Goal: Task Accomplishment & Management: Complete application form

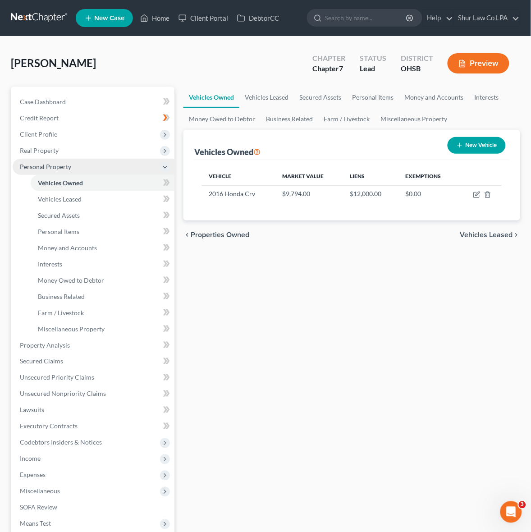
click at [47, 167] on span "Personal Property" at bounding box center [45, 167] width 51 height 8
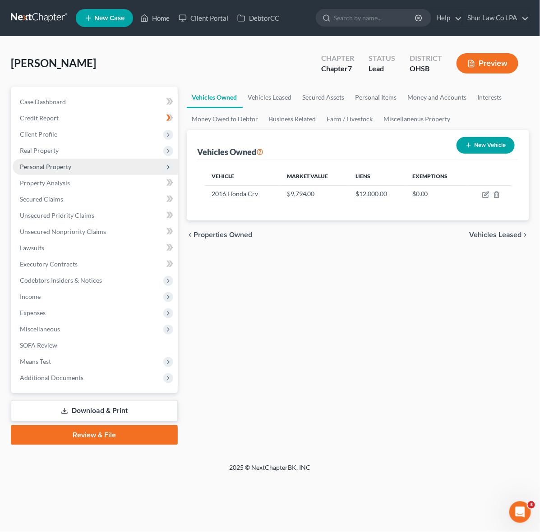
click at [48, 168] on span "Personal Property" at bounding box center [45, 167] width 51 height 8
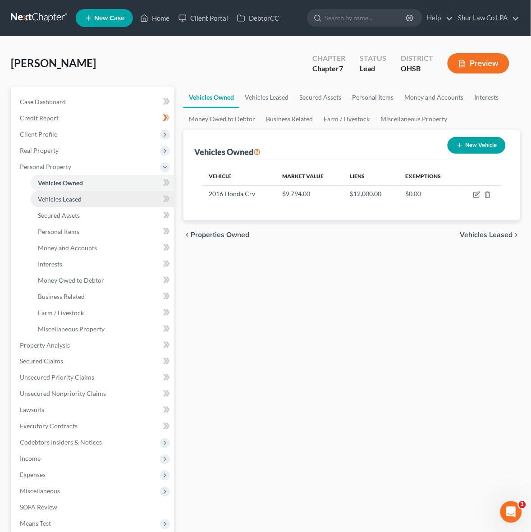
click at [61, 200] on span "Vehicles Leased" at bounding box center [60, 199] width 44 height 8
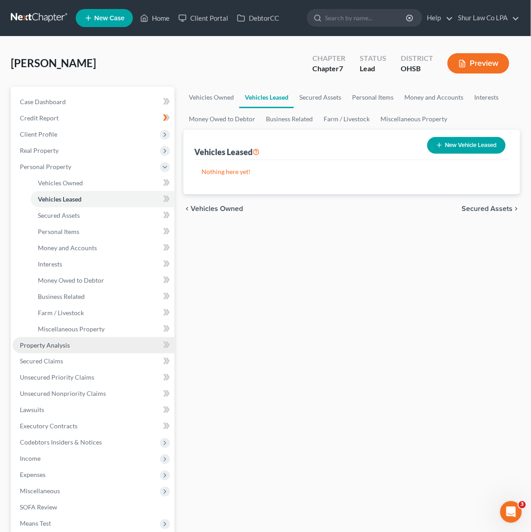
click at [67, 345] on span "Property Analysis" at bounding box center [45, 345] width 50 height 8
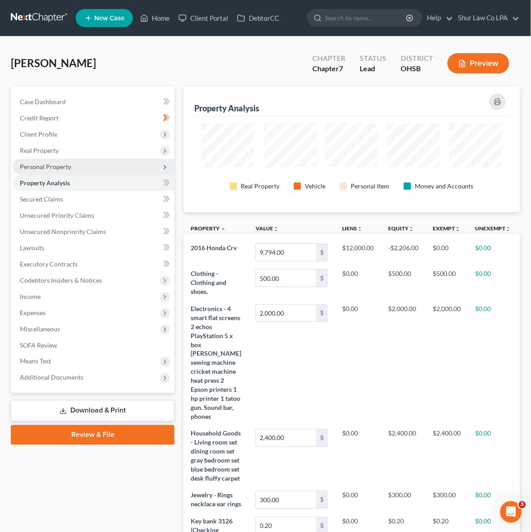
click at [70, 163] on span "Personal Property" at bounding box center [45, 167] width 51 height 8
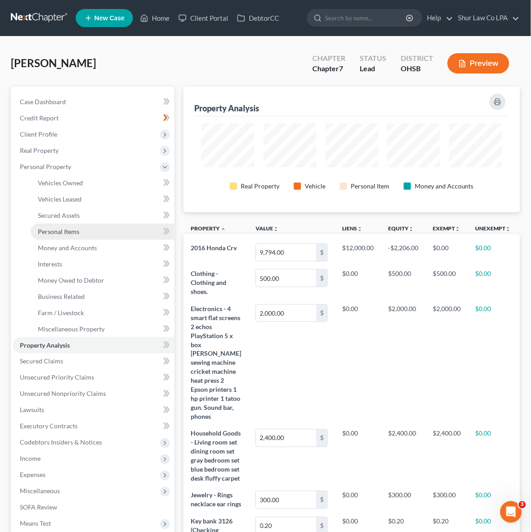
click at [84, 230] on link "Personal Items" at bounding box center [103, 232] width 144 height 16
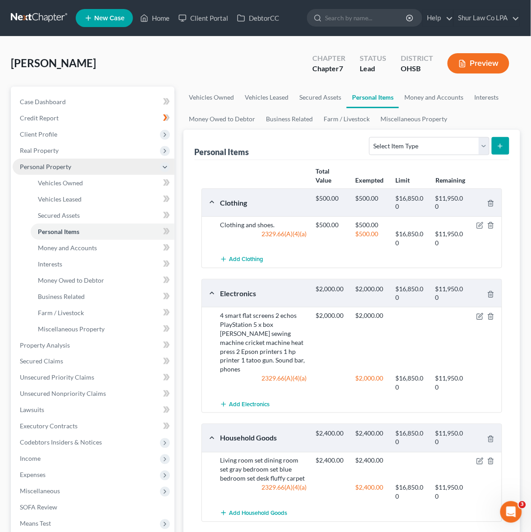
click at [63, 159] on span "Personal Property" at bounding box center [94, 167] width 162 height 16
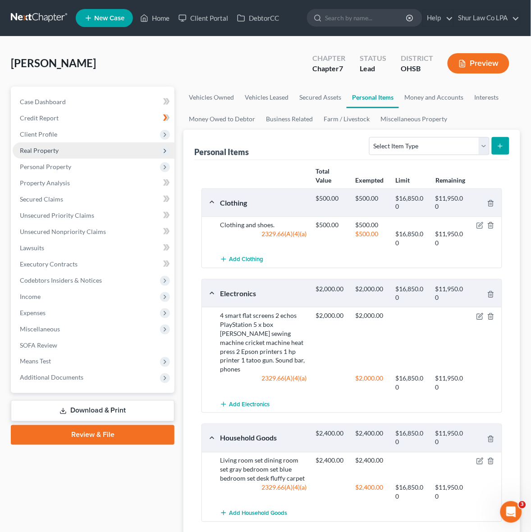
click at [60, 144] on span "Real Property" at bounding box center [94, 151] width 162 height 16
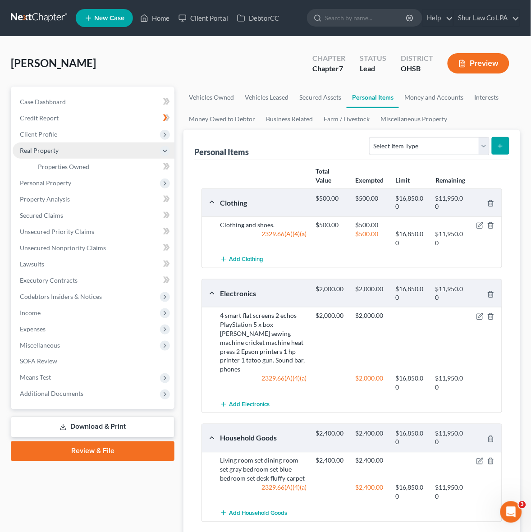
click at [165, 148] on icon at bounding box center [164, 150] width 7 height 7
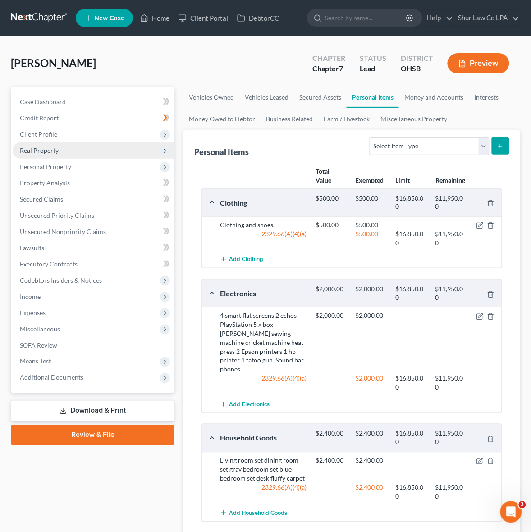
click at [64, 151] on span "Real Property" at bounding box center [94, 151] width 162 height 16
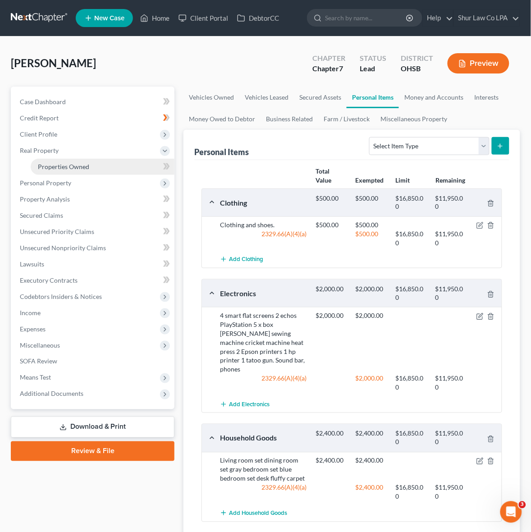
click at [59, 165] on span "Properties Owned" at bounding box center [63, 167] width 51 height 8
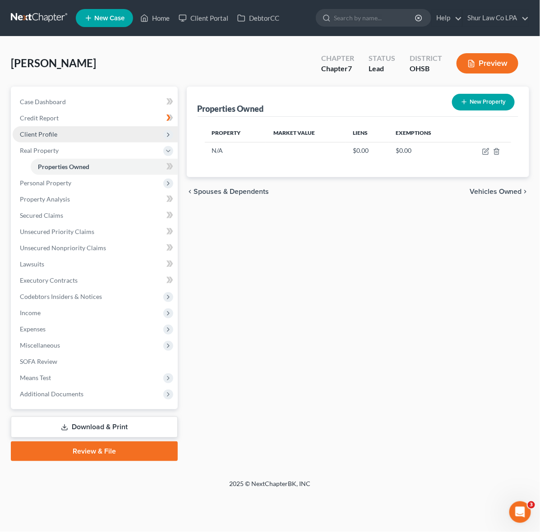
click at [50, 134] on span "Client Profile" at bounding box center [38, 134] width 37 height 8
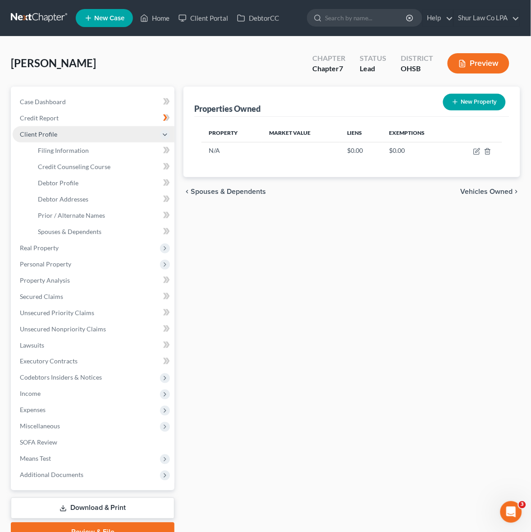
click at [164, 132] on icon at bounding box center [164, 134] width 7 height 7
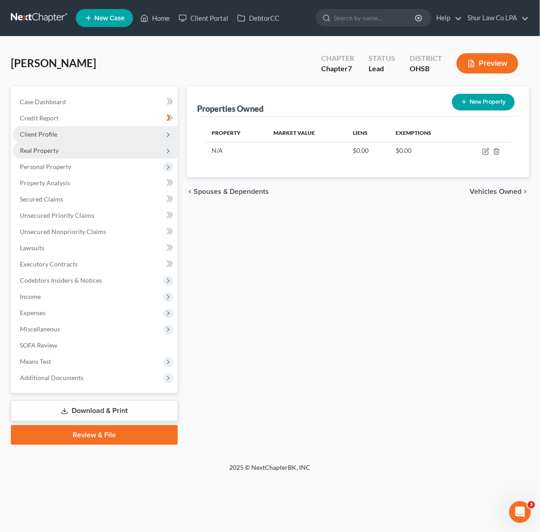
click at [55, 149] on span "Real Property" at bounding box center [39, 151] width 39 height 8
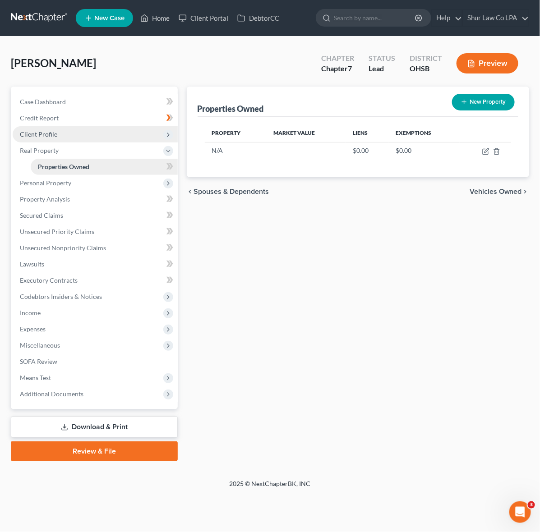
click at [66, 165] on span "Properties Owned" at bounding box center [63, 167] width 51 height 8
click at [495, 152] on icon "button" at bounding box center [496, 151] width 4 height 6
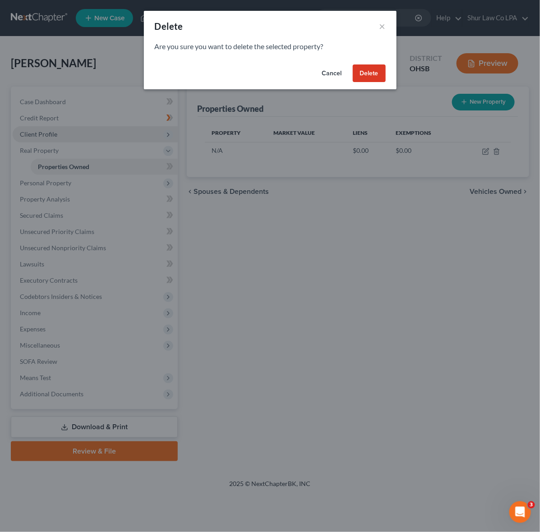
click at [373, 67] on button "Delete" at bounding box center [369, 73] width 33 height 18
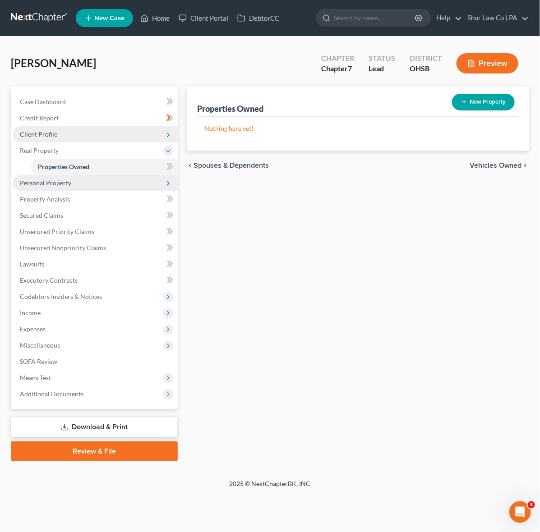
click at [52, 181] on span "Personal Property" at bounding box center [45, 183] width 51 height 8
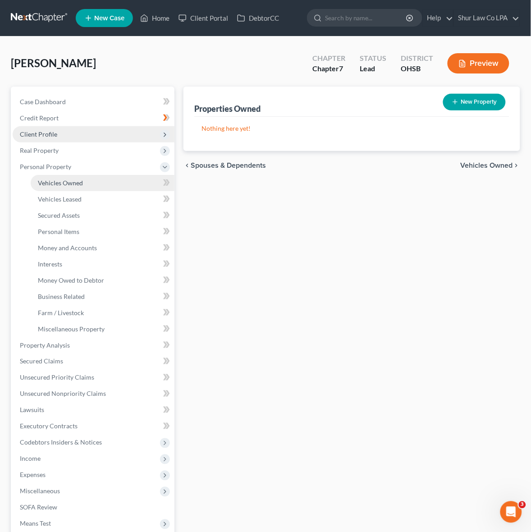
click at [71, 182] on span "Vehicles Owned" at bounding box center [60, 183] width 45 height 8
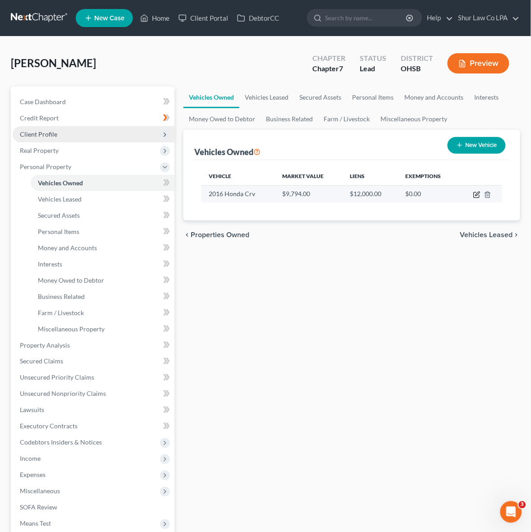
click at [476, 196] on icon "button" at bounding box center [477, 194] width 7 height 7
select select "0"
select select "10"
select select "4"
select select "0"
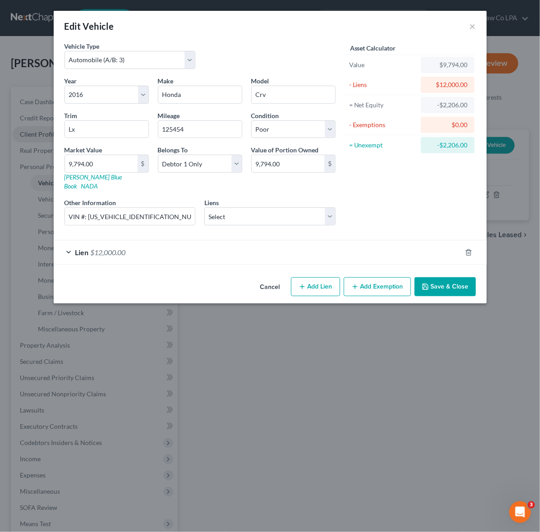
click at [452, 281] on button "Save & Close" at bounding box center [444, 286] width 61 height 19
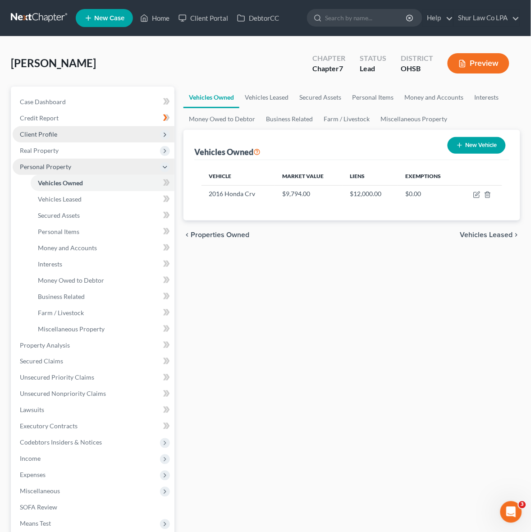
click at [162, 166] on icon at bounding box center [164, 167] width 7 height 7
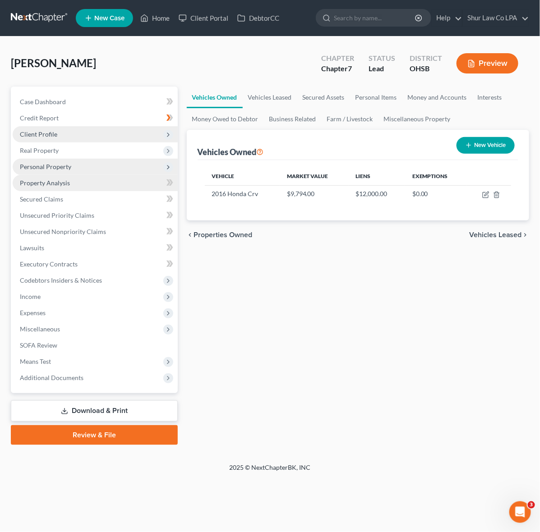
click at [54, 183] on span "Property Analysis" at bounding box center [45, 183] width 50 height 8
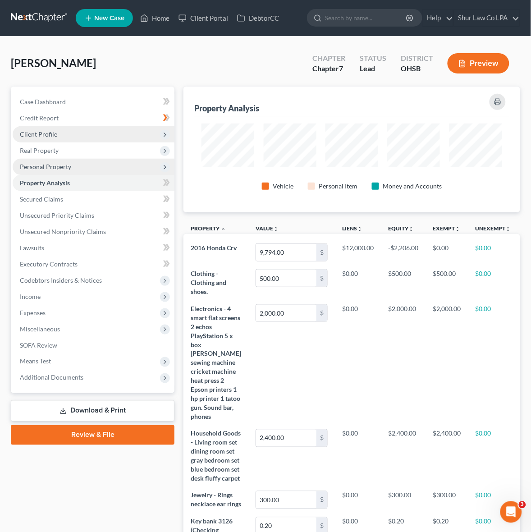
scroll to position [126, 336]
click at [56, 169] on span "Personal Property" at bounding box center [45, 167] width 51 height 8
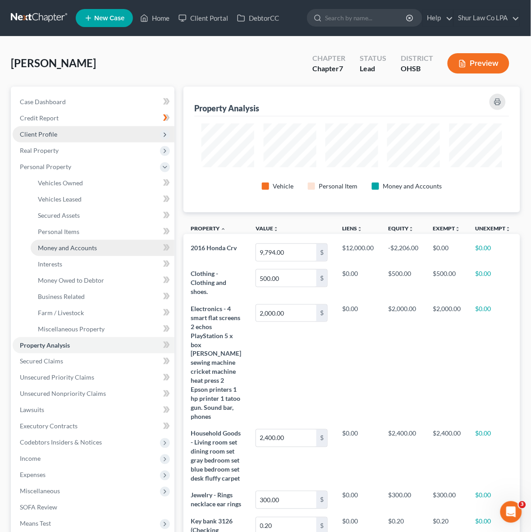
click at [71, 245] on span "Money and Accounts" at bounding box center [67, 248] width 59 height 8
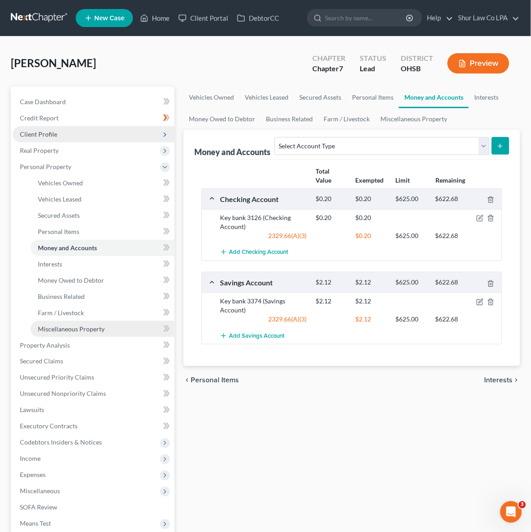
click at [93, 326] on span "Miscellaneous Property" at bounding box center [71, 329] width 67 height 8
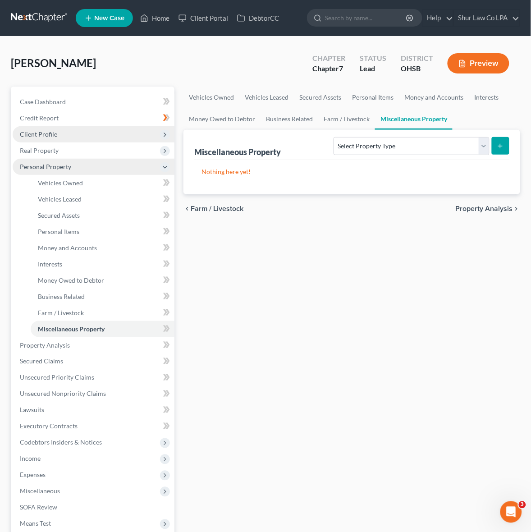
click at [46, 170] on span "Personal Property" at bounding box center [94, 167] width 162 height 16
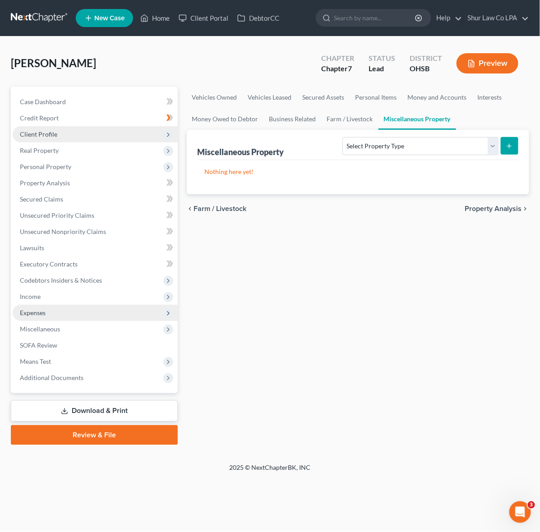
click at [61, 312] on span "Expenses" at bounding box center [95, 313] width 165 height 16
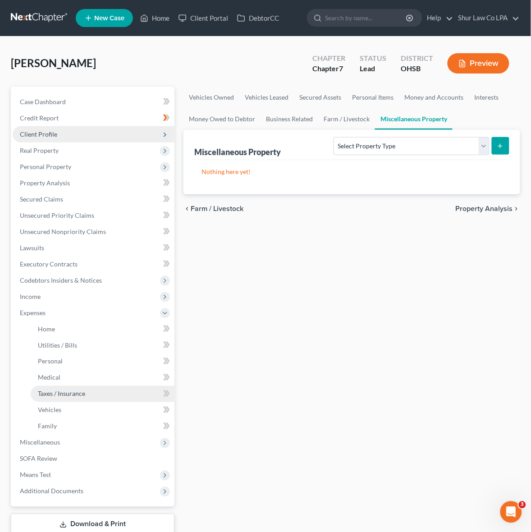
click at [69, 392] on span "Taxes / Insurance" at bounding box center [61, 394] width 47 height 8
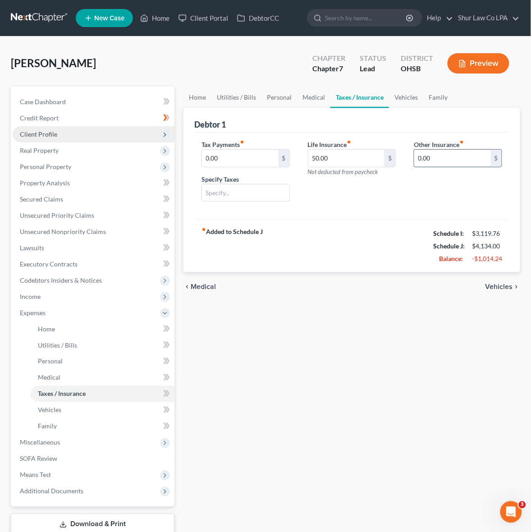
click at [447, 159] on input "0.00" at bounding box center [452, 158] width 77 height 17
click at [445, 161] on input "0.00" at bounding box center [452, 158] width 77 height 17
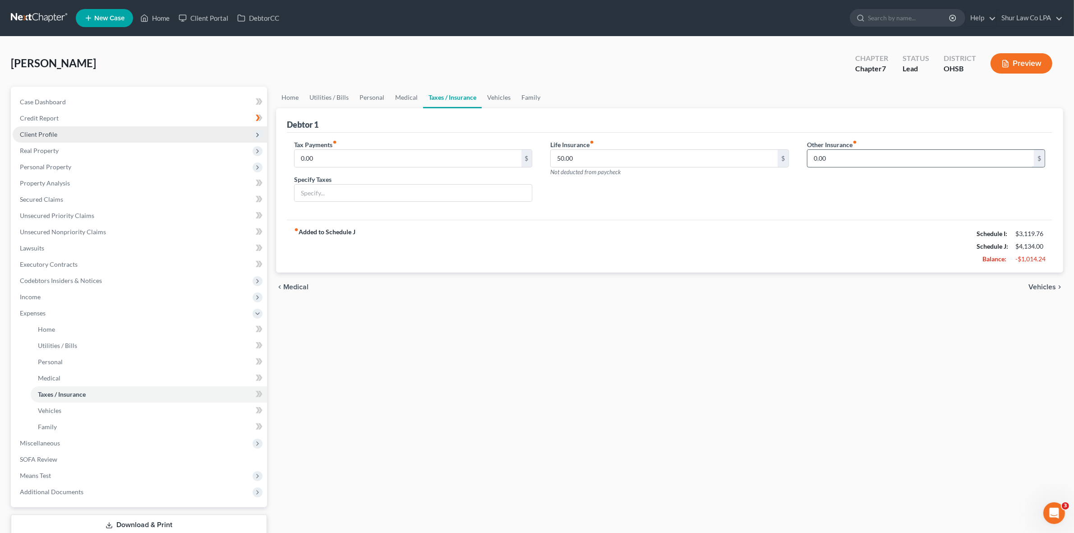
click at [862, 152] on input "0.00" at bounding box center [920, 158] width 226 height 17
drag, startPoint x: 865, startPoint y: 154, endPoint x: 788, endPoint y: 154, distance: 77.1
click at [788, 154] on div "Tax Payments fiber_manual_record 0.00 $ Specify Taxes Life Insurance fiber_manu…" at bounding box center [669, 174] width 769 height 69
click at [533, 103] on link "Family" at bounding box center [531, 98] width 30 height 22
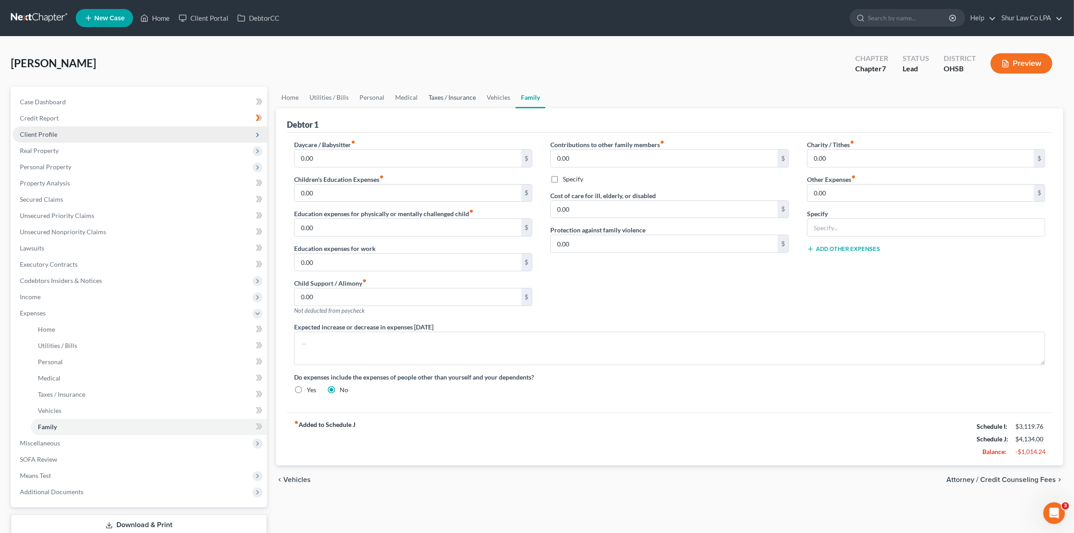
click at [455, 96] on link "Taxes / Insurance" at bounding box center [452, 98] width 58 height 22
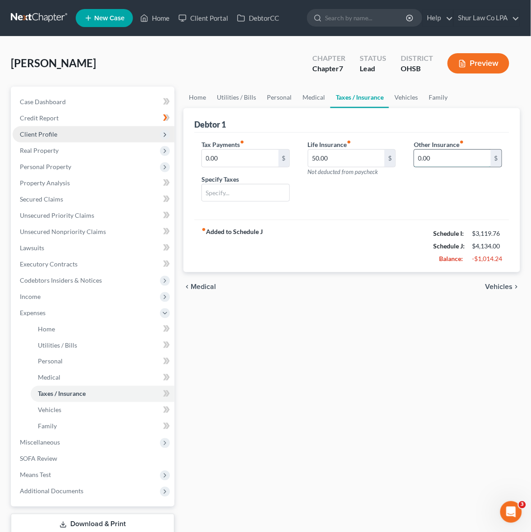
click at [466, 161] on input "0.00" at bounding box center [452, 158] width 77 height 17
click at [165, 312] on icon at bounding box center [164, 313] width 7 height 7
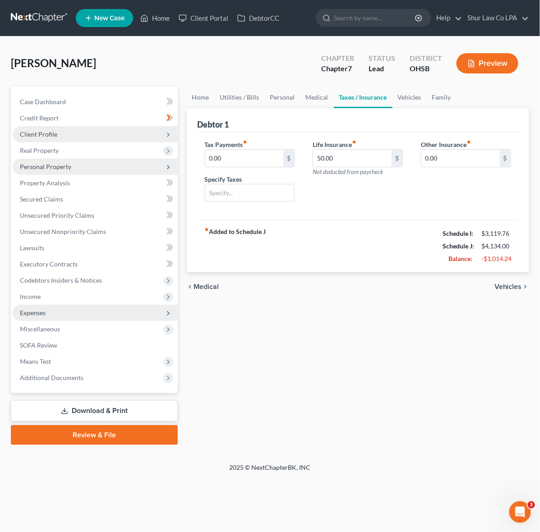
click at [68, 166] on span "Personal Property" at bounding box center [45, 167] width 51 height 8
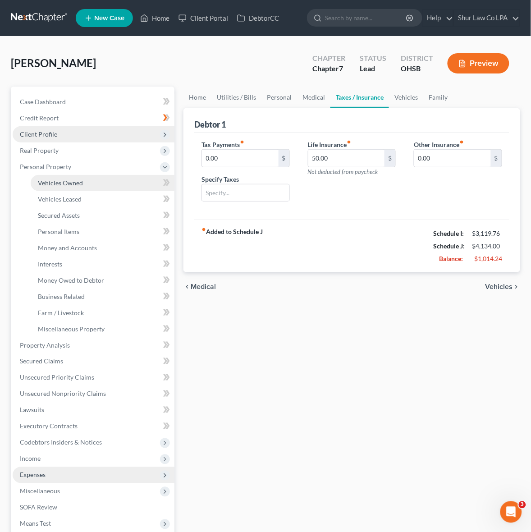
click at [77, 183] on span "Vehicles Owned" at bounding box center [60, 183] width 45 height 8
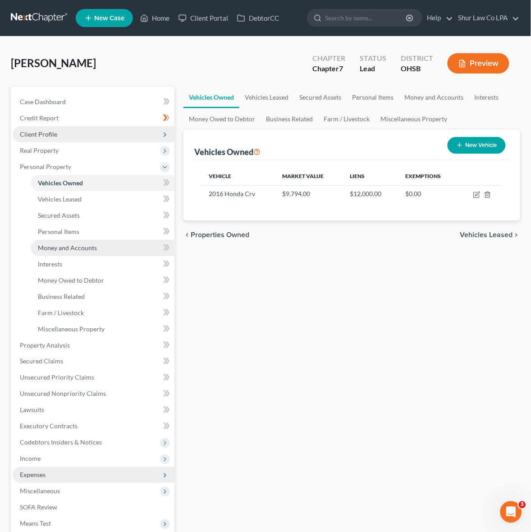
click at [79, 248] on span "Money and Accounts" at bounding box center [67, 248] width 59 height 8
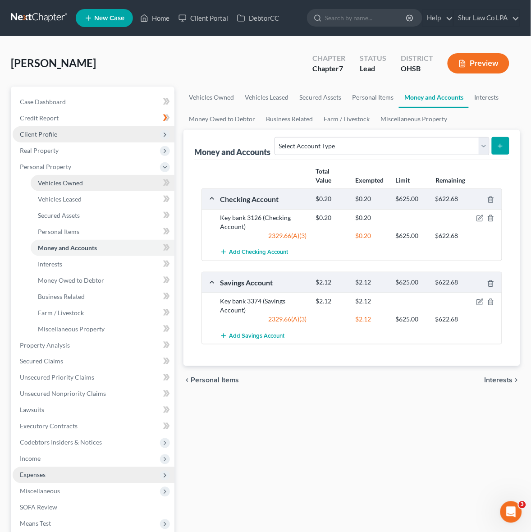
click at [70, 184] on span "Vehicles Owned" at bounding box center [60, 183] width 45 height 8
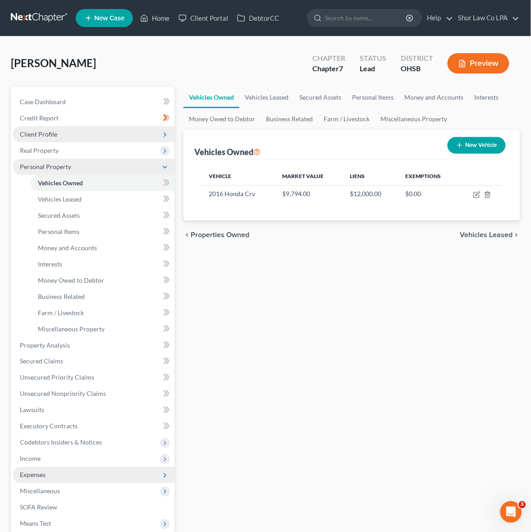
click at [165, 165] on icon at bounding box center [164, 167] width 7 height 7
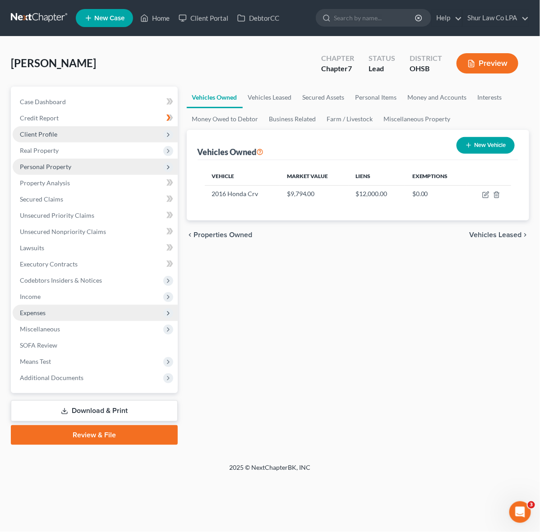
click at [68, 169] on span "Personal Property" at bounding box center [45, 167] width 51 height 8
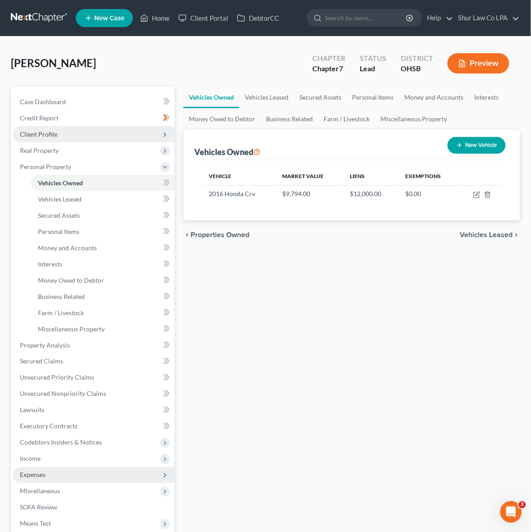
click at [163, 179] on span at bounding box center [167, 184] width 16 height 14
click at [165, 168] on icon at bounding box center [164, 167] width 7 height 7
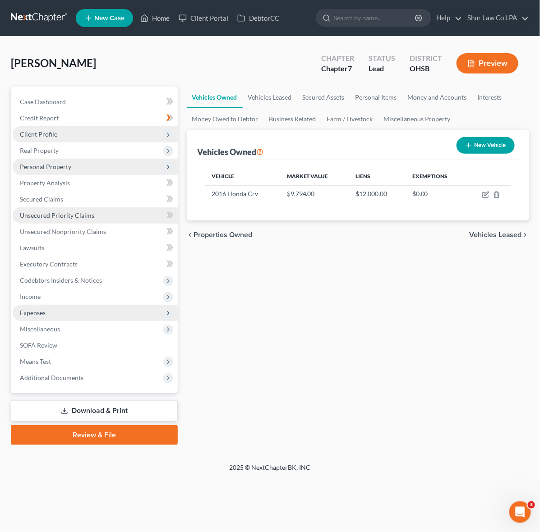
click at [102, 213] on link "Unsecured Priority Claims" at bounding box center [95, 215] width 165 height 16
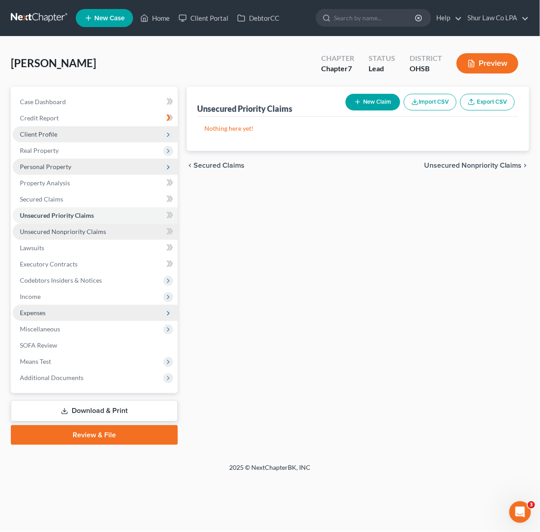
click at [105, 232] on link "Unsecured Nonpriority Claims" at bounding box center [95, 232] width 165 height 16
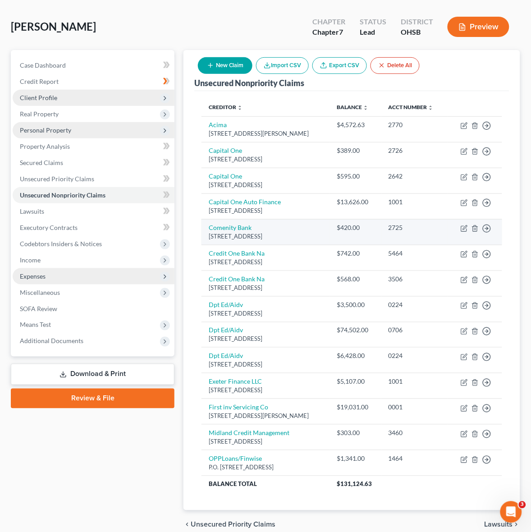
scroll to position [56, 0]
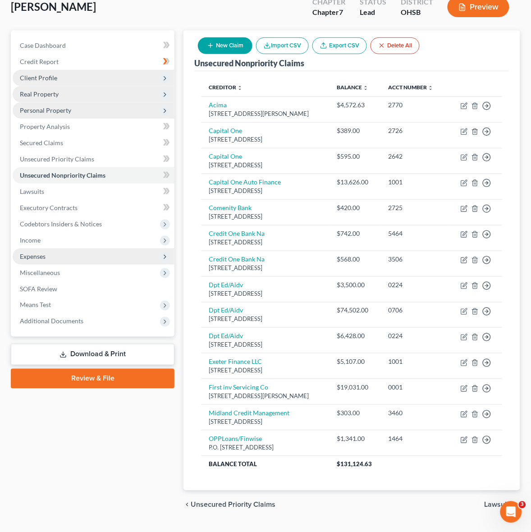
click at [167, 93] on icon at bounding box center [164, 94] width 7 height 7
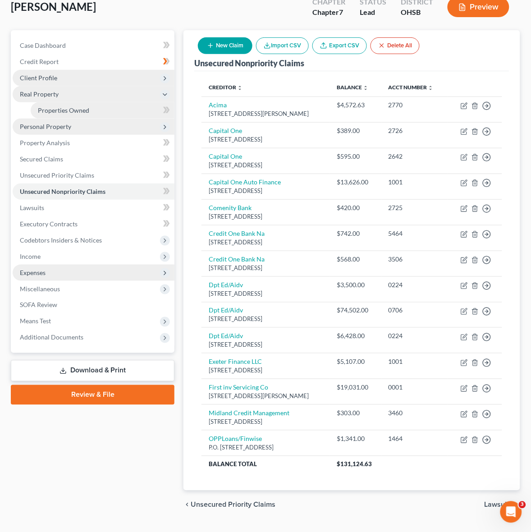
click at [55, 110] on span "Properties Owned" at bounding box center [63, 110] width 51 height 8
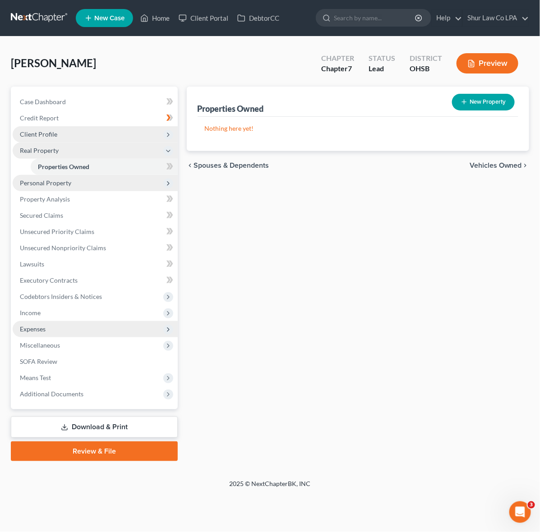
click at [62, 184] on span "Personal Property" at bounding box center [45, 183] width 51 height 8
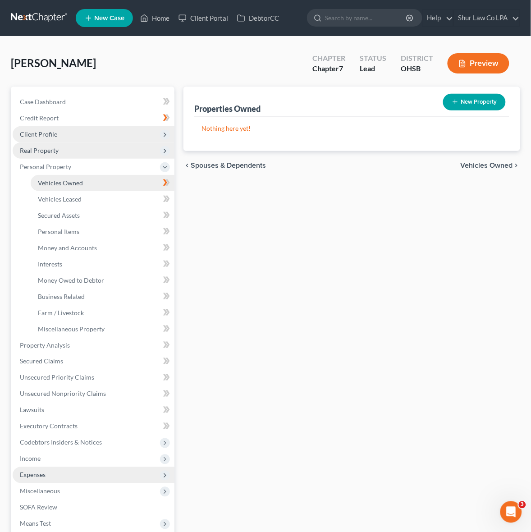
click at [78, 184] on span "Vehicles Owned" at bounding box center [60, 183] width 45 height 8
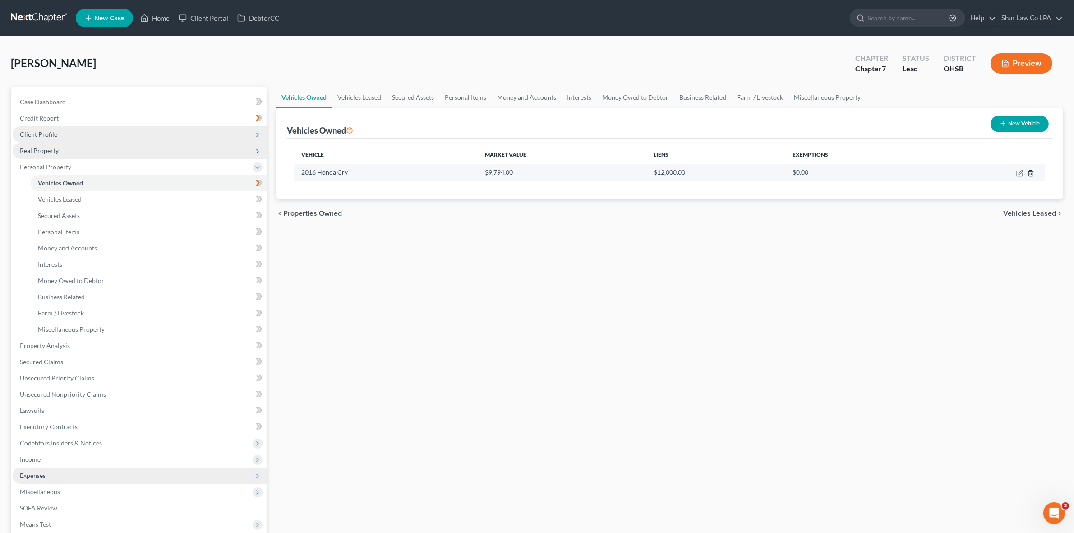
click at [1032, 173] on icon "button" at bounding box center [1030, 173] width 4 height 6
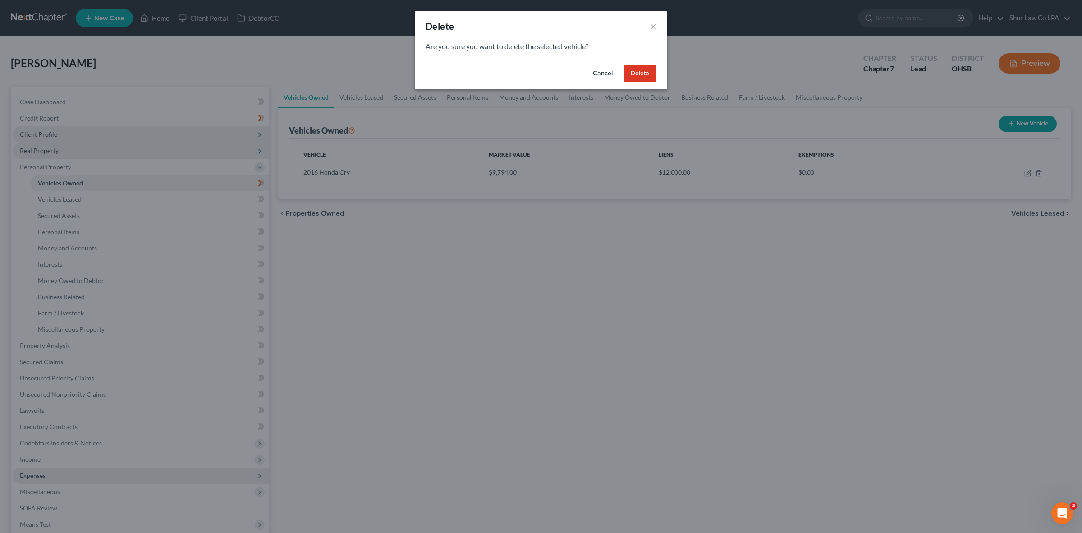
click at [596, 68] on button "Cancel" at bounding box center [603, 73] width 34 height 18
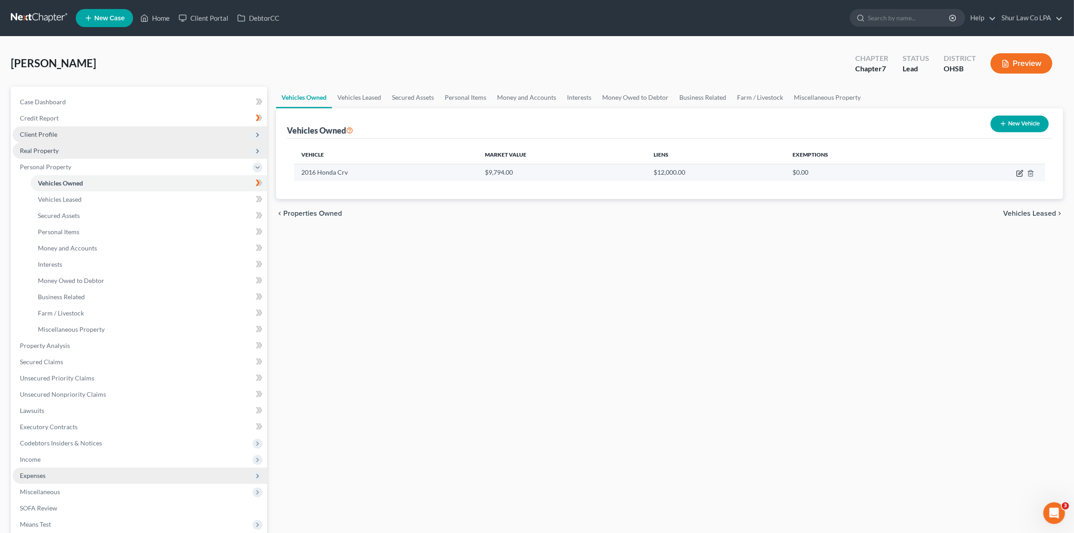
click at [1016, 174] on icon "button" at bounding box center [1019, 173] width 7 height 7
select select "0"
select select "10"
select select "4"
select select "0"
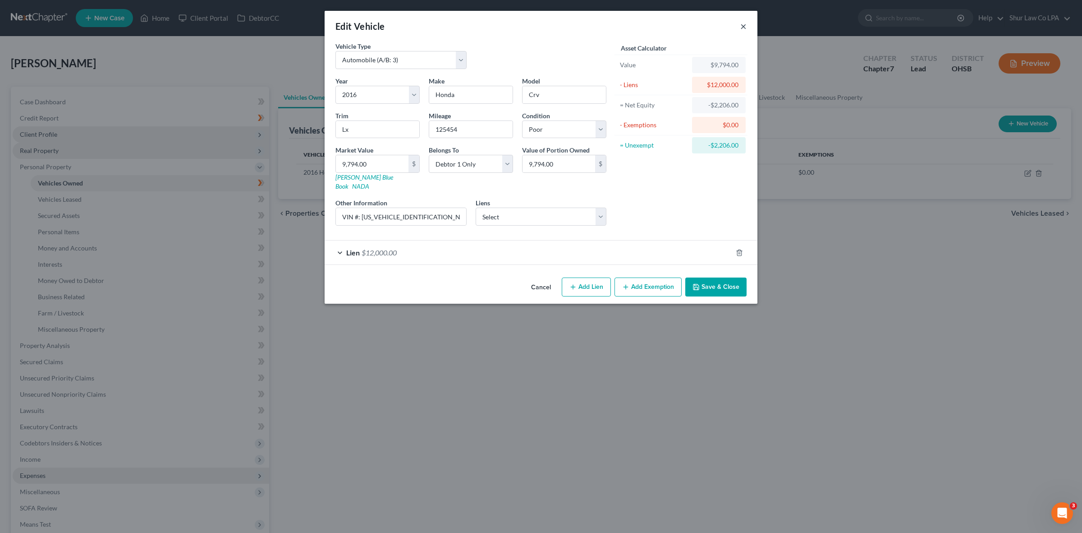
click at [745, 28] on button "×" at bounding box center [743, 26] width 6 height 11
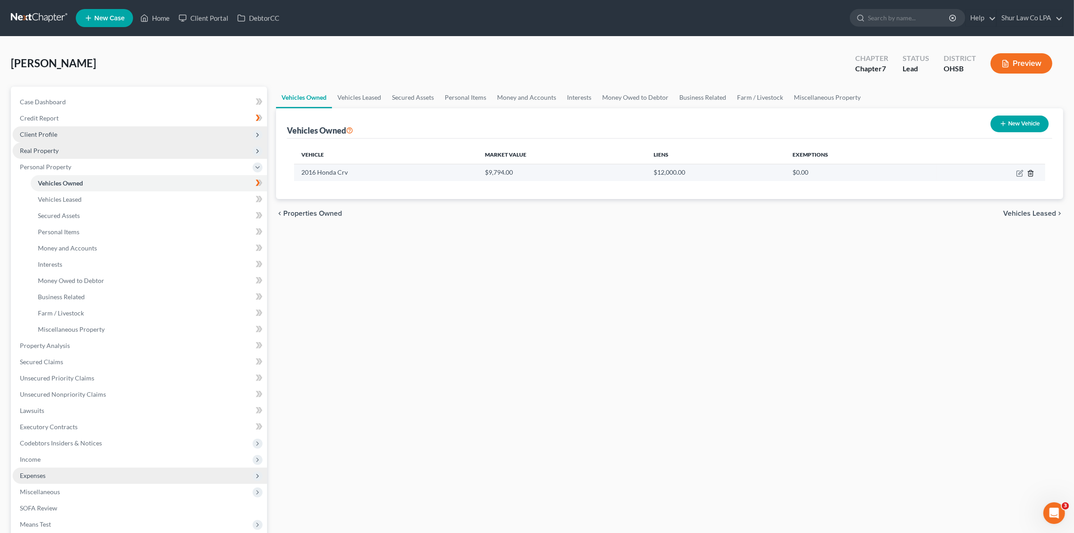
click at [1030, 170] on icon "button" at bounding box center [1030, 173] width 4 height 6
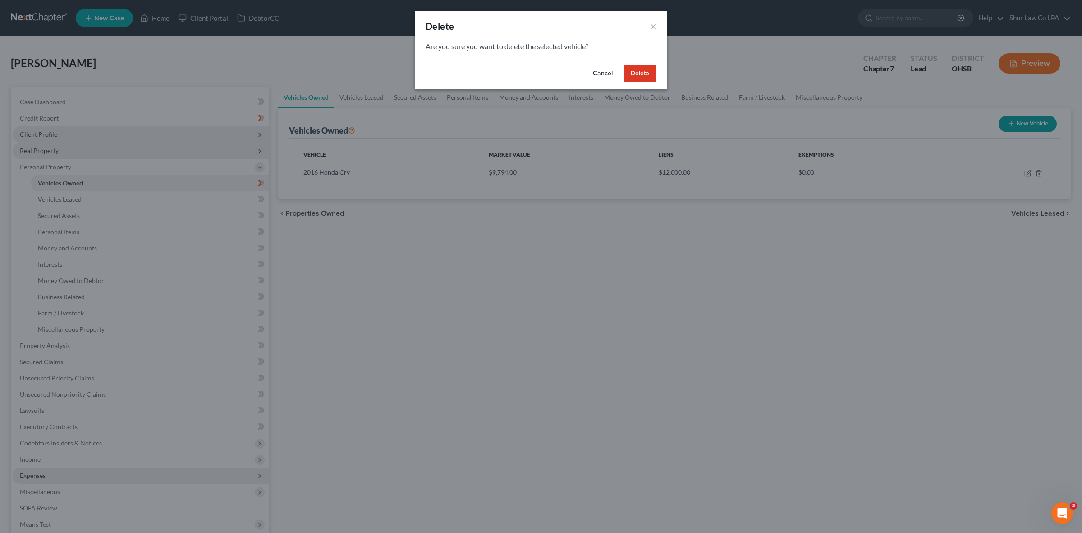
click at [640, 78] on button "Delete" at bounding box center [640, 73] width 33 height 18
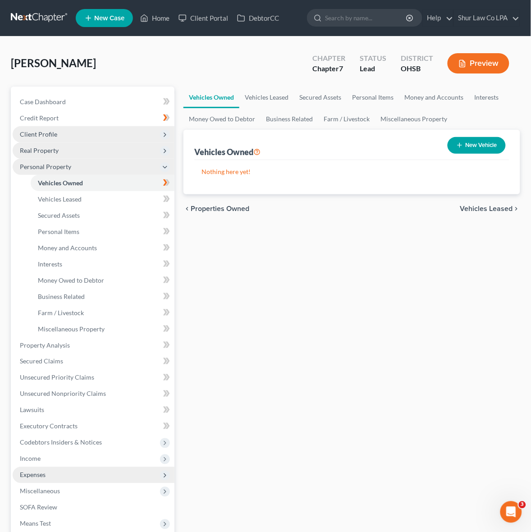
click at [167, 166] on polyline at bounding box center [165, 167] width 4 height 2
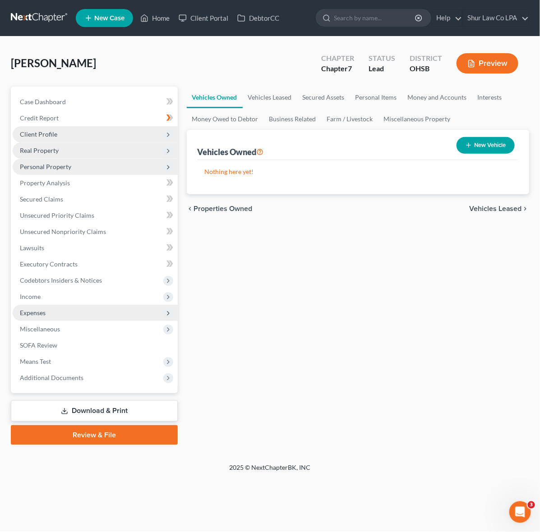
click at [309, 242] on div "Vehicles Owned Vehicles Leased Secured Assets Personal Items Money and Accounts…" at bounding box center [357, 266] width 351 height 359
click at [55, 134] on span "Client Profile" at bounding box center [38, 134] width 37 height 8
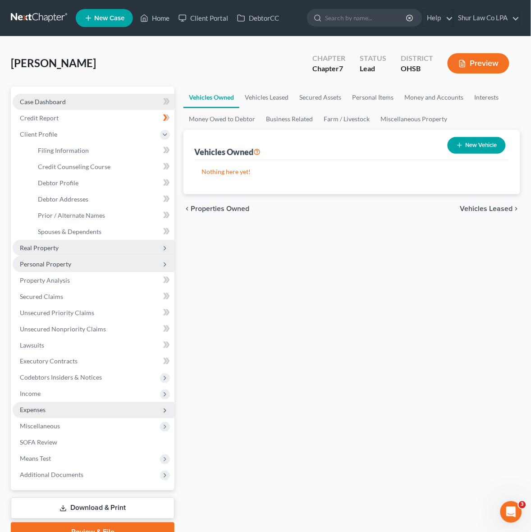
click at [58, 98] on span "Case Dashboard" at bounding box center [43, 102] width 46 height 8
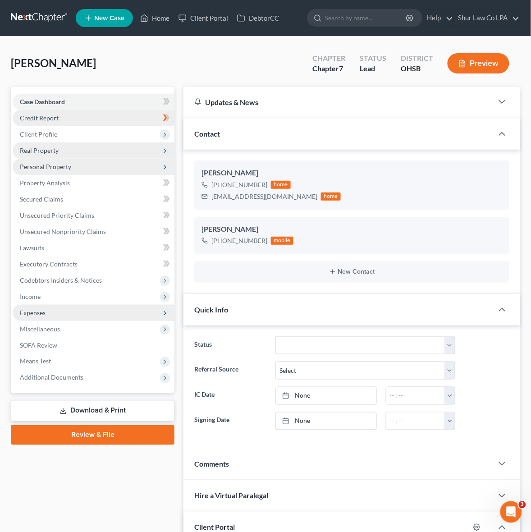
click at [53, 122] on link "Credit Report" at bounding box center [94, 118] width 162 height 16
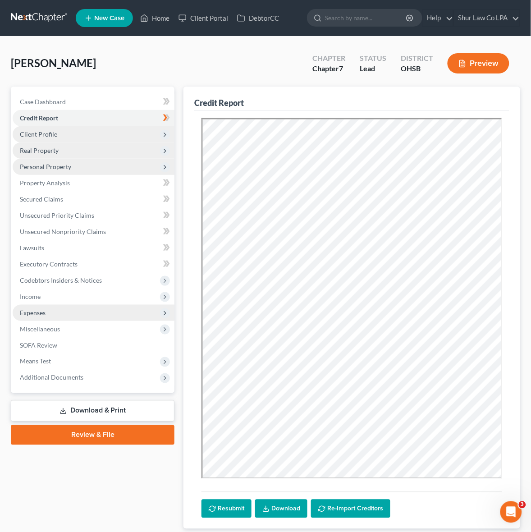
click at [52, 134] on span "Client Profile" at bounding box center [38, 134] width 37 height 8
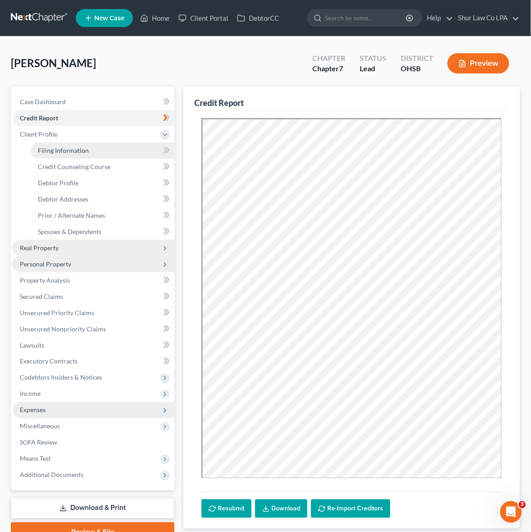
click at [67, 152] on span "Filing Information" at bounding box center [63, 151] width 51 height 8
select select "1"
select select "0"
select select "62"
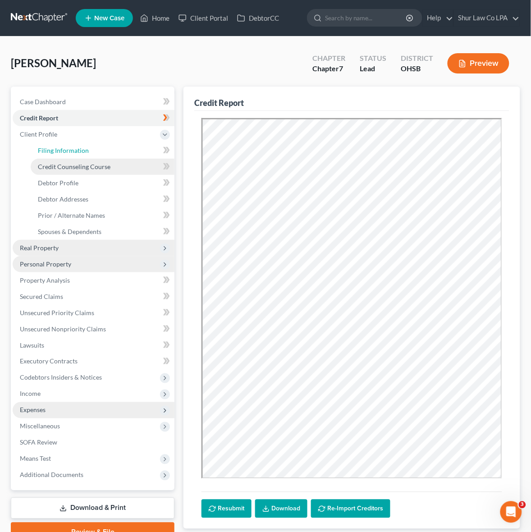
select select "6"
select select "36"
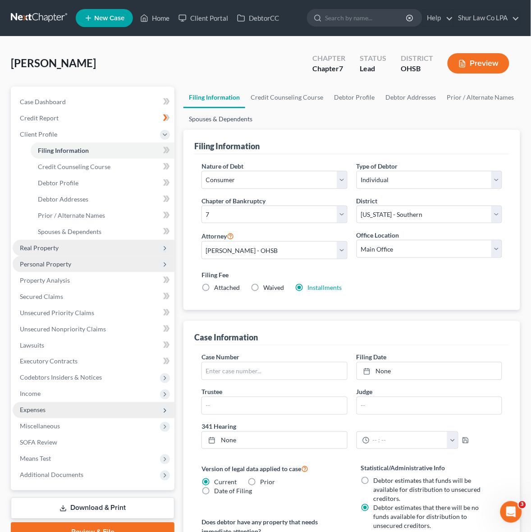
click at [195, 123] on link "Spouses & Dependents" at bounding box center [221, 119] width 74 height 22
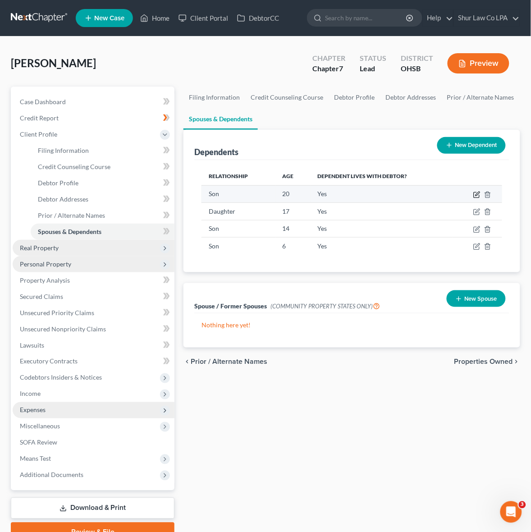
click at [477, 195] on icon "button" at bounding box center [477, 194] width 7 height 7
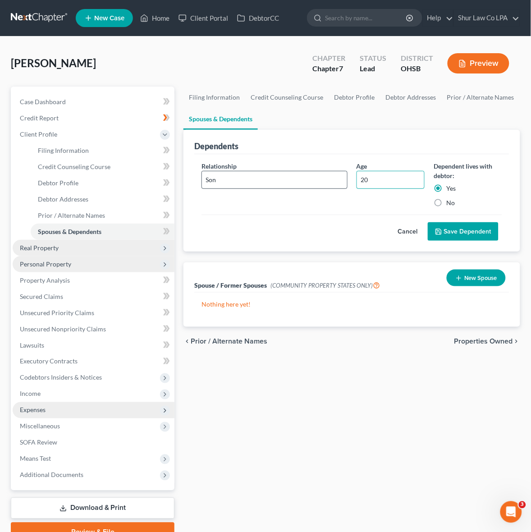
drag, startPoint x: 398, startPoint y: 184, endPoint x: 319, endPoint y: 176, distance: 79.3
click at [321, 177] on div "Relationship * Son Age [DEMOGRAPHIC_DATA] Dependent lives with debtor: Yes No" at bounding box center [352, 187] width 310 height 53
type input "21"
click at [460, 235] on button "Save Dependent" at bounding box center [463, 231] width 71 height 19
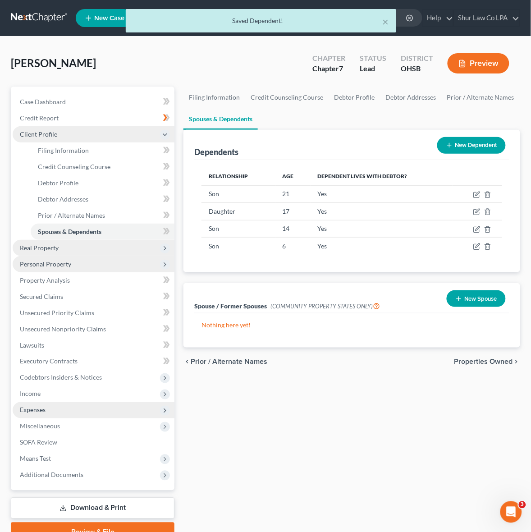
click at [55, 132] on span "Client Profile" at bounding box center [38, 134] width 37 height 8
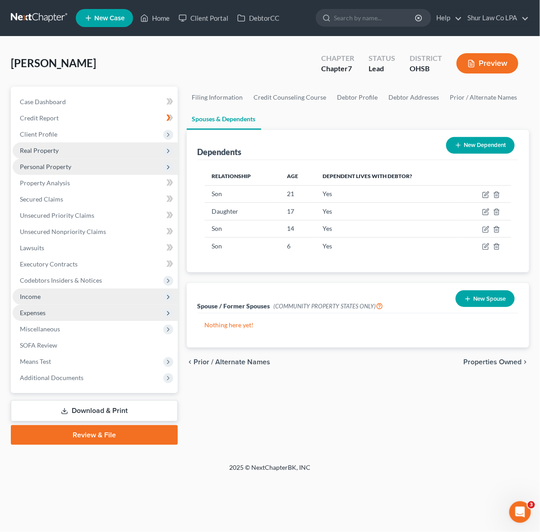
click at [55, 291] on span "Income" at bounding box center [95, 297] width 165 height 16
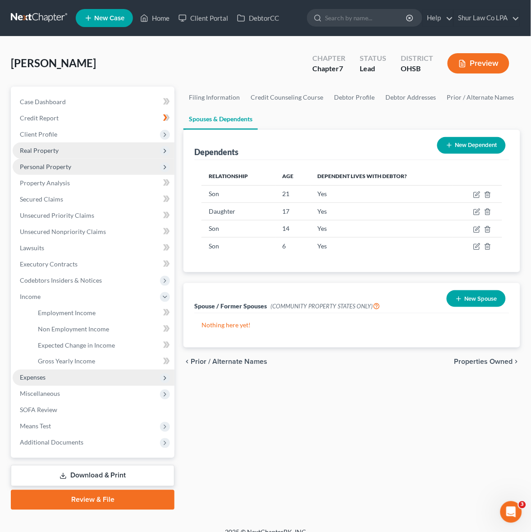
click at [47, 372] on span "Expenses" at bounding box center [94, 378] width 162 height 16
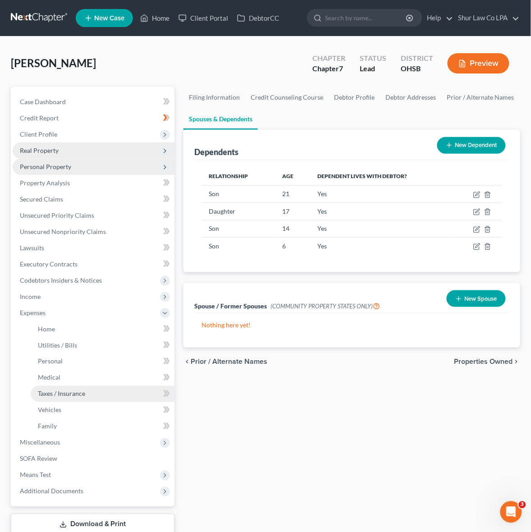
click at [68, 395] on span "Taxes / Insurance" at bounding box center [61, 394] width 47 height 8
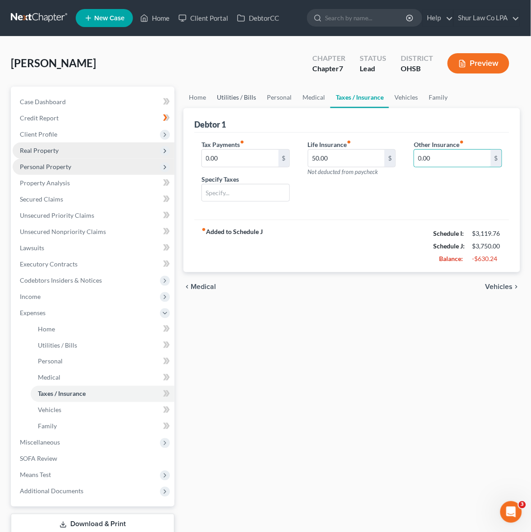
click at [212, 102] on link "Utilities / Bills" at bounding box center [236, 98] width 50 height 22
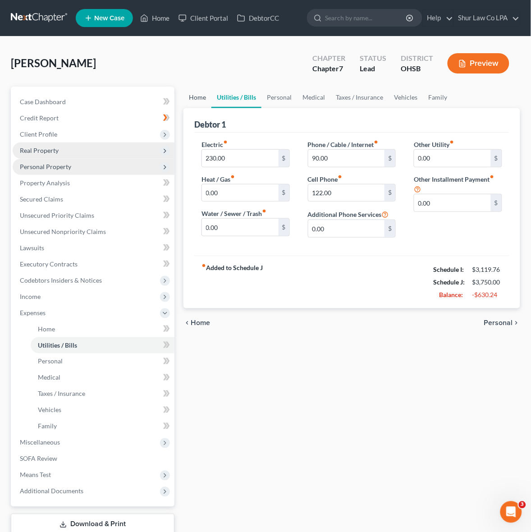
click at [201, 96] on link "Home" at bounding box center [198, 98] width 28 height 22
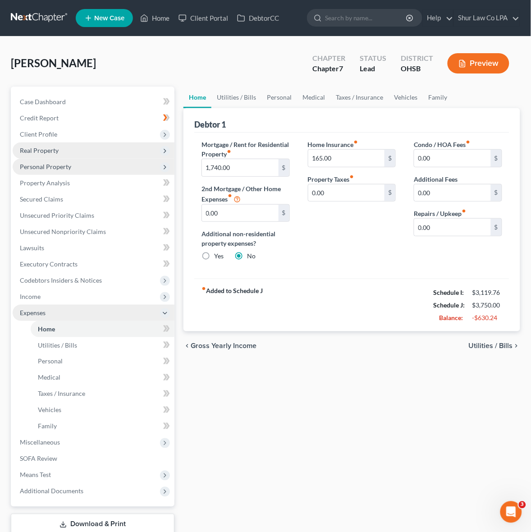
click at [166, 313] on polyline at bounding box center [165, 314] width 4 height 2
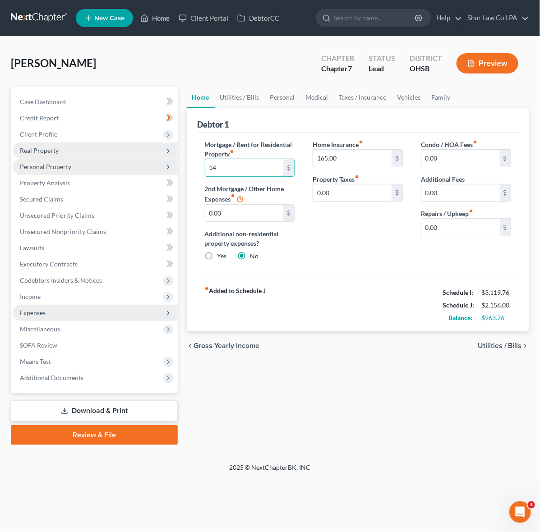
type input "1"
type input "1,639"
click at [382, 257] on div "Home Insurance fiber_manual_record 165.00 $ Property Taxes fiber_manual_record …" at bounding box center [357, 204] width 108 height 129
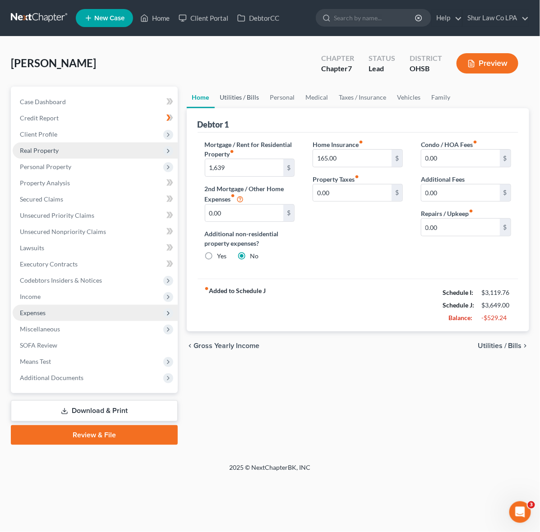
click at [240, 97] on link "Utilities / Bills" at bounding box center [240, 98] width 50 height 22
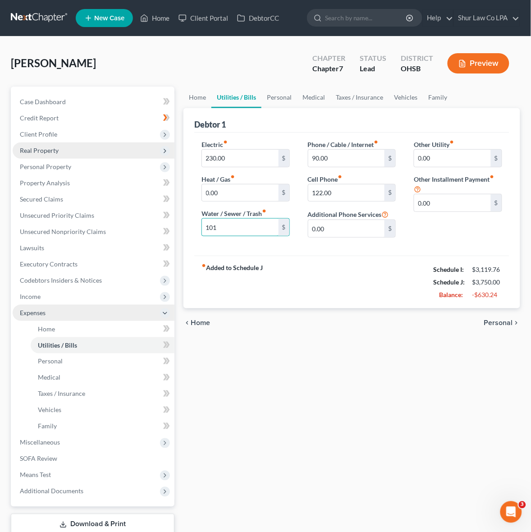
type input "101"
click at [302, 309] on div "chevron_left Home Personal chevron_right" at bounding box center [352, 322] width 337 height 29
click at [303, 95] on link "Medical" at bounding box center [313, 98] width 33 height 22
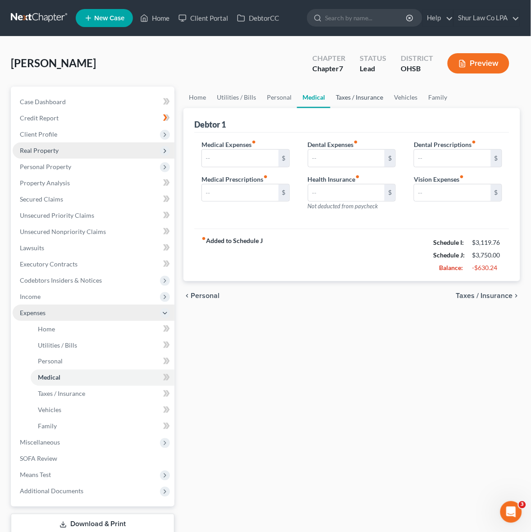
click at [364, 90] on link "Taxes / Insurance" at bounding box center [360, 98] width 58 height 22
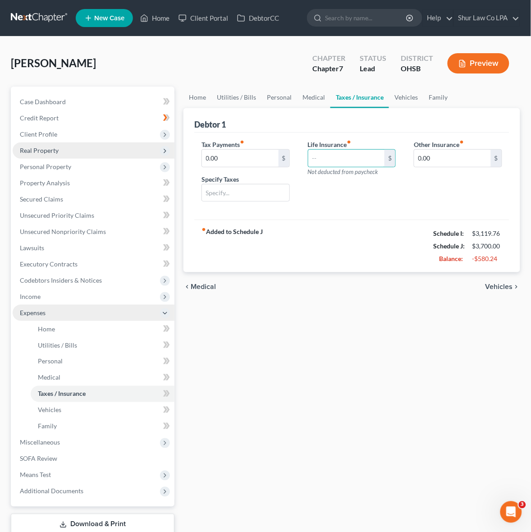
click at [344, 337] on div "Home Utilities / Bills Personal Medical Taxes / Insurance Vehicles Family Debto…" at bounding box center [352, 323] width 346 height 472
click at [406, 103] on link "Vehicles" at bounding box center [406, 98] width 34 height 22
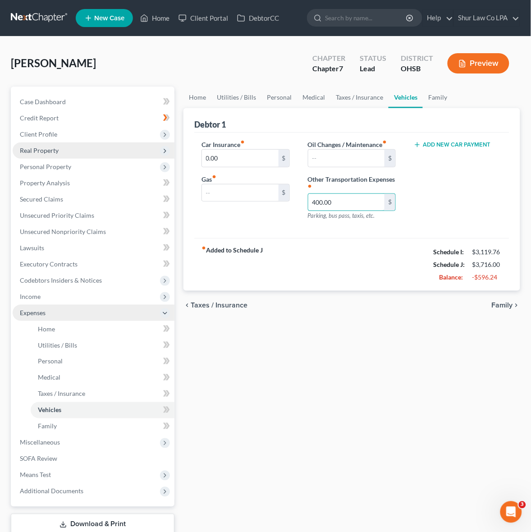
type input "400.00"
click at [82, 446] on span "Miscellaneous" at bounding box center [94, 443] width 162 height 16
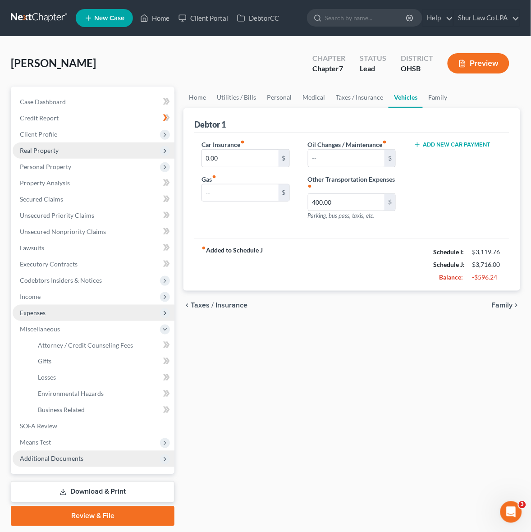
click at [57, 458] on span "Additional Documents" at bounding box center [52, 459] width 64 height 8
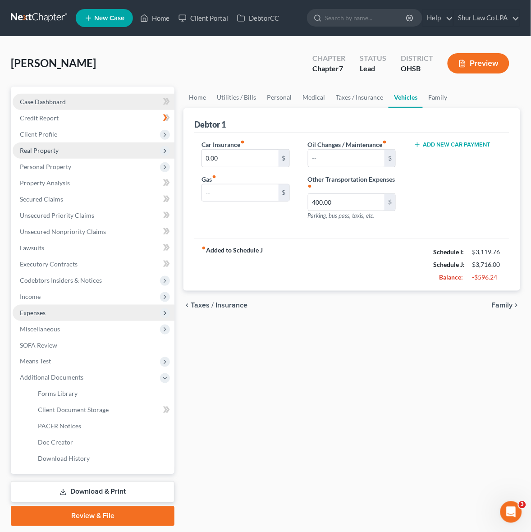
click at [53, 102] on span "Case Dashboard" at bounding box center [43, 102] width 46 height 8
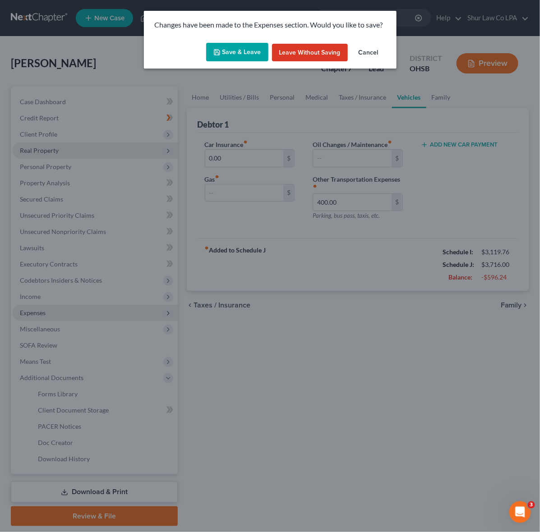
click at [371, 51] on button "Cancel" at bounding box center [368, 53] width 34 height 18
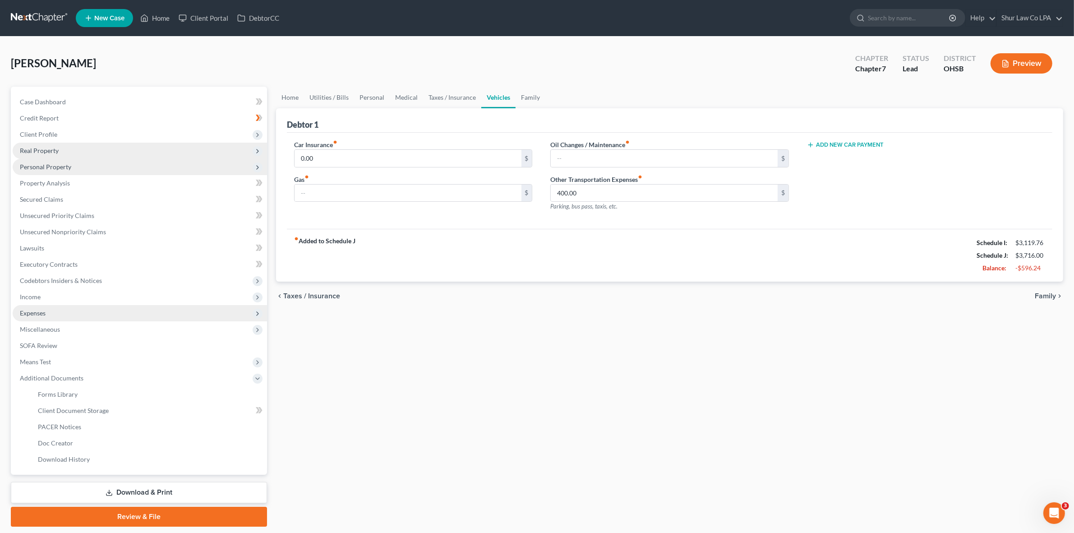
click at [66, 163] on span "Personal Property" at bounding box center [45, 167] width 51 height 8
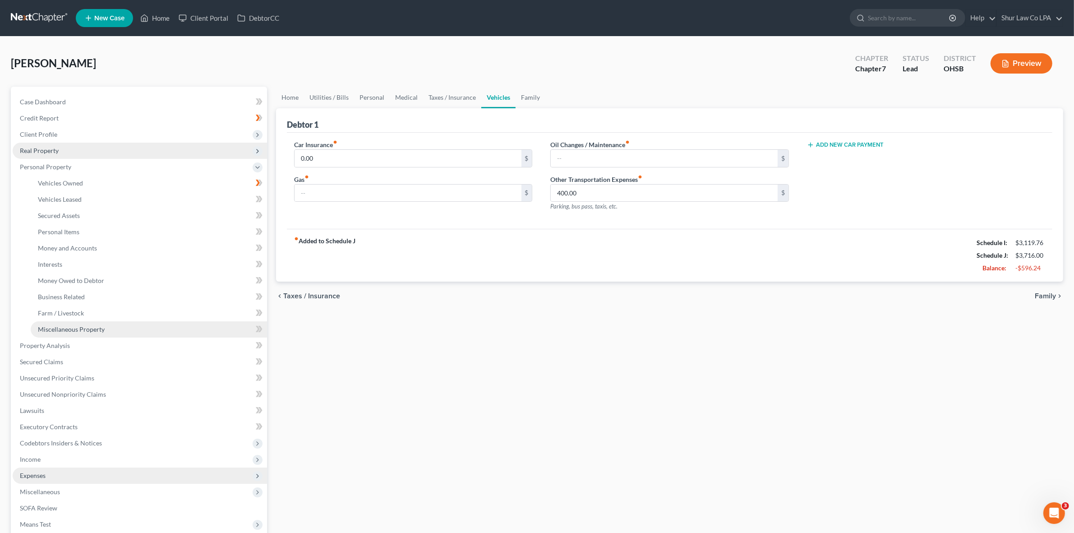
click at [87, 327] on span "Miscellaneous Property" at bounding box center [71, 329] width 67 height 8
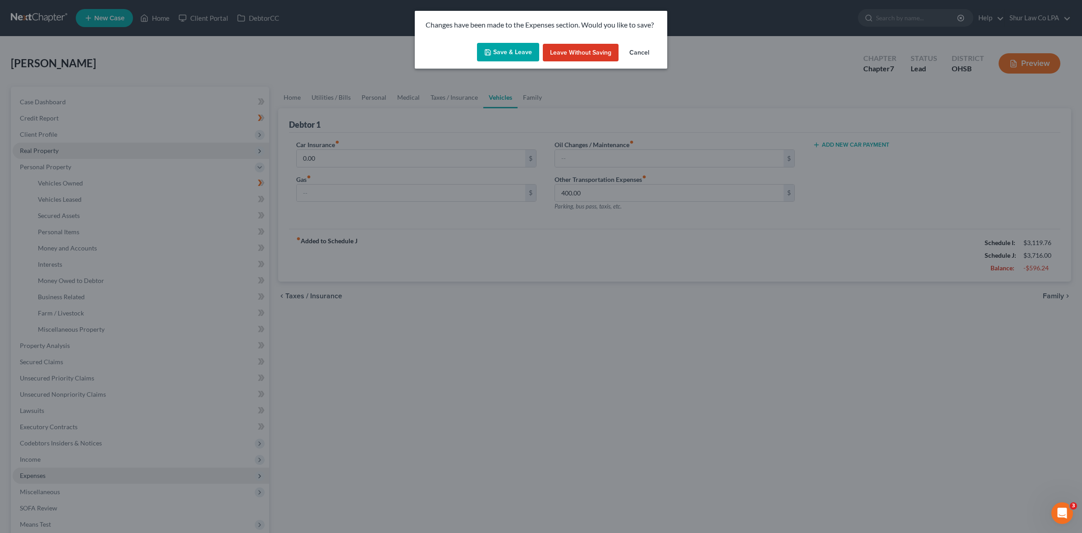
click at [513, 48] on button "Save & Leave" at bounding box center [508, 52] width 62 height 19
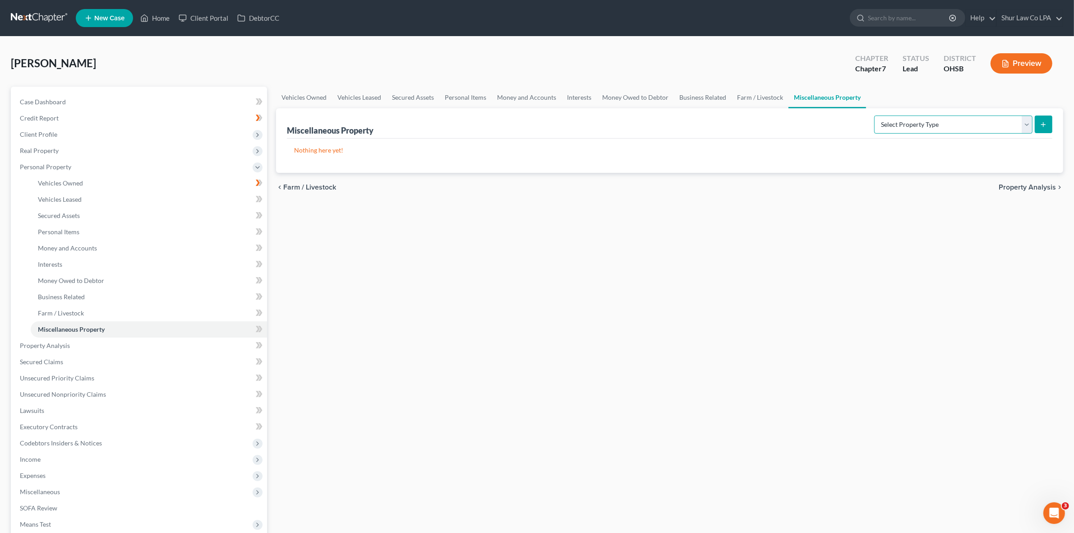
click at [1004, 125] on select "Select Property Type Assigned for Creditor Benefit [DATE] (SOFA: 12) Holding fo…" at bounding box center [953, 124] width 158 height 18
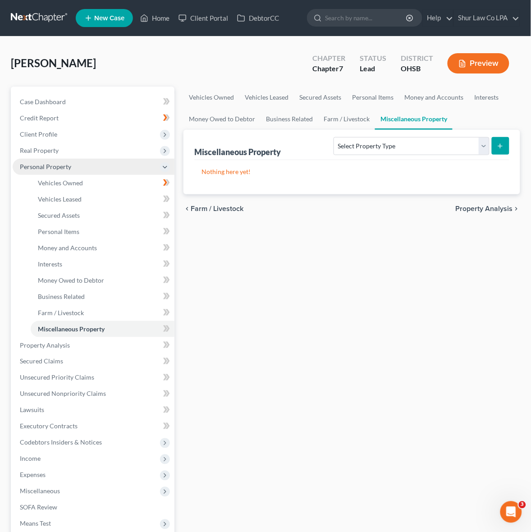
click at [165, 168] on icon at bounding box center [164, 167] width 7 height 7
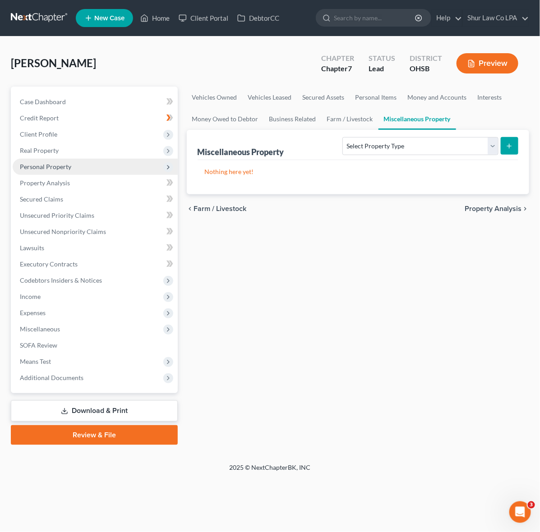
click at [388, 234] on div "Vehicles Owned Vehicles Leased Secured Assets Personal Items Money and Accounts…" at bounding box center [357, 266] width 351 height 359
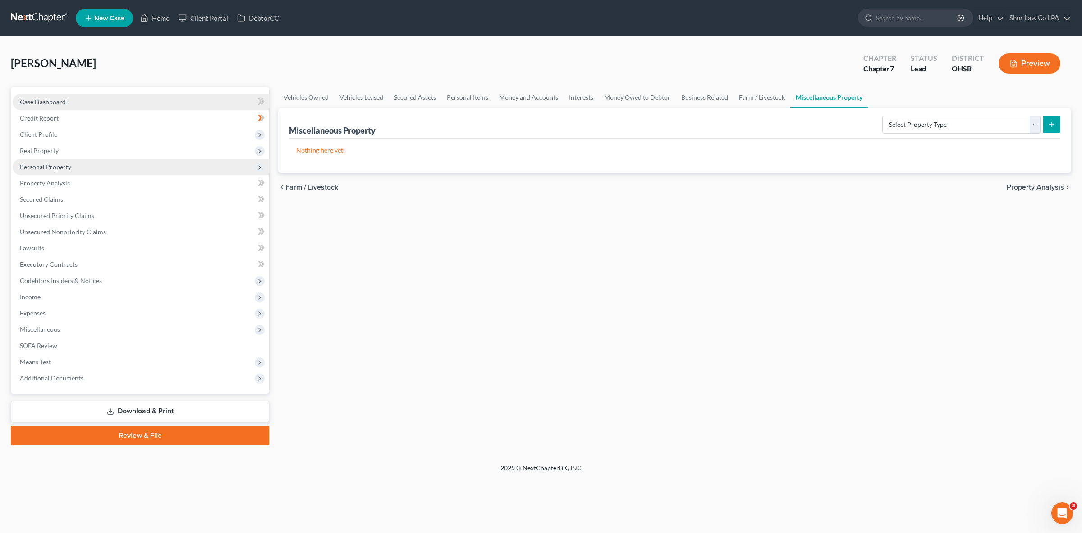
click at [82, 98] on link "Case Dashboard" at bounding box center [141, 102] width 257 height 16
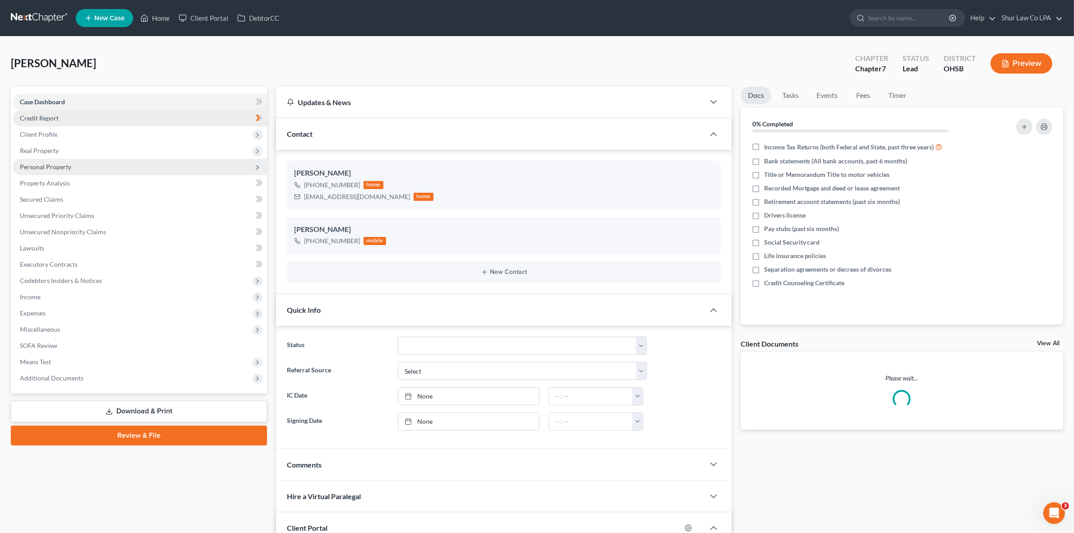
click at [73, 113] on link "Credit Report" at bounding box center [140, 118] width 254 height 16
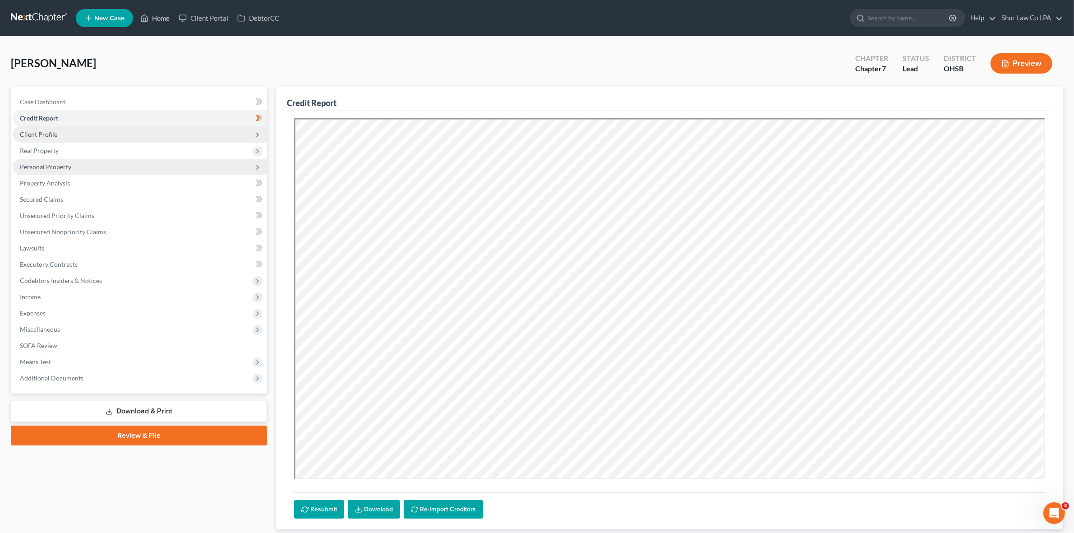
click at [68, 138] on span "Client Profile" at bounding box center [140, 134] width 254 height 16
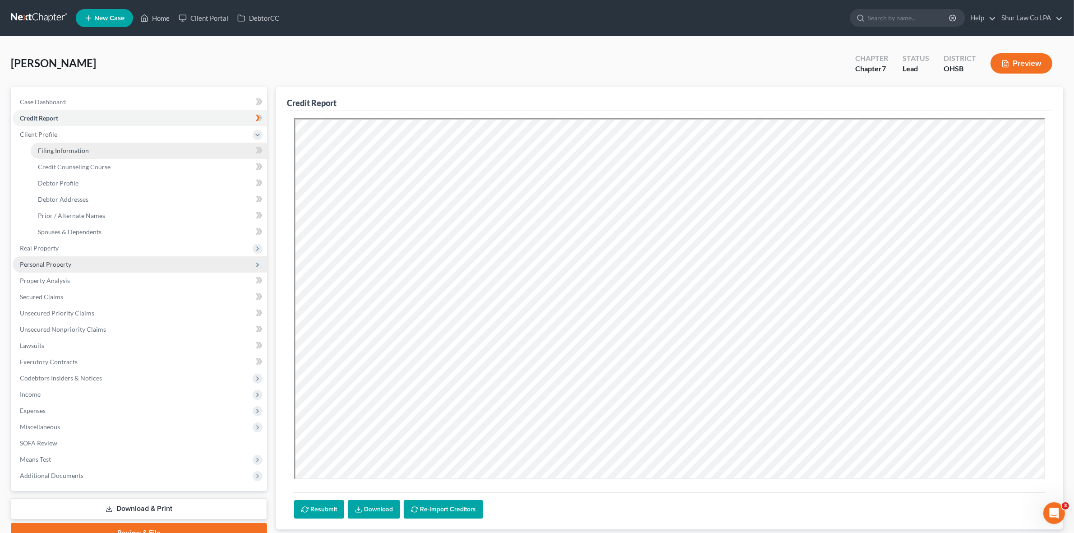
click at [78, 147] on span "Filing Information" at bounding box center [63, 151] width 51 height 8
select select "1"
select select "0"
select select "62"
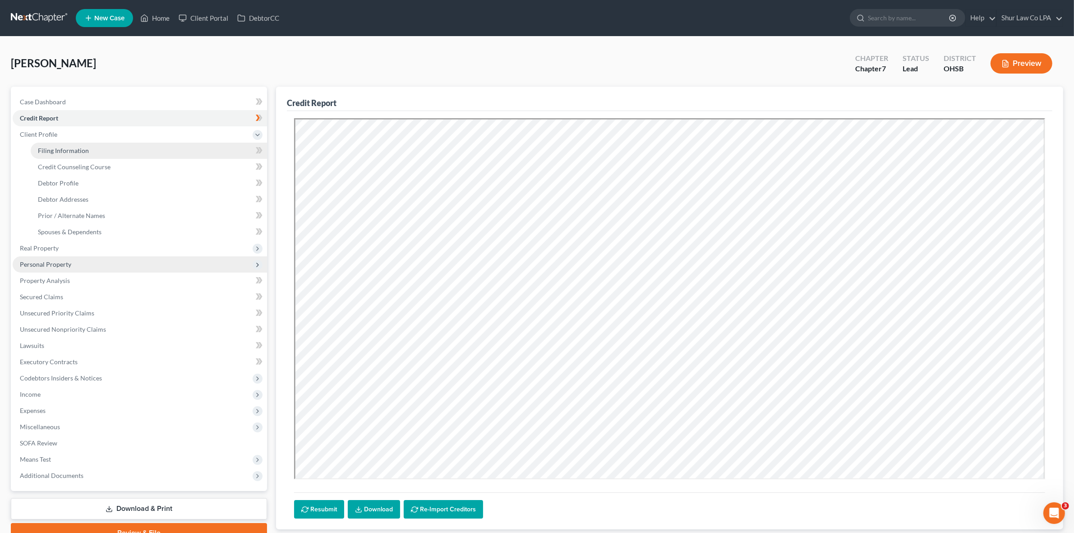
select select "6"
select select "36"
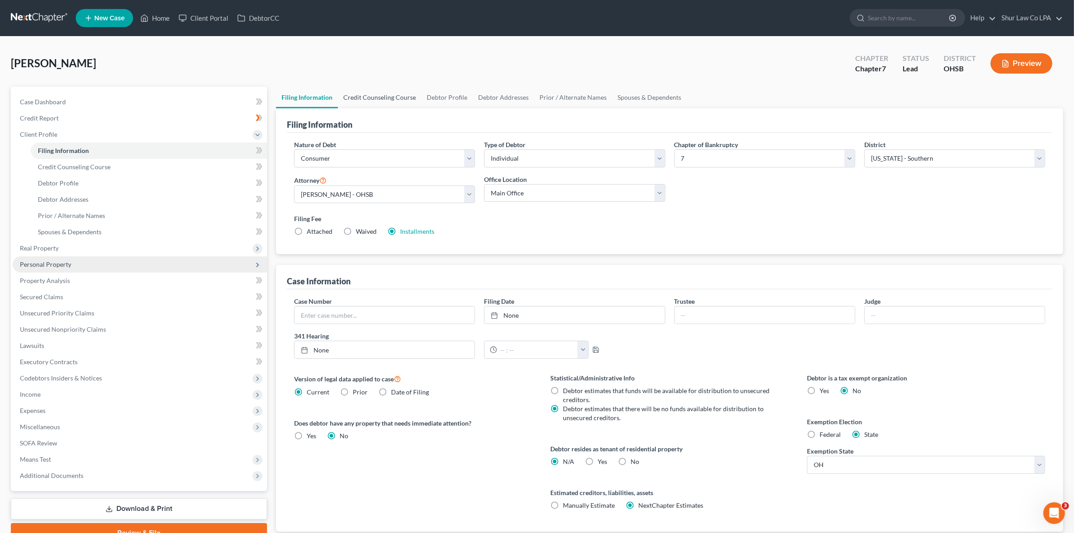
click at [359, 101] on link "Credit Counseling Course" at bounding box center [379, 98] width 83 height 22
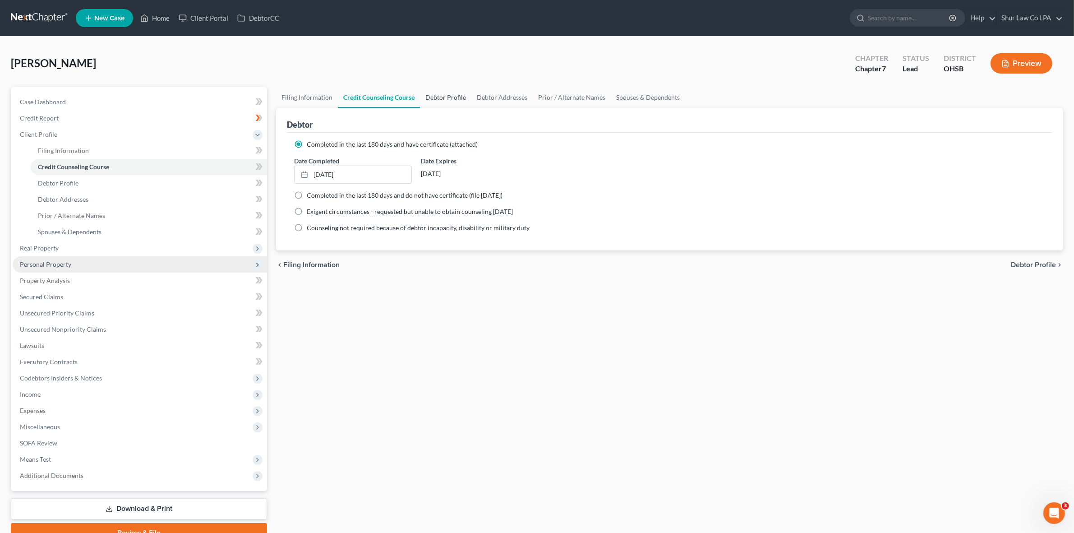
click at [446, 94] on link "Debtor Profile" at bounding box center [445, 98] width 51 height 22
select select "0"
select select "4"
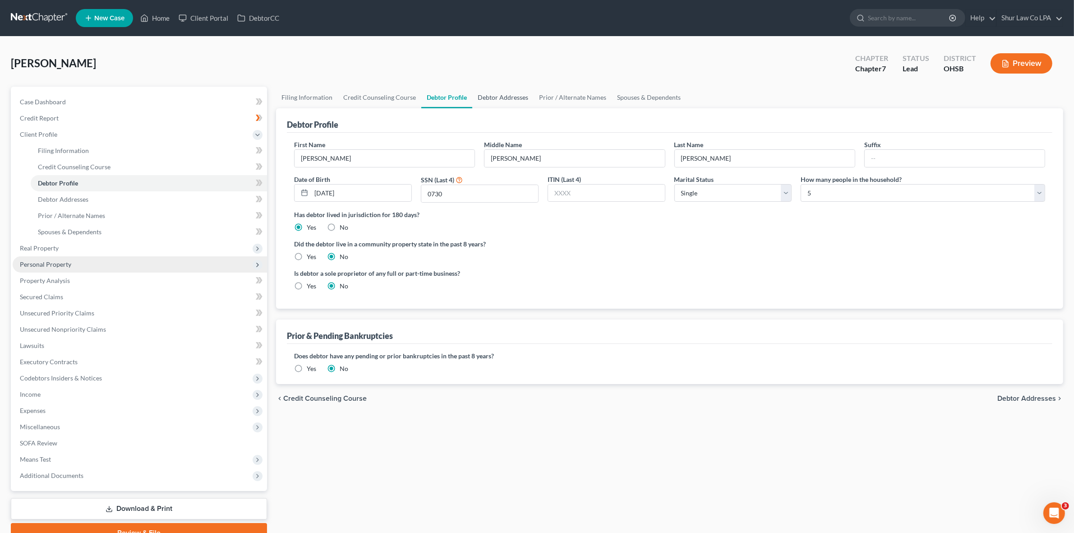
click at [492, 101] on link "Debtor Addresses" at bounding box center [502, 98] width 61 height 22
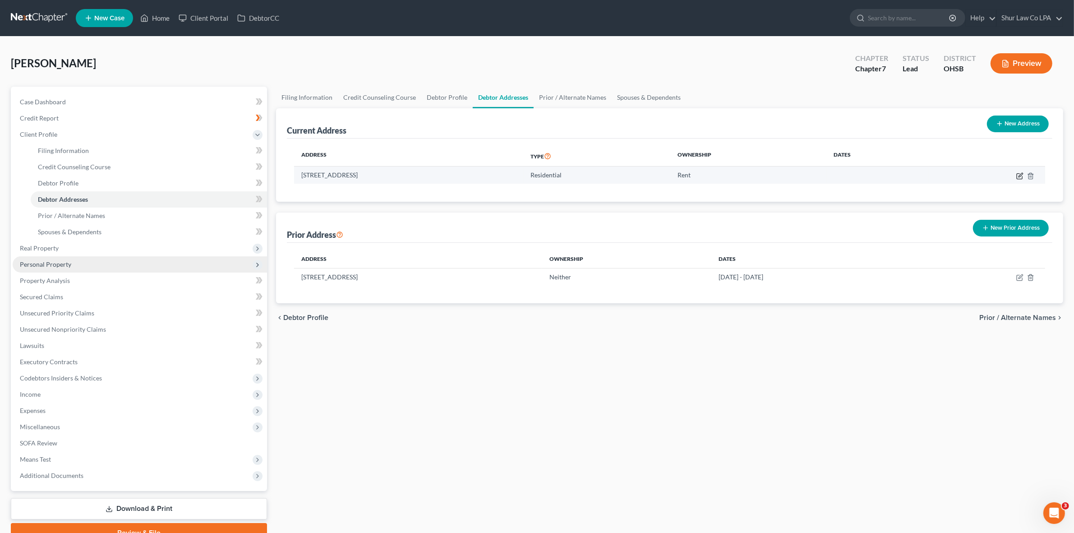
click at [1019, 173] on icon "button" at bounding box center [1018, 175] width 5 height 5
select select "36"
select select "30"
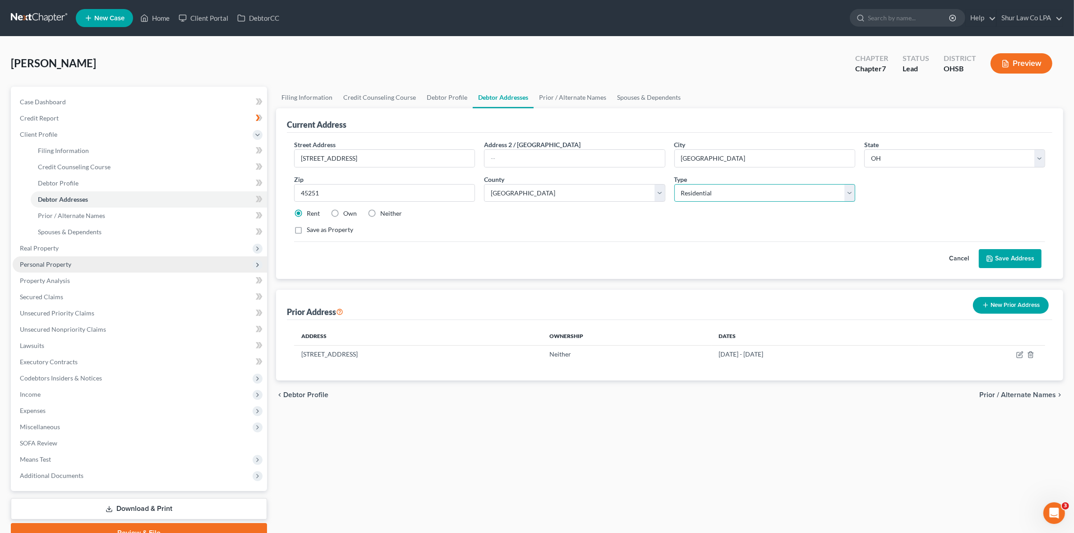
click at [723, 194] on select "Select Residential Mailing Rental Business" at bounding box center [764, 193] width 181 height 18
click at [674, 184] on select "Select Residential Mailing Rental Business" at bounding box center [764, 193] width 181 height 18
select select "1"
click at [1011, 252] on button "Save Address" at bounding box center [1010, 258] width 63 height 19
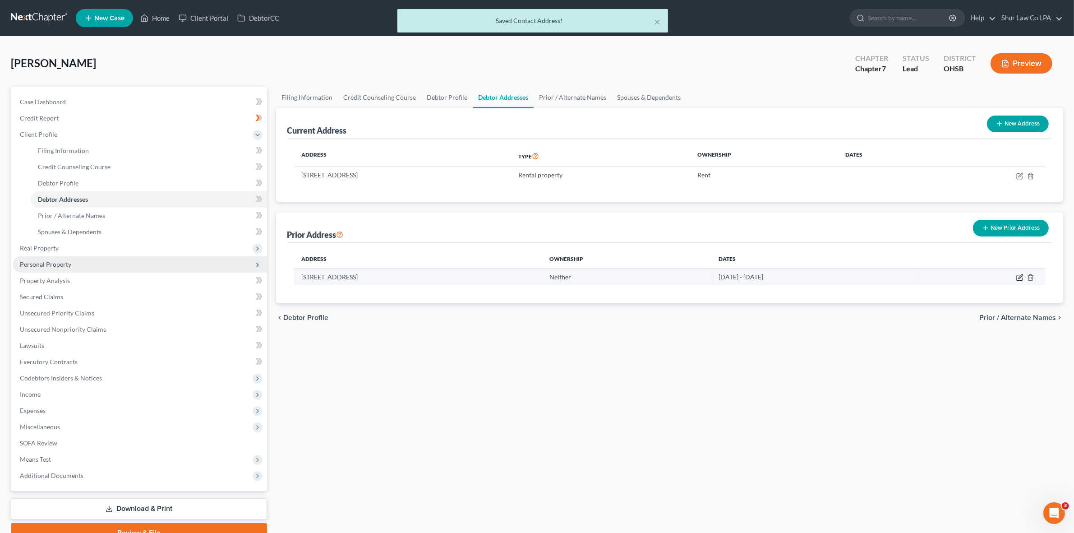
click at [1019, 276] on icon "button" at bounding box center [1020, 276] width 4 height 4
select select "36"
select select "30"
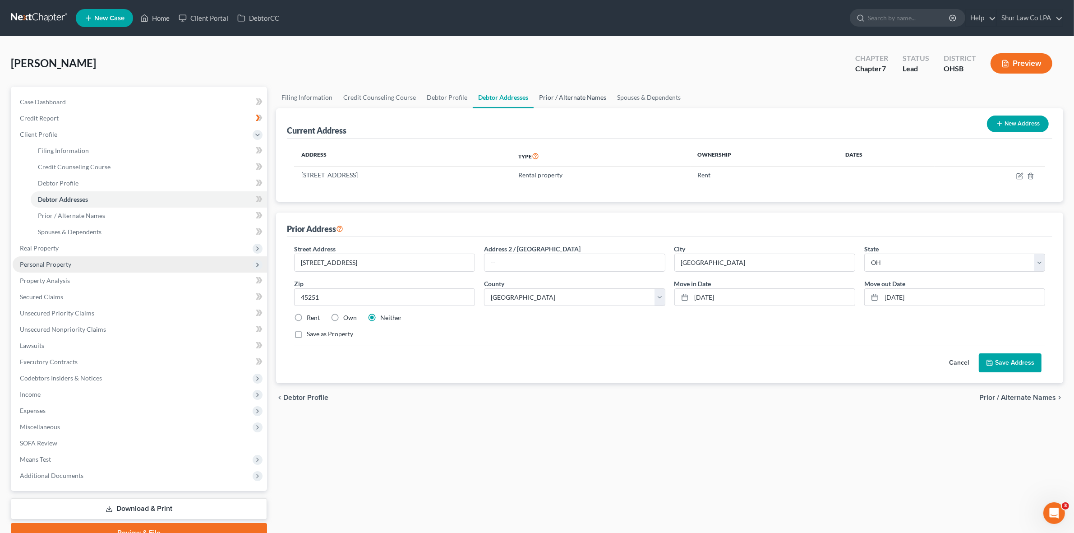
click at [584, 96] on link "Prior / Alternate Names" at bounding box center [572, 98] width 78 height 22
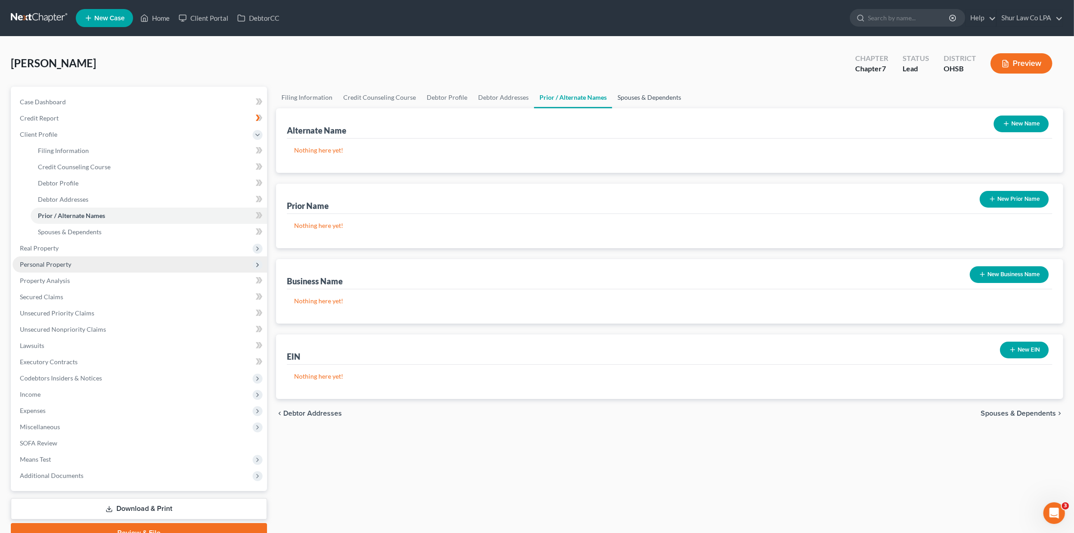
click at [650, 104] on link "Spouses & Dependents" at bounding box center [649, 98] width 74 height 22
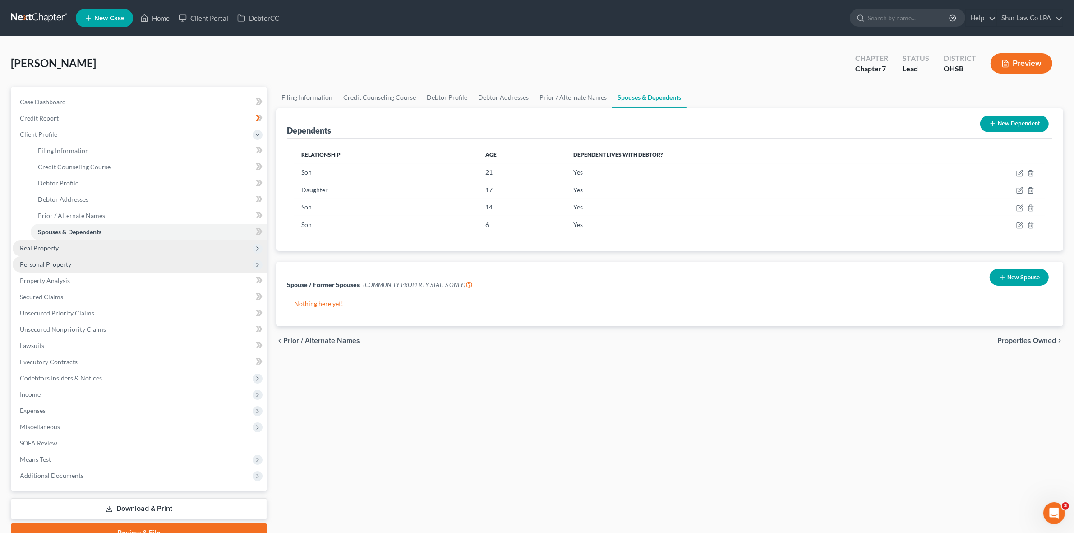
click at [91, 247] on span "Real Property" at bounding box center [140, 248] width 254 height 16
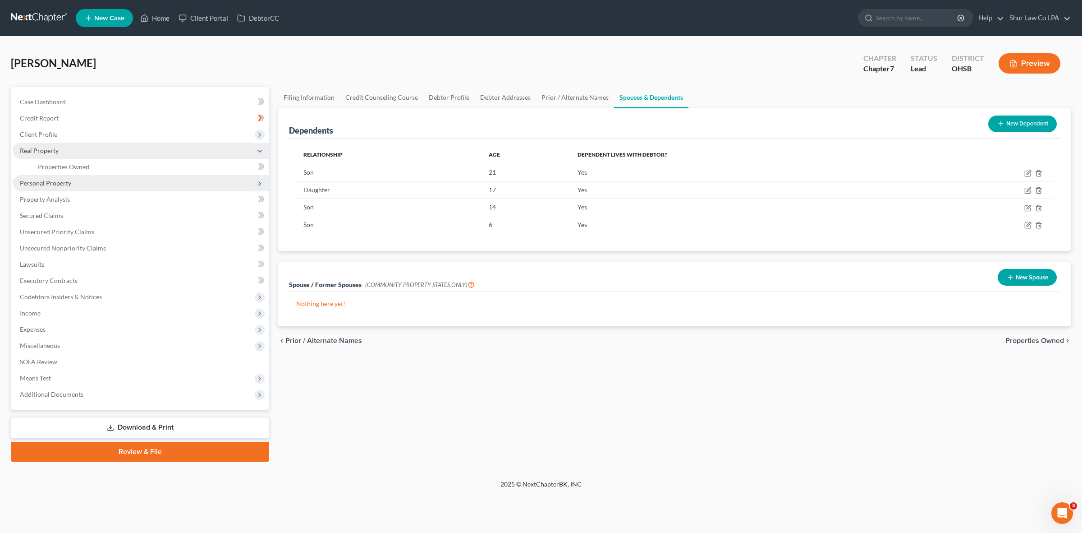
click at [71, 156] on span "Real Property" at bounding box center [141, 151] width 257 height 16
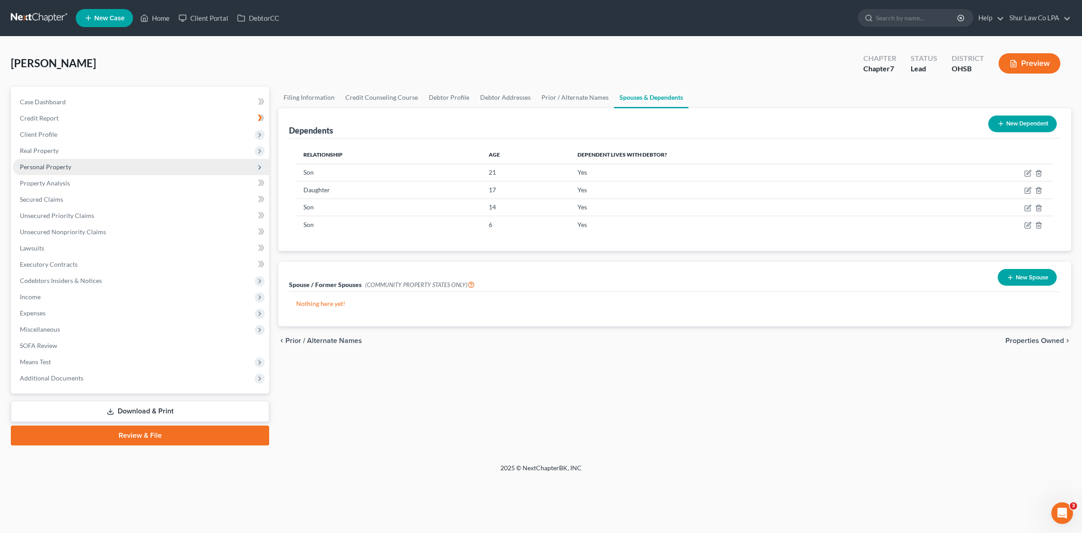
click at [71, 161] on span "Personal Property" at bounding box center [141, 167] width 257 height 16
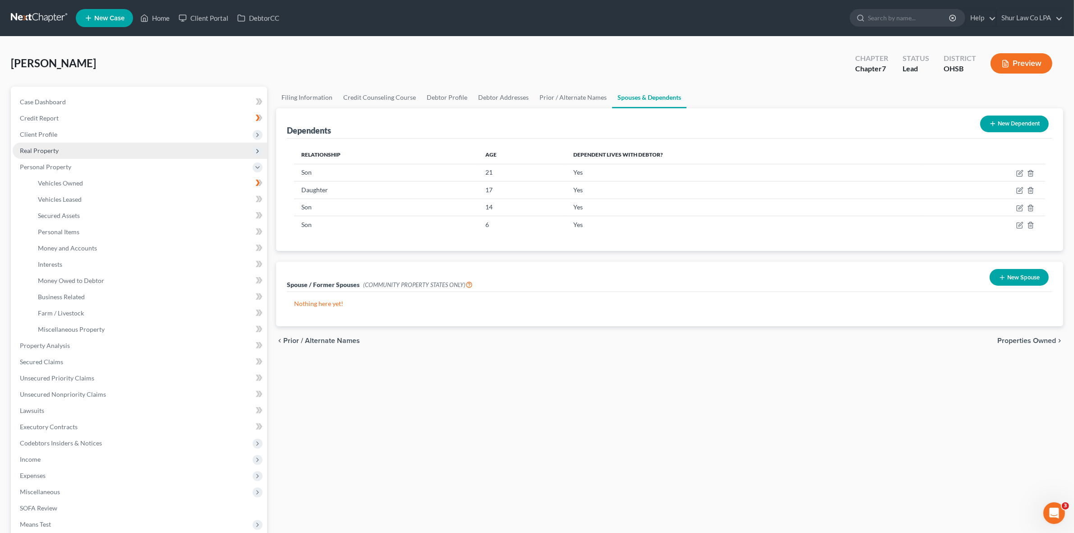
click at [57, 150] on span "Real Property" at bounding box center [39, 151] width 39 height 8
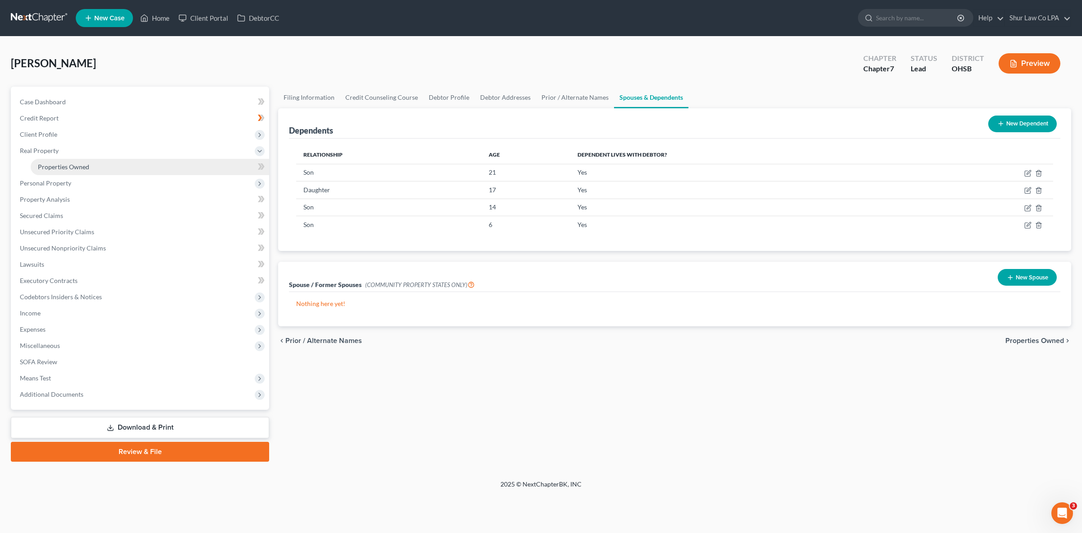
click at [55, 166] on span "Properties Owned" at bounding box center [63, 167] width 51 height 8
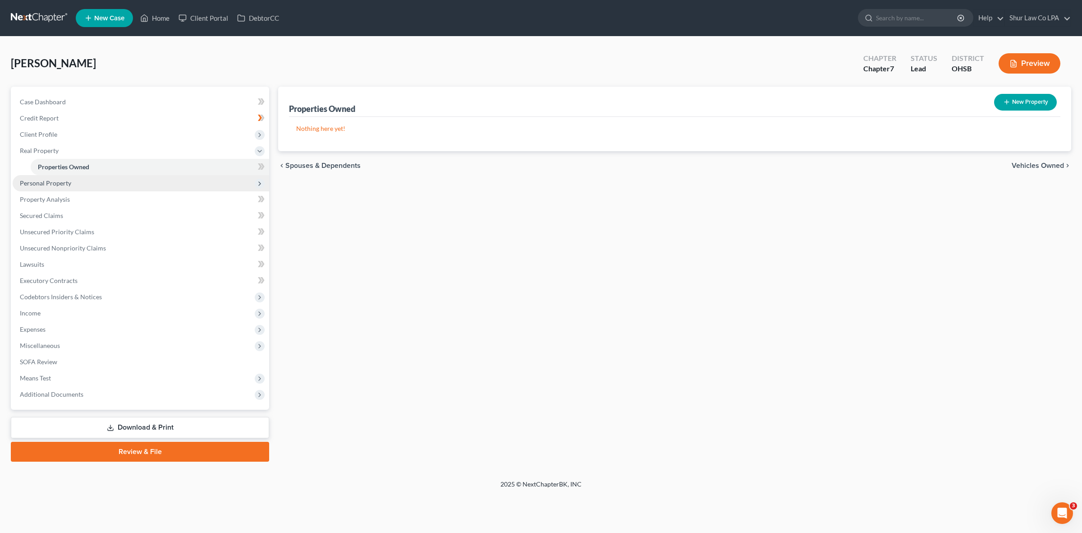
click at [64, 182] on span "Personal Property" at bounding box center [45, 183] width 51 height 8
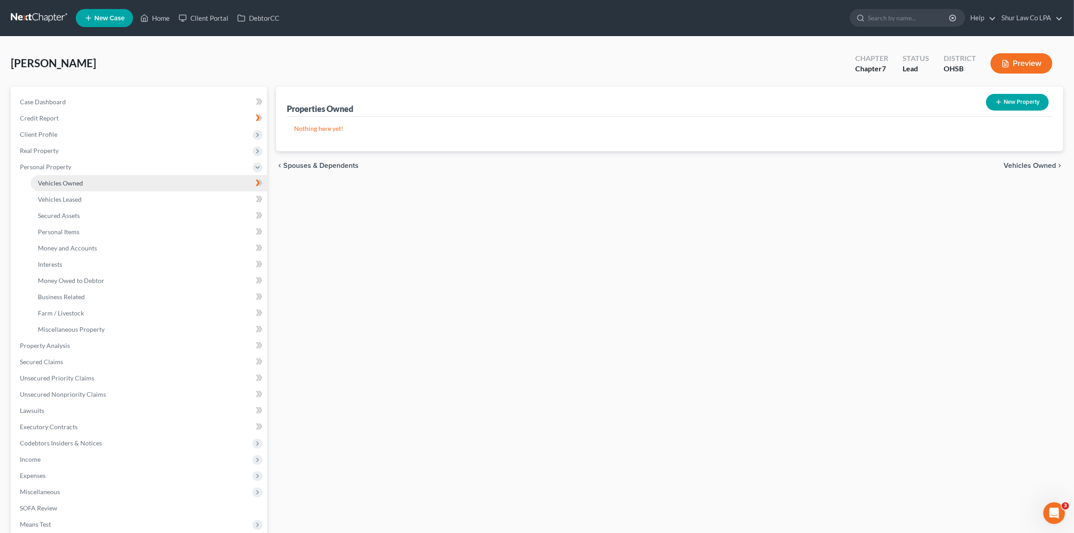
click at [62, 177] on link "Vehicles Owned" at bounding box center [149, 183] width 236 height 16
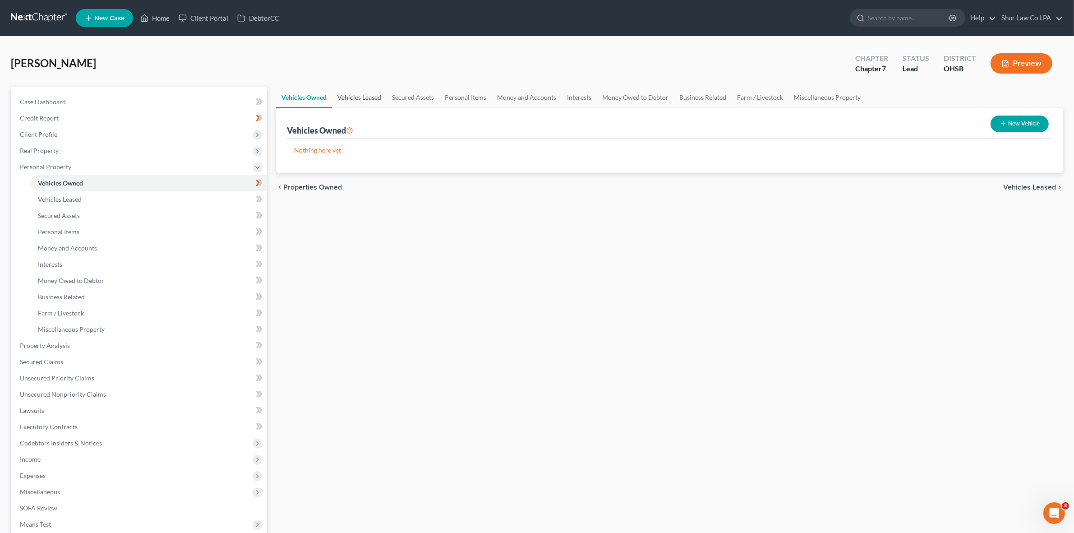
click at [367, 96] on link "Vehicles Leased" at bounding box center [359, 98] width 55 height 22
click at [427, 94] on link "Secured Assets" at bounding box center [412, 98] width 53 height 22
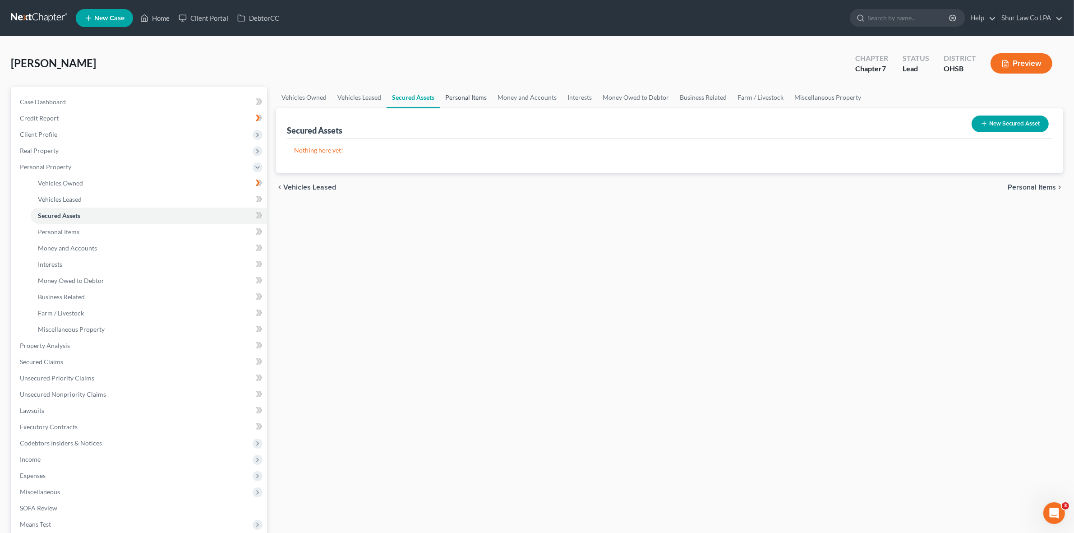
click at [481, 99] on link "Personal Items" at bounding box center [466, 98] width 52 height 22
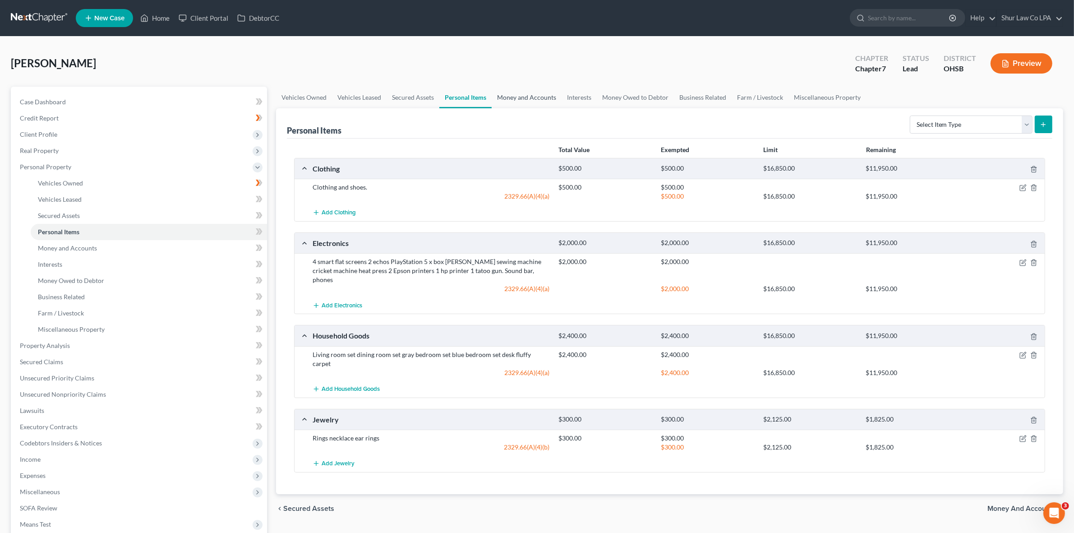
click at [527, 93] on link "Money and Accounts" at bounding box center [527, 98] width 70 height 22
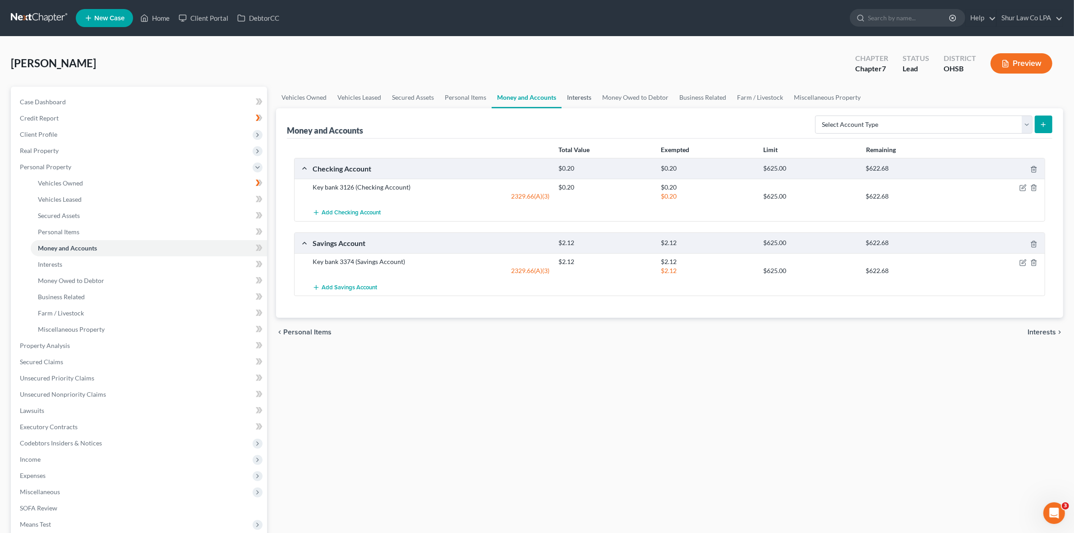
click at [578, 97] on link "Interests" at bounding box center [578, 98] width 35 height 22
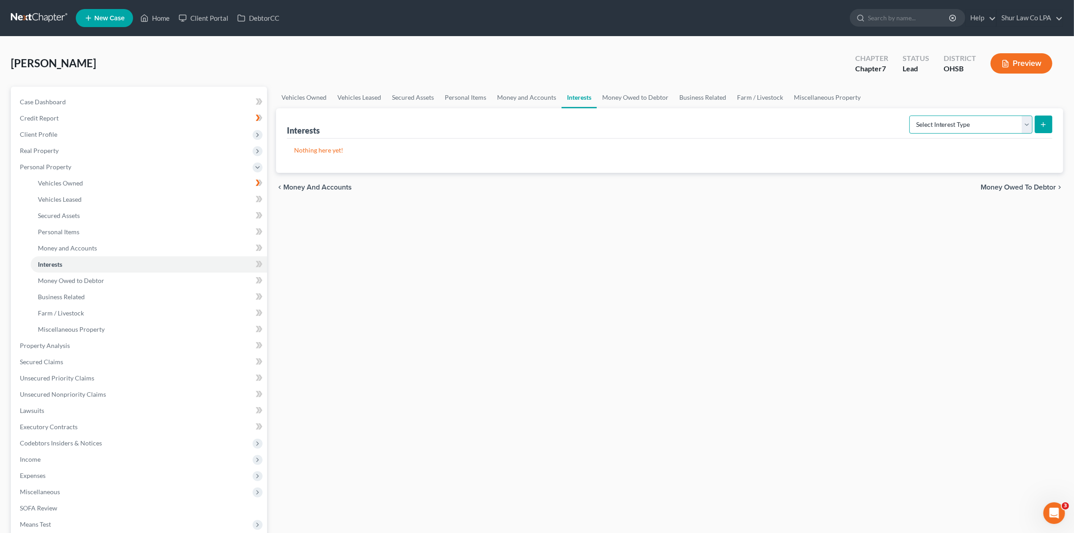
click at [1021, 128] on select "Select Interest Type 401K (A/B: 21) Annuity (A/B: 23) Bond (A/B: 18) Education …" at bounding box center [970, 124] width 123 height 18
drag, startPoint x: 592, startPoint y: 264, endPoint x: 569, endPoint y: 201, distance: 67.3
click at [592, 264] on div "Vehicles Owned Vehicles Leased Secured Assets Personal Items Money and Accounts…" at bounding box center [669, 347] width 796 height 521
click at [627, 102] on link "Money Owed to Debtor" at bounding box center [635, 98] width 77 height 22
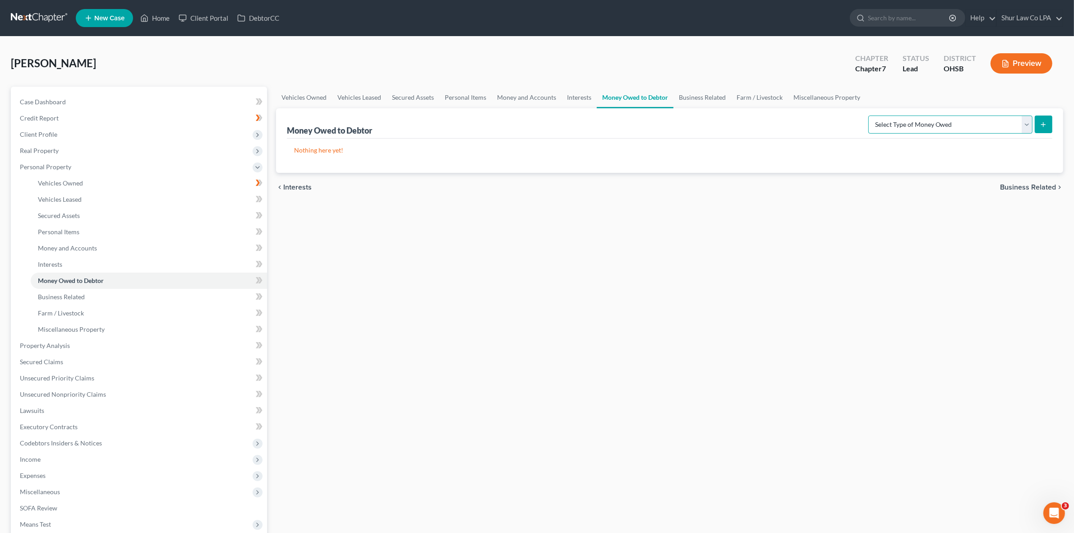
click at [1025, 126] on select "Select Type of Money Owed Accounts Receivable (A/B: 38) Alimony (A/B: 29) Child…" at bounding box center [950, 124] width 164 height 18
click at [1025, 127] on select "Select Type of Money Owed Accounts Receivable (A/B: 38) Alimony (A/B: 29) Child…" at bounding box center [950, 124] width 164 height 18
select select "child_support"
click at [870, 115] on select "Select Type of Money Owed Accounts Receivable (A/B: 38) Alimony (A/B: 29) Child…" at bounding box center [950, 124] width 164 height 18
click at [1044, 129] on button "submit" at bounding box center [1043, 124] width 18 height 18
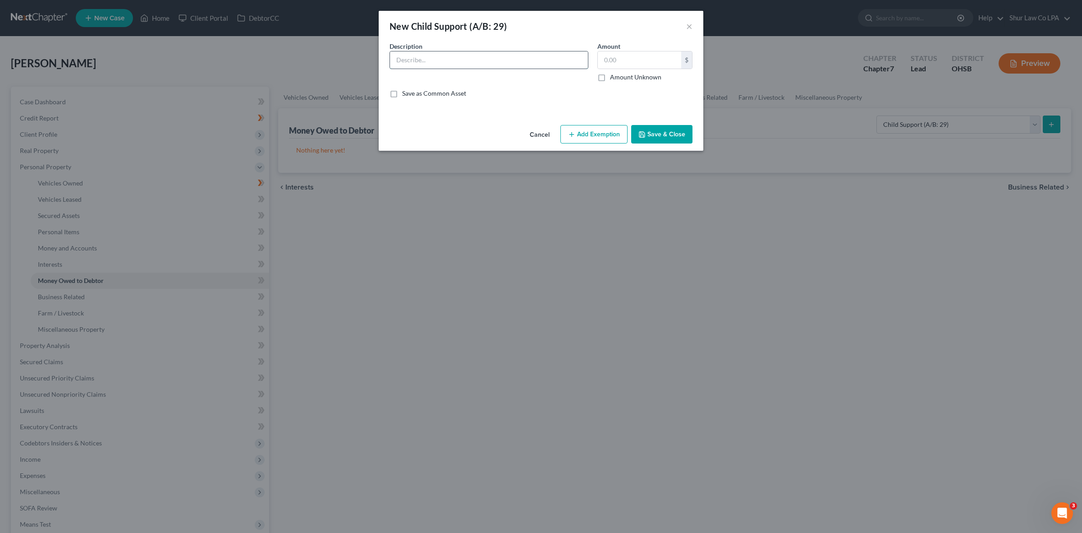
click at [506, 66] on input "text" at bounding box center [489, 59] width 198 height 17
type input "Child support."
click at [610, 78] on label "Amount Unknown" at bounding box center [635, 77] width 51 height 9
click at [614, 78] on input "Amount Unknown" at bounding box center [617, 76] width 6 height 6
checkbox input "true"
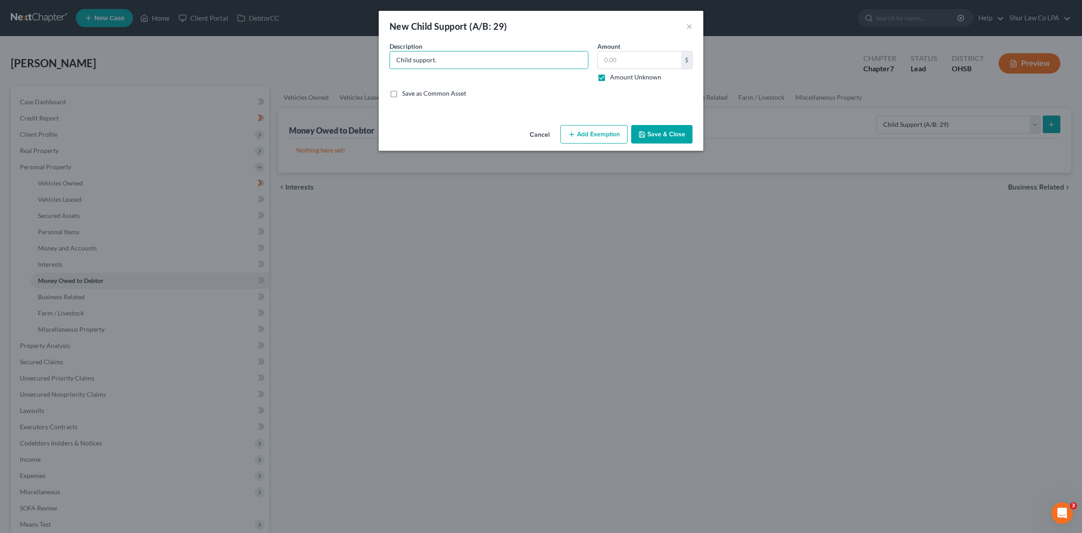
type input "0.00"
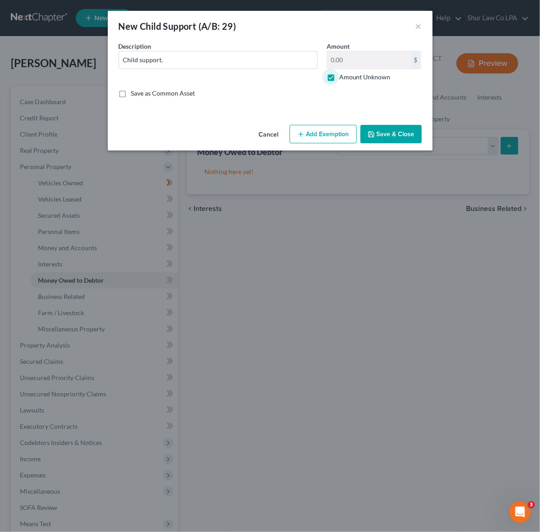
click at [339, 76] on label "Amount Unknown" at bounding box center [364, 77] width 51 height 9
click at [343, 76] on input "Amount Unknown" at bounding box center [346, 76] width 6 height 6
checkbox input "false"
click at [386, 129] on button "Save & Close" at bounding box center [390, 134] width 61 height 19
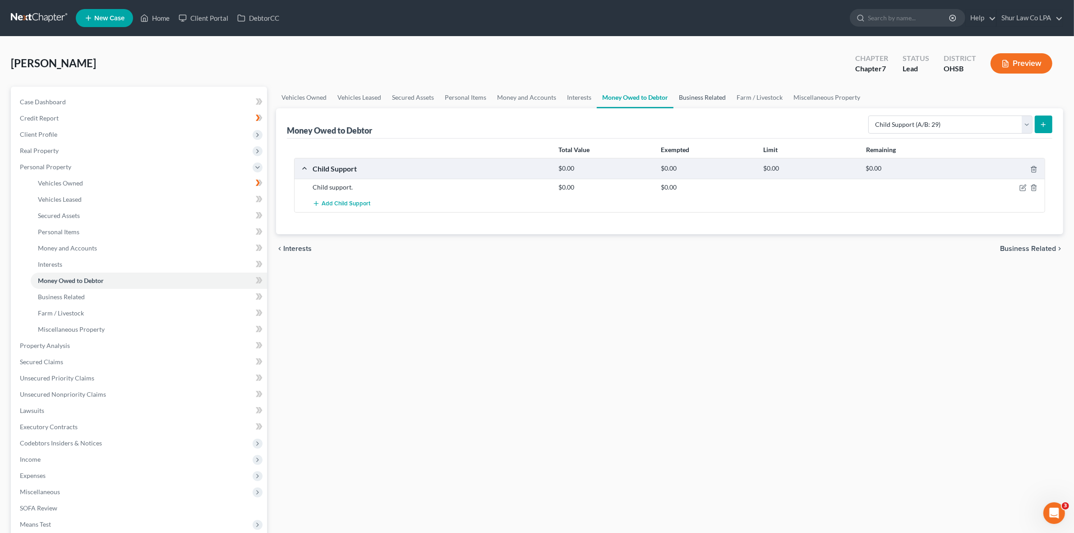
click at [699, 97] on link "Business Related" at bounding box center [702, 98] width 58 height 22
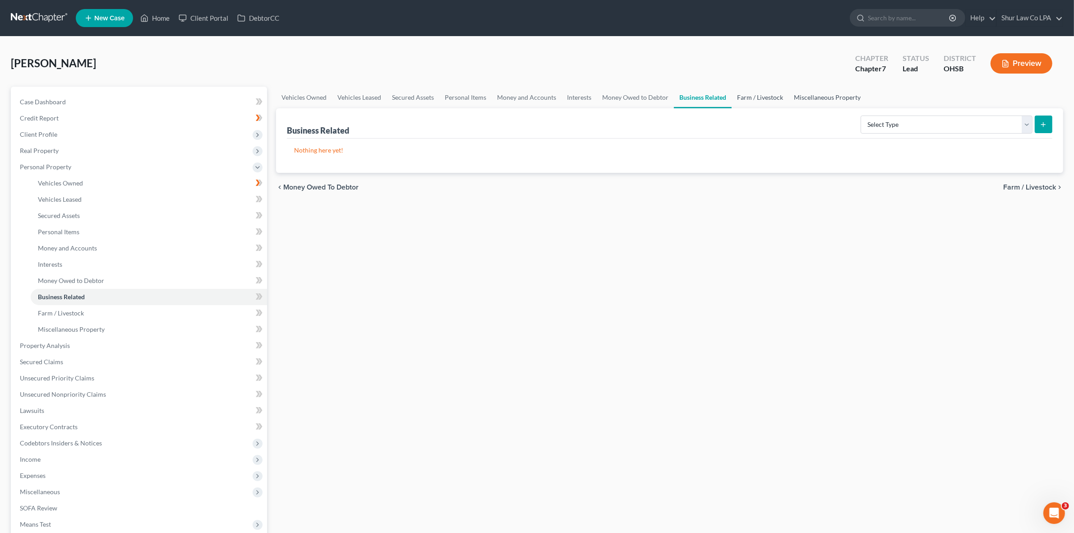
drag, startPoint x: 762, startPoint y: 95, endPoint x: 822, endPoint y: 101, distance: 59.9
click at [761, 96] on link "Farm / Livestock" at bounding box center [759, 98] width 57 height 22
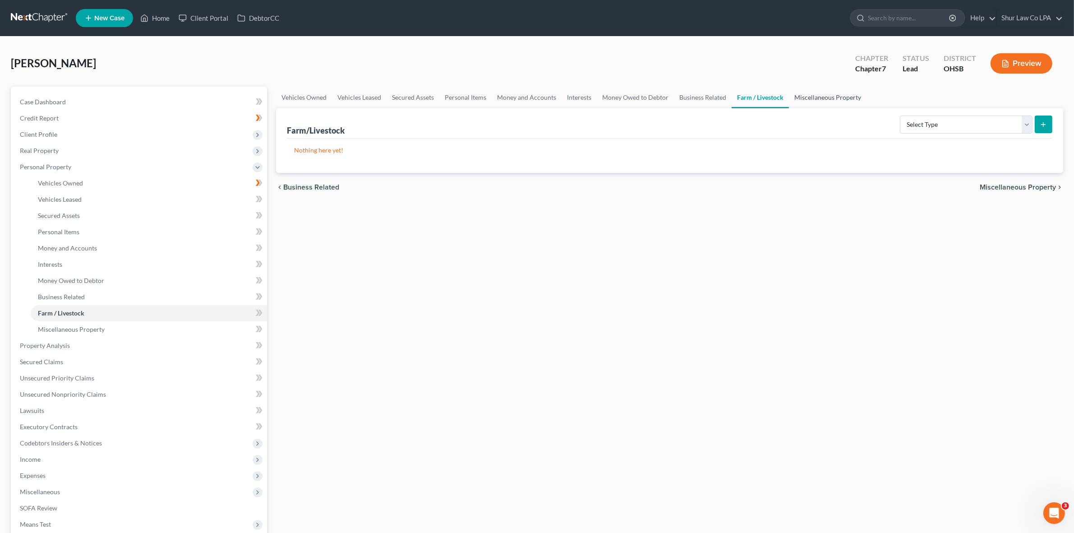
click at [822, 100] on link "Miscellaneous Property" at bounding box center [828, 98] width 78 height 22
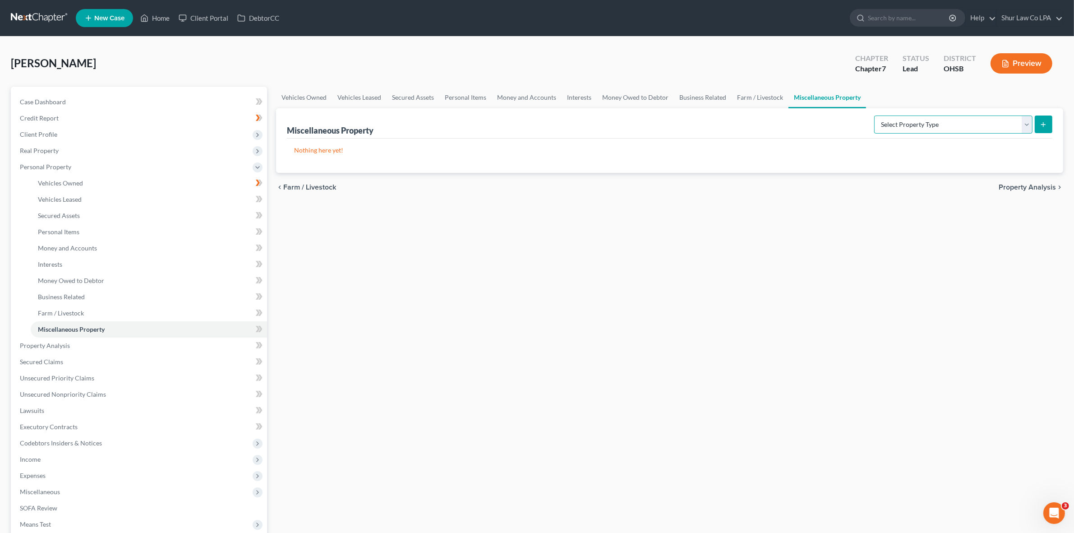
click at [1023, 126] on select "Select Property Type Assigned for Creditor Benefit [DATE] (SOFA: 12) Holding fo…" at bounding box center [953, 124] width 158 height 18
click at [46, 349] on link "Property Analysis" at bounding box center [140, 345] width 254 height 16
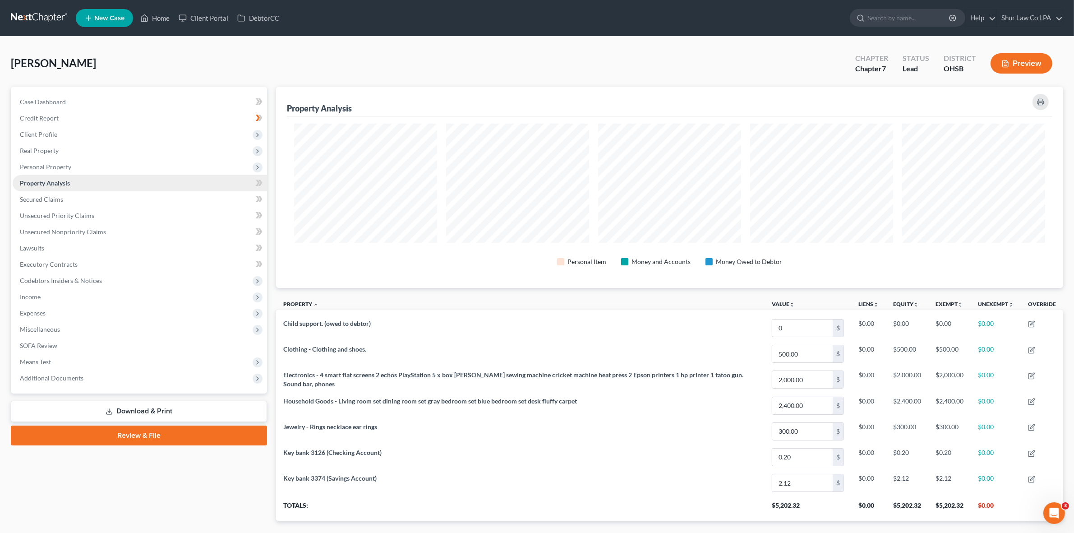
scroll to position [201, 787]
click at [37, 198] on span "Secured Claims" at bounding box center [41, 199] width 43 height 8
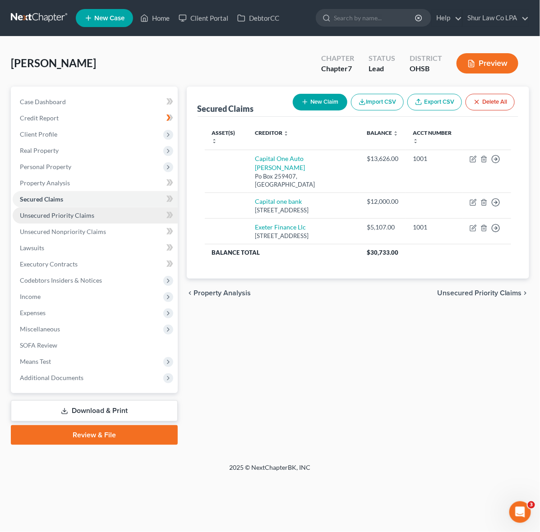
click at [57, 211] on span "Unsecured Priority Claims" at bounding box center [57, 215] width 74 height 8
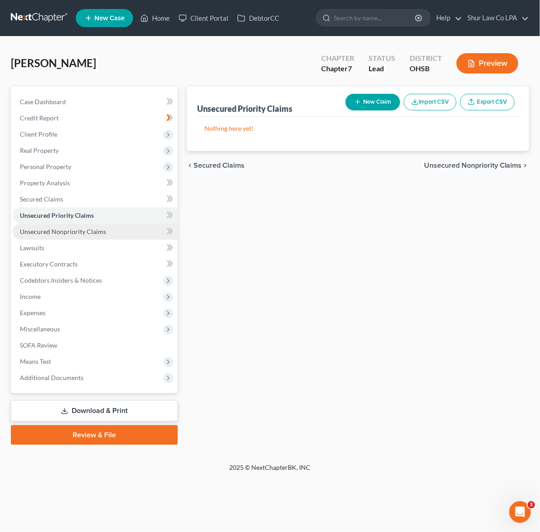
click at [57, 234] on span "Unsecured Nonpriority Claims" at bounding box center [63, 232] width 86 height 8
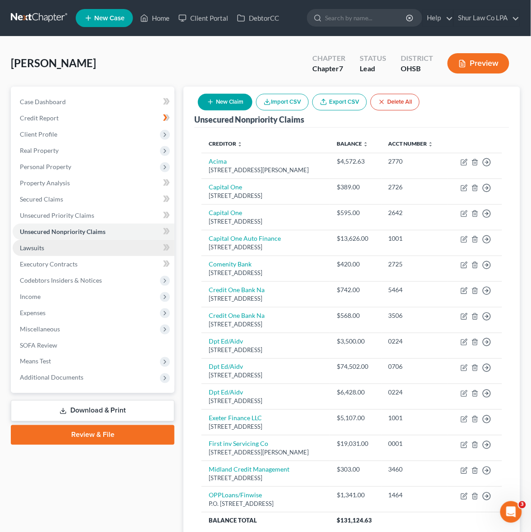
click at [42, 246] on span "Lawsuits" at bounding box center [32, 248] width 24 height 8
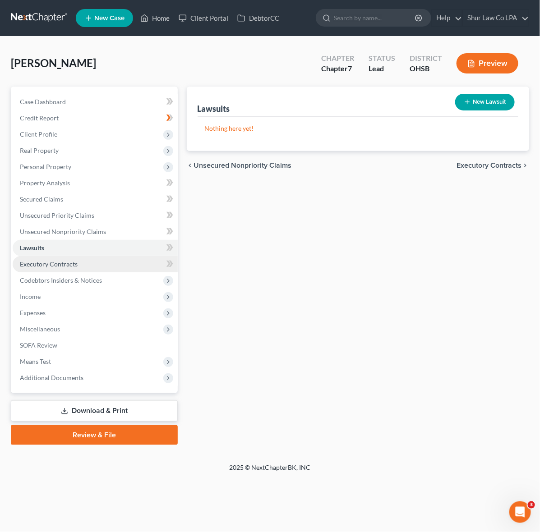
click at [63, 266] on span "Executory Contracts" at bounding box center [49, 264] width 58 height 8
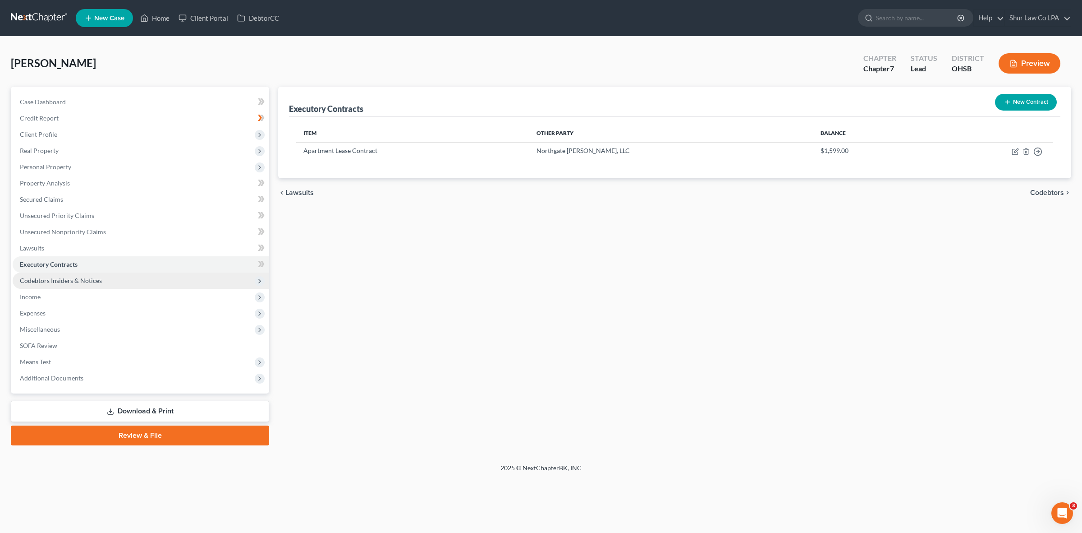
click at [86, 280] on span "Codebtors Insiders & Notices" at bounding box center [61, 280] width 82 height 8
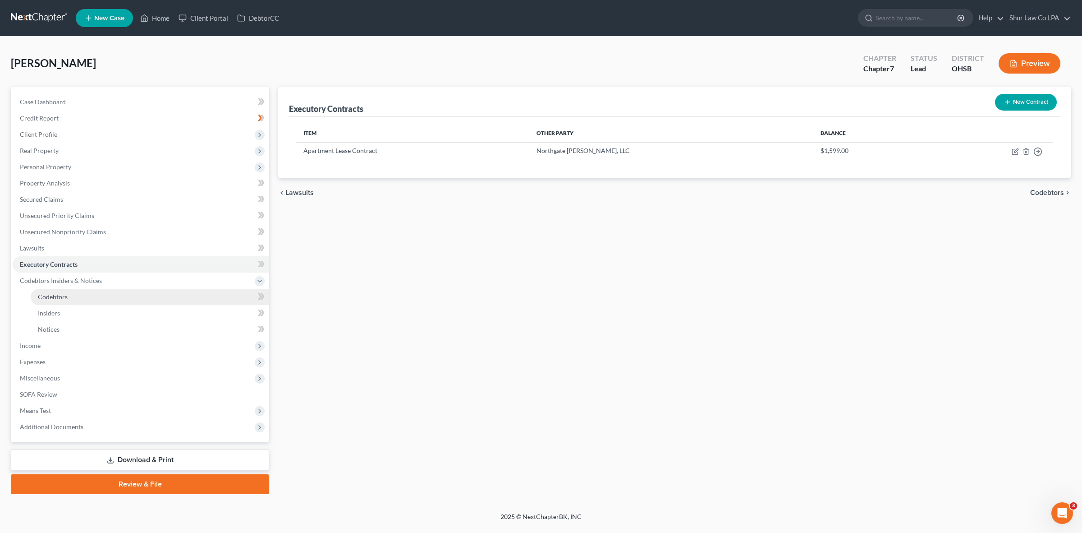
drag, startPoint x: 87, startPoint y: 303, endPoint x: 82, endPoint y: 303, distance: 5.0
click at [86, 303] on link "Codebtors" at bounding box center [150, 297] width 239 height 16
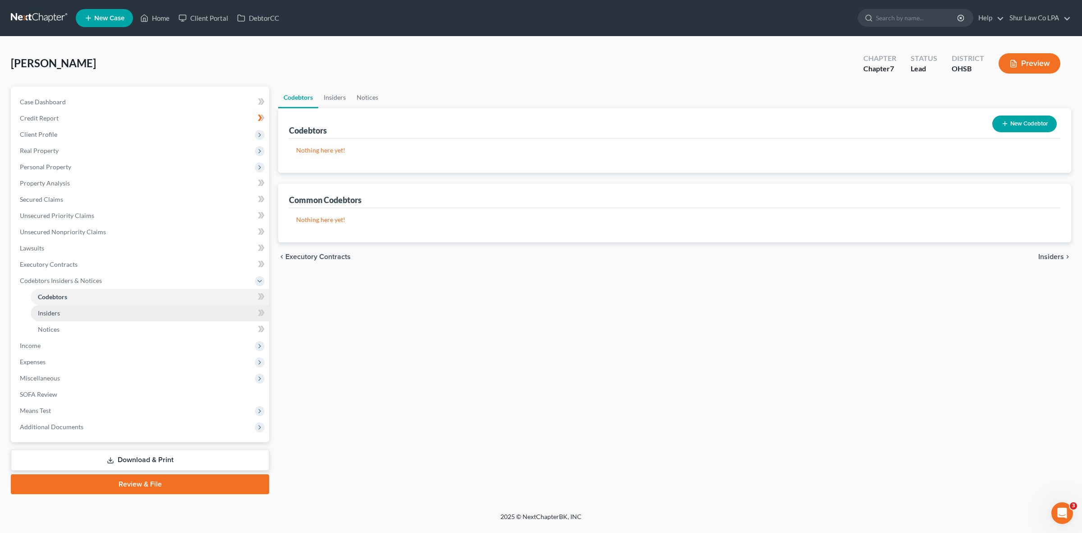
click at [66, 310] on link "Insiders" at bounding box center [150, 313] width 239 height 16
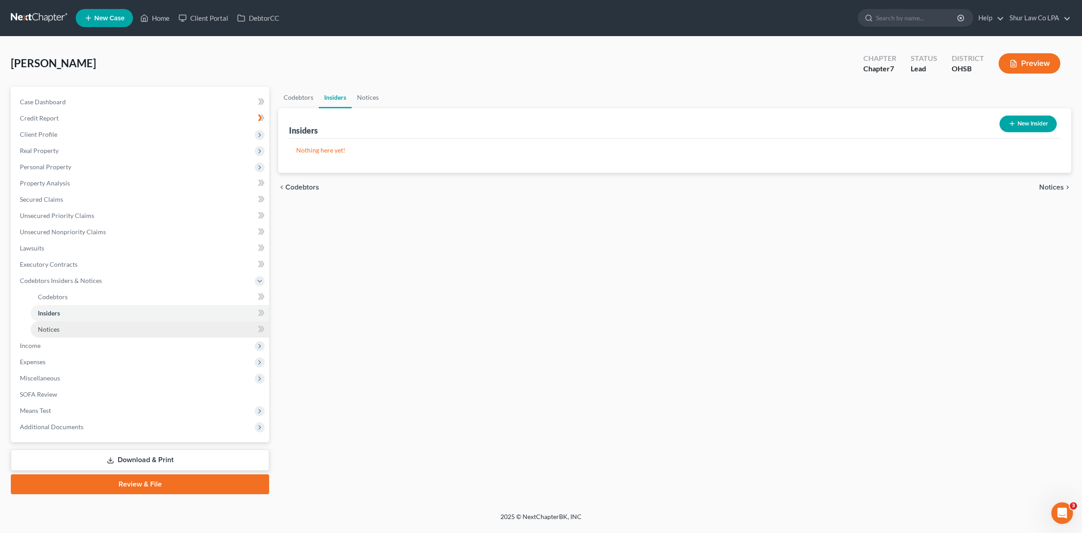
click at [62, 322] on link "Notices" at bounding box center [150, 329] width 239 height 16
click at [46, 352] on span "Income" at bounding box center [141, 345] width 257 height 16
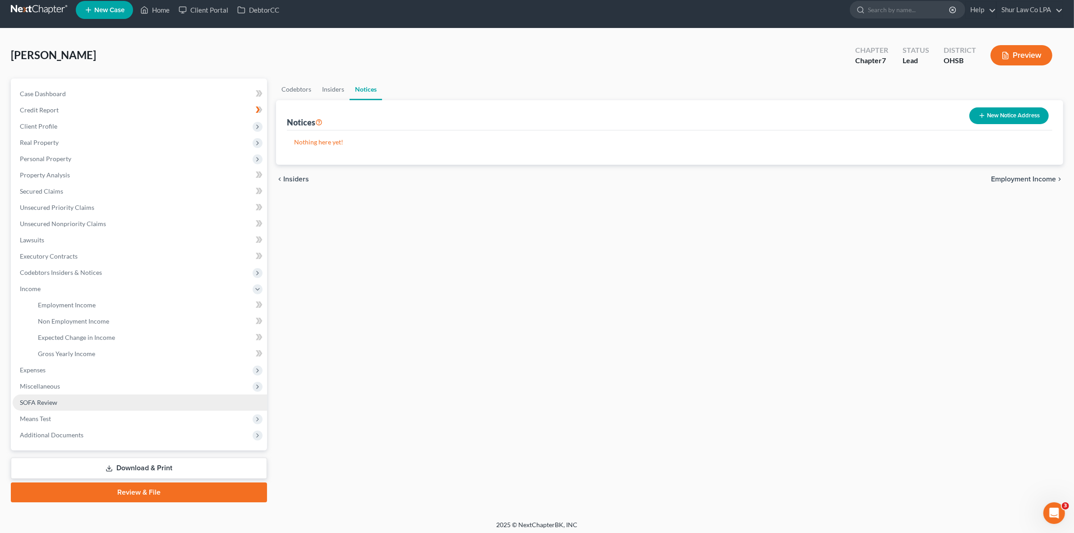
scroll to position [10, 0]
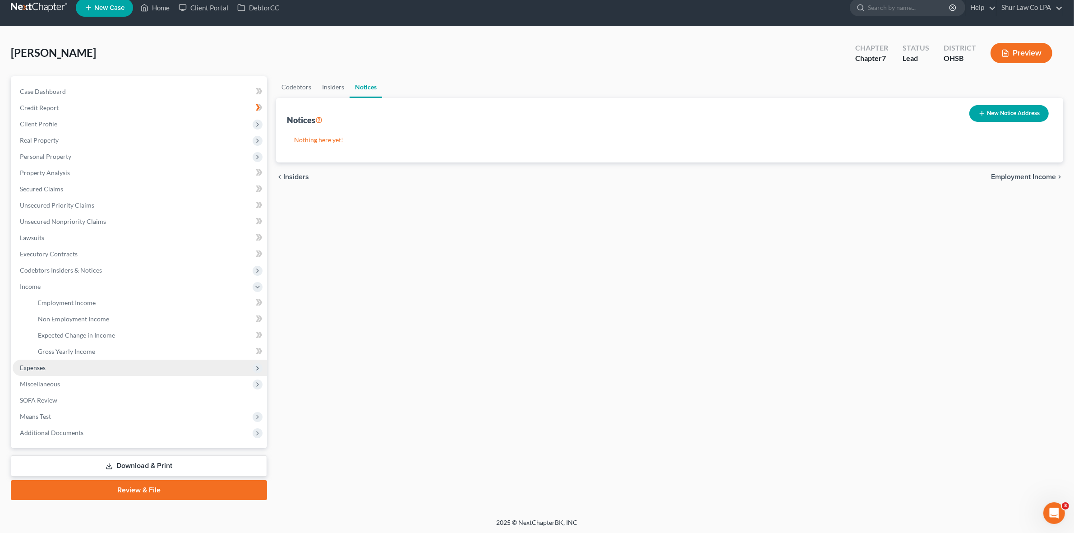
click at [64, 369] on span "Expenses" at bounding box center [140, 367] width 254 height 16
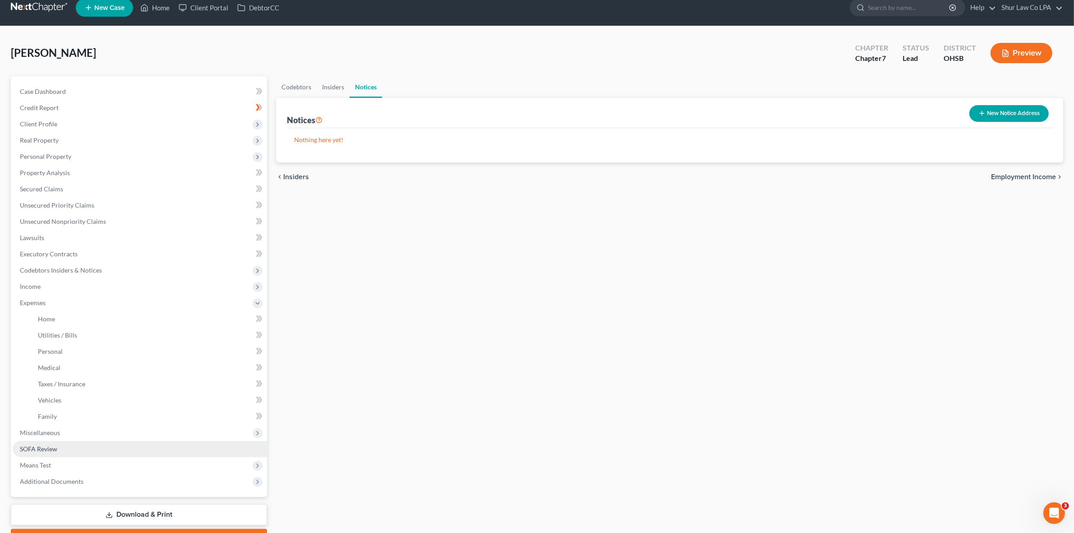
click at [57, 449] on link "SOFA Review" at bounding box center [140, 449] width 254 height 16
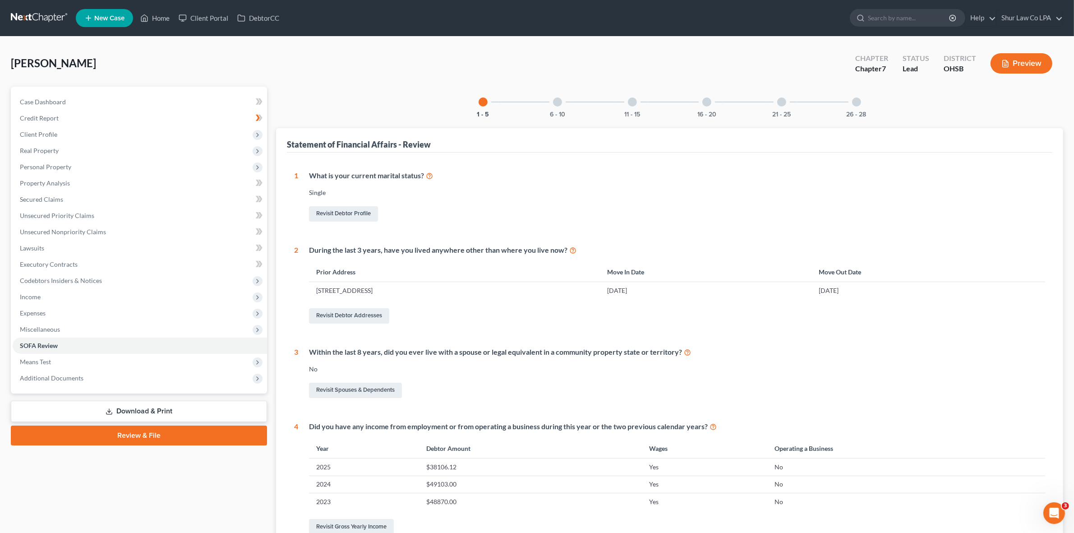
click at [556, 100] on div at bounding box center [557, 101] width 9 height 9
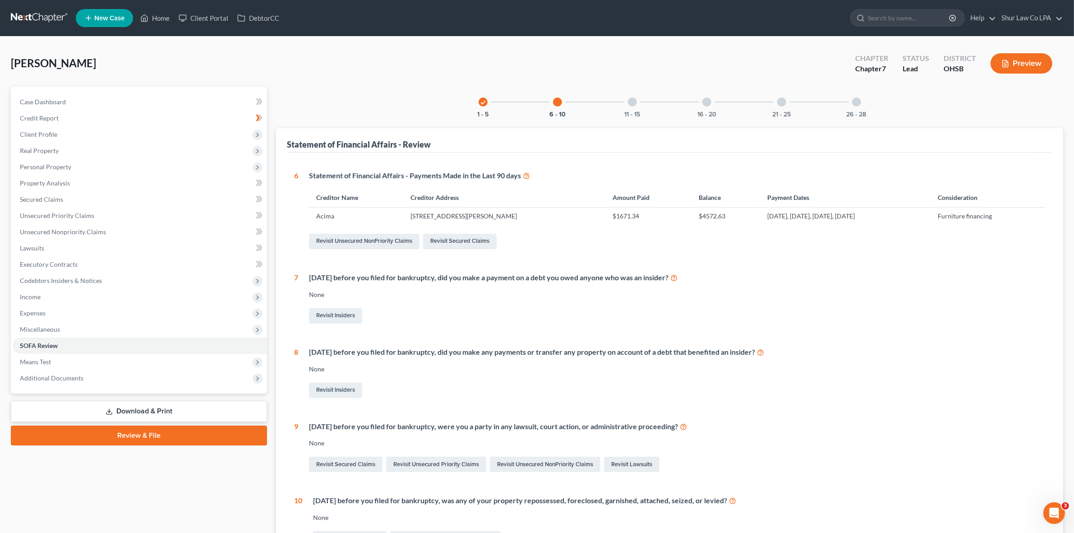
click at [634, 108] on div "11 - 15" at bounding box center [632, 102] width 31 height 31
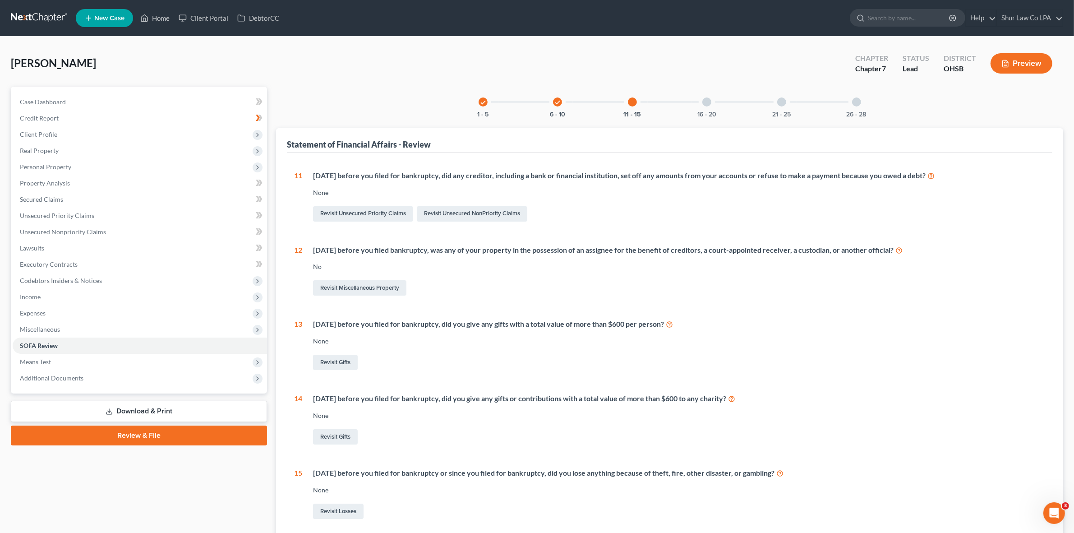
click at [700, 104] on div "16 - 20" at bounding box center [706, 102] width 31 height 31
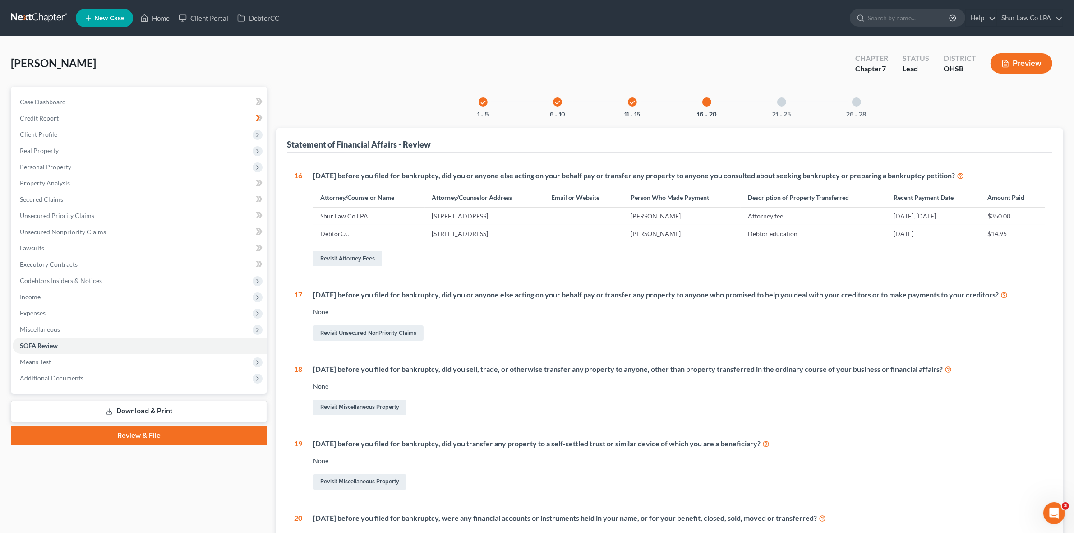
click at [786, 97] on div "21 - 25" at bounding box center [781, 102] width 31 height 31
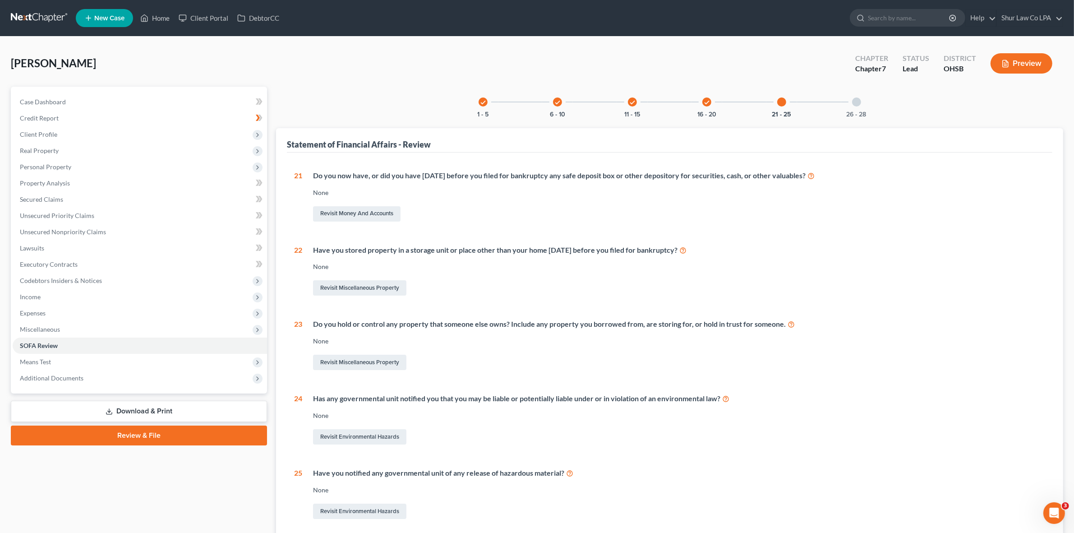
click at [850, 104] on div "26 - 28" at bounding box center [856, 102] width 31 height 31
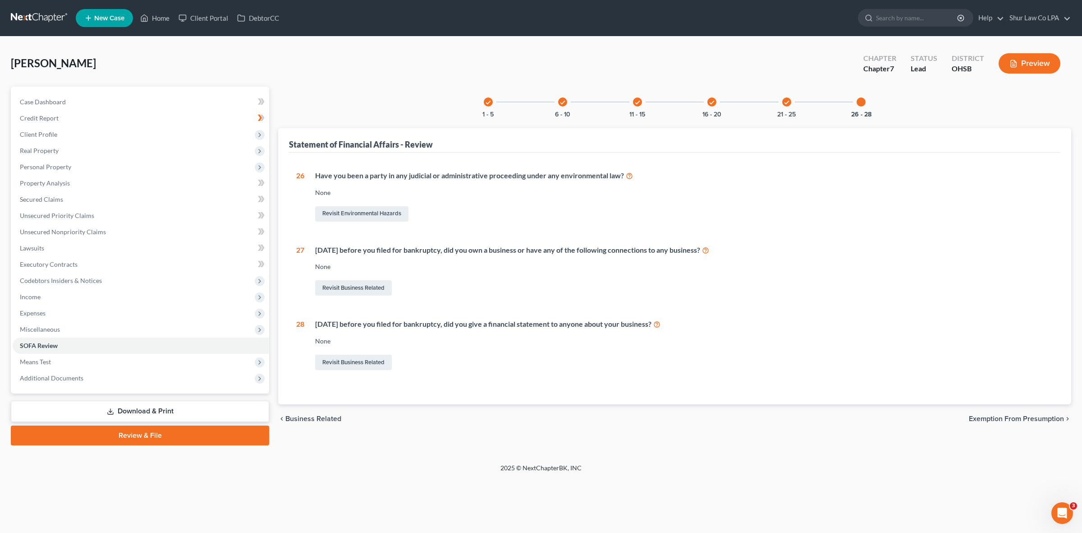
click at [558, 106] on div "check 6 - 10" at bounding box center [562, 102] width 31 height 31
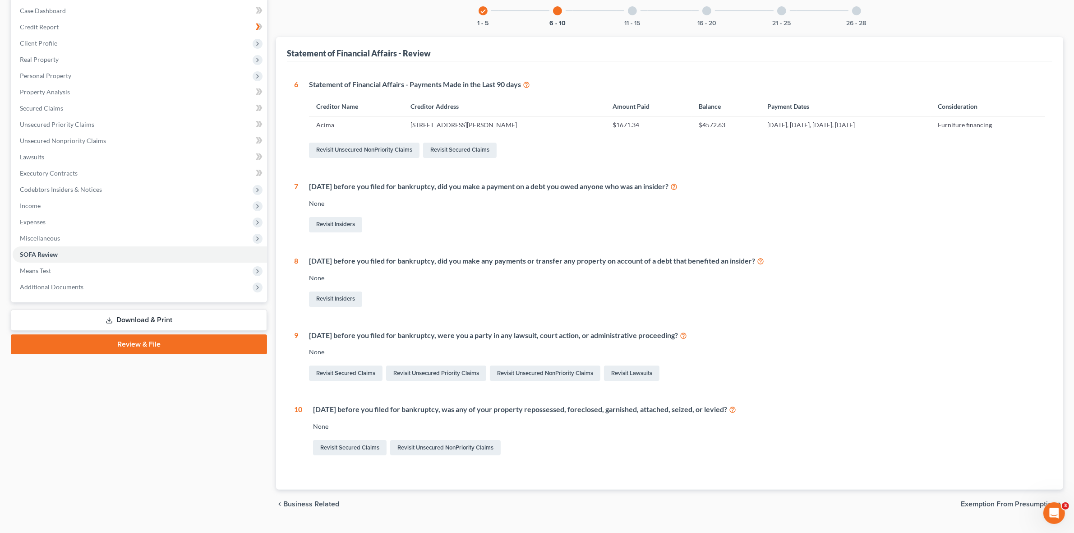
scroll to position [110, 0]
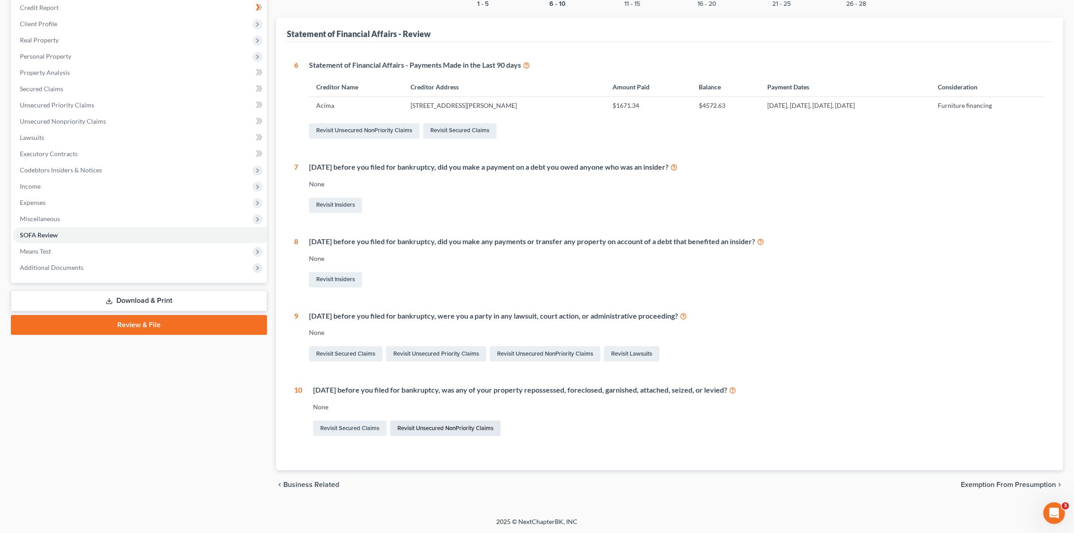
click at [422, 429] on link "Revisit Unsecured NonPriority Claims" at bounding box center [445, 427] width 110 height 15
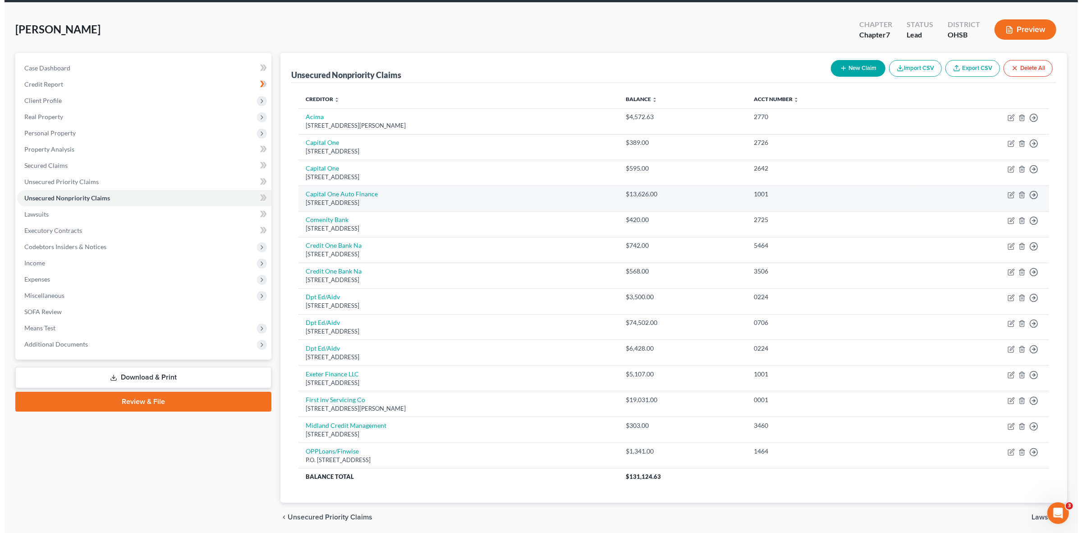
scroll to position [68, 0]
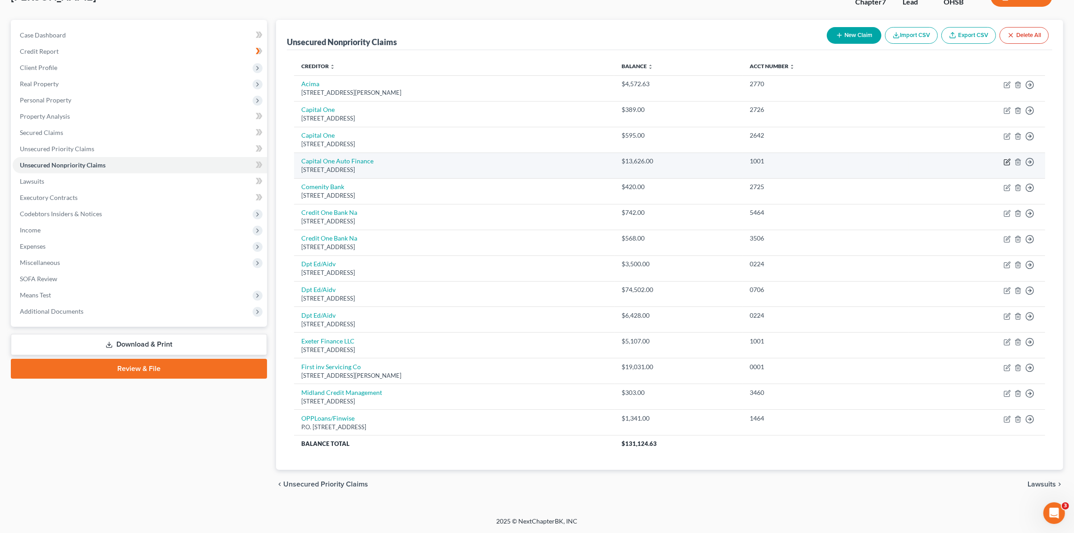
click at [1007, 161] on icon "button" at bounding box center [1008, 161] width 4 height 4
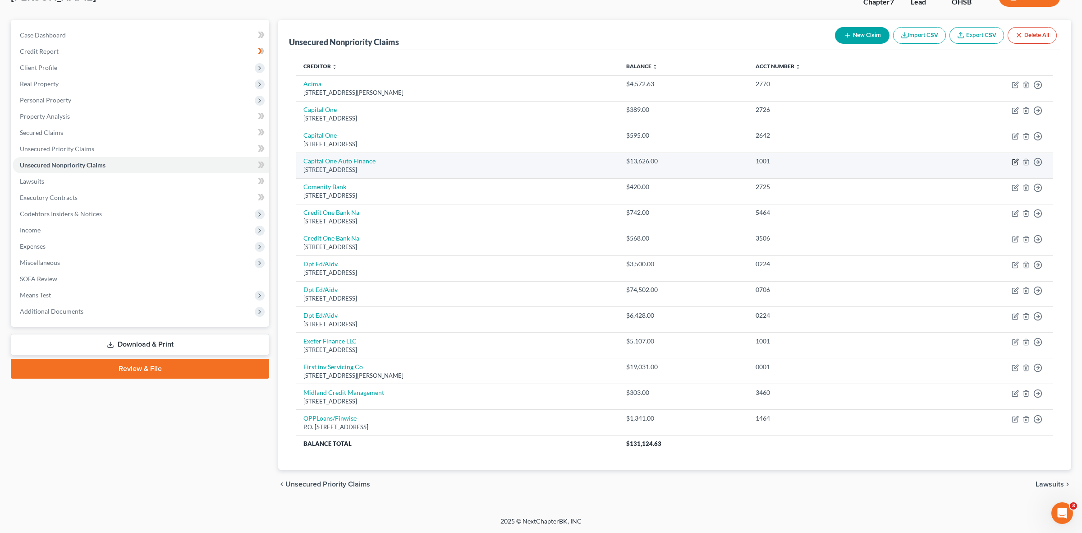
select select "45"
select select "14"
select select "0"
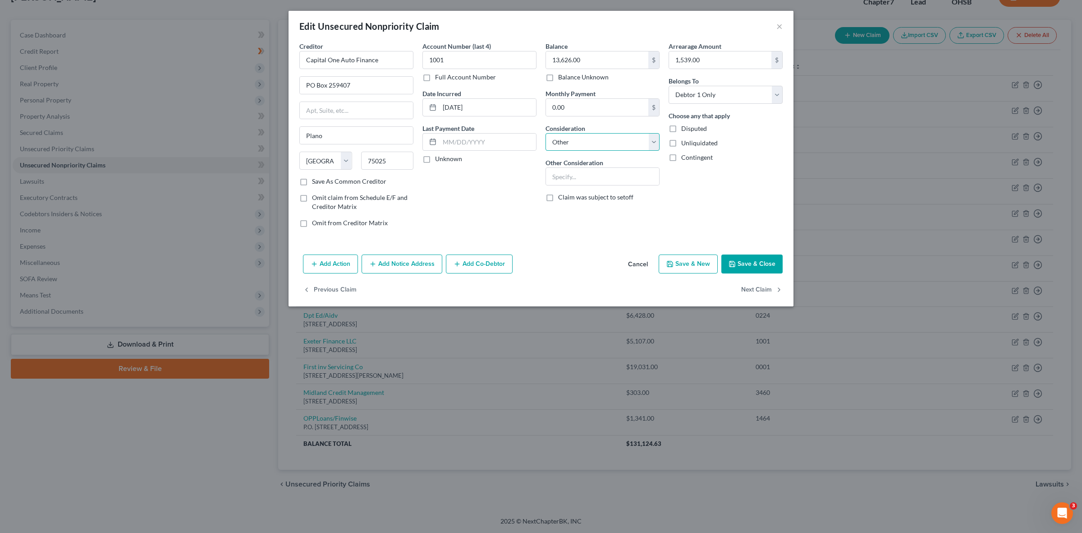
click at [653, 141] on select "Select Cable / Satellite Services Collection Agency Credit Card Debt Debt Couns…" at bounding box center [603, 142] width 114 height 18
click at [339, 268] on button "Add Action" at bounding box center [330, 263] width 55 height 19
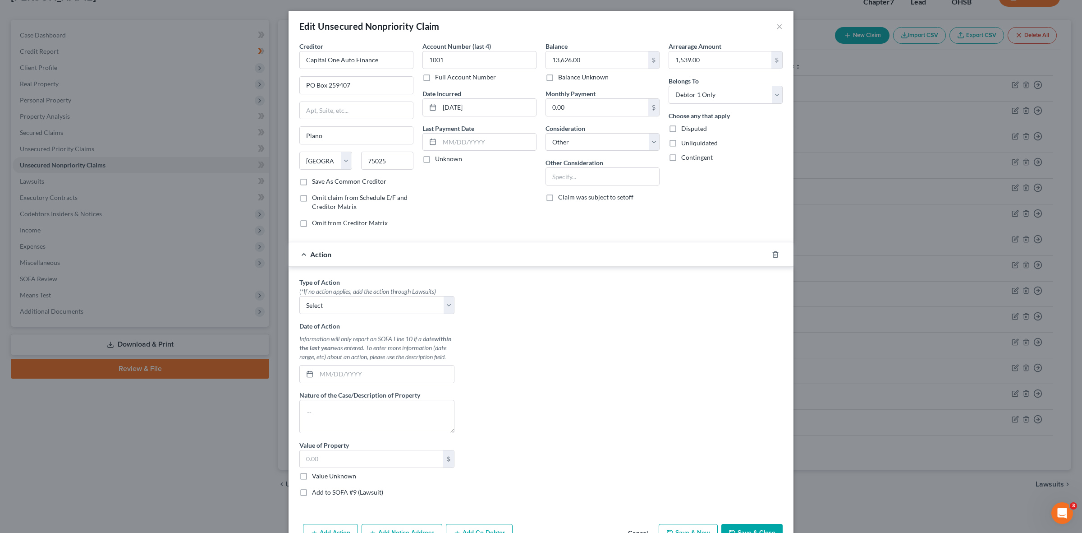
scroll to position [55, 0]
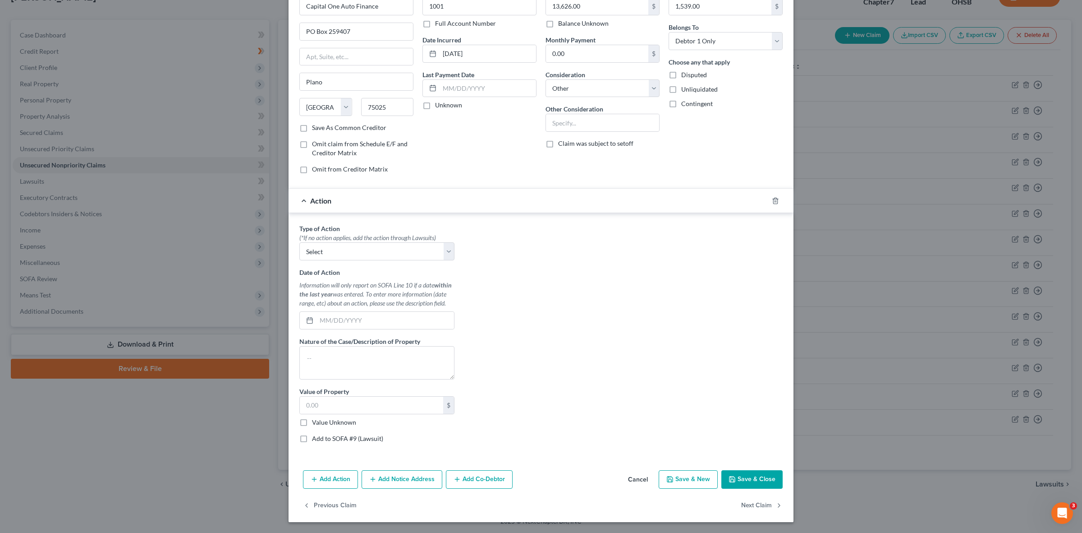
click at [453, 249] on div "Type of Action * (*If no action applies, add the action through Lawsuits) Selec…" at bounding box center [377, 337] width 164 height 226
click at [451, 248] on div "Type of Action * (*If no action applies, add the action through Lawsuits) Selec…" at bounding box center [377, 337] width 164 height 226
click at [445, 248] on select "Select Repossession Garnishment Foreclosure Personal Injury Attached, Seized, O…" at bounding box center [376, 251] width 155 height 18
select select "0"
click at [299, 242] on select "Select Repossession Garnishment Foreclosure Personal Injury Attached, Seized, O…" at bounding box center [376, 251] width 155 height 18
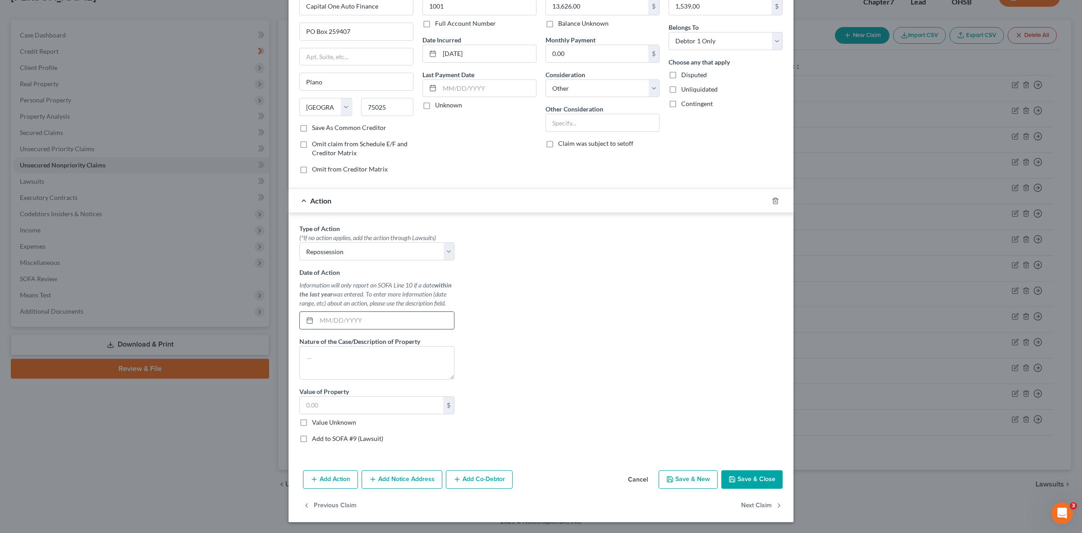
click at [354, 322] on input "text" at bounding box center [386, 320] width 138 height 17
click at [353, 322] on input "text" at bounding box center [386, 320] width 138 height 17
type input "[DATE]"
click at [350, 361] on textarea at bounding box center [376, 362] width 155 height 33
click at [362, 347] on textarea at bounding box center [376, 362] width 155 height 33
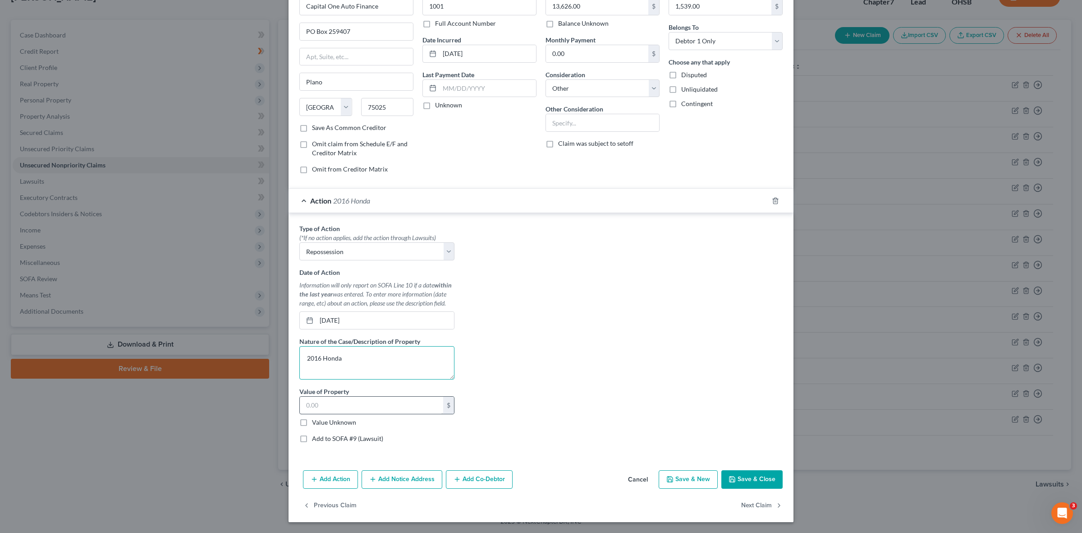
type textarea "2016 Honda"
click at [340, 404] on input "text" at bounding box center [371, 404] width 143 height 17
drag, startPoint x: 368, startPoint y: 405, endPoint x: 425, endPoint y: 422, distance: 59.7
click at [368, 405] on input "text" at bounding box center [371, 404] width 143 height 17
paste input "9794"
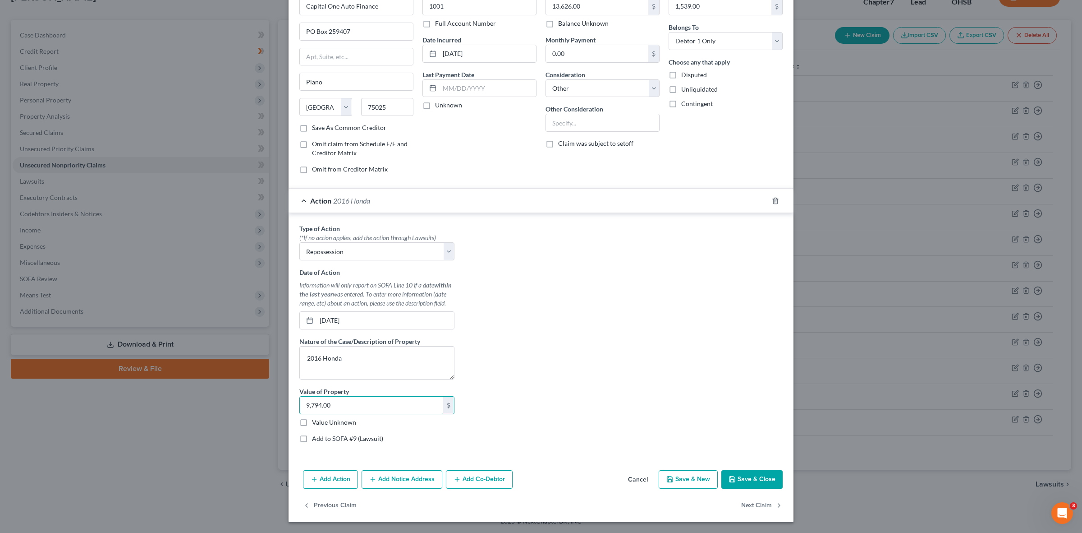
type input "9,794.00"
click at [751, 485] on button "Save & Close" at bounding box center [752, 479] width 61 height 19
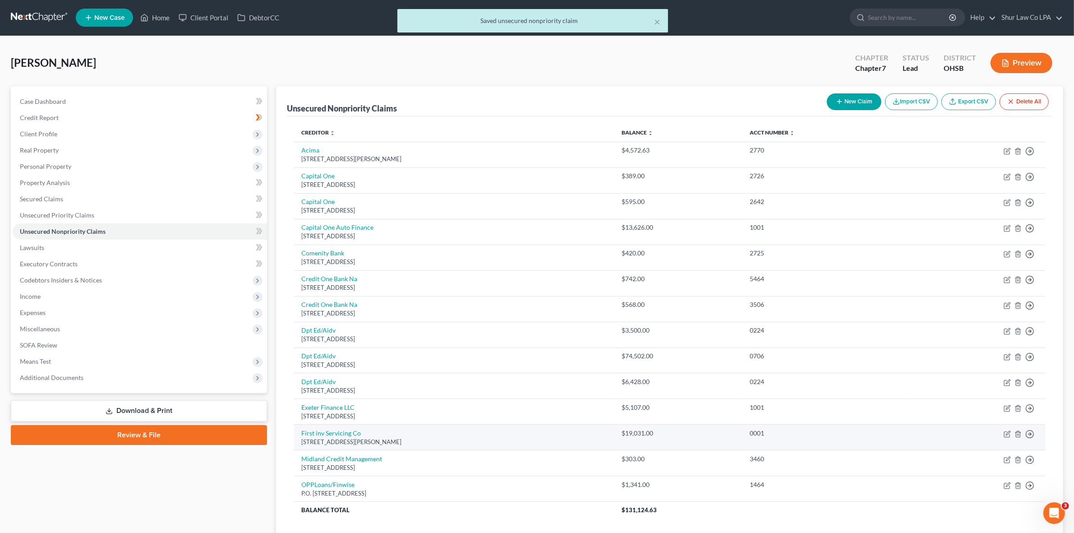
scroll to position [0, 0]
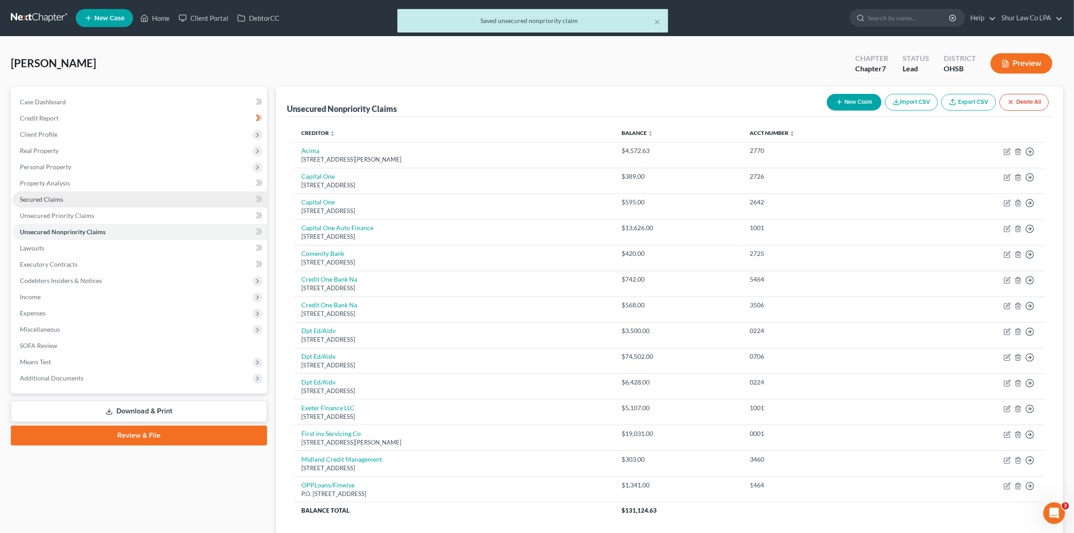
click at [44, 203] on link "Secured Claims" at bounding box center [140, 199] width 254 height 16
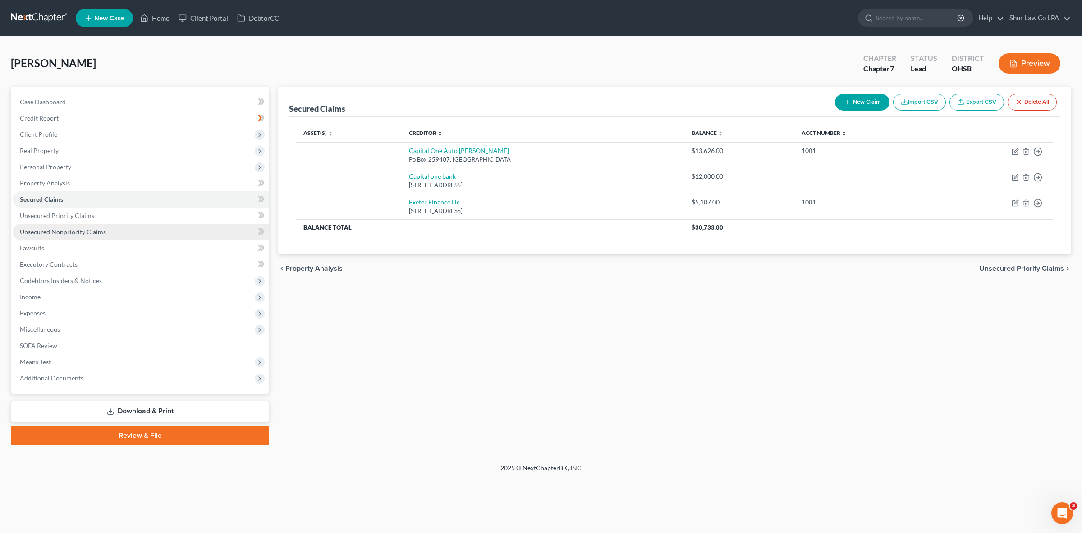
click at [78, 230] on span "Unsecured Nonpriority Claims" at bounding box center [63, 232] width 86 height 8
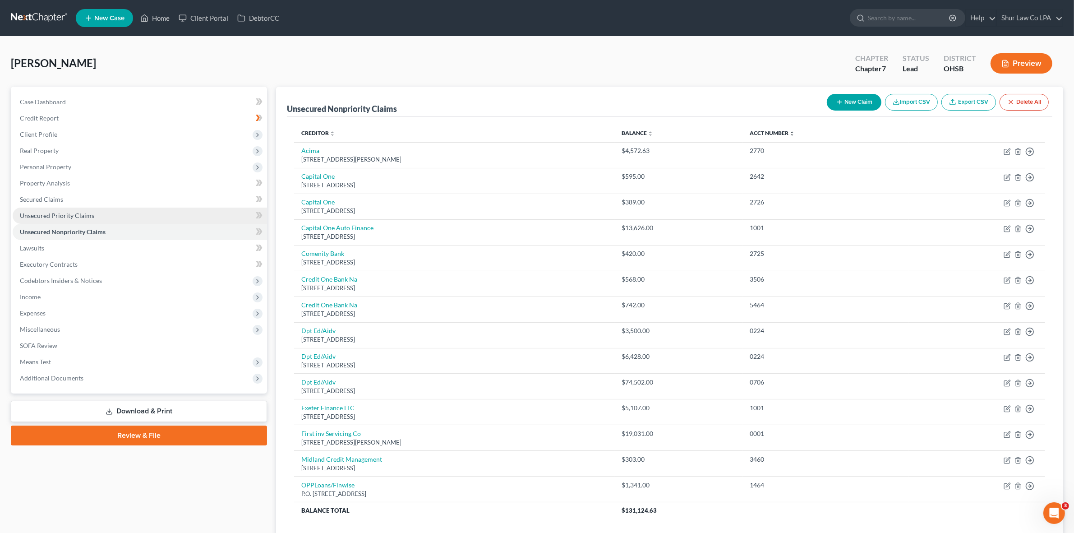
click at [77, 216] on span "Unsecured Priority Claims" at bounding box center [57, 215] width 74 height 8
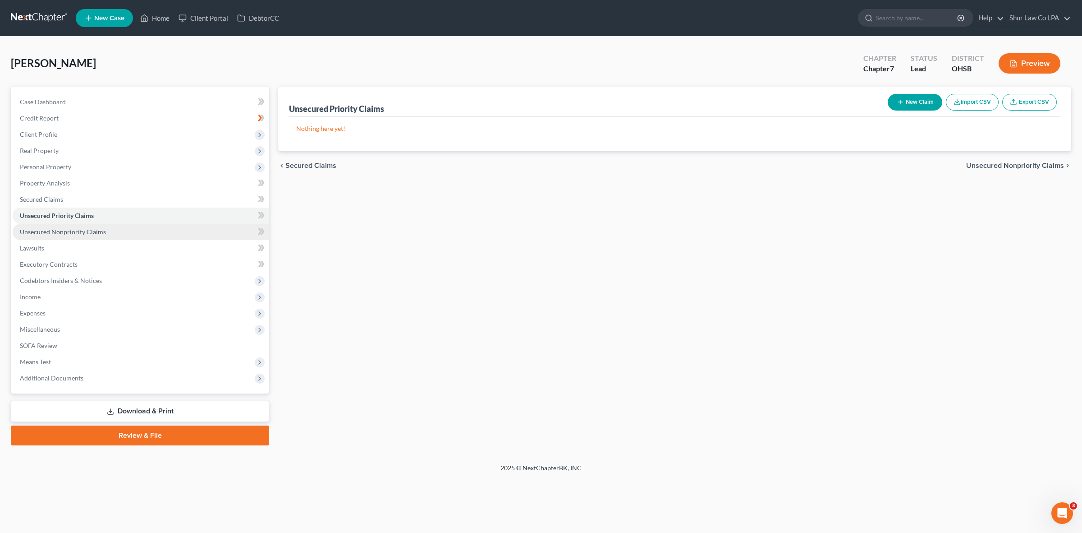
click at [80, 234] on span "Unsecured Nonpriority Claims" at bounding box center [63, 232] width 86 height 8
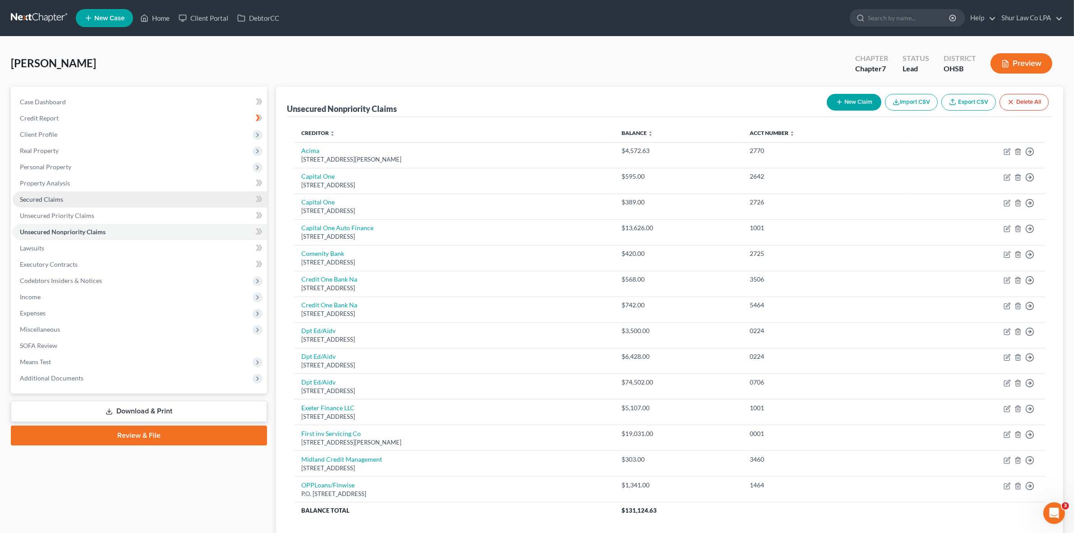
click at [53, 201] on span "Secured Claims" at bounding box center [41, 199] width 43 height 8
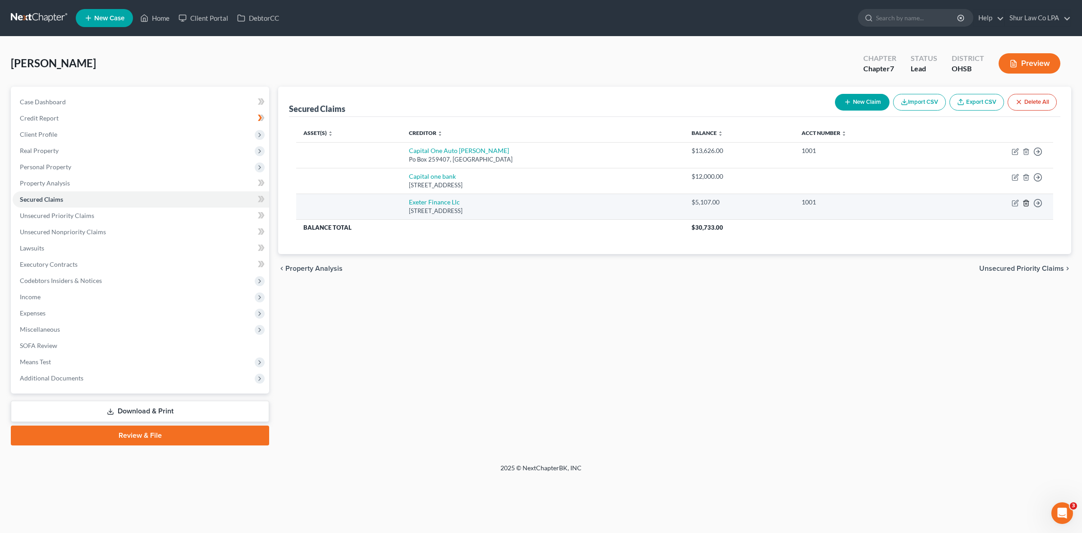
click at [1026, 204] on icon "button" at bounding box center [1026, 202] width 7 height 7
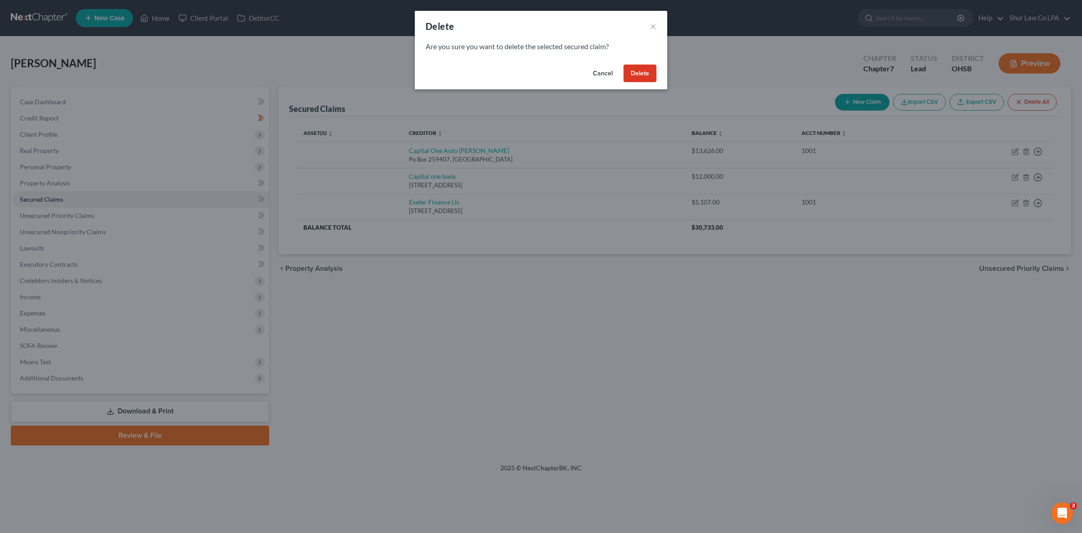
click at [639, 69] on button "Delete" at bounding box center [640, 73] width 33 height 18
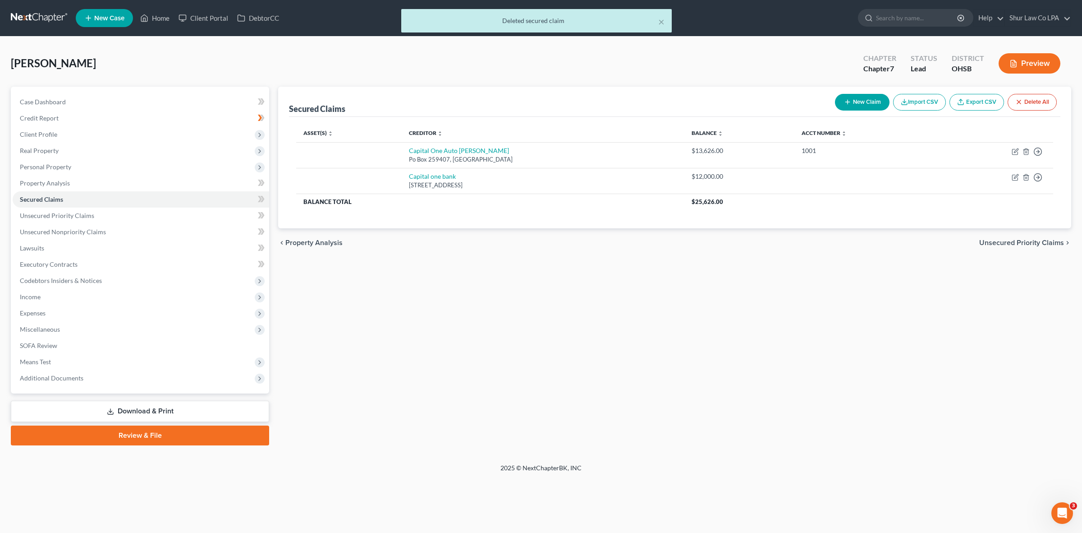
click at [1040, 62] on button "Preview" at bounding box center [1030, 63] width 62 height 20
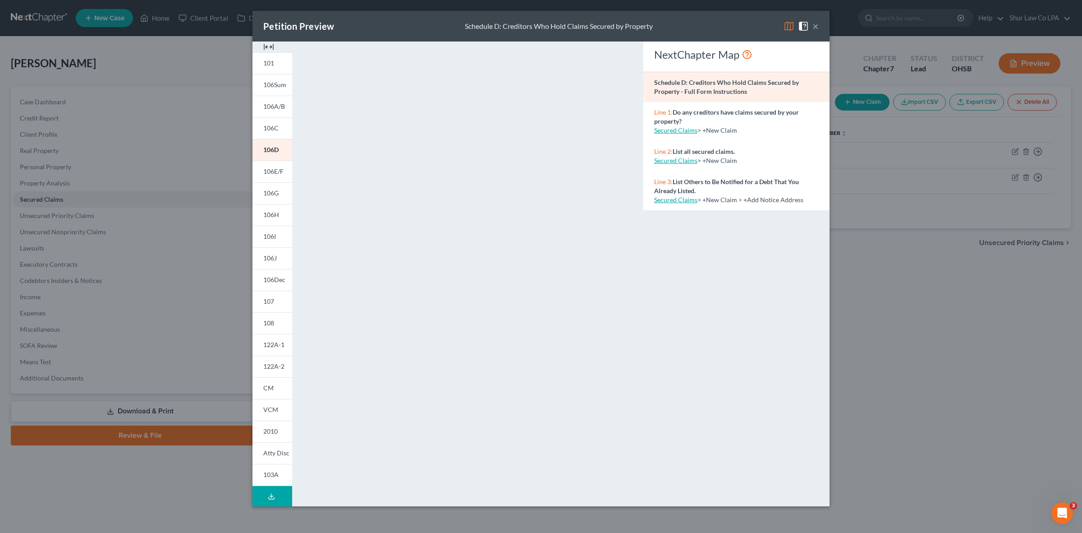
click at [814, 30] on button "×" at bounding box center [816, 26] width 6 height 11
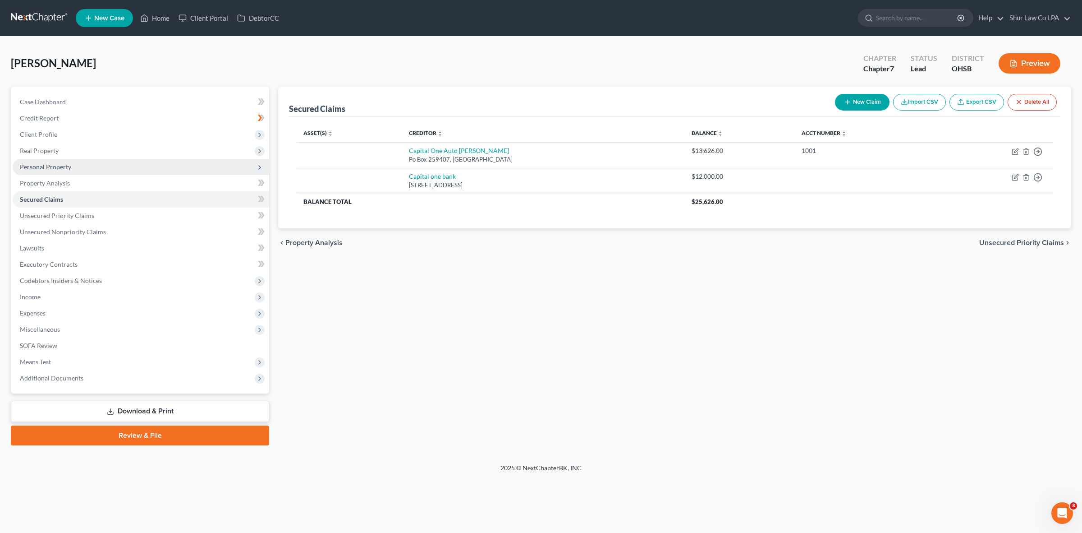
click at [68, 167] on span "Personal Property" at bounding box center [45, 167] width 51 height 8
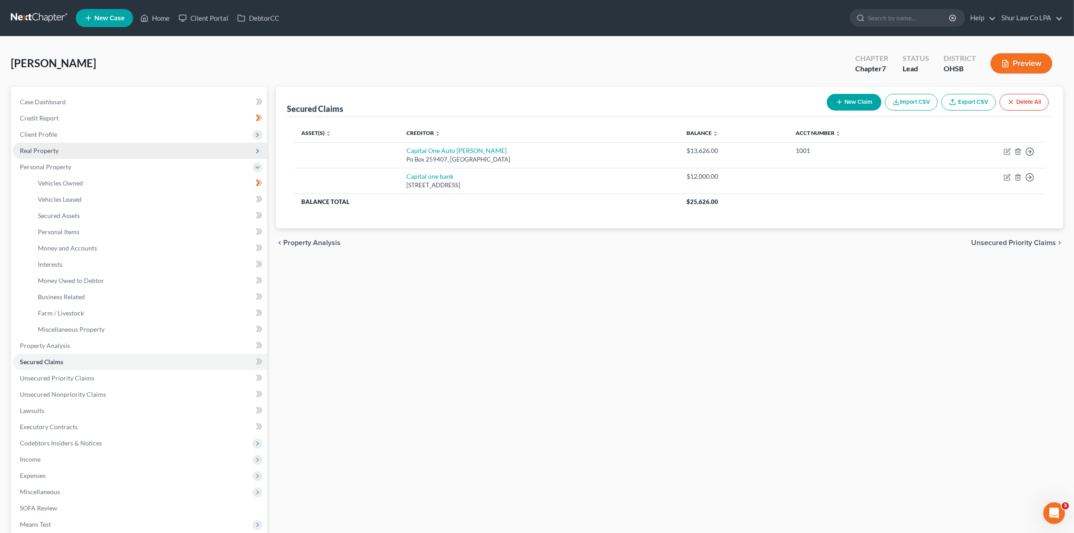
click at [48, 149] on span "Real Property" at bounding box center [39, 151] width 39 height 8
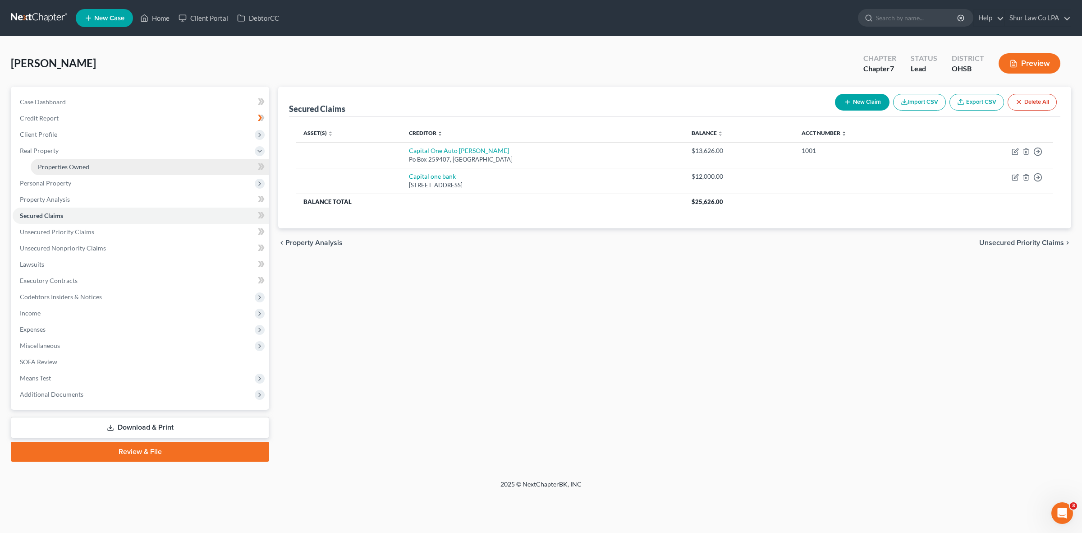
click at [66, 167] on span "Properties Owned" at bounding box center [63, 167] width 51 height 8
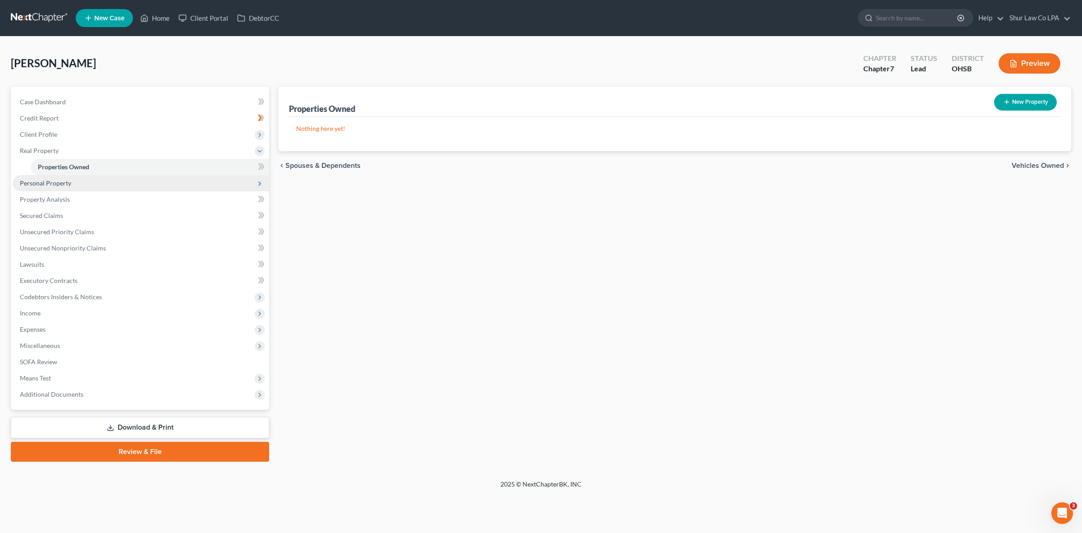
click at [68, 183] on span "Personal Property" at bounding box center [45, 183] width 51 height 8
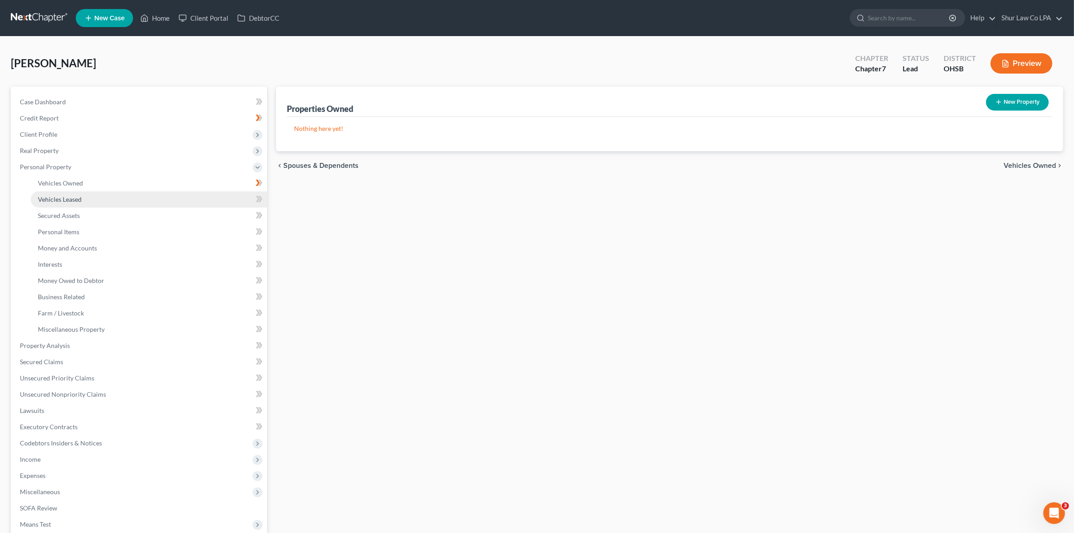
click at [86, 197] on link "Vehicles Leased" at bounding box center [149, 199] width 236 height 16
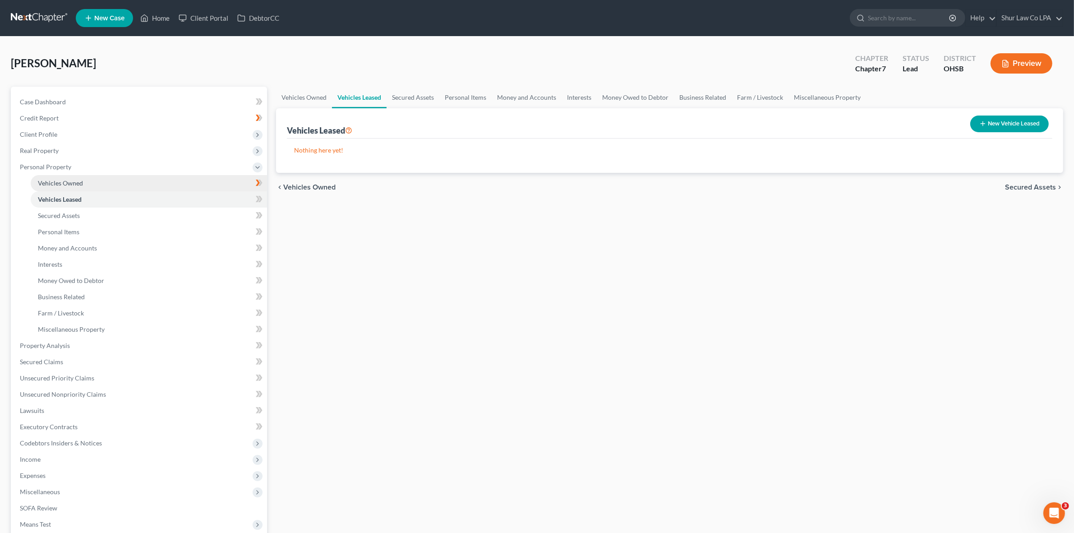
click at [75, 179] on span "Vehicles Owned" at bounding box center [60, 183] width 45 height 8
click at [433, 101] on link "Secured Assets" at bounding box center [412, 98] width 53 height 22
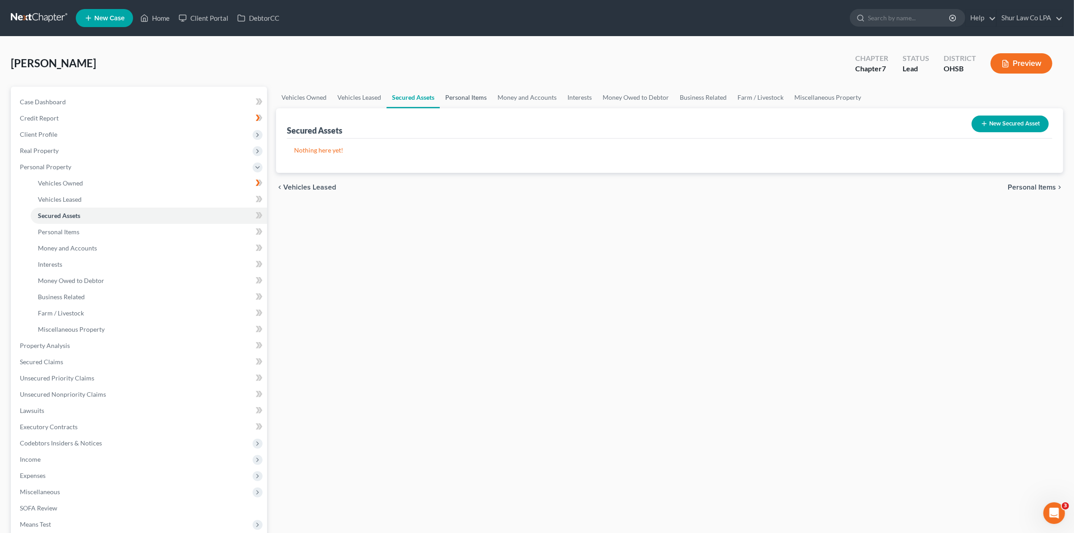
click at [464, 102] on link "Personal Items" at bounding box center [466, 98] width 52 height 22
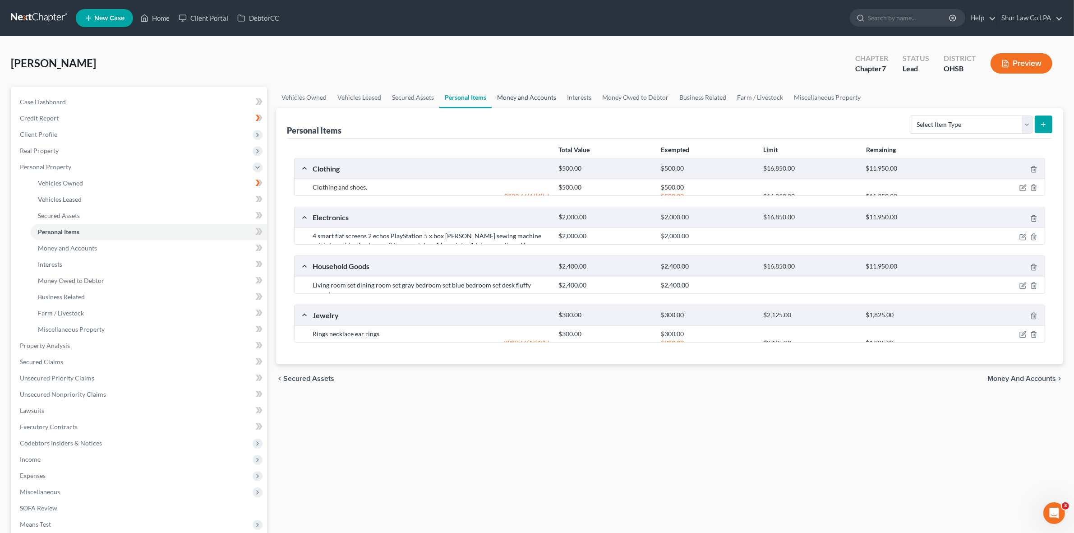
click at [515, 101] on link "Money and Accounts" at bounding box center [527, 98] width 70 height 22
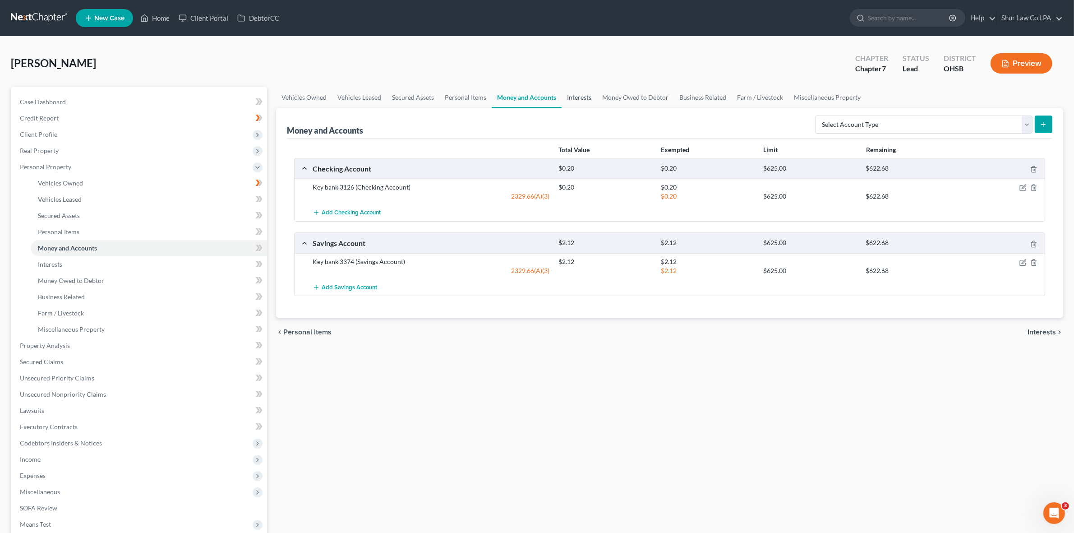
click at [584, 96] on link "Interests" at bounding box center [578, 98] width 35 height 22
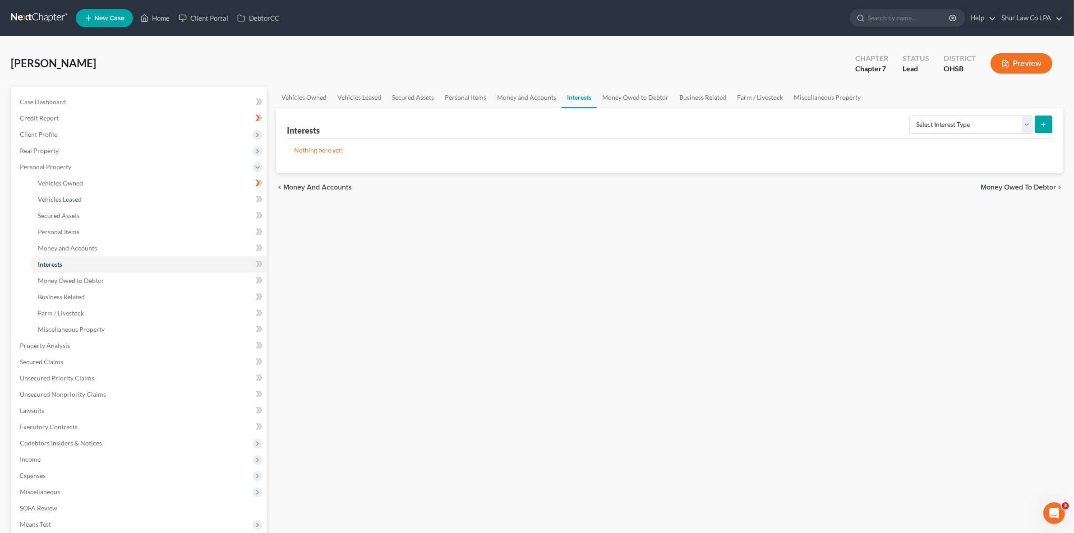
click at [508, 233] on div "Vehicles Owned Vehicles Leased Secured Assets Personal Items Money and Accounts…" at bounding box center [669, 347] width 796 height 521
click at [257, 168] on icon at bounding box center [257, 167] width 7 height 7
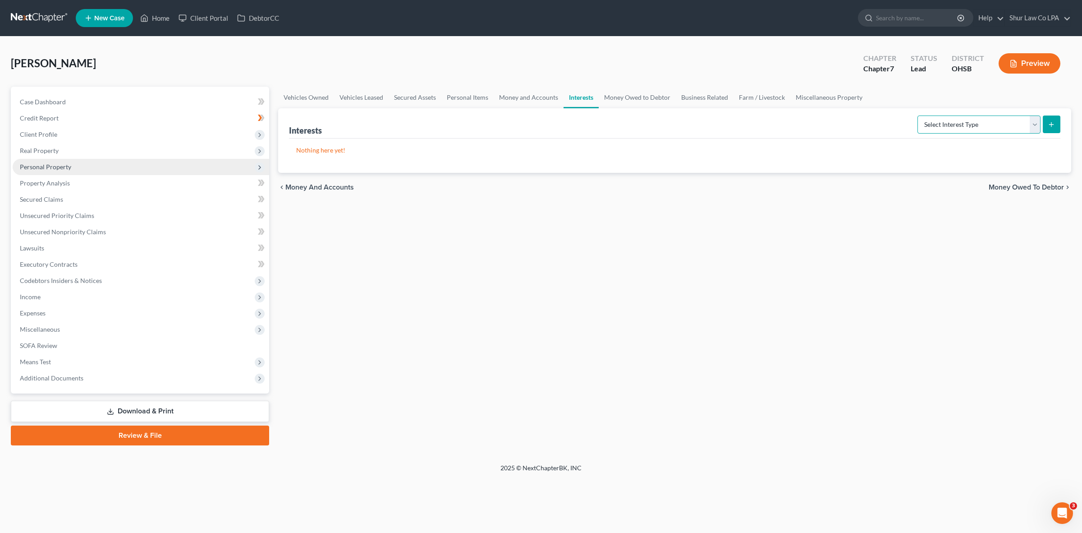
click at [1031, 127] on select "Select Interest Type 401K (A/B: 21) Annuity (A/B: 23) Bond (A/B: 18) Education …" at bounding box center [979, 124] width 123 height 18
drag, startPoint x: 601, startPoint y: 275, endPoint x: 548, endPoint y: 247, distance: 60.3
click at [601, 275] on div "Vehicles Owned Vehicles Leased Secured Assets Personal Items Money and Accounts…" at bounding box center [675, 266] width 802 height 359
drag, startPoint x: 1034, startPoint y: 127, endPoint x: 1030, endPoint y: 127, distance: 4.5
click at [1035, 126] on select "Select Interest Type 401K (A/B: 21) Annuity (A/B: 23) Bond (A/B: 18) Education …" at bounding box center [979, 124] width 123 height 18
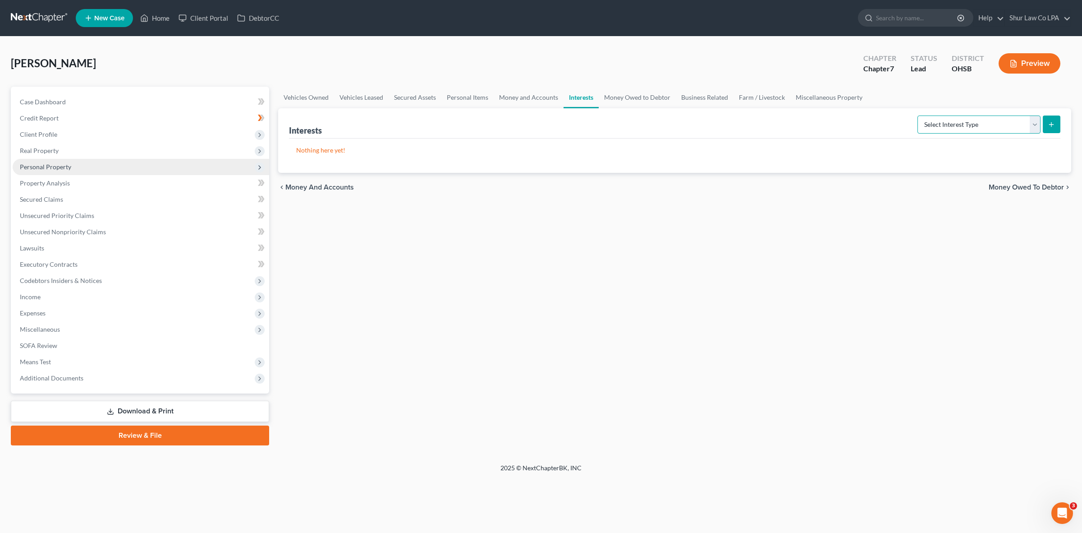
select select "401k"
click at [919, 115] on select "Select Interest Type 401K (A/B: 21) Annuity (A/B: 23) Bond (A/B: 18) Education …" at bounding box center [979, 124] width 123 height 18
click at [1058, 124] on button "submit" at bounding box center [1052, 124] width 18 height 18
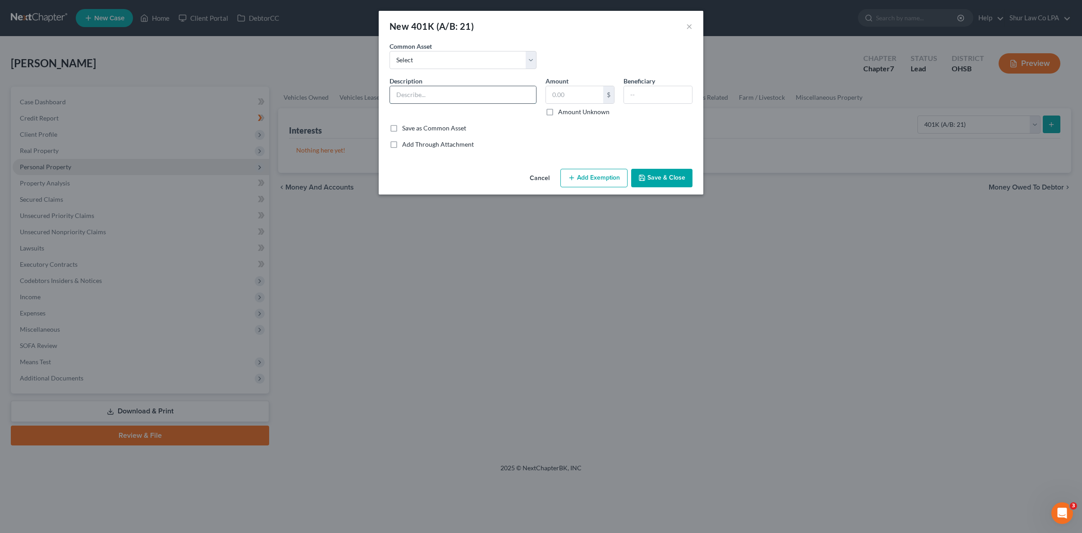
click at [437, 100] on input "text" at bounding box center [463, 94] width 146 height 17
click at [568, 58] on div "Common Asset Select 401K Plan" at bounding box center [541, 58] width 312 height 35
click at [460, 55] on select "Select 401K Plan" at bounding box center [463, 60] width 147 height 18
select select "0"
click at [390, 51] on select "Select 401K Plan" at bounding box center [463, 60] width 147 height 18
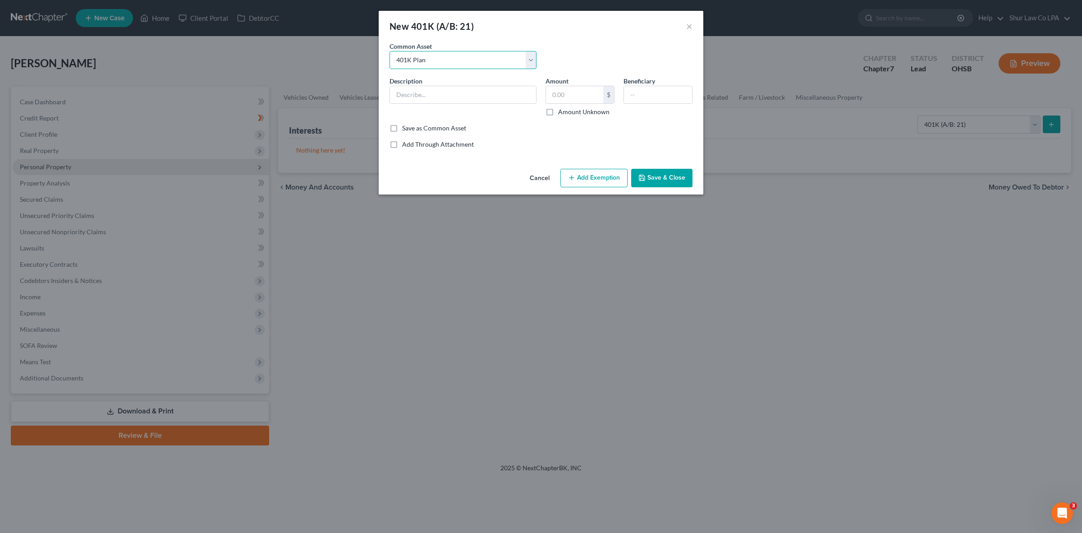
type input "401K Plan"
type input "3,760.00"
click at [668, 176] on button "Save & Close" at bounding box center [661, 178] width 61 height 19
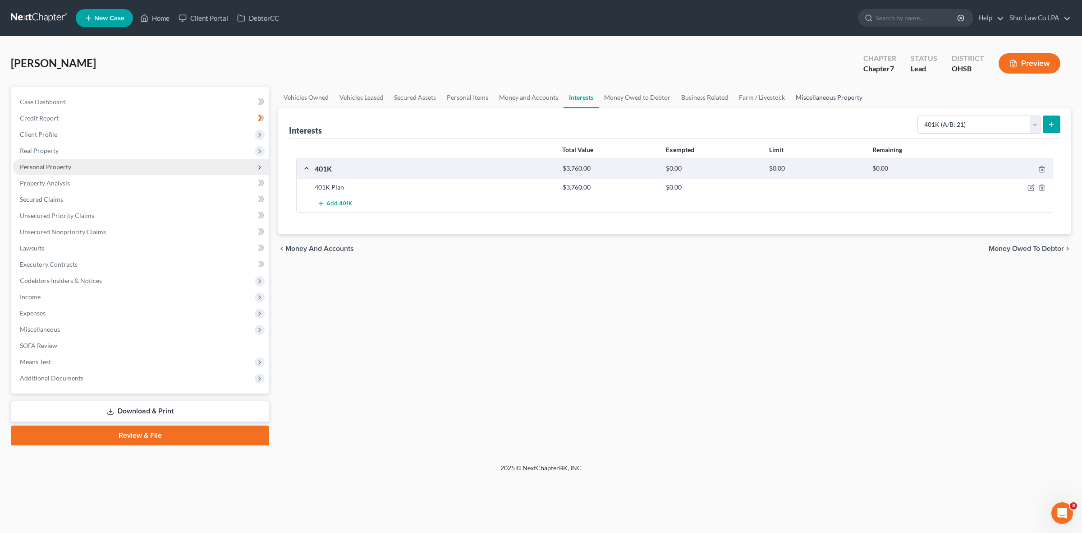
click at [817, 93] on link "Miscellaneous Property" at bounding box center [830, 98] width 78 height 22
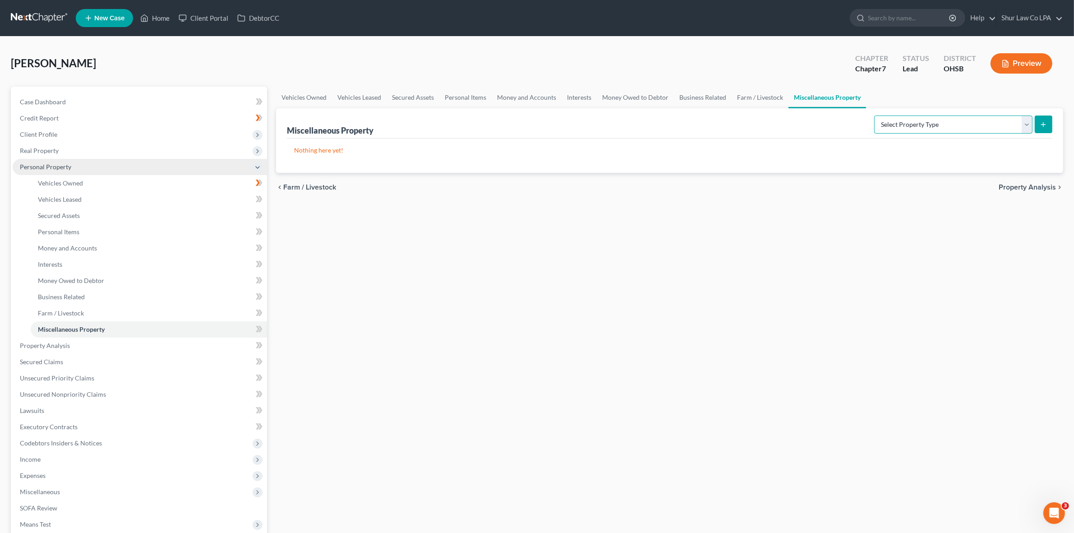
click at [952, 120] on select "Select Property Type Assigned for Creditor Benefit [DATE] (SOFA: 12) Holding fo…" at bounding box center [953, 124] width 158 height 18
click at [582, 99] on link "Interests" at bounding box center [578, 98] width 35 height 22
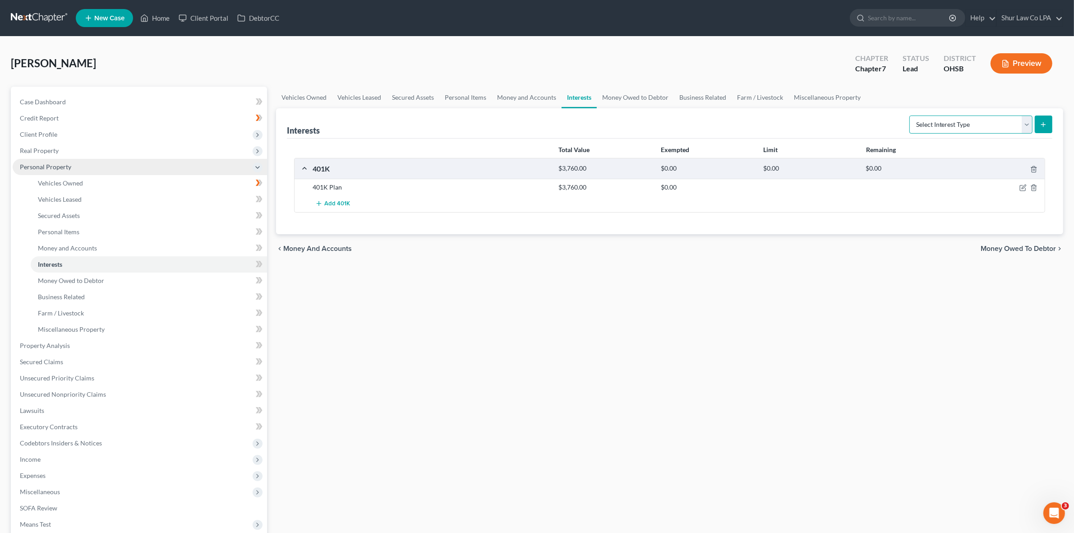
click at [934, 121] on select "Select Interest Type 401K (A/B: 21) Annuity (A/B: 23) Bond (A/B: 18) Education …" at bounding box center [970, 124] width 123 height 18
drag, startPoint x: 973, startPoint y: 129, endPoint x: 964, endPoint y: 132, distance: 9.7
click at [973, 129] on select "Select Interest Type 401K (A/B: 21) Annuity (A/B: 23) Bond (A/B: 18) Education …" at bounding box center [970, 124] width 123 height 18
select select "term_life_insurance"
click at [910, 115] on select "Select Interest Type 401K (A/B: 21) Annuity (A/B: 23) Bond (A/B: 18) Education …" at bounding box center [970, 124] width 123 height 18
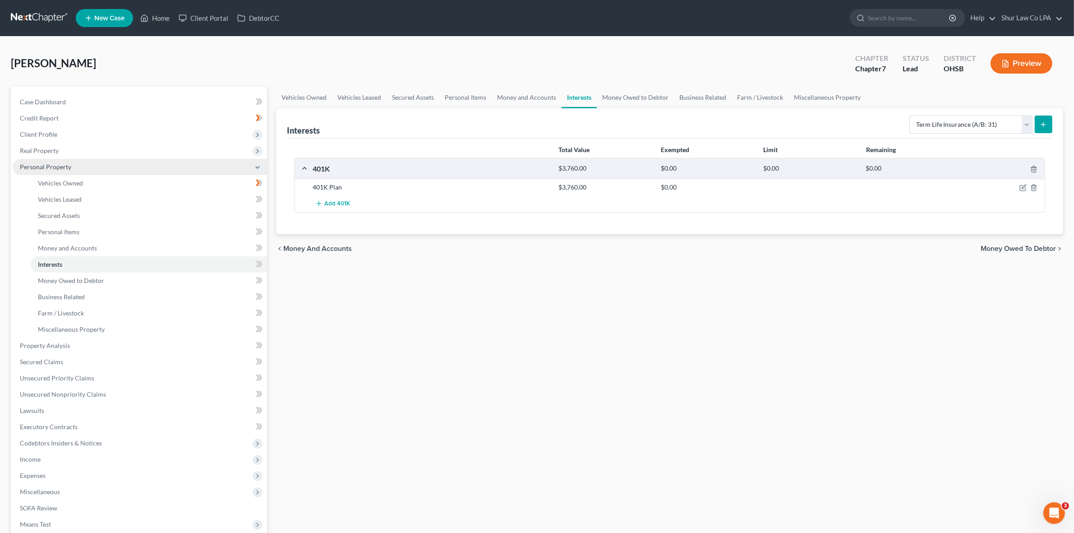
click at [1045, 123] on icon "submit" at bounding box center [1042, 124] width 7 height 7
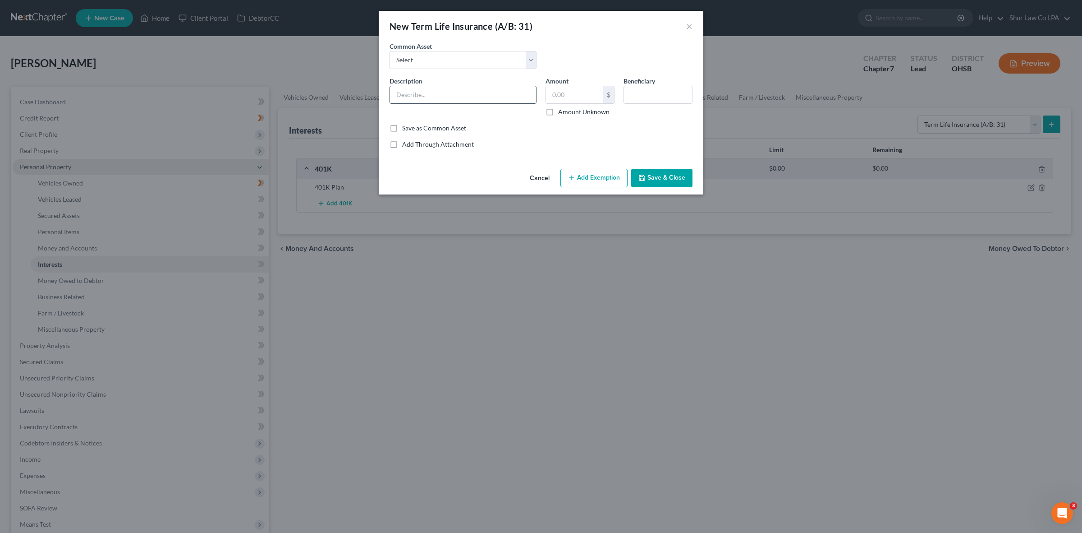
click at [427, 86] on input "text" at bounding box center [463, 94] width 146 height 17
type input "Through Employer"
click at [445, 64] on select "Select Prudential Term ($100,000)" at bounding box center [463, 60] width 147 height 18
click at [575, 87] on input "text" at bounding box center [574, 94] width 57 height 17
type input "0.00"
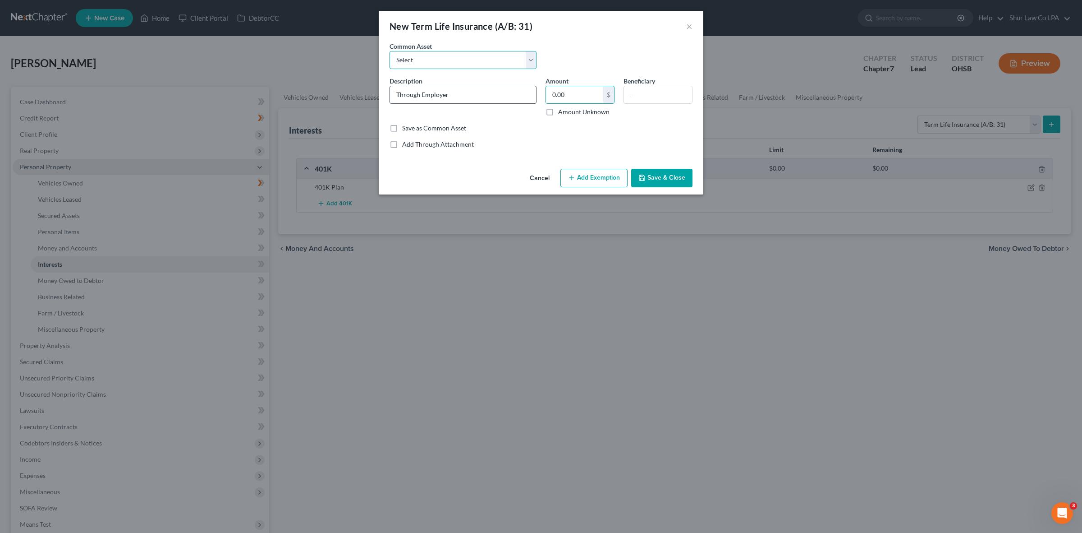
drag, startPoint x: 436, startPoint y: 68, endPoint x: 439, endPoint y: 99, distance: 31.2
click at [436, 68] on select "Select Prudential Term ($100,000)" at bounding box center [463, 60] width 147 height 18
select select "0"
click at [390, 51] on select "Select Prudential Term ($100,000)" at bounding box center [463, 60] width 147 height 18
type input "Prudential Term ($100,000)"
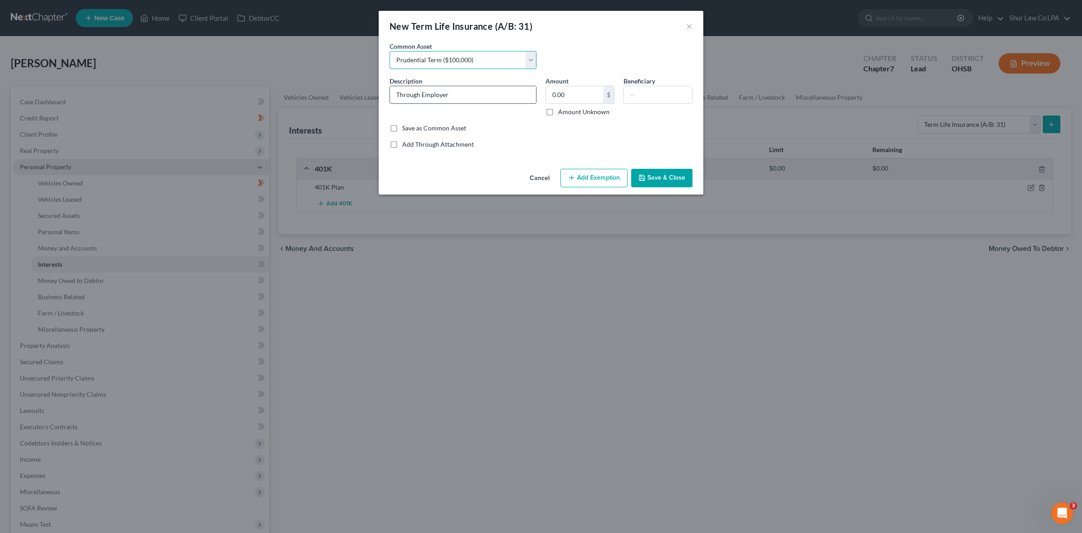
type input "0"
click at [497, 61] on select "Select Prudential Term ($100,000)" at bounding box center [463, 60] width 147 height 18
select select
click at [390, 51] on select "Select Prudential Term ($100,000)" at bounding box center [463, 60] width 147 height 18
click at [432, 88] on input "text" at bounding box center [463, 94] width 146 height 17
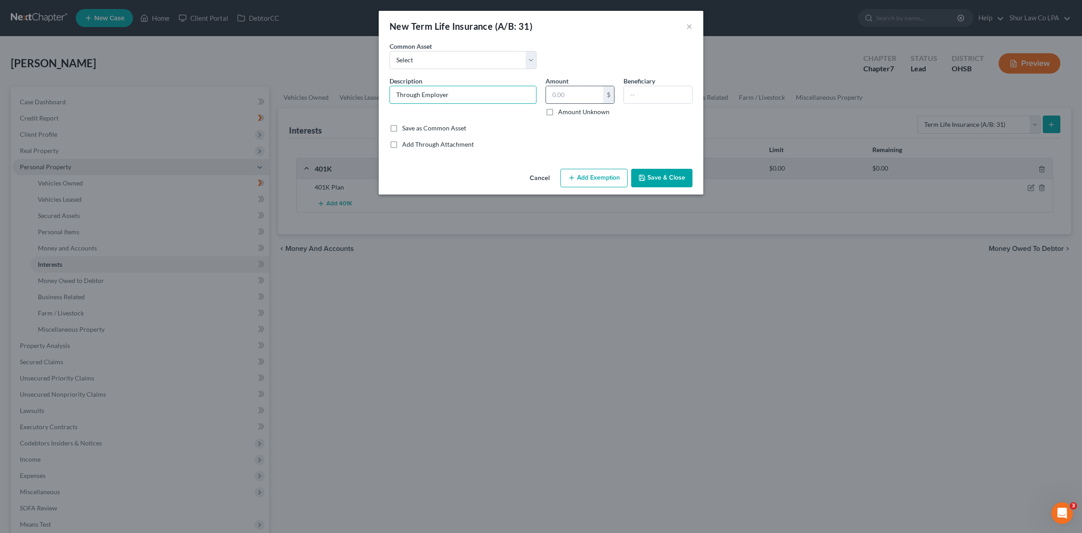
type input "Through Employer"
click at [568, 96] on input "text" at bounding box center [574, 94] width 57 height 17
type input "0.00"
click at [593, 44] on div "Common Asset Select Prudential Term ($100,000)" at bounding box center [541, 58] width 312 height 35
click at [643, 93] on input "text" at bounding box center [658, 94] width 68 height 17
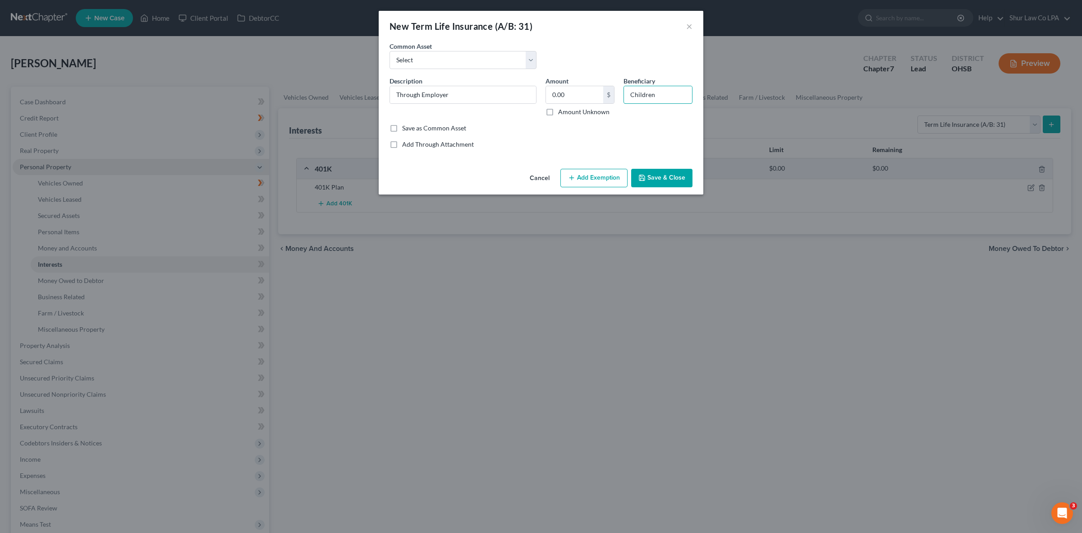
type input "Children"
click at [663, 171] on button "Save & Close" at bounding box center [661, 178] width 61 height 19
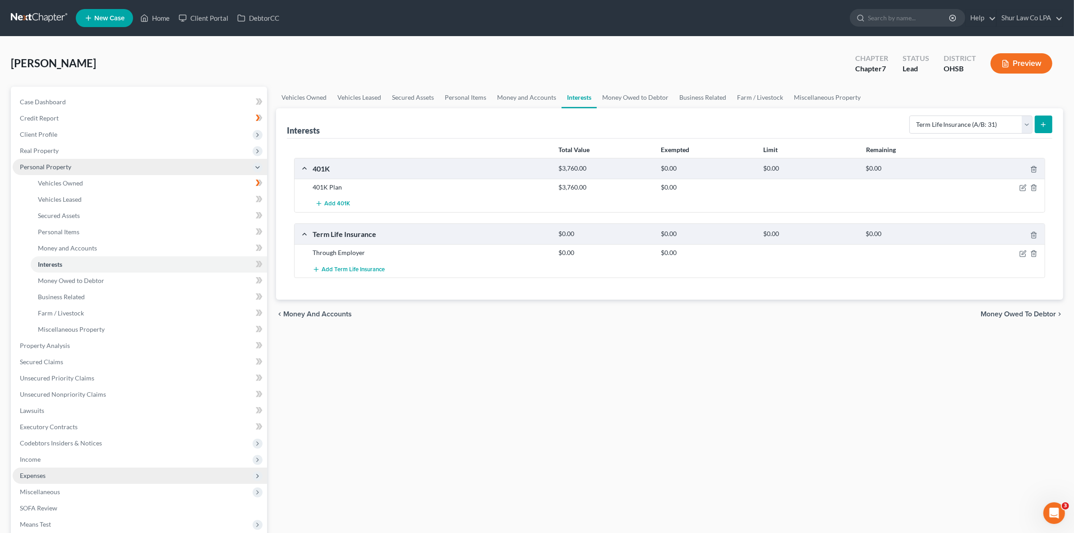
click at [38, 478] on span "Expenses" at bounding box center [140, 475] width 254 height 16
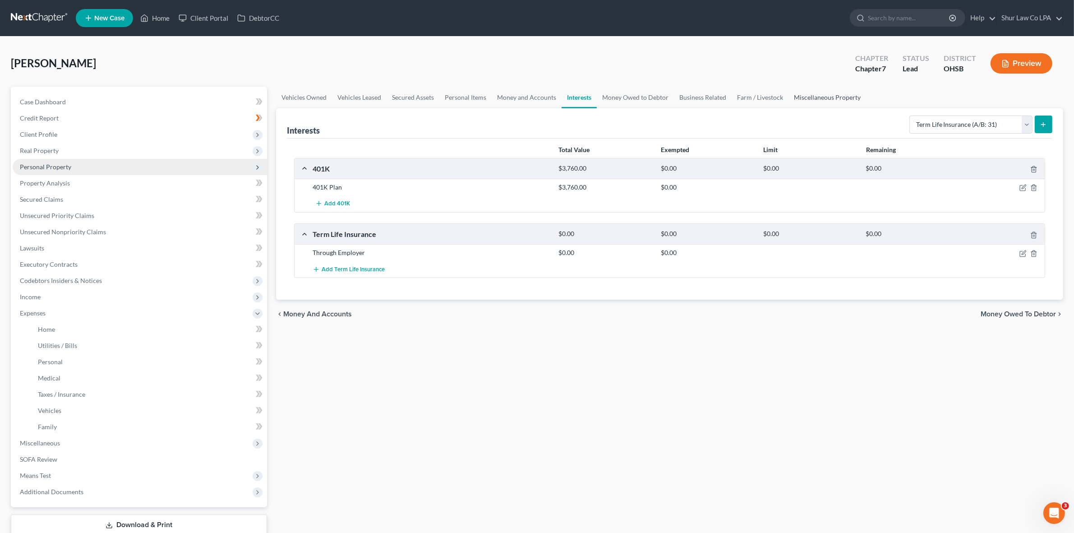
click at [812, 97] on link "Miscellaneous Property" at bounding box center [827, 98] width 78 height 22
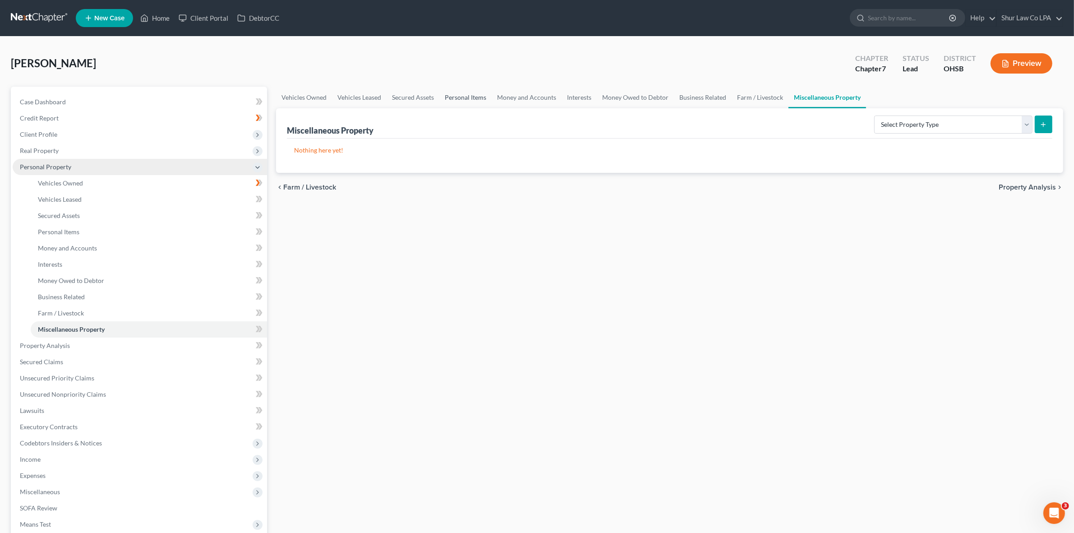
click at [466, 100] on link "Personal Items" at bounding box center [465, 98] width 52 height 22
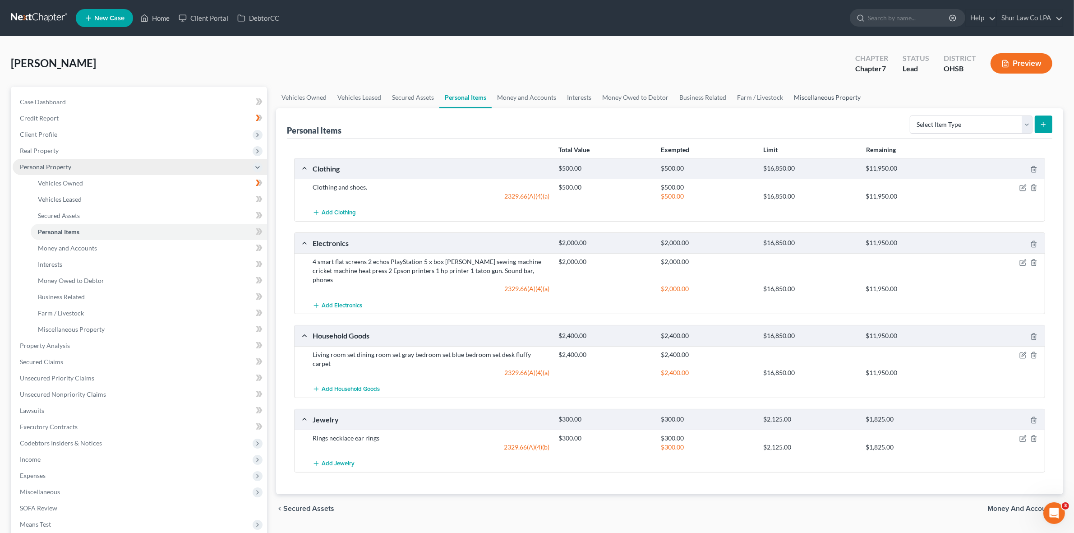
click at [803, 98] on link "Miscellaneous Property" at bounding box center [827, 98] width 78 height 22
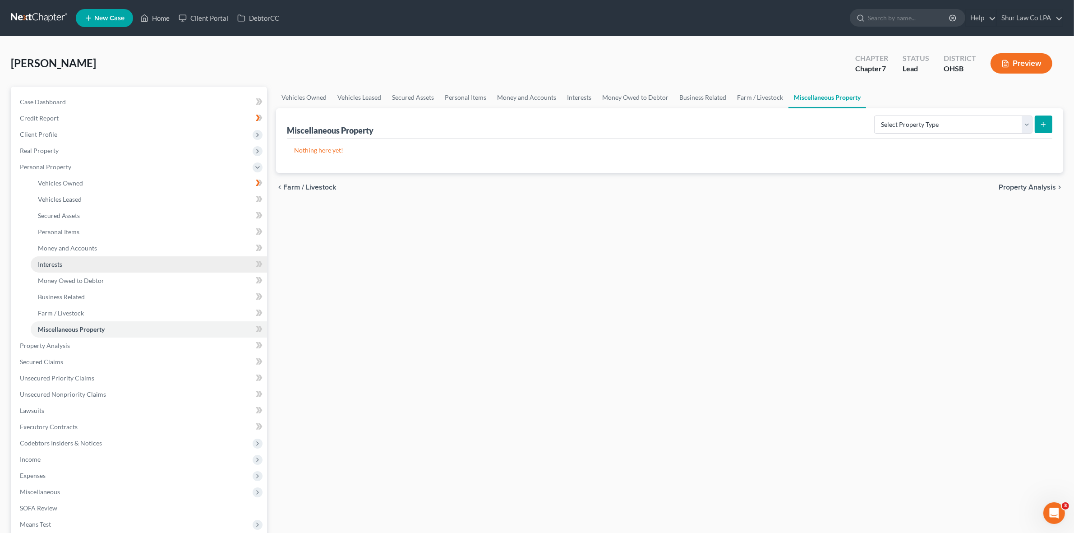
drag, startPoint x: 257, startPoint y: 165, endPoint x: 134, endPoint y: 261, distance: 155.9
click at [257, 165] on icon at bounding box center [257, 167] width 7 height 7
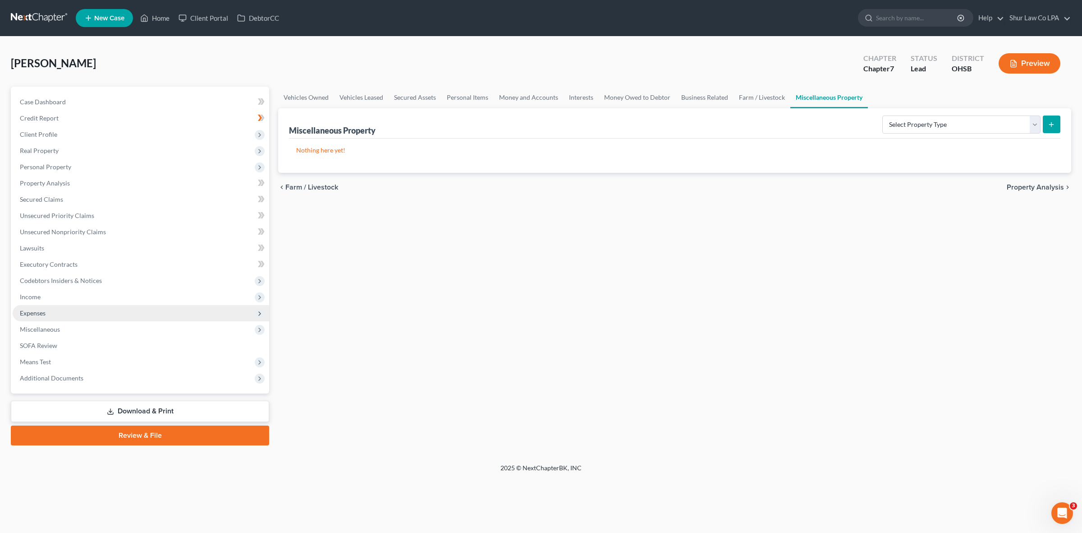
click at [55, 311] on span "Expenses" at bounding box center [141, 313] width 257 height 16
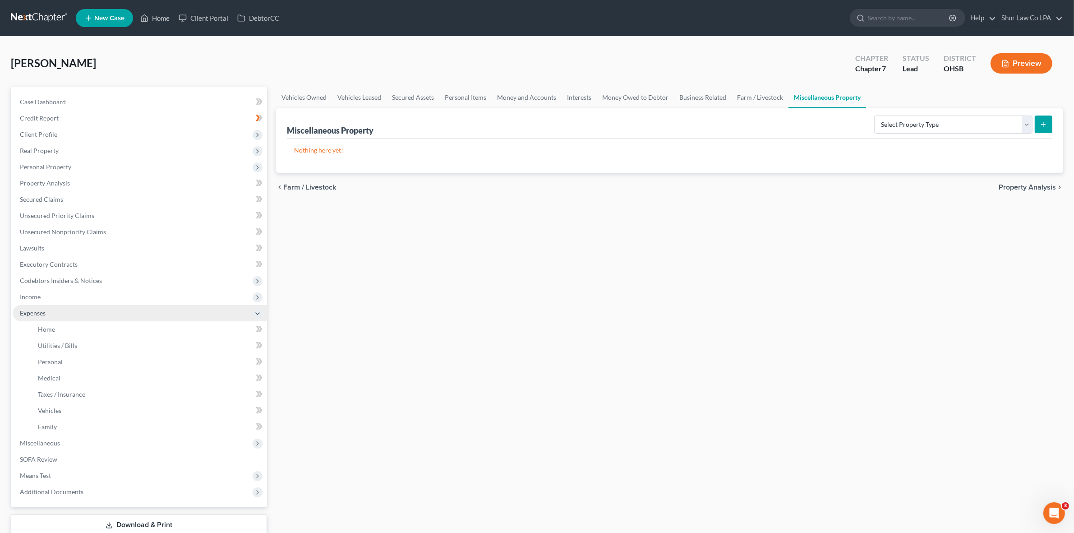
click at [41, 312] on span "Expenses" at bounding box center [33, 313] width 26 height 8
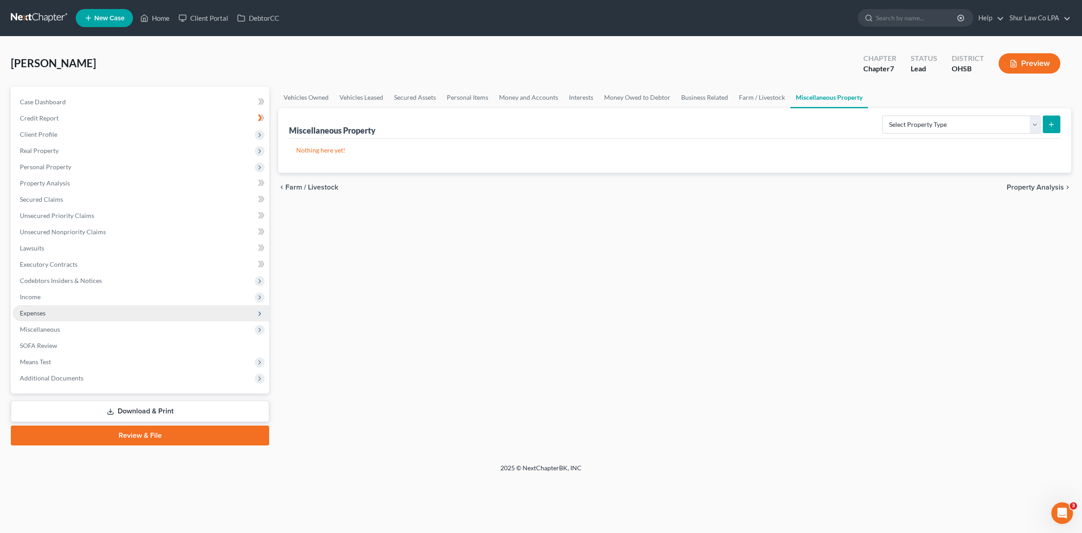
click at [258, 310] on icon at bounding box center [259, 313] width 7 height 7
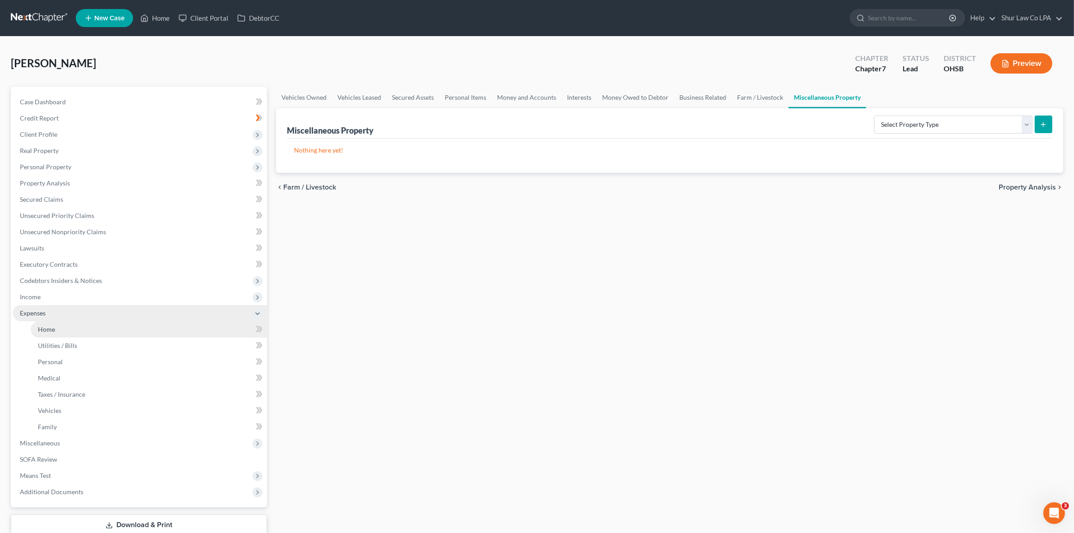
click at [61, 331] on link "Home" at bounding box center [149, 329] width 236 height 16
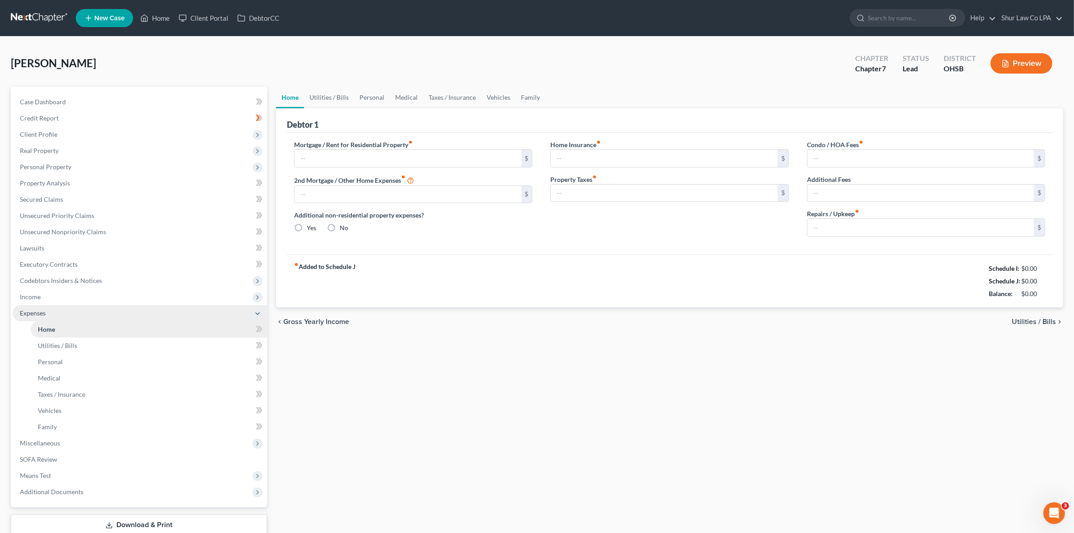
type input "1,639.00"
type input "0.00"
radio input "true"
type input "165.00"
type input "0.00"
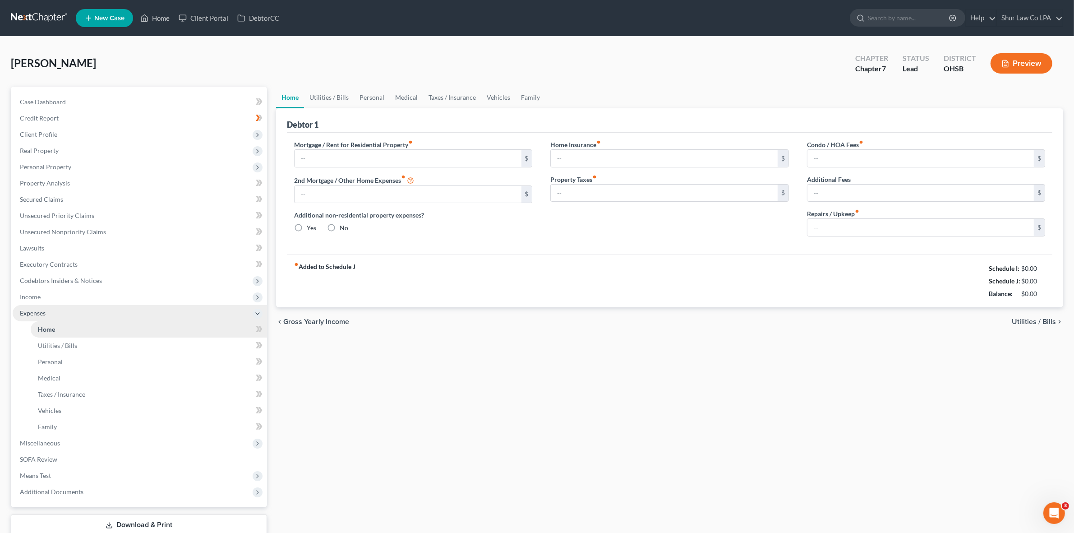
type input "0.00"
click at [530, 97] on link "Family" at bounding box center [530, 98] width 30 height 22
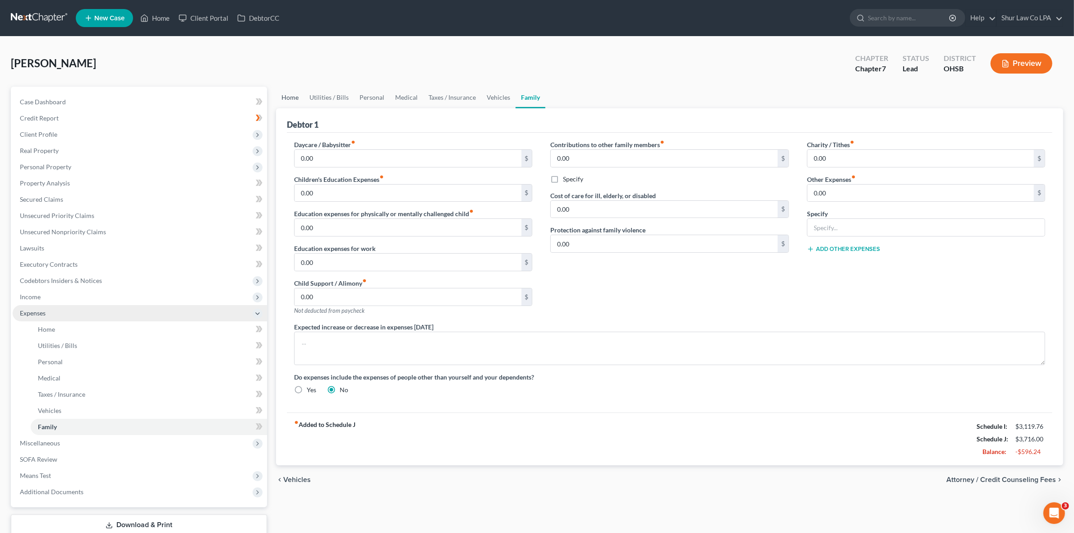
click at [287, 98] on link "Home" at bounding box center [290, 98] width 28 height 22
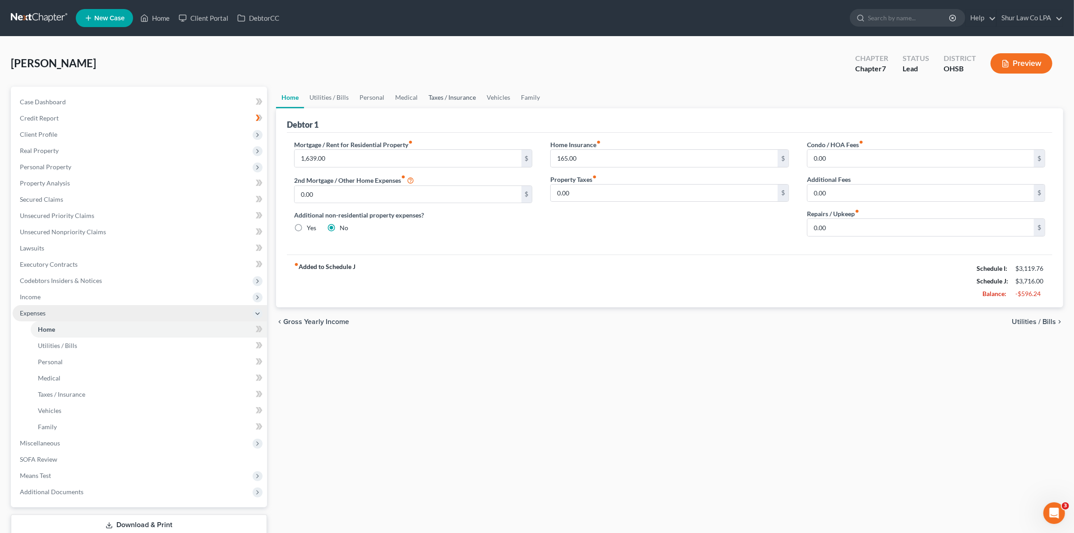
click at [457, 98] on link "Taxes / Insurance" at bounding box center [452, 98] width 58 height 22
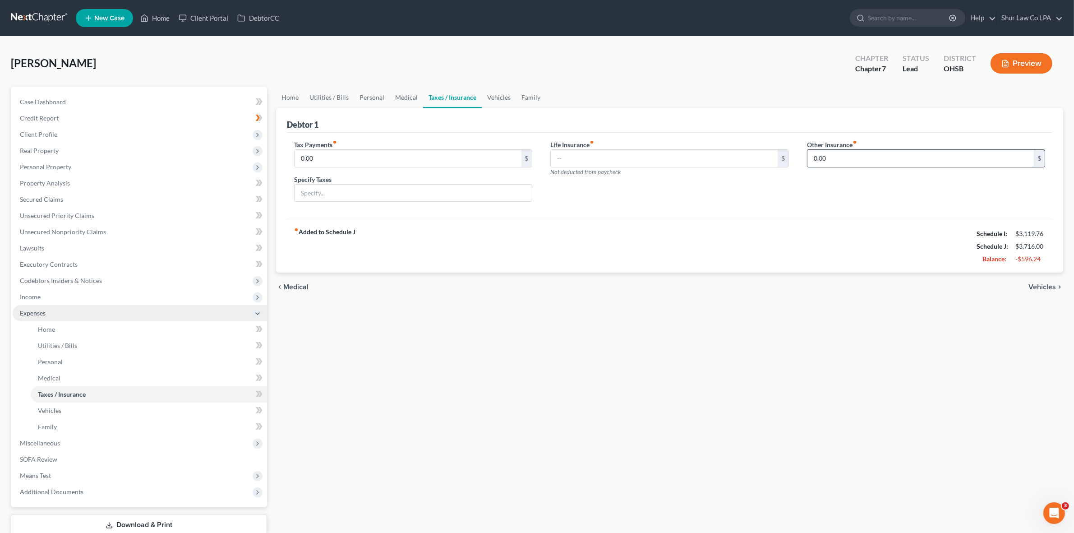
click at [835, 159] on input "0.00" at bounding box center [920, 158] width 226 height 17
type input "165.00"
click at [855, 179] on input "text" at bounding box center [925, 183] width 237 height 17
type input "Renter's Insurance"
click at [292, 92] on link "Home" at bounding box center [290, 98] width 28 height 22
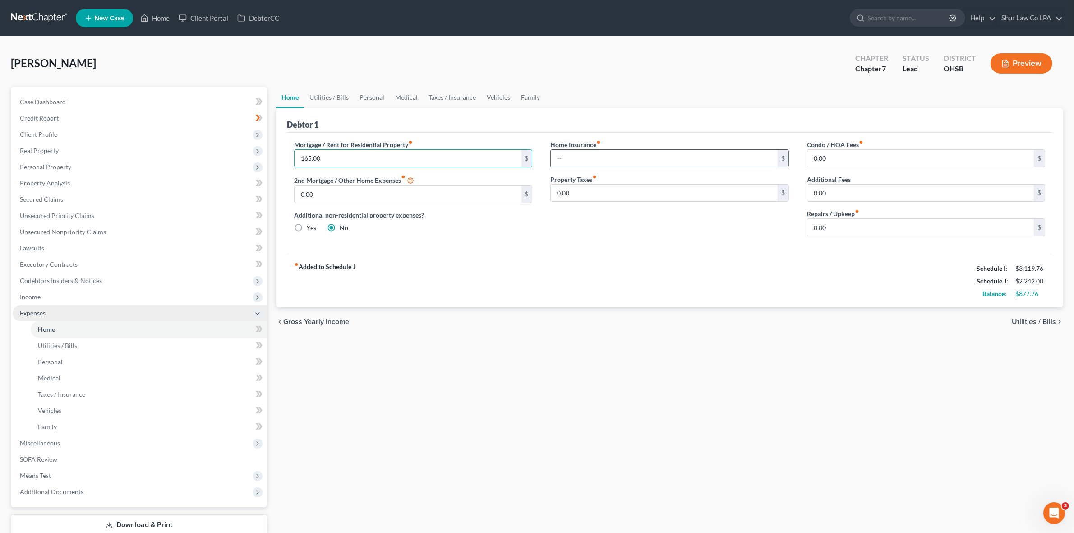
type input "1,639.00"
type input "165.00"
click at [604, 158] on input "165.00" at bounding box center [664, 158] width 226 height 17
click at [591, 158] on input "165.00" at bounding box center [664, 158] width 226 height 17
drag, startPoint x: 591, startPoint y: 158, endPoint x: 567, endPoint y: 158, distance: 23.4
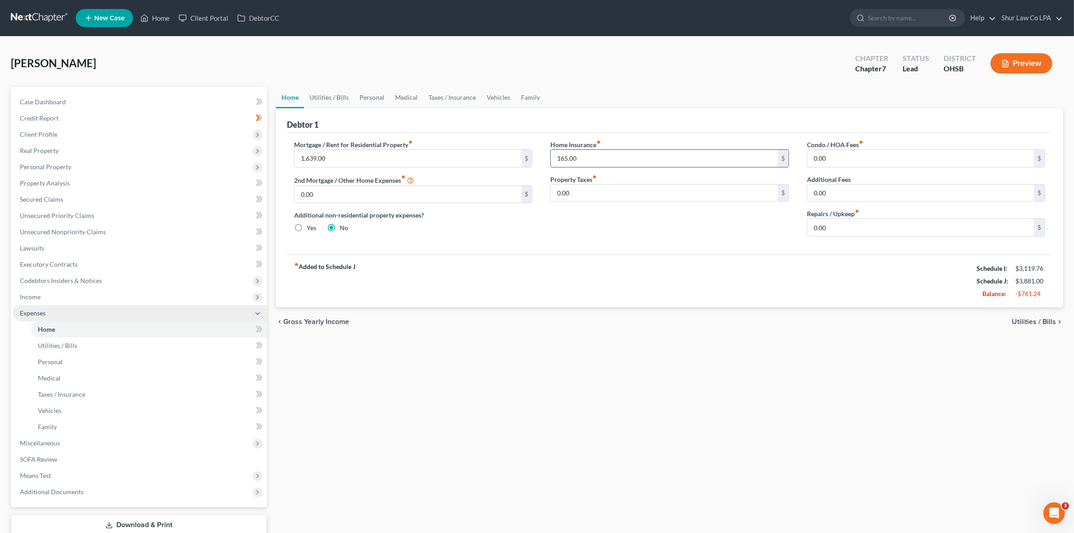
click at [567, 158] on input "165.00" at bounding box center [664, 158] width 226 height 17
click at [328, 102] on link "Utilities / Bills" at bounding box center [329, 98] width 50 height 22
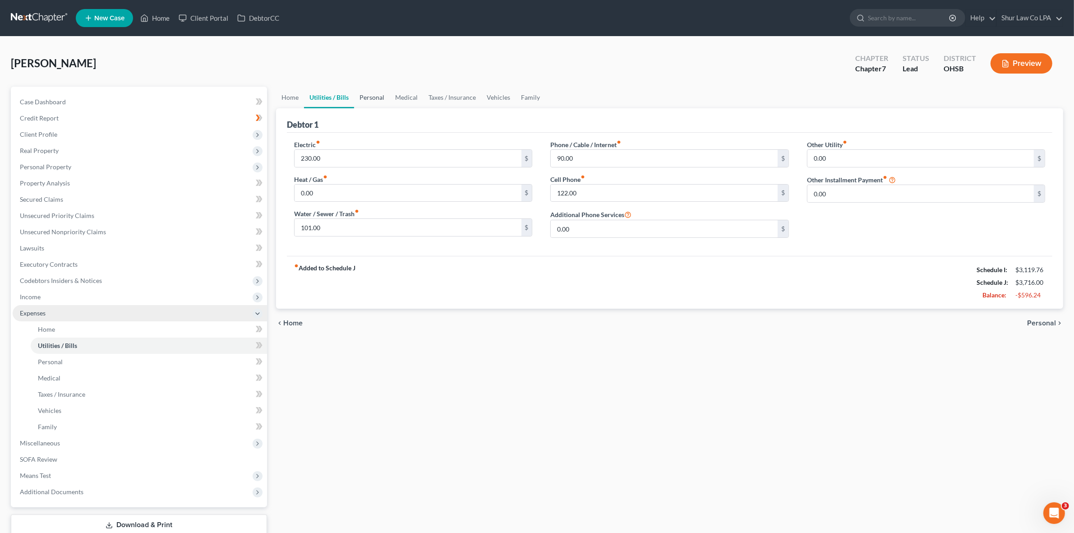
click at [367, 102] on link "Personal" at bounding box center [372, 98] width 36 height 22
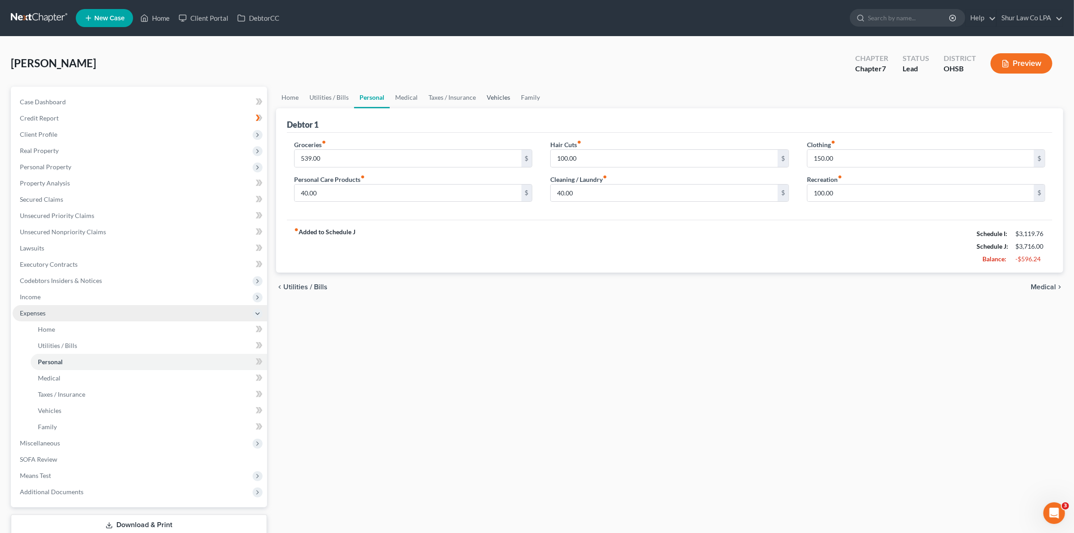
click at [495, 100] on link "Vehicles" at bounding box center [498, 98] width 34 height 22
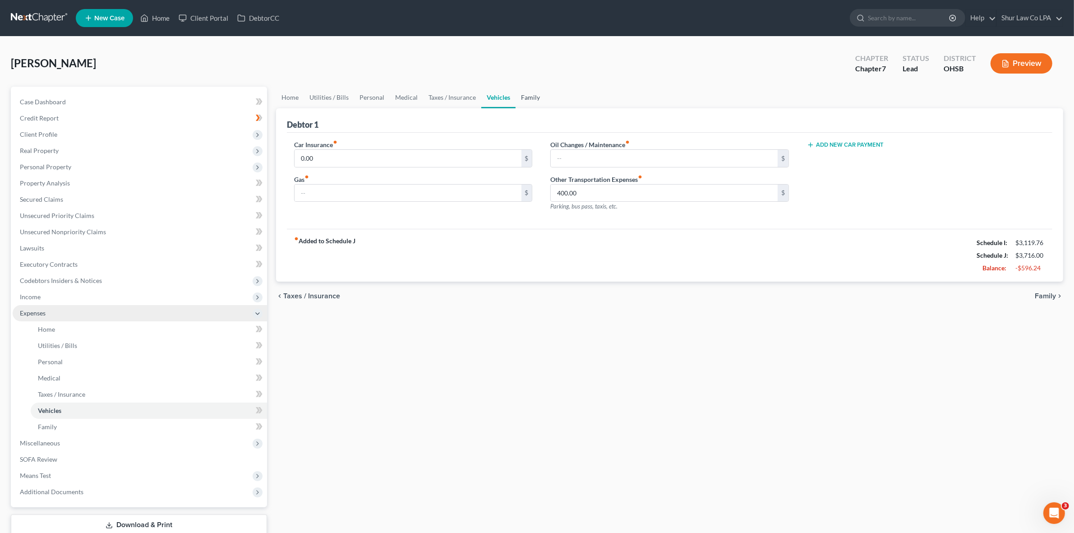
click at [524, 100] on link "Family" at bounding box center [530, 98] width 30 height 22
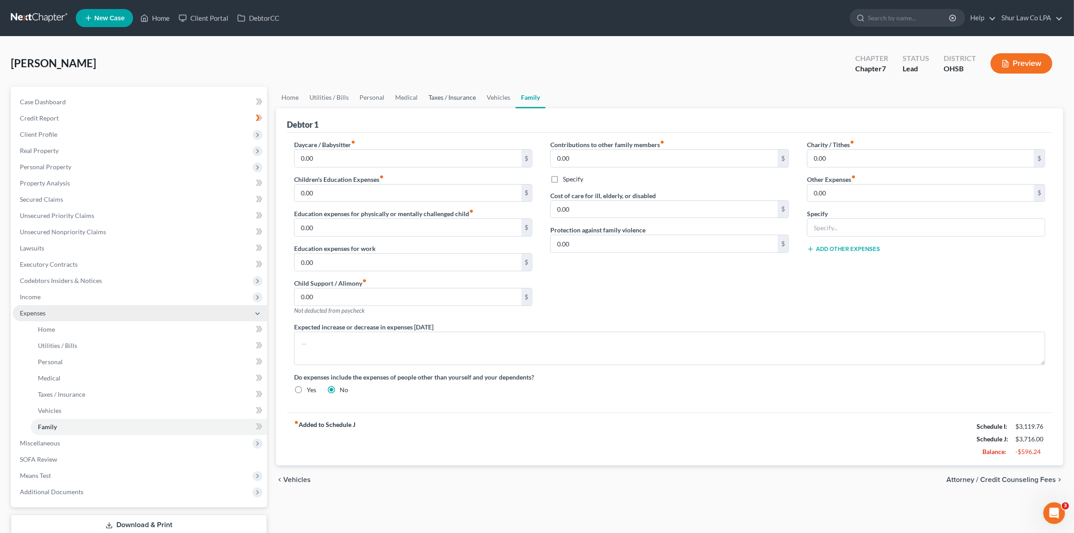
click at [431, 95] on link "Taxes / Insurance" at bounding box center [452, 98] width 58 height 22
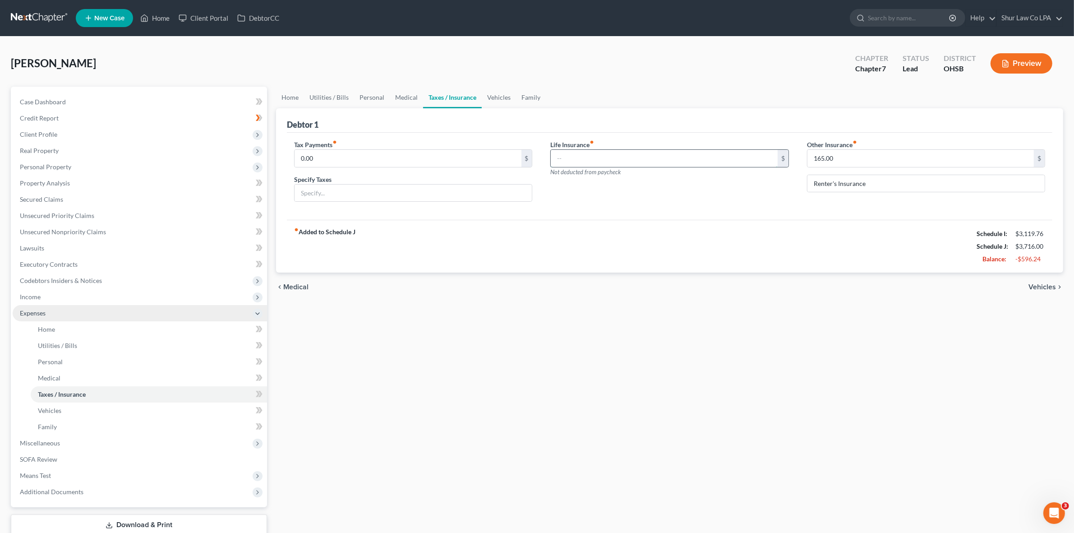
click at [606, 156] on input "text" at bounding box center [664, 158] width 226 height 17
click at [606, 154] on input "text" at bounding box center [664, 158] width 226 height 17
paste input "3.51"
type input "3.51"
drag, startPoint x: 605, startPoint y: 156, endPoint x: 550, endPoint y: 155, distance: 54.6
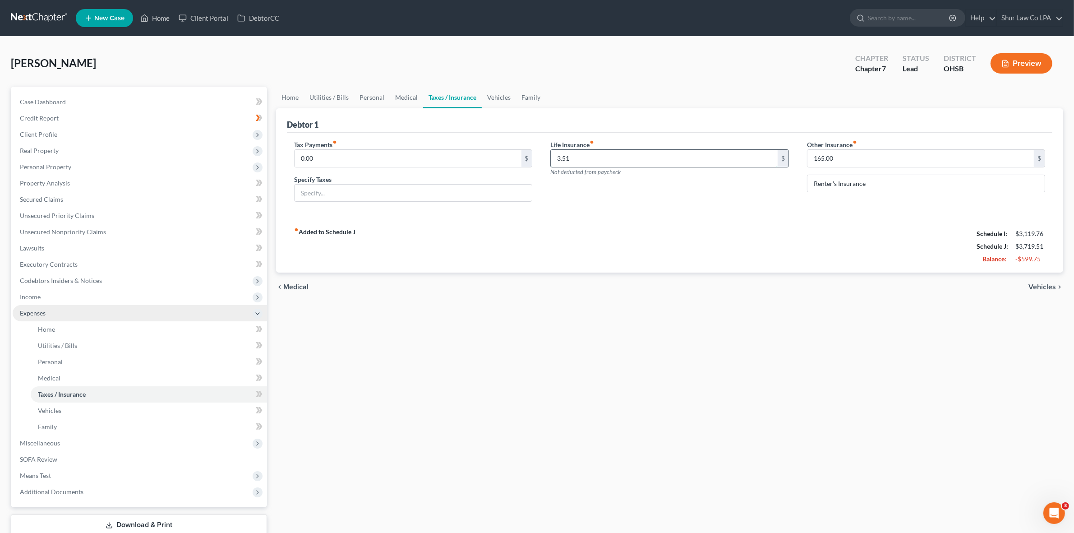
click at [550, 155] on div "3.51 $" at bounding box center [669, 158] width 238 height 18
click at [588, 198] on div "Life Insurance fiber_manual_record $ Not deducted from paycheck" at bounding box center [669, 174] width 256 height 69
click at [255, 312] on icon at bounding box center [257, 313] width 7 height 7
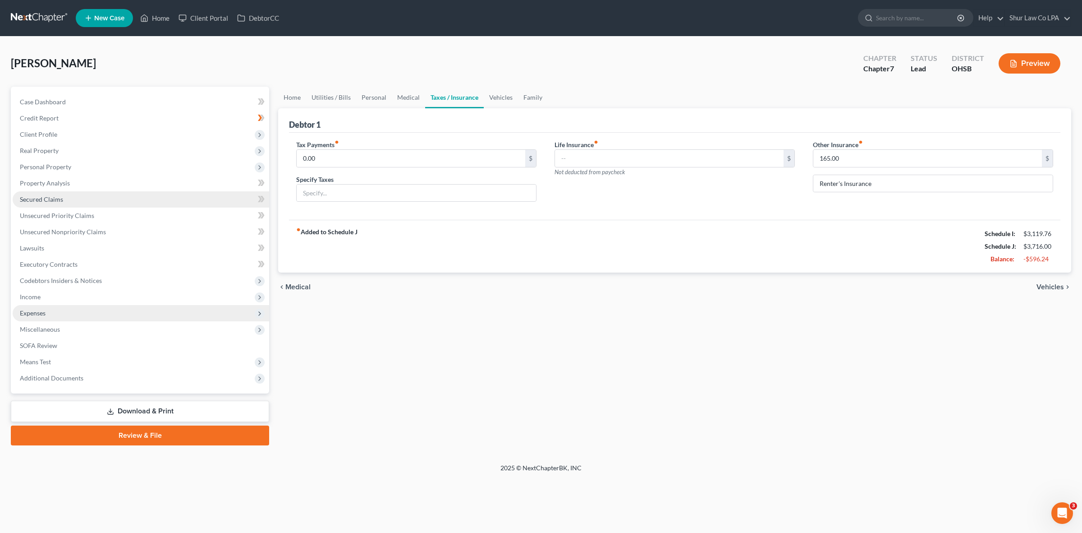
click at [48, 198] on span "Secured Claims" at bounding box center [41, 199] width 43 height 8
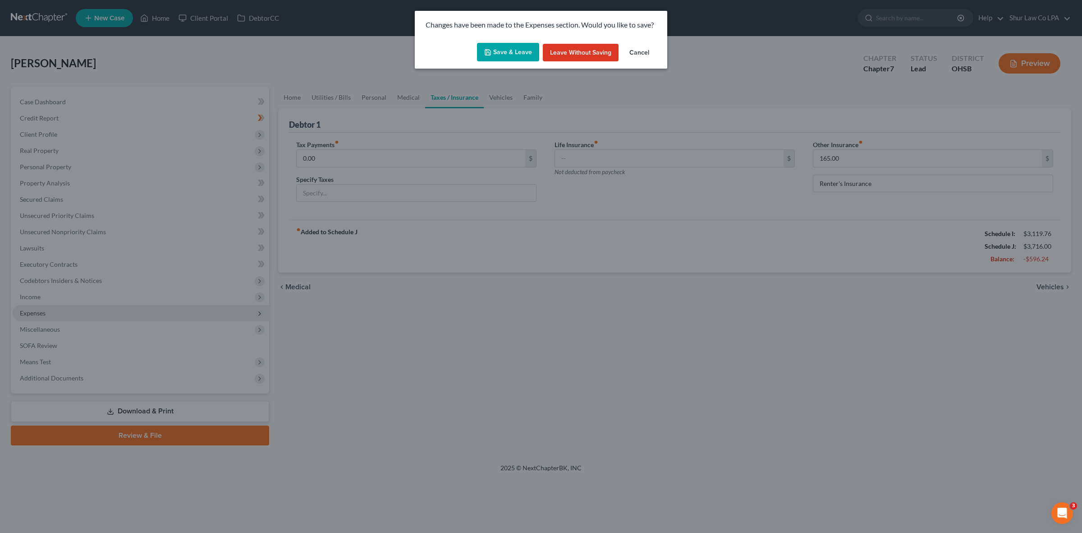
click at [517, 50] on button "Save & Leave" at bounding box center [508, 52] width 62 height 19
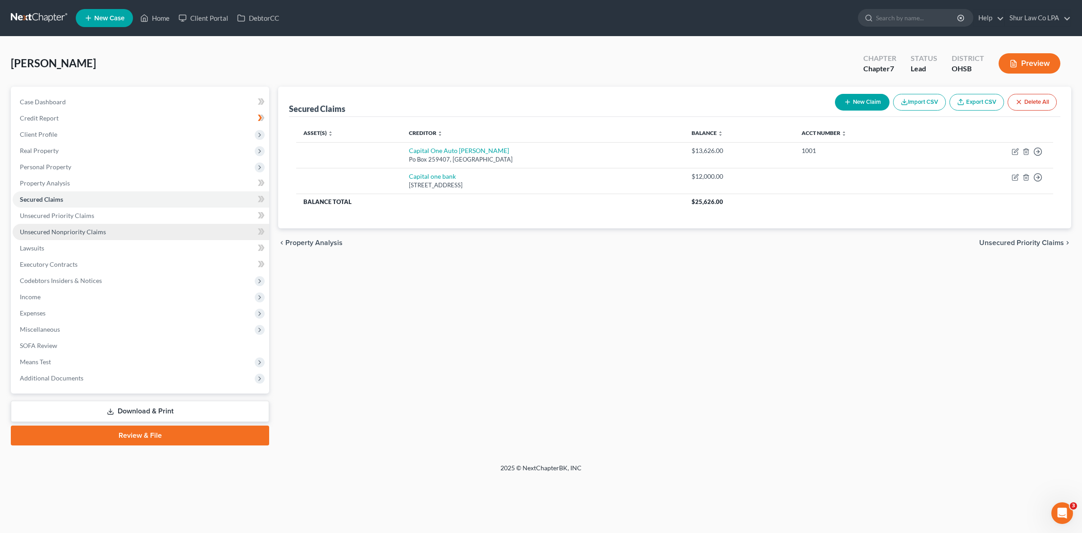
click at [63, 233] on span "Unsecured Nonpriority Claims" at bounding box center [63, 232] width 86 height 8
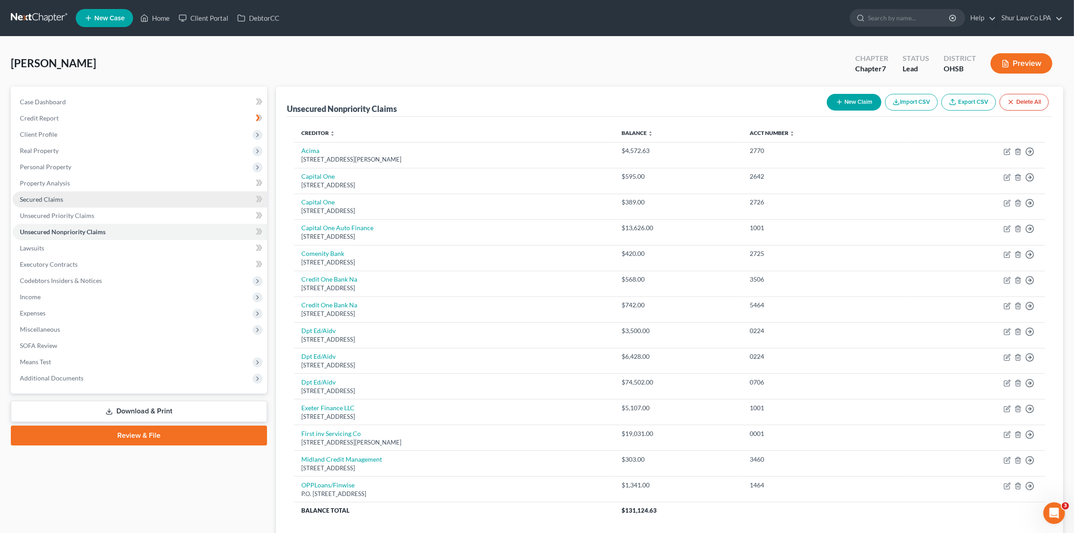
click at [59, 199] on span "Secured Claims" at bounding box center [41, 199] width 43 height 8
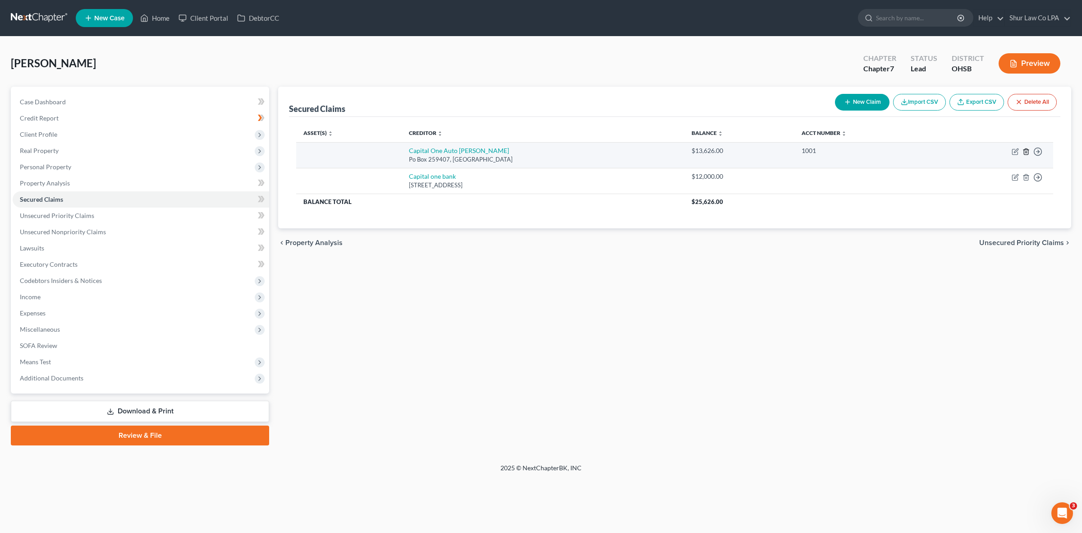
click at [1026, 150] on icon "button" at bounding box center [1026, 151] width 7 height 7
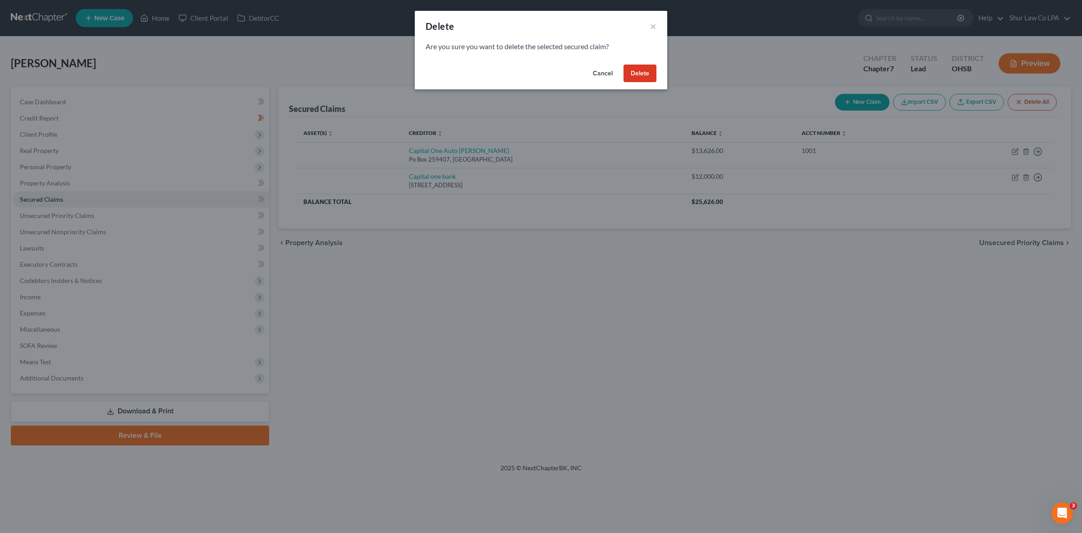
click at [634, 74] on button "Delete" at bounding box center [640, 73] width 33 height 18
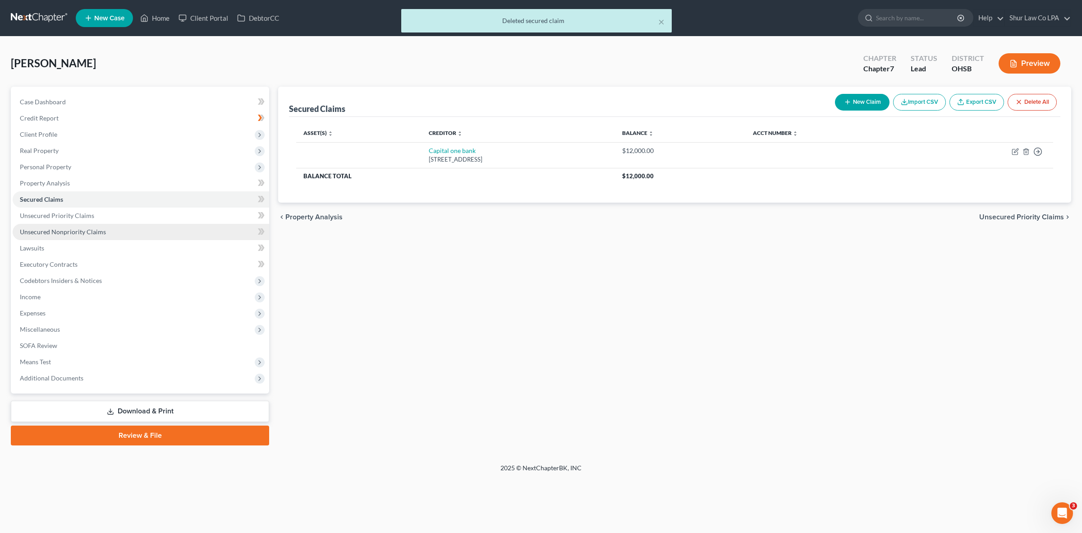
click at [55, 229] on span "Unsecured Nonpriority Claims" at bounding box center [63, 232] width 86 height 8
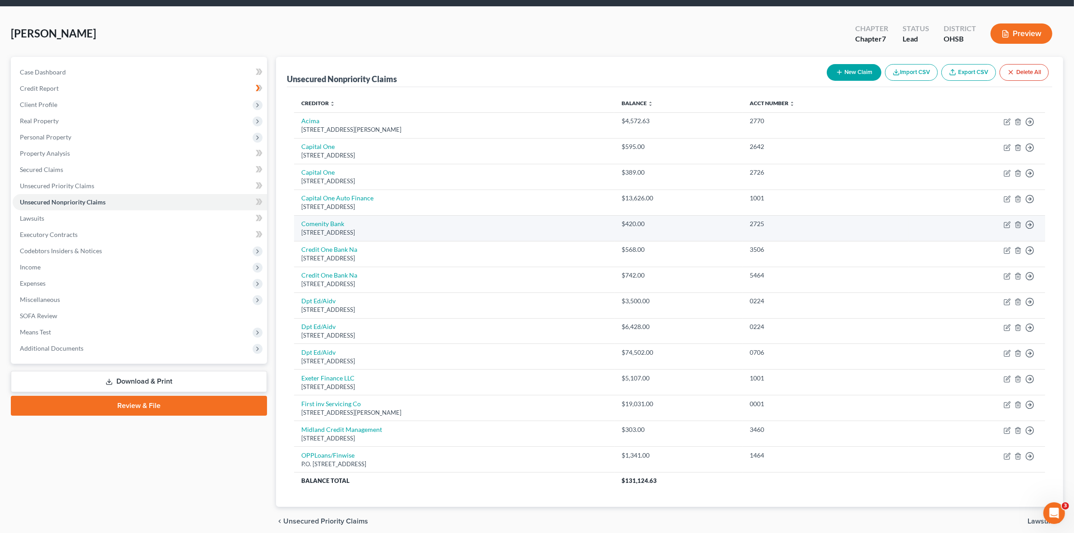
scroll to position [56, 0]
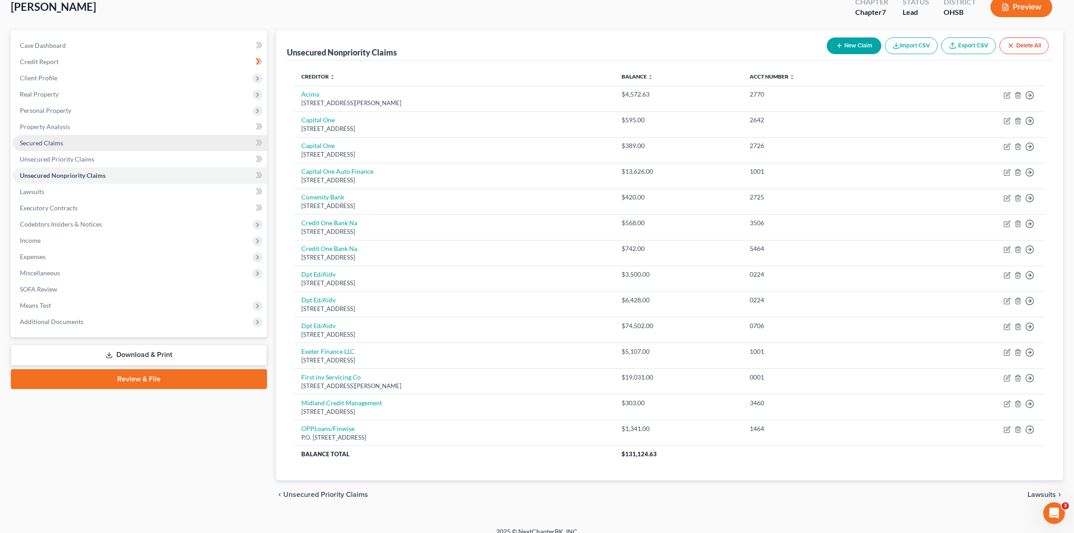
click at [47, 143] on span "Secured Claims" at bounding box center [41, 143] width 43 height 8
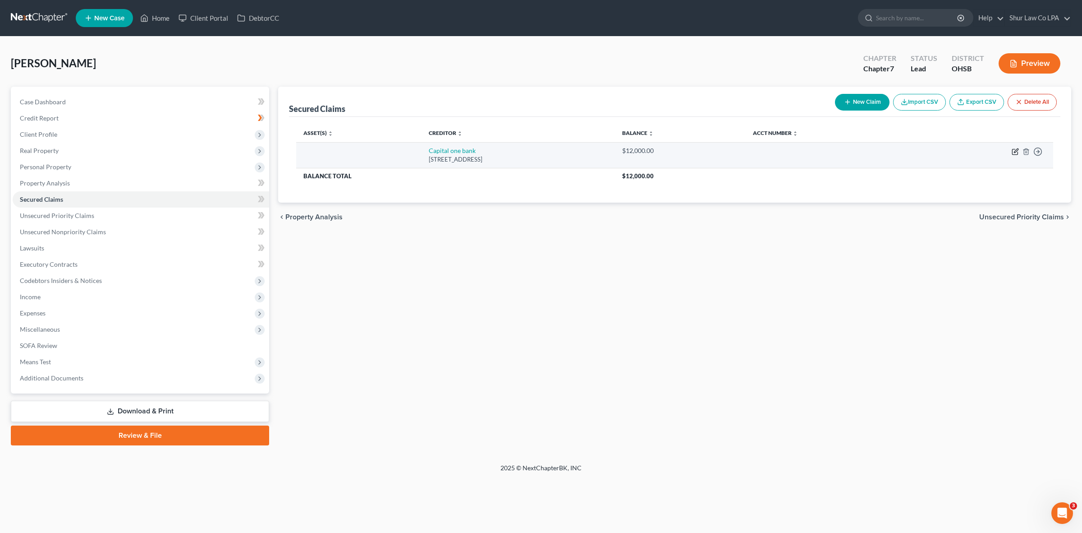
click at [1015, 152] on icon "button" at bounding box center [1016, 150] width 4 height 4
select select "37"
select select "2"
select select "0"
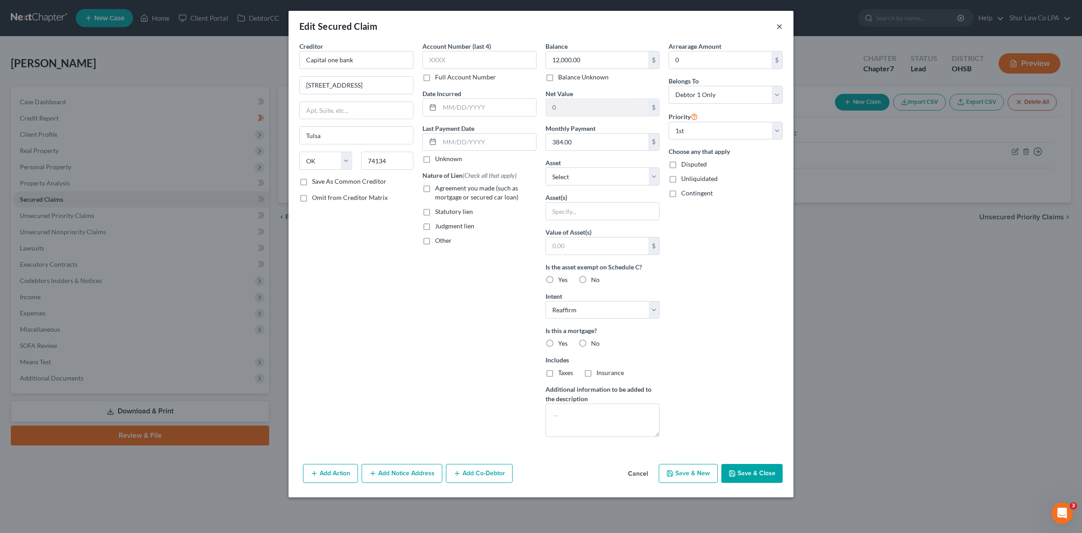
click at [782, 28] on button "×" at bounding box center [780, 26] width 6 height 11
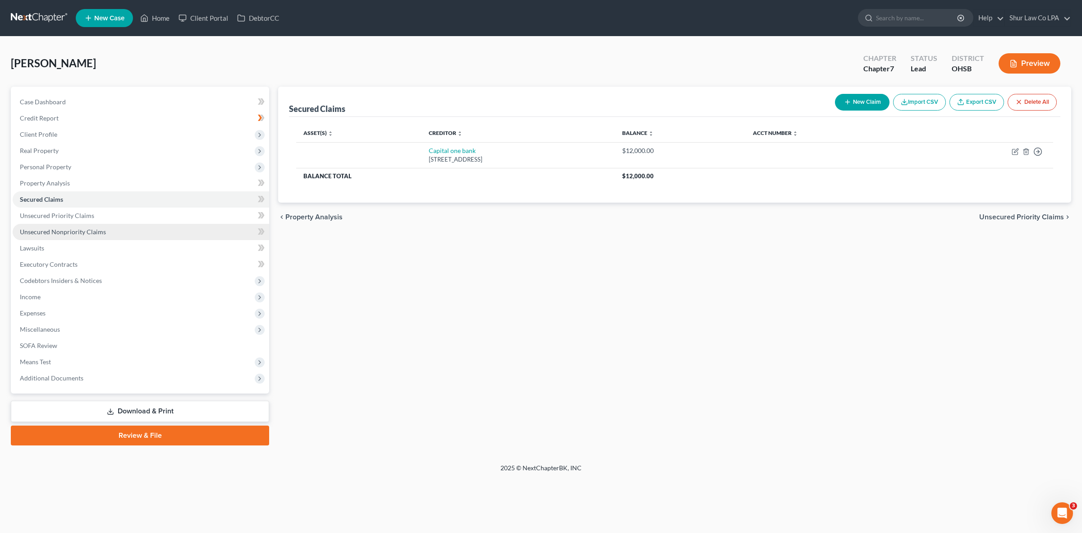
click at [75, 229] on span "Unsecured Nonpriority Claims" at bounding box center [63, 232] width 86 height 8
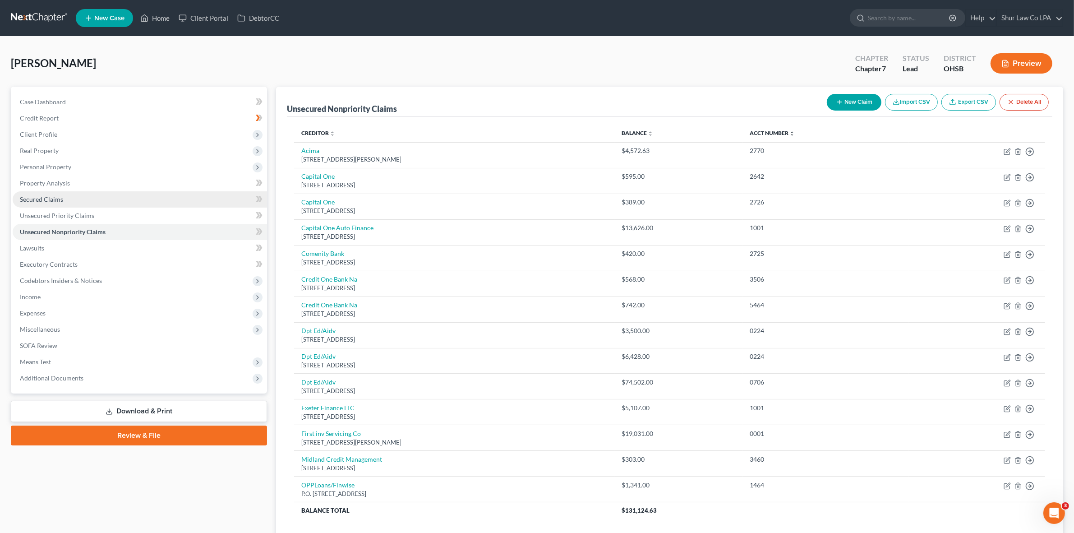
click at [59, 199] on span "Secured Claims" at bounding box center [41, 199] width 43 height 8
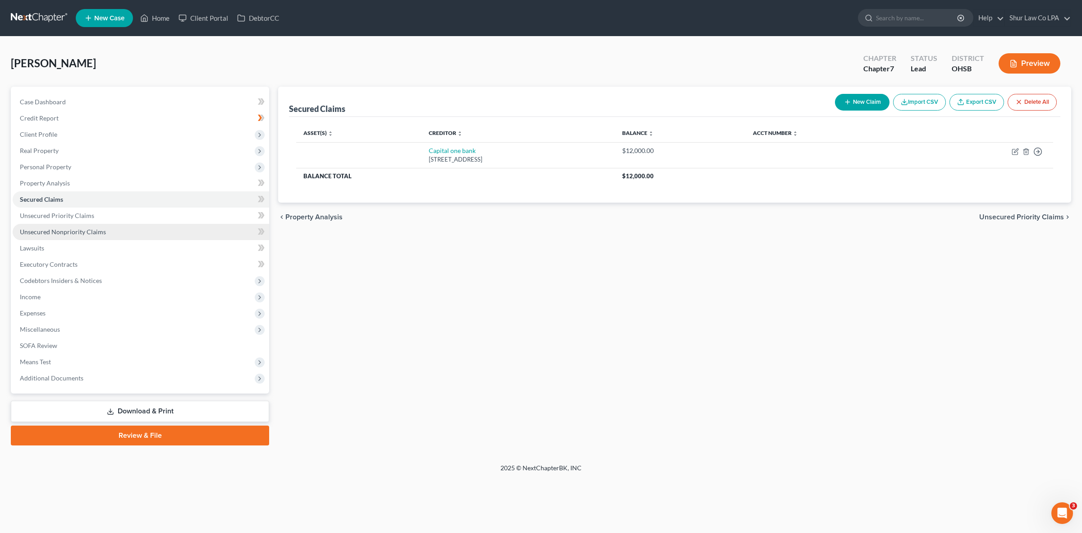
click at [92, 233] on span "Unsecured Nonpriority Claims" at bounding box center [63, 232] width 86 height 8
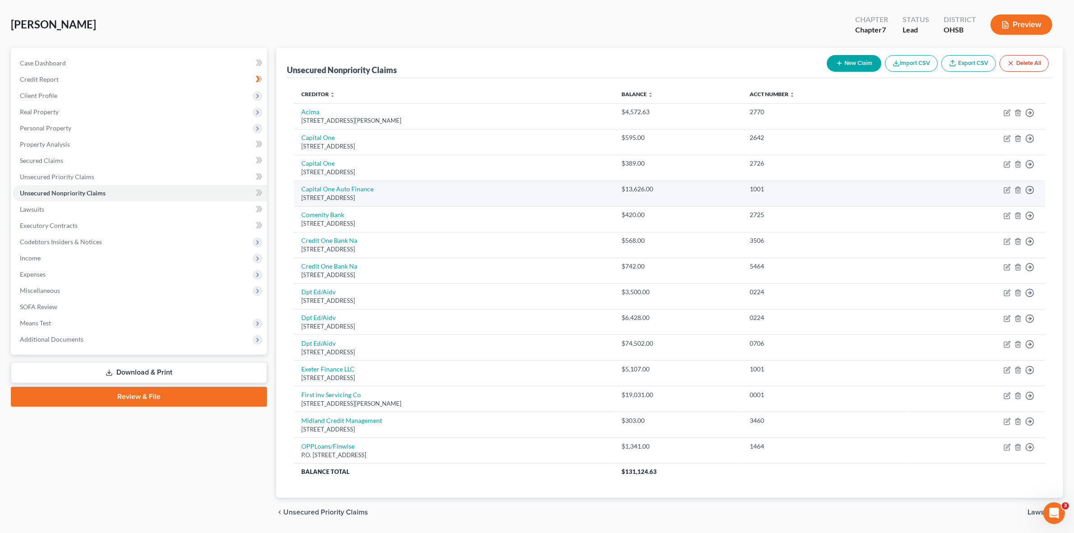
scroll to position [56, 0]
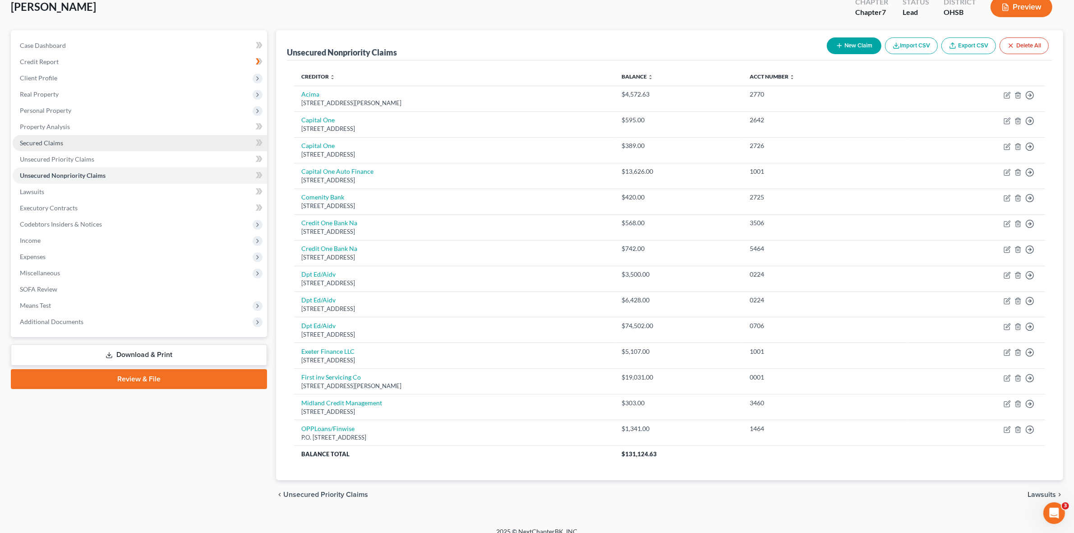
click at [46, 147] on link "Secured Claims" at bounding box center [140, 143] width 254 height 16
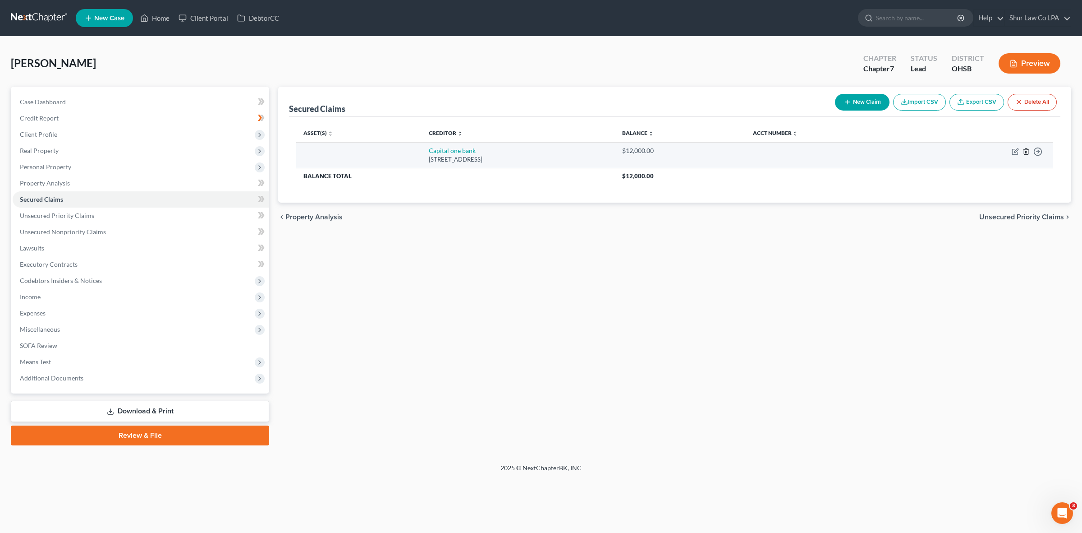
click at [1028, 152] on icon "button" at bounding box center [1026, 151] width 7 height 7
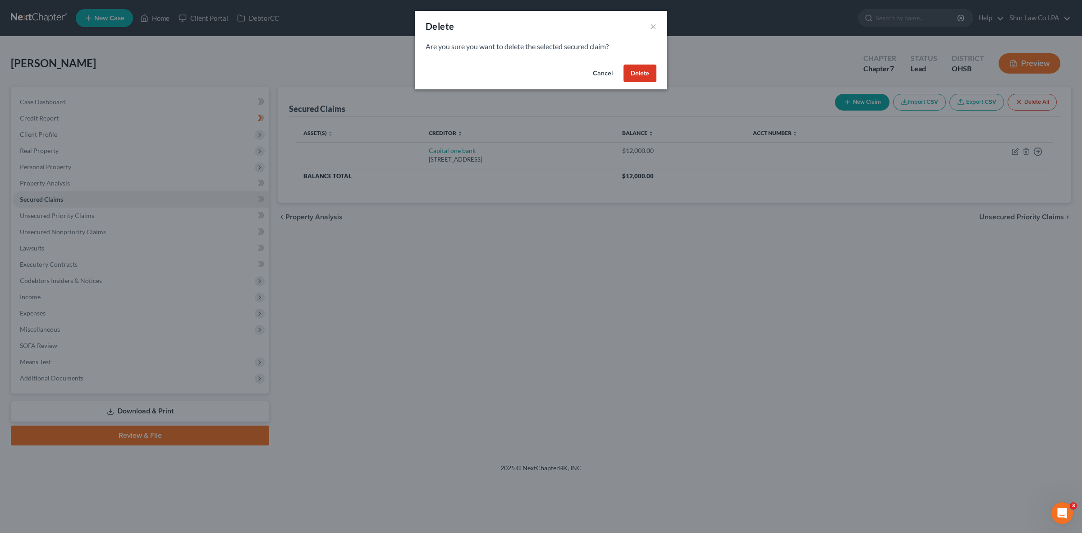
click at [638, 78] on button "Delete" at bounding box center [640, 73] width 33 height 18
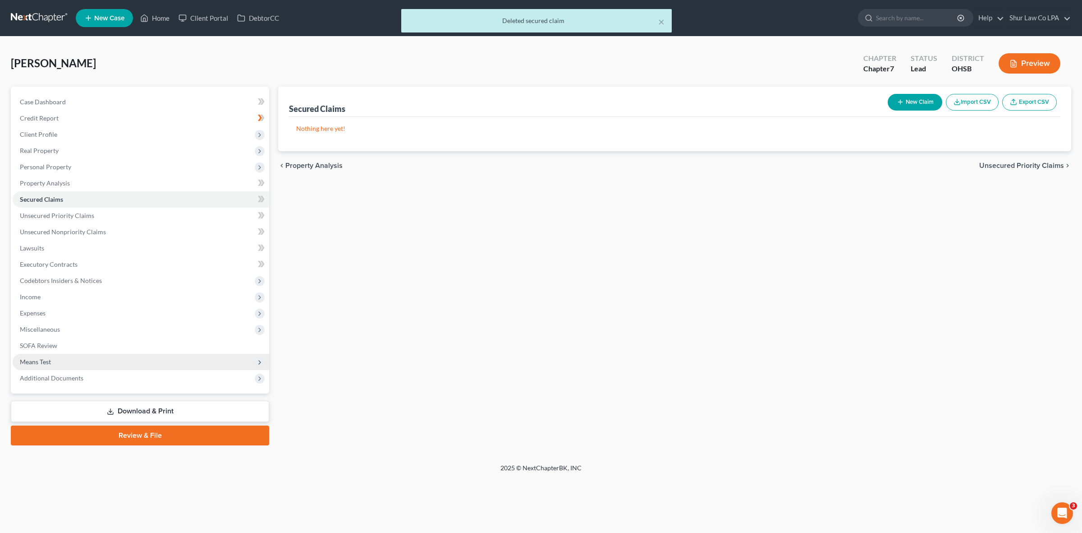
drag, startPoint x: 568, startPoint y: 255, endPoint x: 74, endPoint y: 359, distance: 505.5
click at [568, 255] on div "Secured Claims New Claim Import CSV Export CSV Nothing here yet! Previous 1 Nex…" at bounding box center [675, 266] width 802 height 359
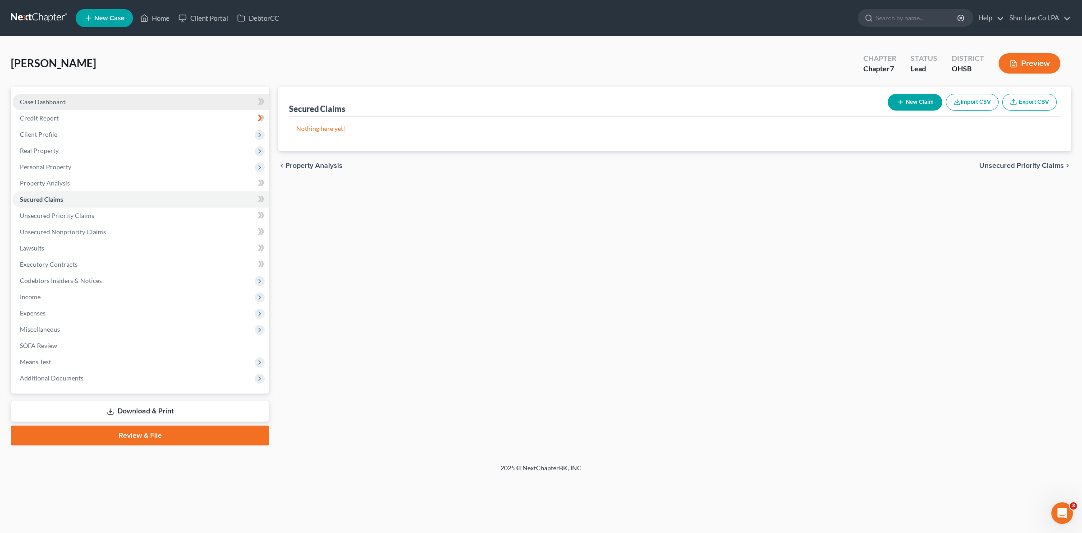
drag, startPoint x: 54, startPoint y: 101, endPoint x: 60, endPoint y: 92, distance: 10.8
click at [54, 100] on span "Case Dashboard" at bounding box center [43, 102] width 46 height 8
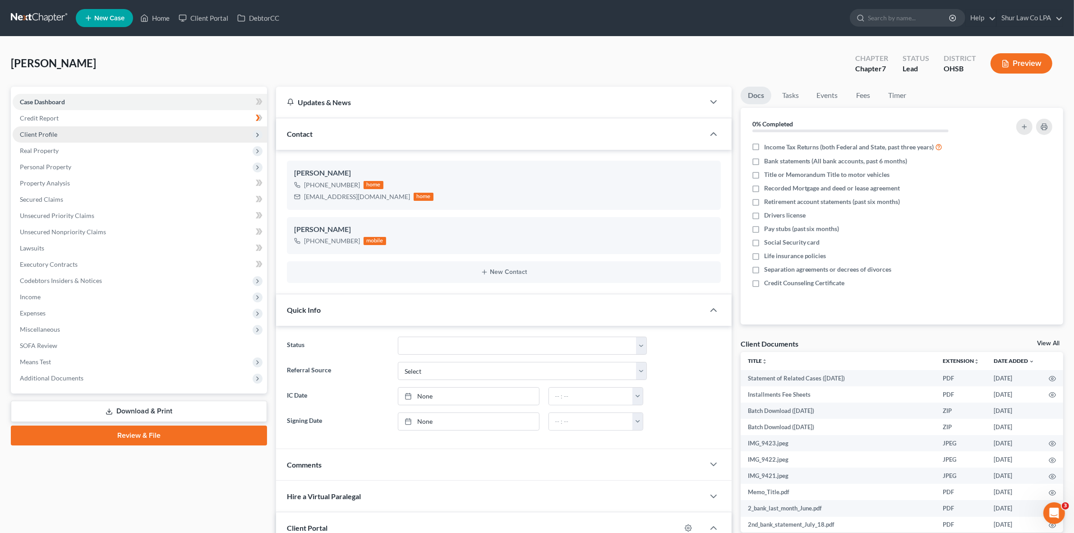
click at [60, 132] on span "Client Profile" at bounding box center [140, 134] width 254 height 16
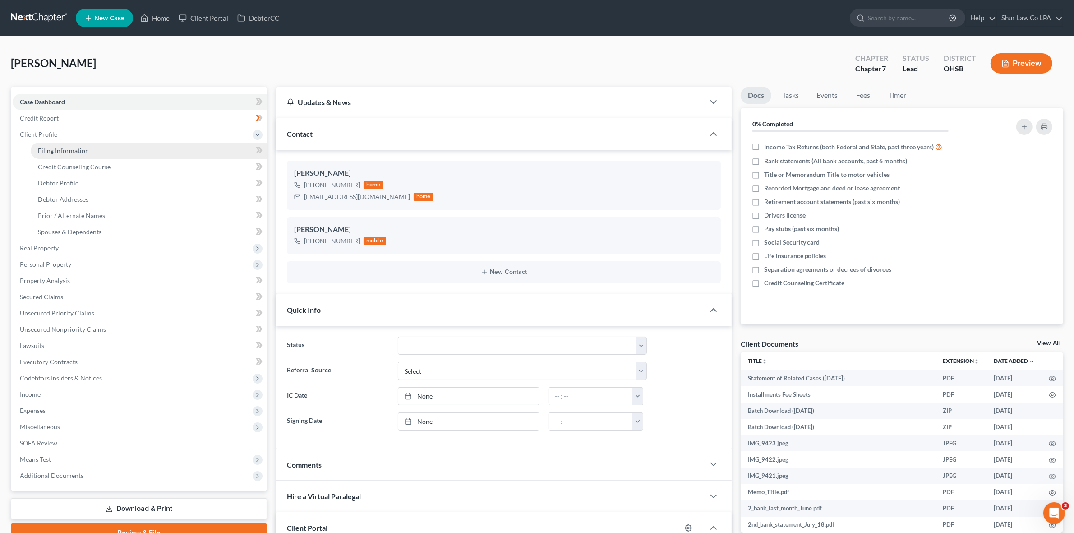
click at [121, 146] on link "Filing Information" at bounding box center [149, 151] width 236 height 16
select select "1"
select select "0"
select select "62"
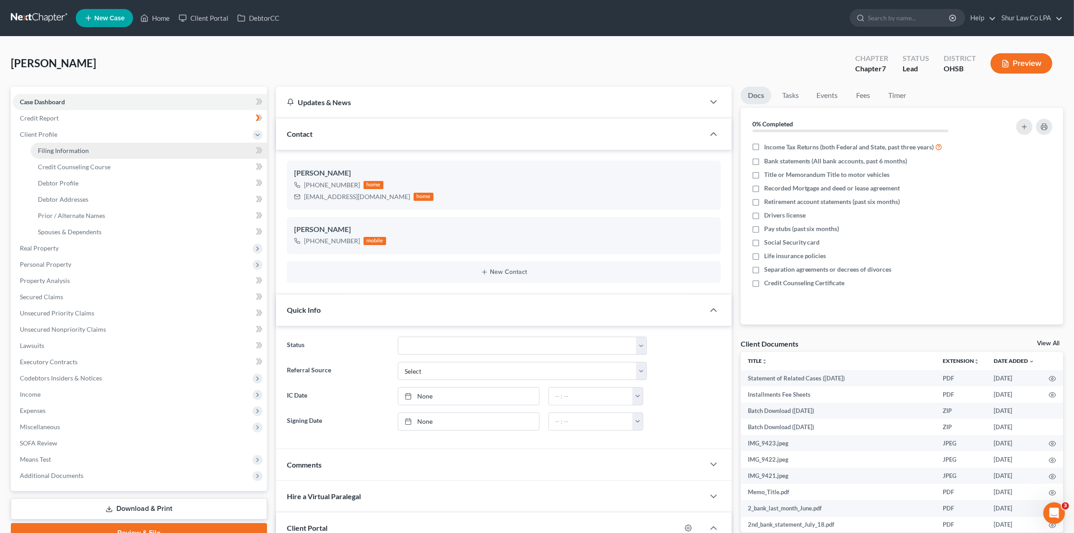
select select "6"
select select "36"
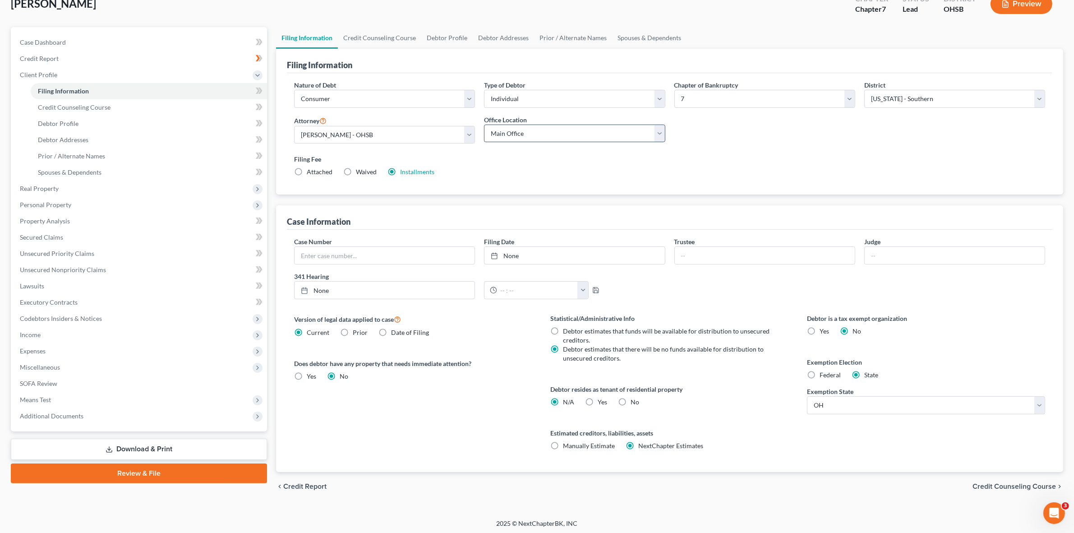
scroll to position [62, 0]
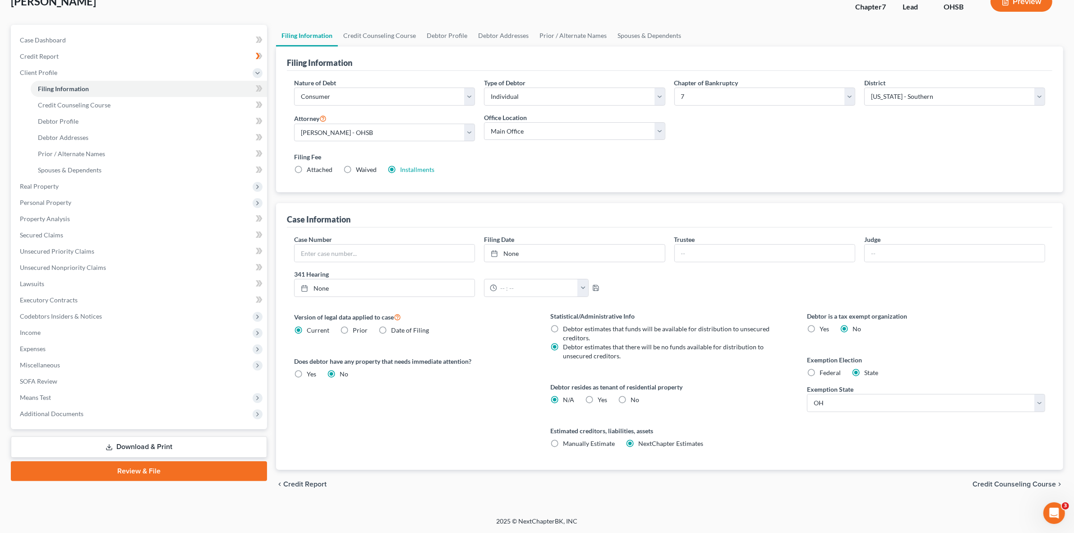
click at [598, 400] on label "Yes Yes" at bounding box center [602, 399] width 9 height 9
click at [601, 400] on input "Yes Yes" at bounding box center [604, 398] width 6 height 6
radio input "true"
radio input "false"
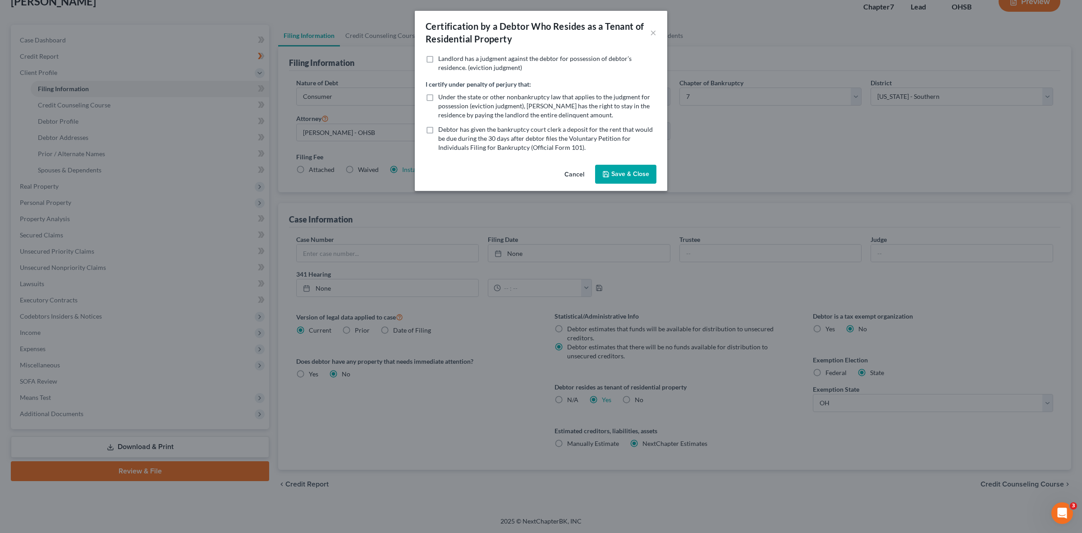
click at [588, 400] on div "Certification by a Debtor Who Resides as a Tenant of Residential Property × Lan…" at bounding box center [541, 266] width 1082 height 533
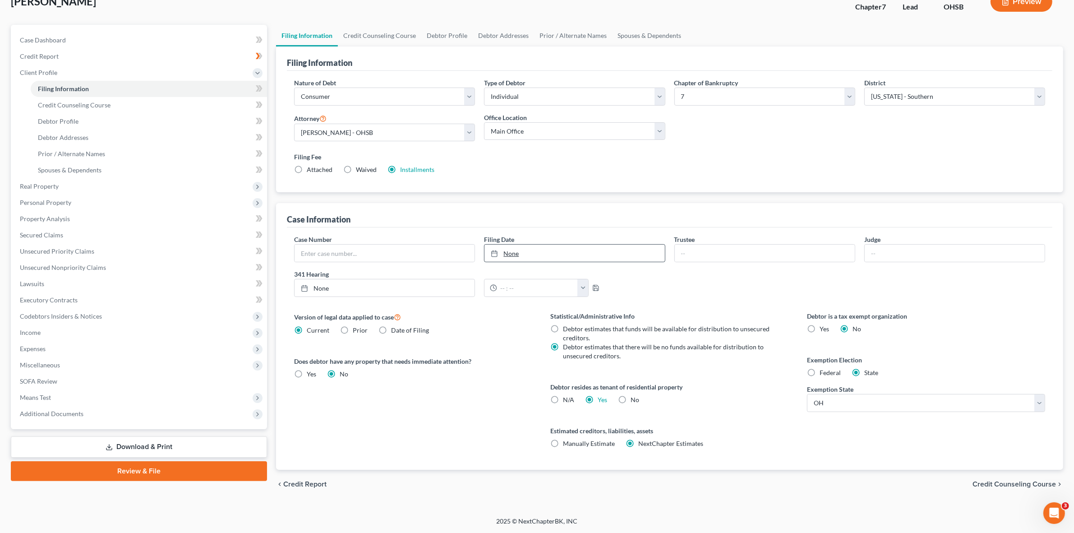
click at [542, 247] on link "None" at bounding box center [574, 252] width 180 height 17
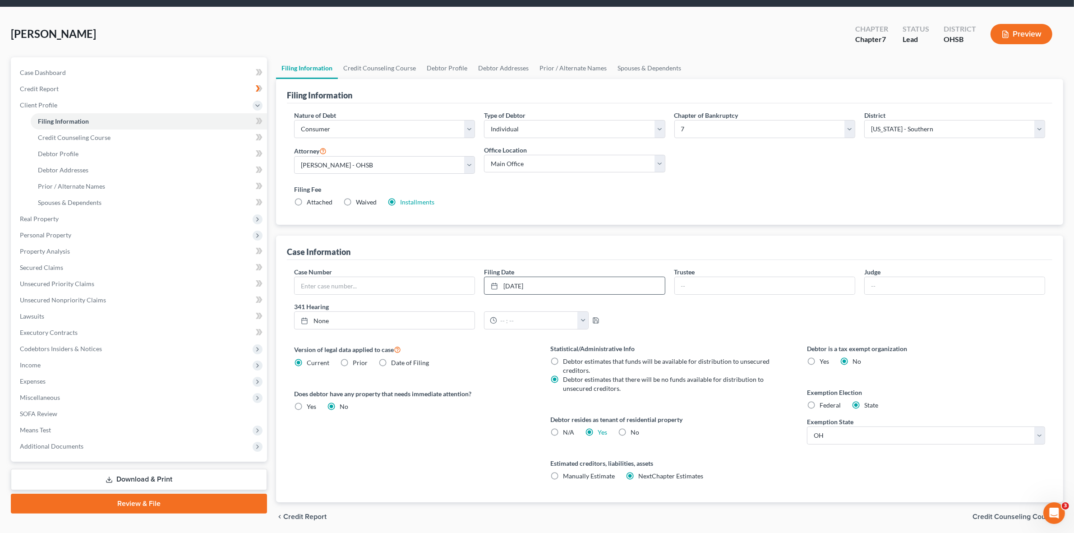
scroll to position [0, 0]
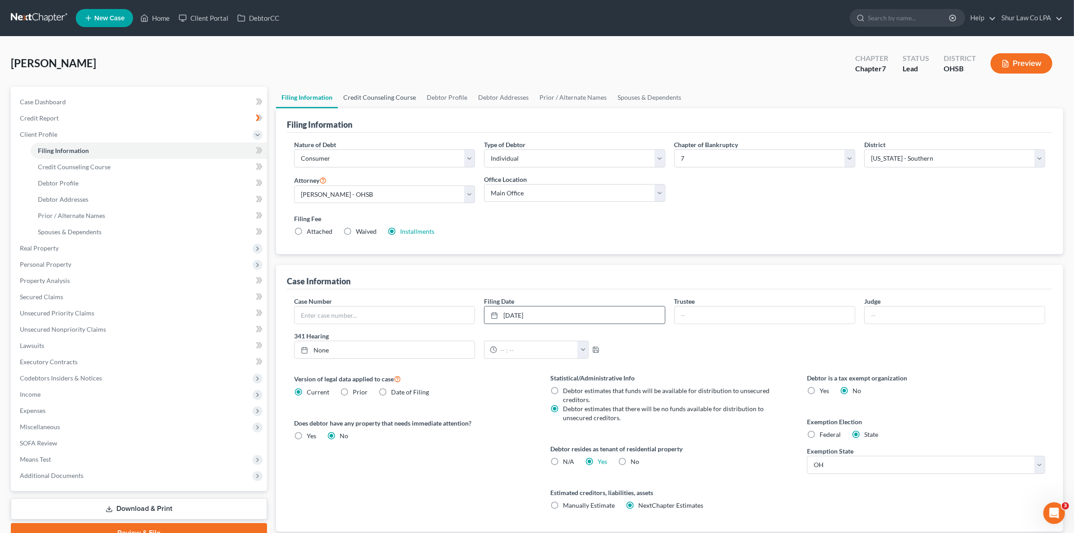
click at [369, 96] on link "Credit Counseling Course" at bounding box center [379, 98] width 83 height 22
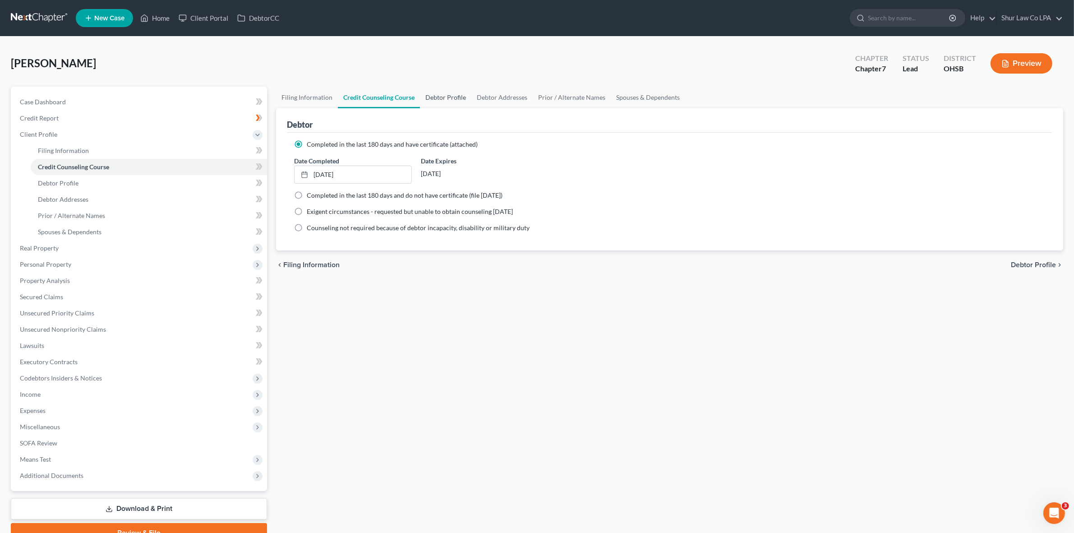
click at [434, 101] on link "Debtor Profile" at bounding box center [445, 98] width 51 height 22
select select "0"
select select "4"
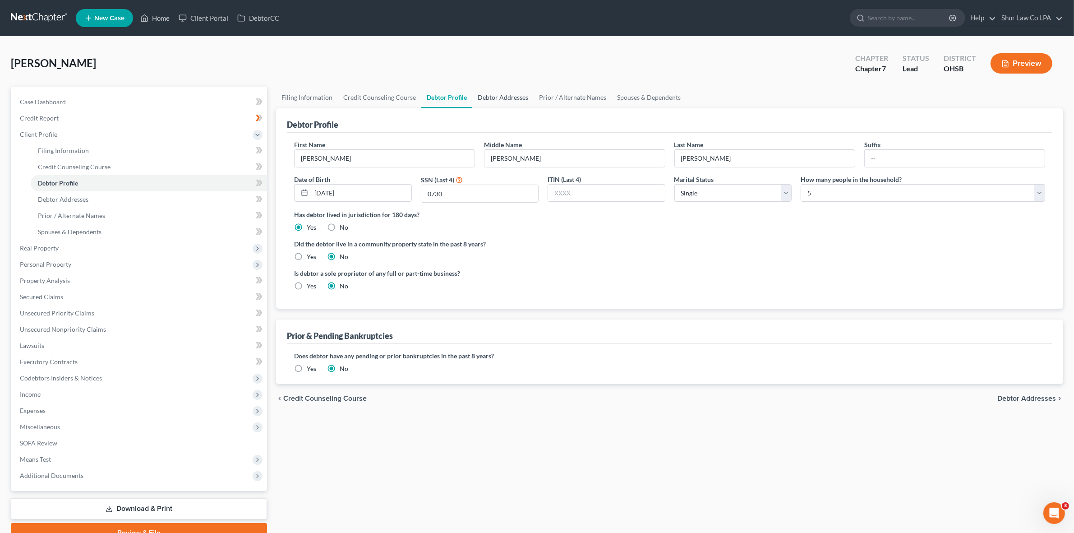
click at [497, 98] on link "Debtor Addresses" at bounding box center [502, 98] width 61 height 22
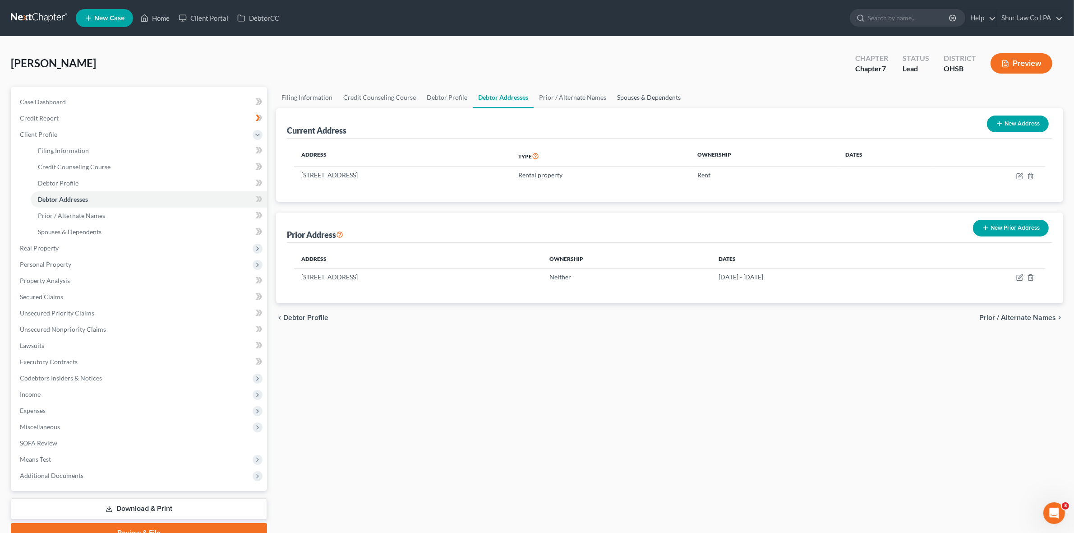
click at [636, 94] on link "Spouses & Dependents" at bounding box center [648, 98] width 74 height 22
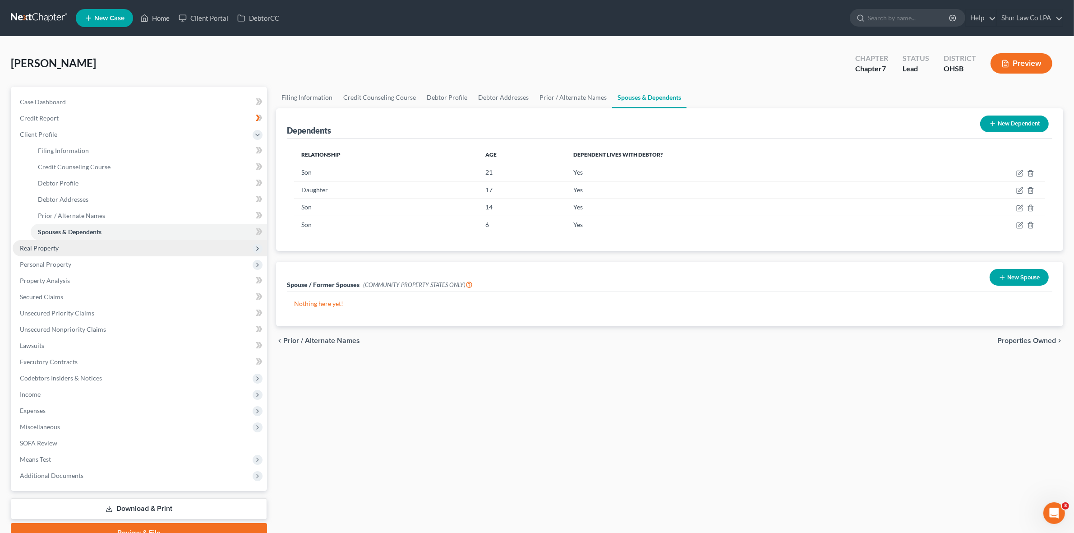
click at [53, 247] on span "Real Property" at bounding box center [39, 248] width 39 height 8
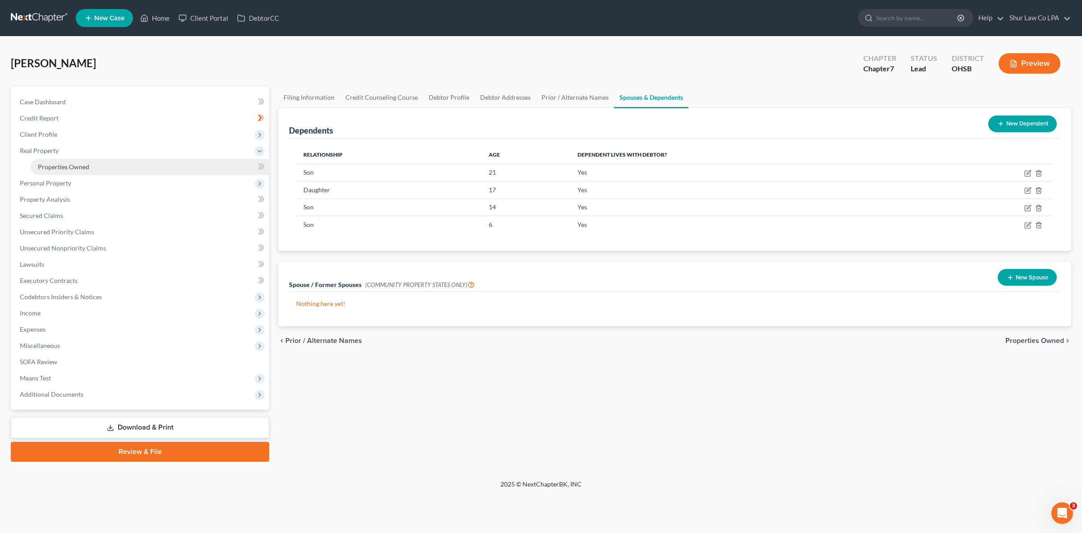
click at [57, 166] on span "Properties Owned" at bounding box center [63, 167] width 51 height 8
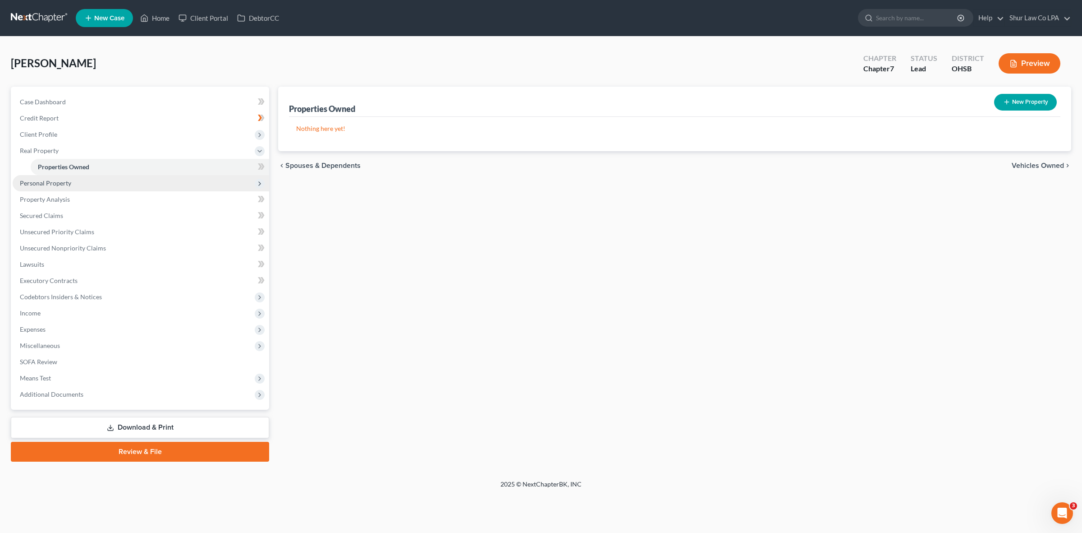
click at [55, 184] on span "Personal Property" at bounding box center [45, 183] width 51 height 8
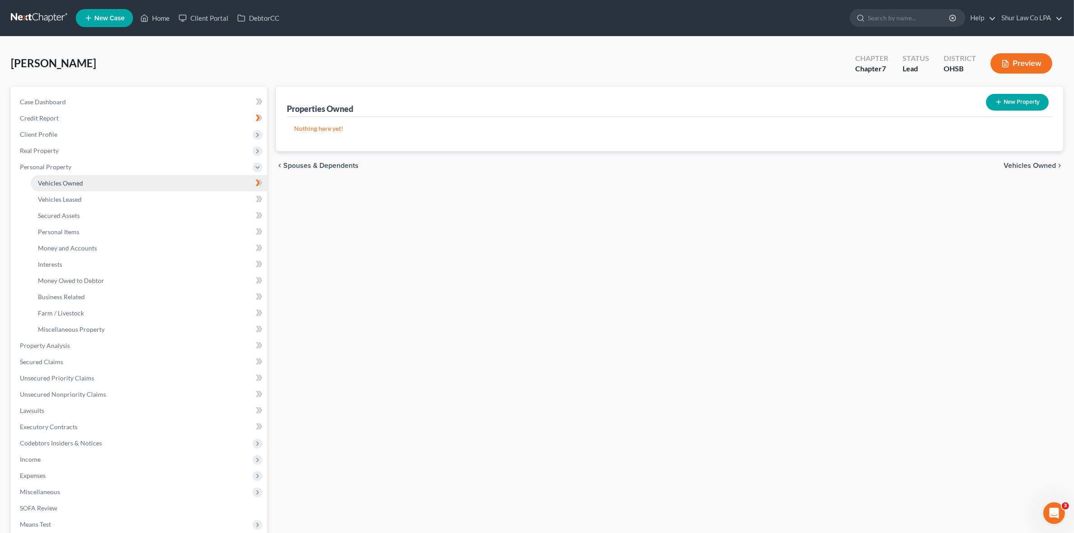
click at [57, 184] on span "Vehicles Owned" at bounding box center [60, 183] width 45 height 8
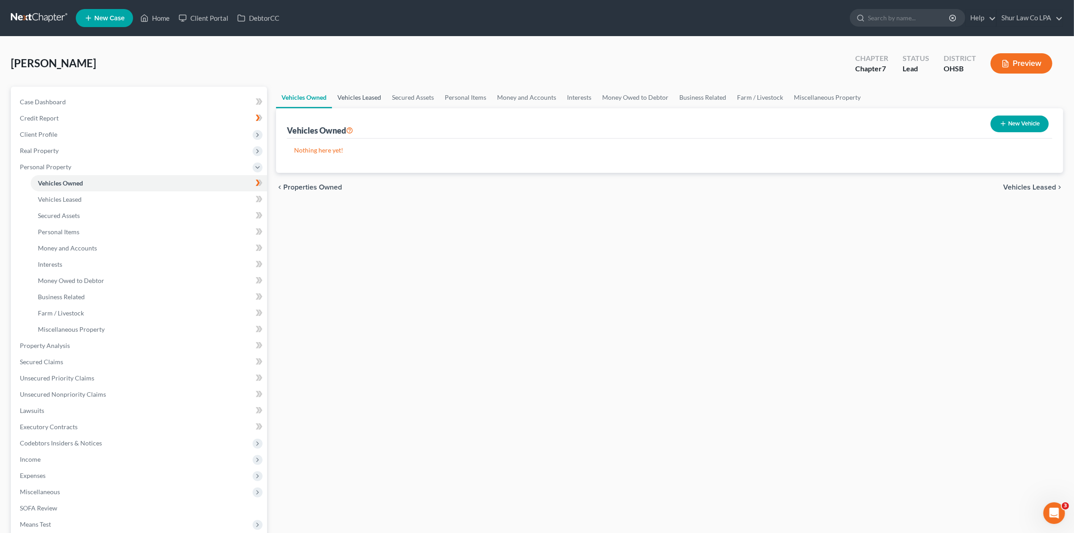
drag, startPoint x: 357, startPoint y: 95, endPoint x: 364, endPoint y: 96, distance: 7.7
click at [357, 95] on link "Vehicles Leased" at bounding box center [359, 98] width 55 height 22
click at [416, 102] on link "Secured Assets" at bounding box center [412, 98] width 53 height 22
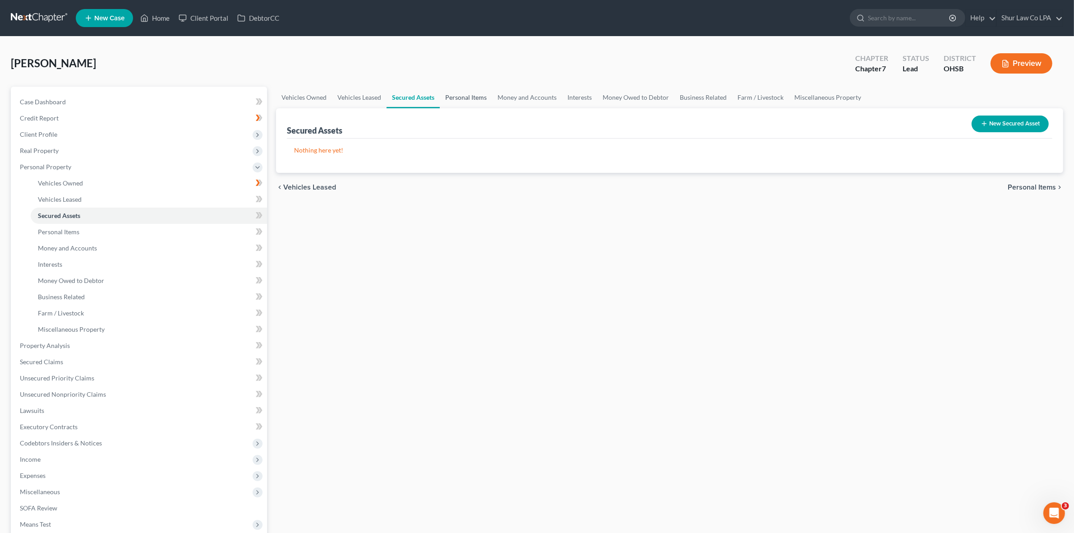
click at [464, 102] on link "Personal Items" at bounding box center [466, 98] width 52 height 22
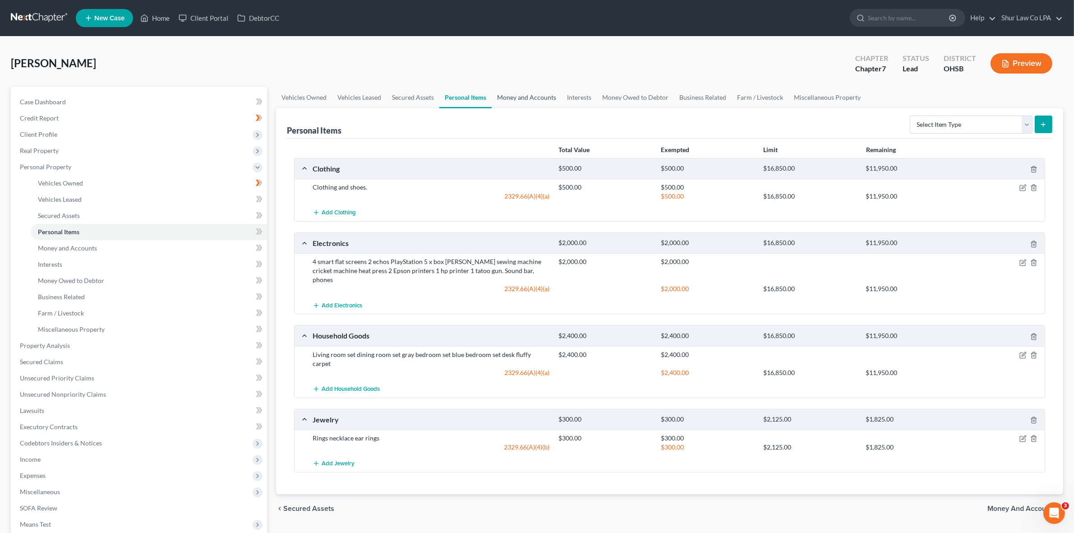
click at [543, 102] on link "Money and Accounts" at bounding box center [527, 98] width 70 height 22
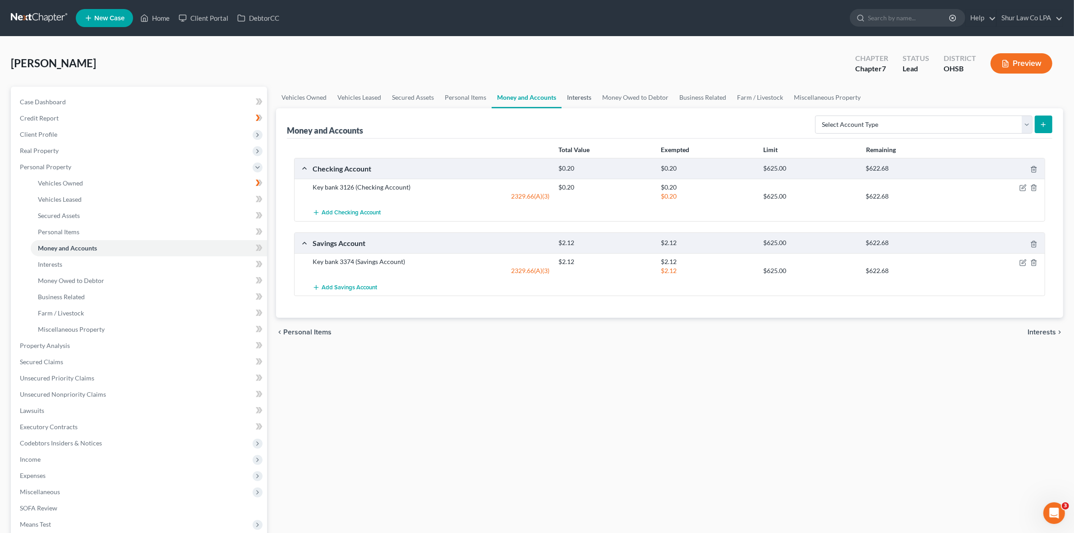
click at [574, 100] on link "Interests" at bounding box center [578, 98] width 35 height 22
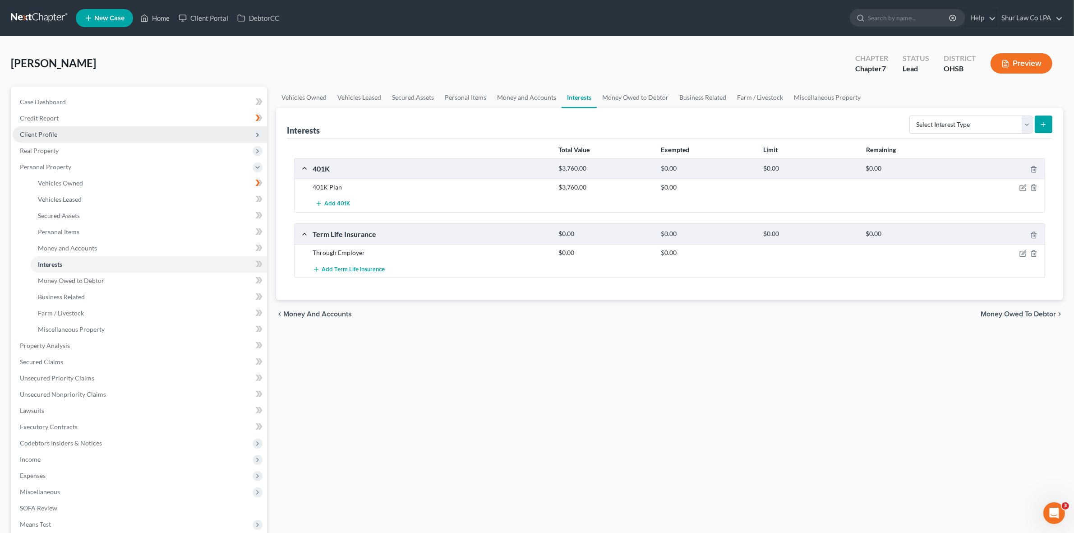
click at [55, 131] on span "Client Profile" at bounding box center [38, 134] width 37 height 8
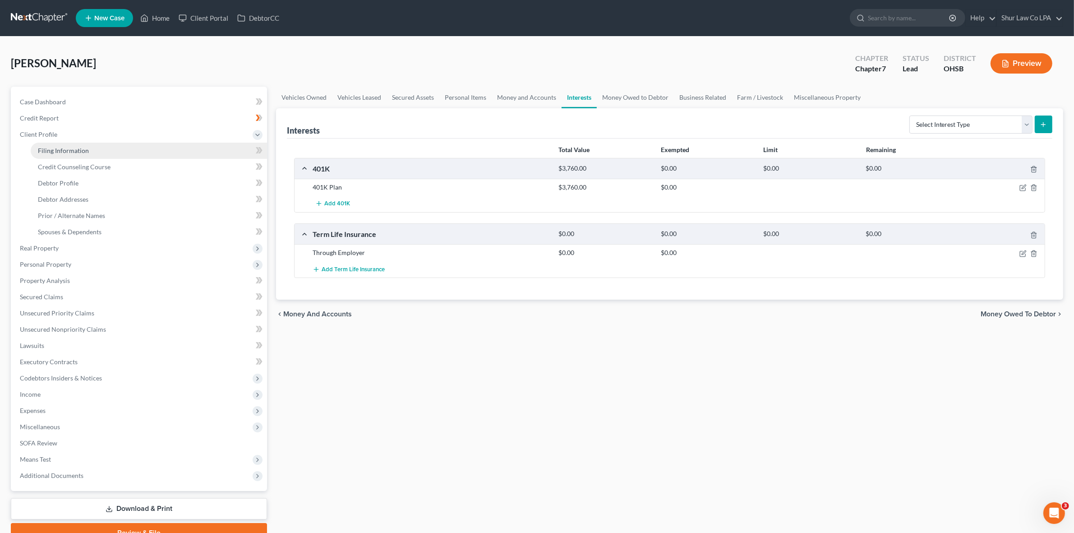
click at [64, 150] on span "Filing Information" at bounding box center [63, 151] width 51 height 8
select select "1"
select select "0"
select select "62"
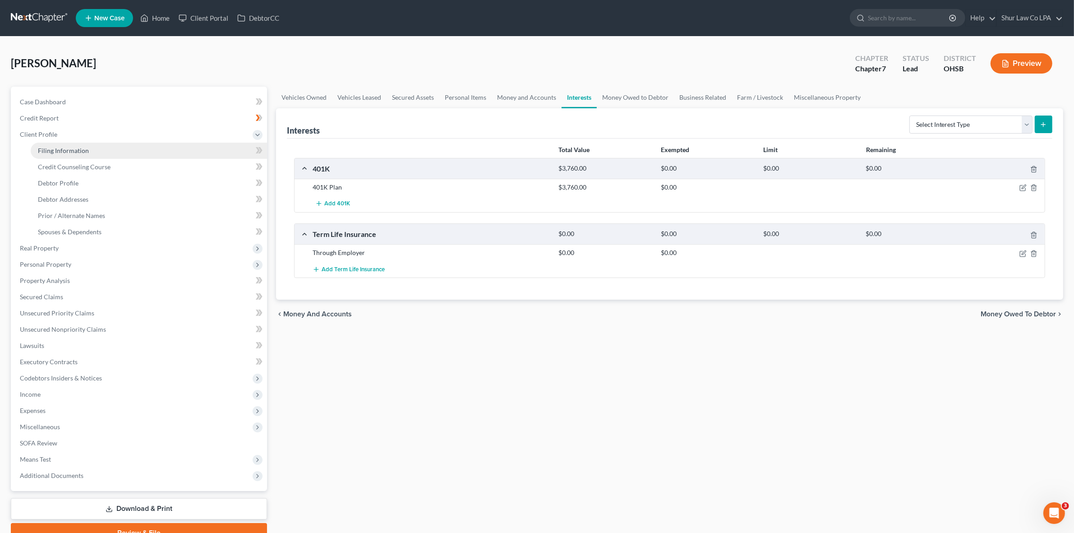
select select "6"
select select "36"
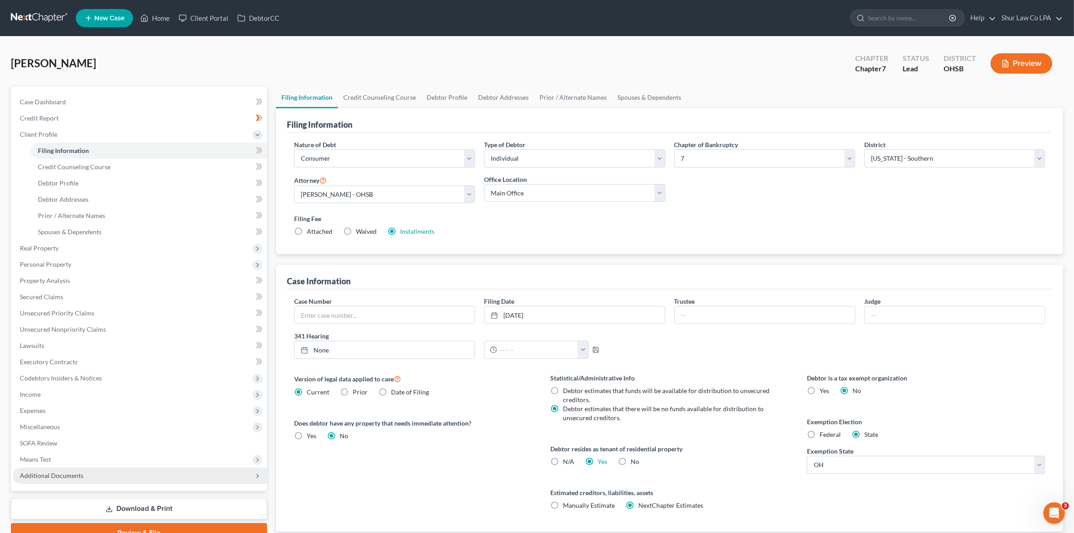
click at [61, 474] on span "Additional Documents" at bounding box center [52, 475] width 64 height 8
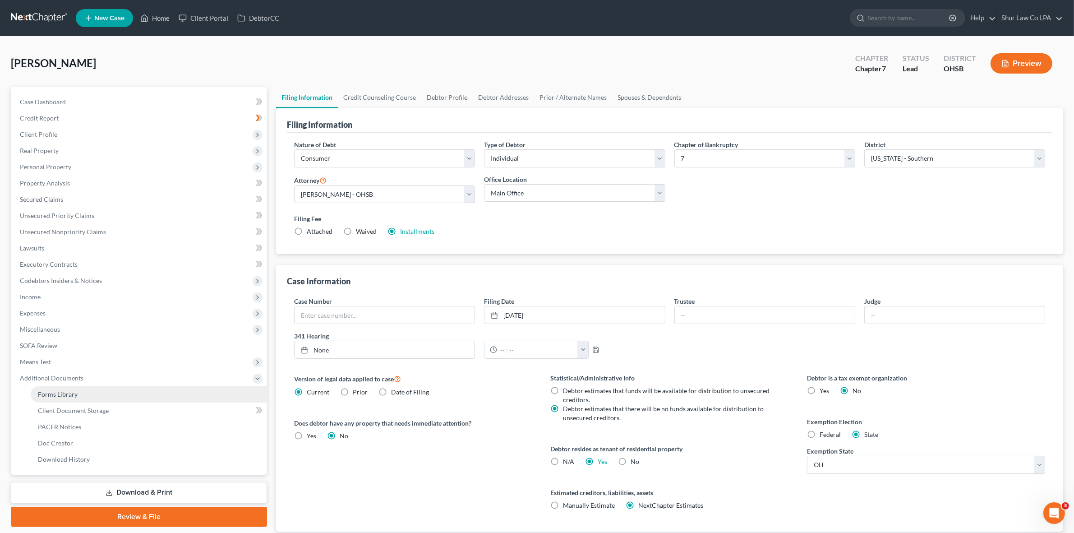
click at [87, 395] on link "Forms Library" at bounding box center [149, 394] width 236 height 16
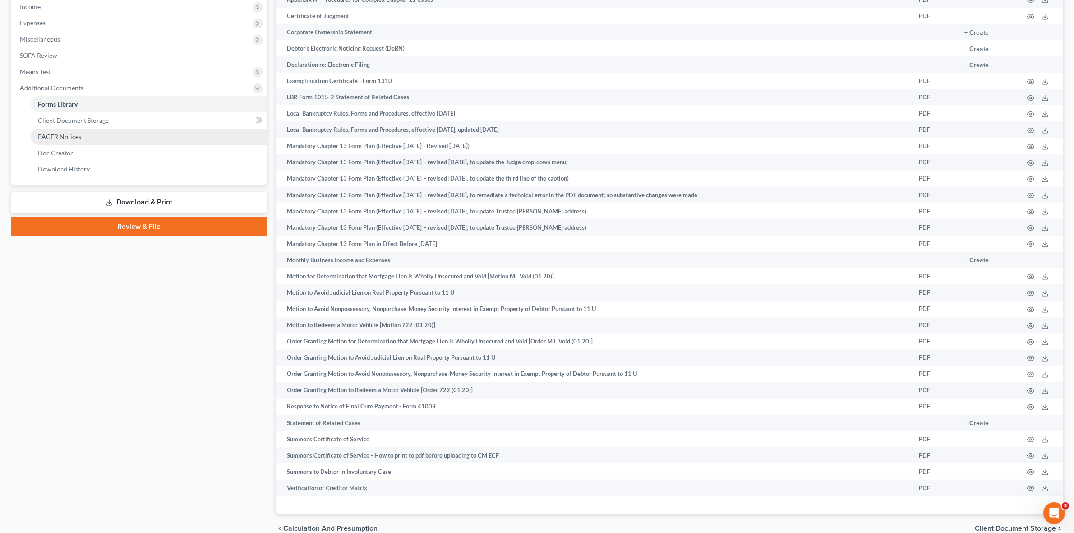
scroll to position [220, 0]
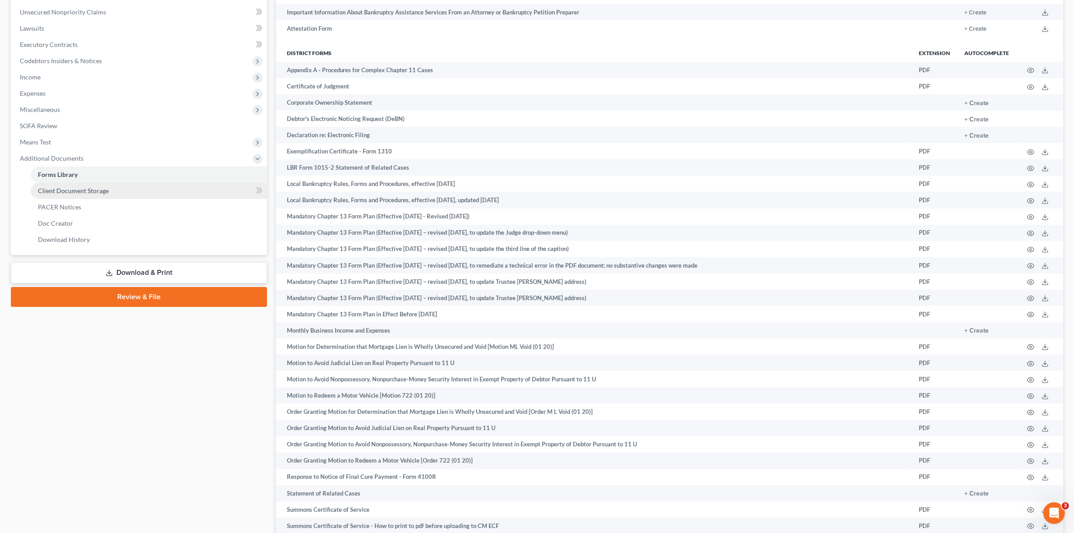
click at [73, 193] on span "Client Document Storage" at bounding box center [73, 191] width 71 height 8
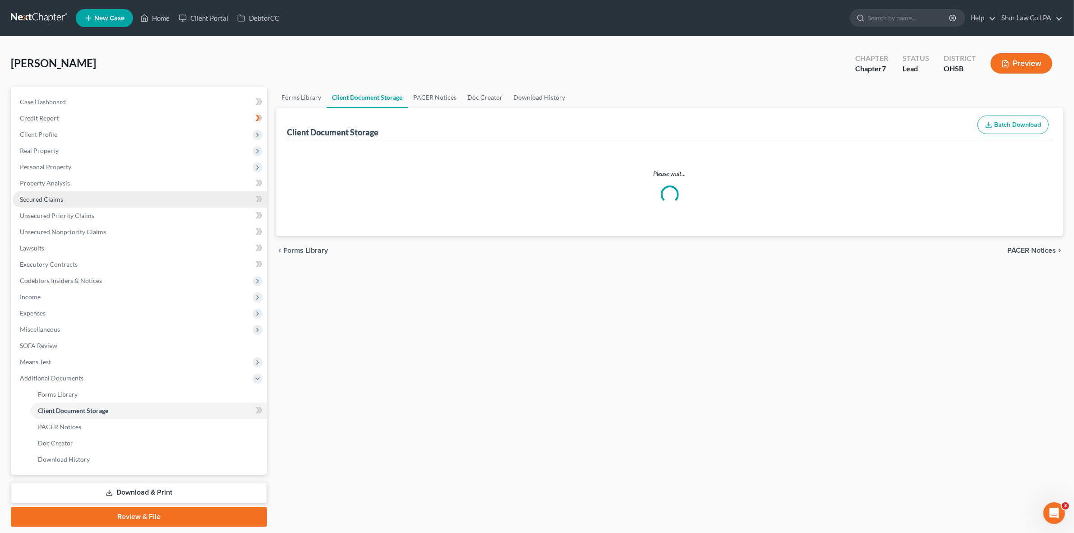
select select "7"
select select "37"
select select "52"
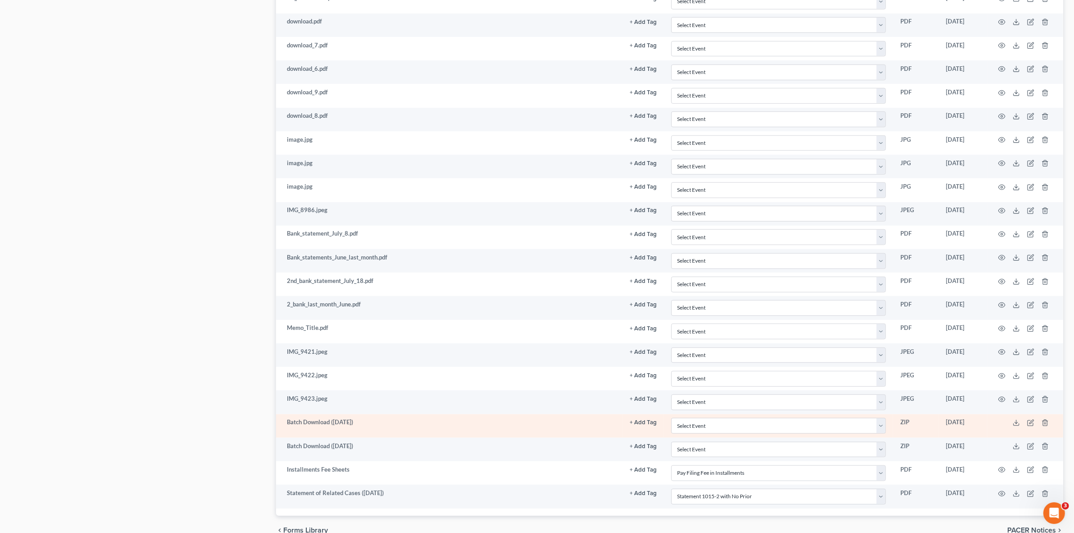
scroll to position [934, 0]
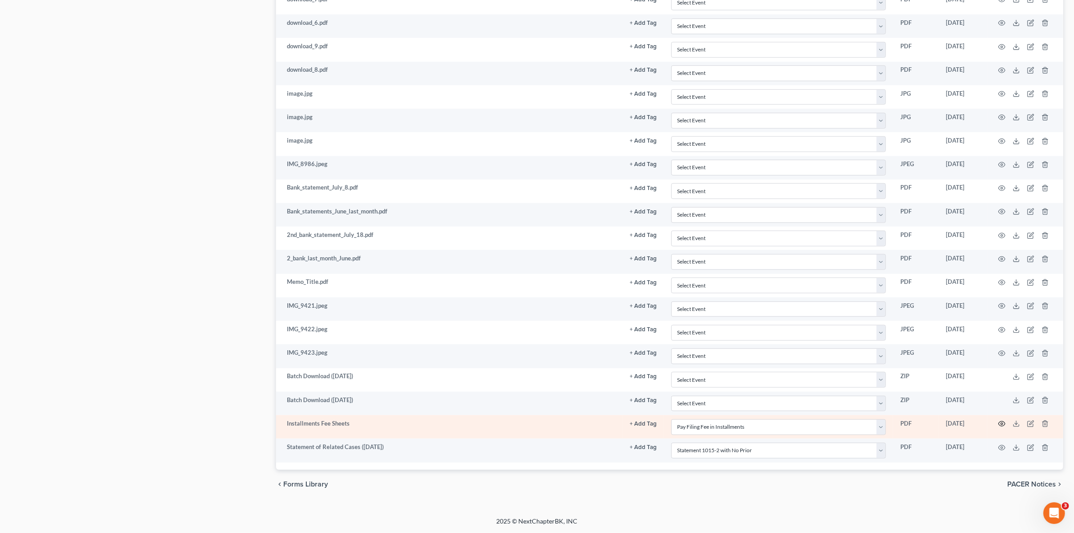
click at [1000, 424] on icon "button" at bounding box center [1001, 423] width 7 height 7
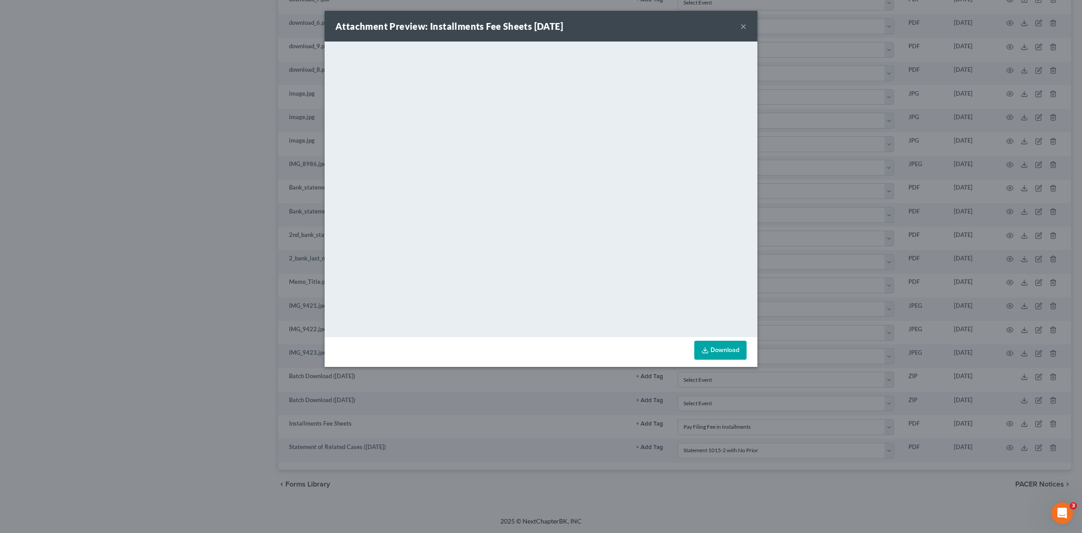
click at [745, 23] on button "×" at bounding box center [743, 26] width 6 height 11
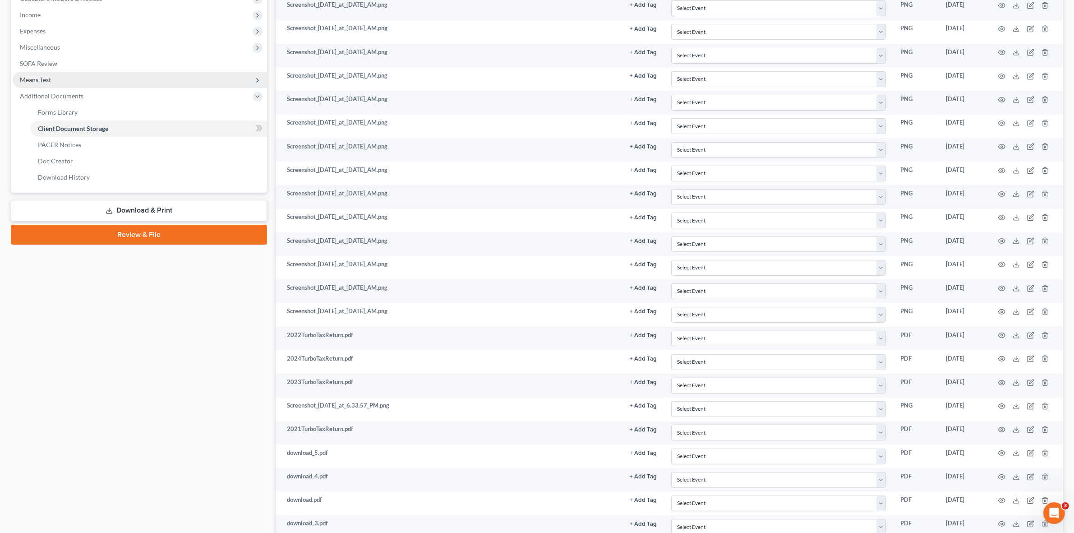
scroll to position [0, 0]
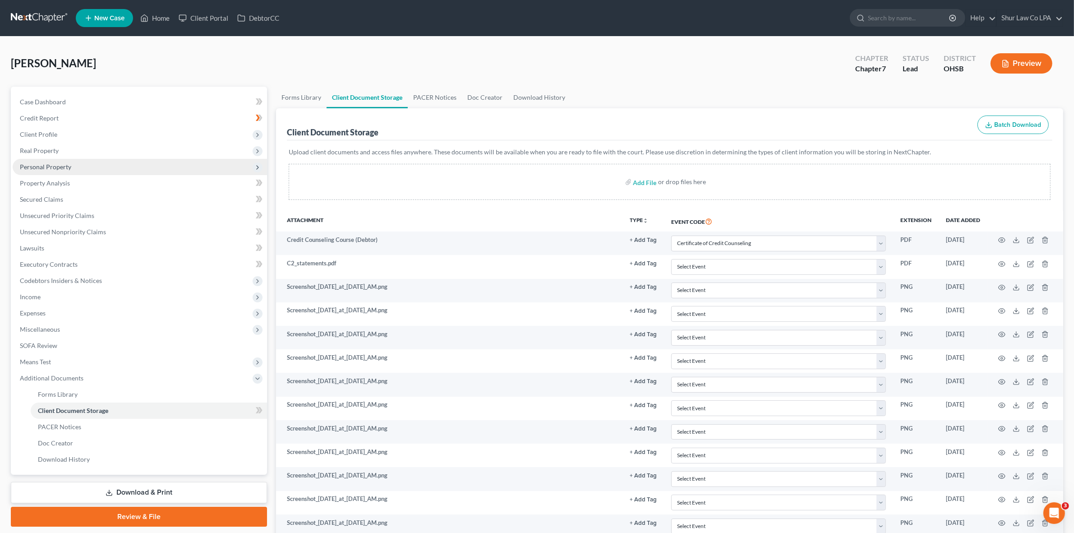
click at [60, 166] on span "Personal Property" at bounding box center [45, 167] width 51 height 8
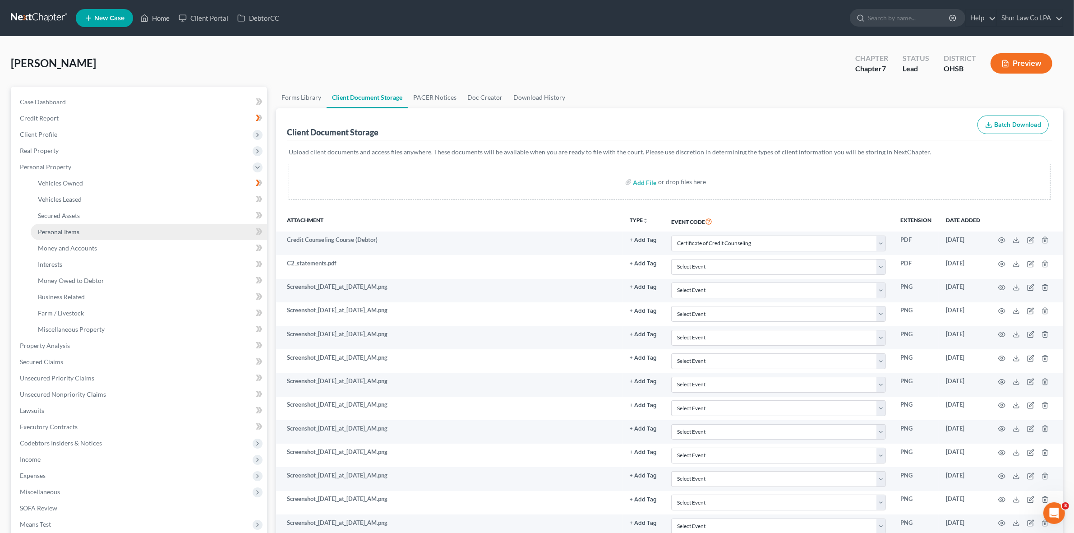
click at [71, 234] on span "Personal Items" at bounding box center [58, 232] width 41 height 8
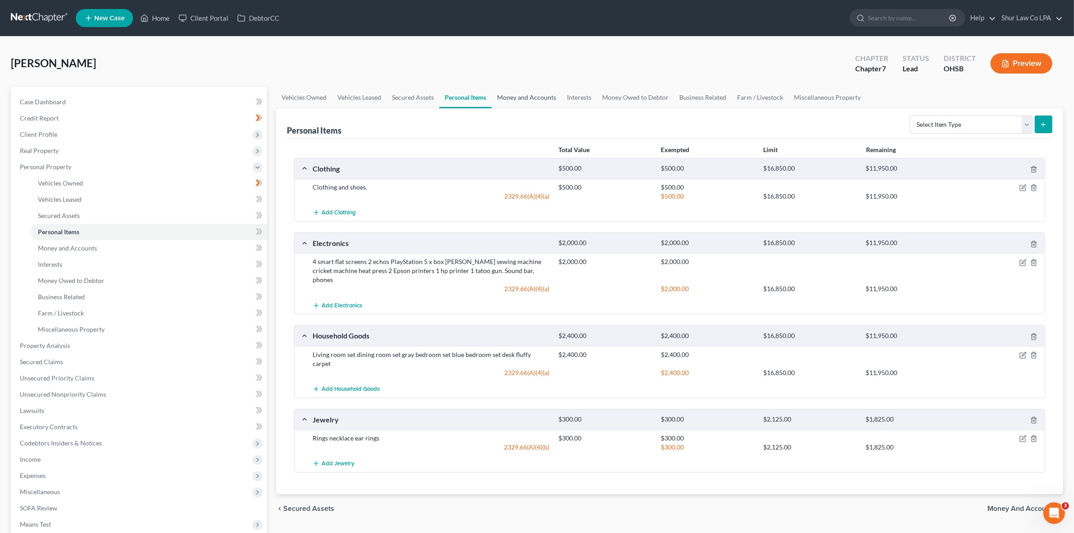
click at [533, 102] on link "Money and Accounts" at bounding box center [527, 98] width 70 height 22
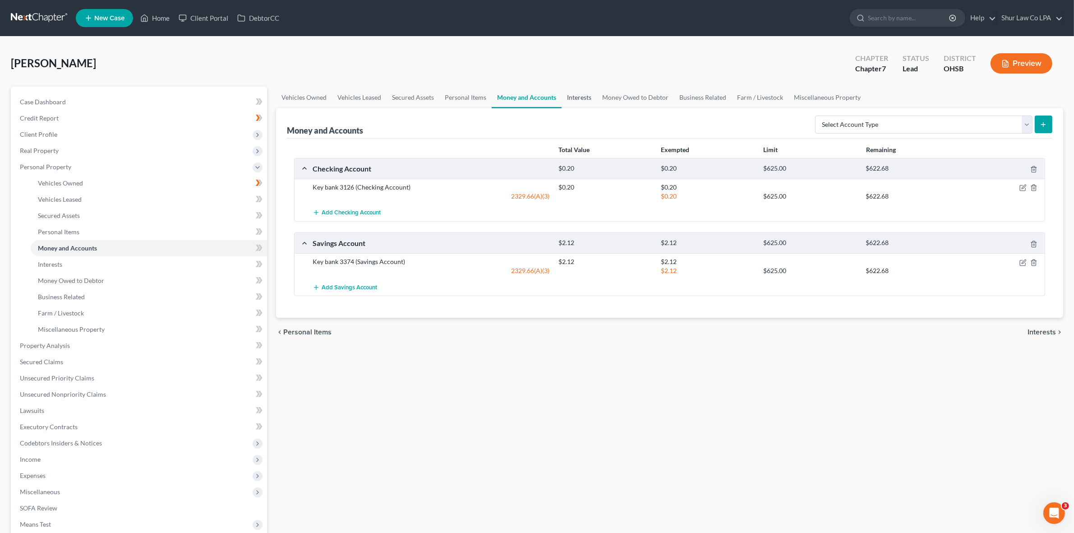
click at [584, 99] on link "Interests" at bounding box center [578, 98] width 35 height 22
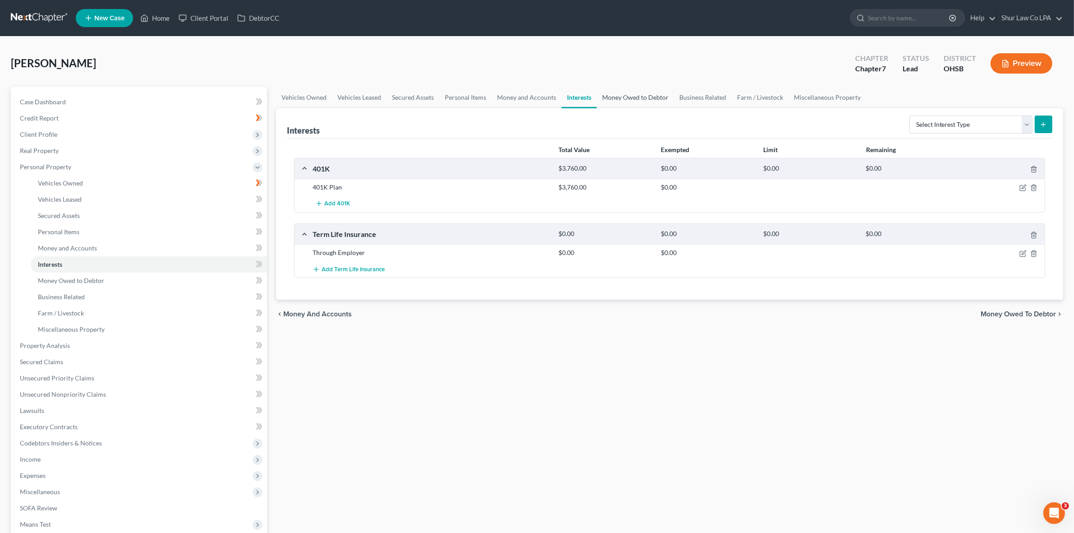
click at [648, 102] on link "Money Owed to Debtor" at bounding box center [635, 98] width 77 height 22
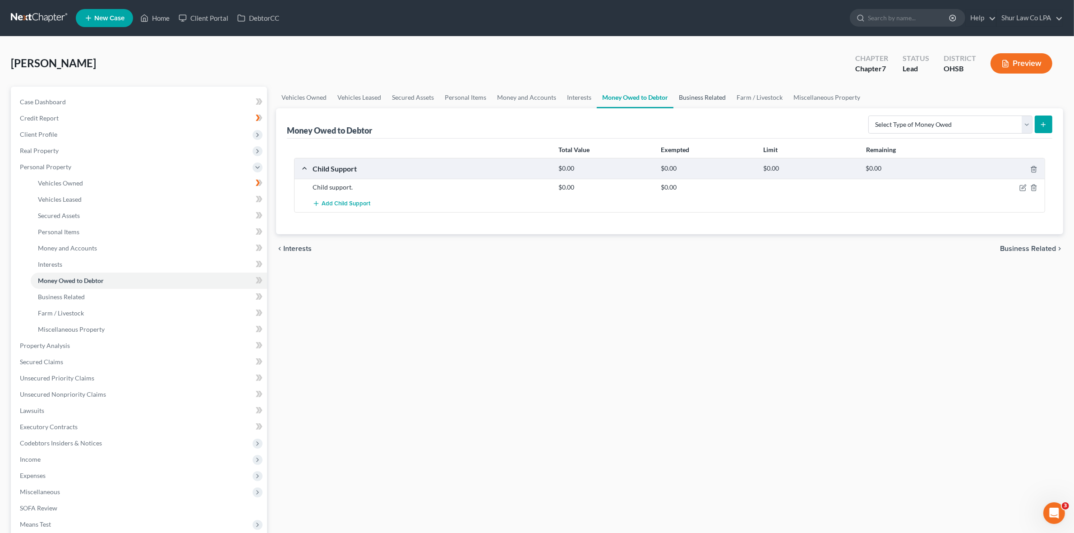
click at [697, 100] on link "Business Related" at bounding box center [702, 98] width 58 height 22
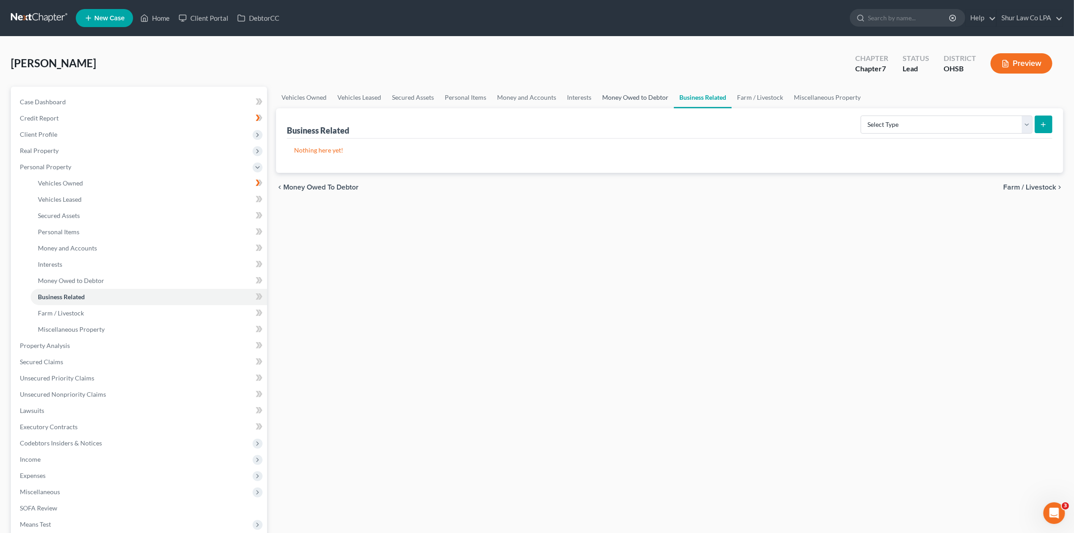
click at [655, 97] on link "Money Owed to Debtor" at bounding box center [635, 98] width 77 height 22
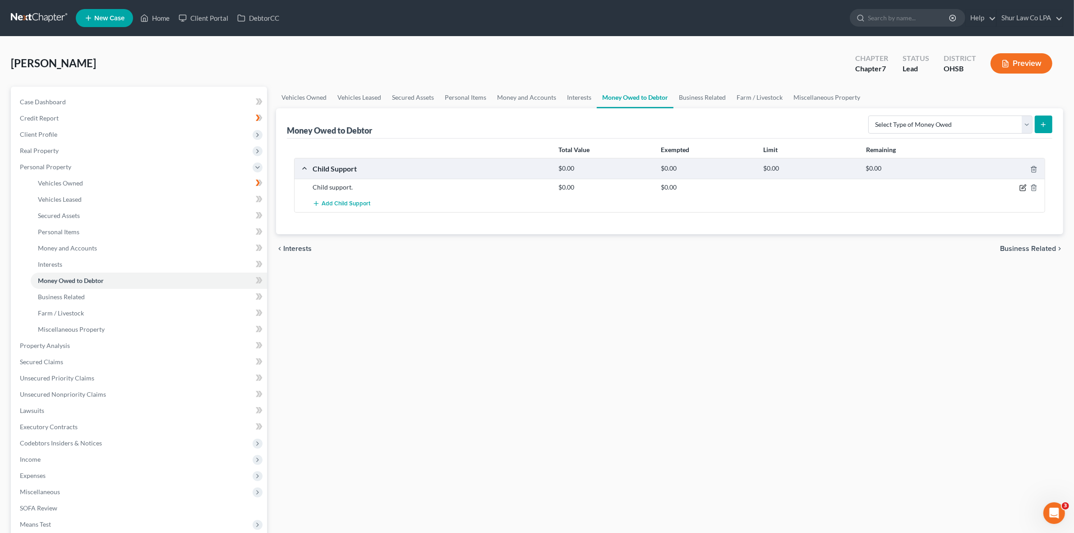
click at [1021, 188] on icon "button" at bounding box center [1022, 187] width 7 height 7
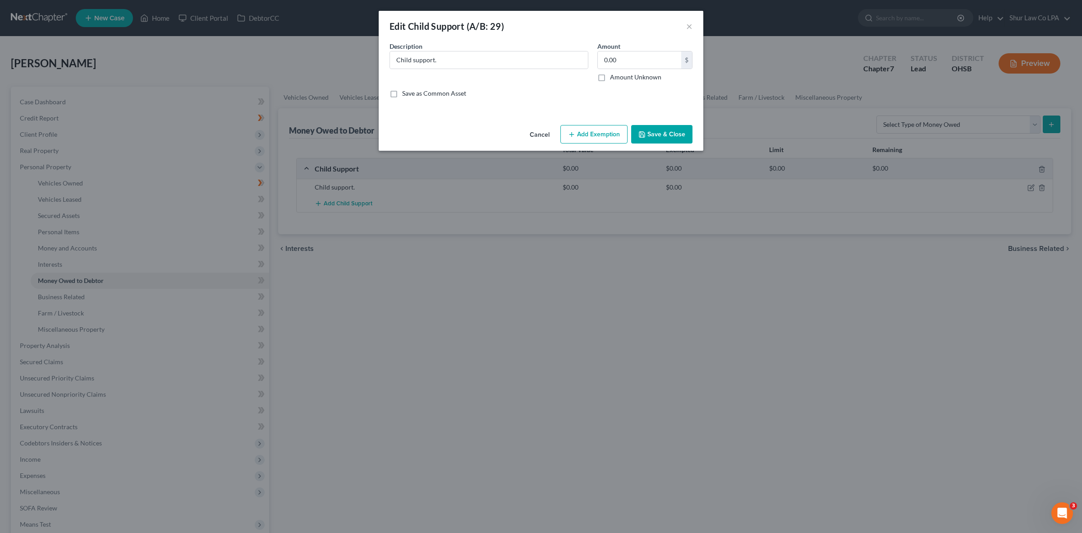
click at [610, 82] on label "Amount Unknown" at bounding box center [635, 77] width 51 height 9
click at [614, 78] on input "Amount Unknown" at bounding box center [617, 76] width 6 height 6
click at [610, 79] on label "Amount Unknown" at bounding box center [635, 77] width 51 height 9
click at [614, 78] on input "Amount Unknown" at bounding box center [617, 76] width 6 height 6
click at [610, 77] on label "Amount Unknown" at bounding box center [635, 77] width 51 height 9
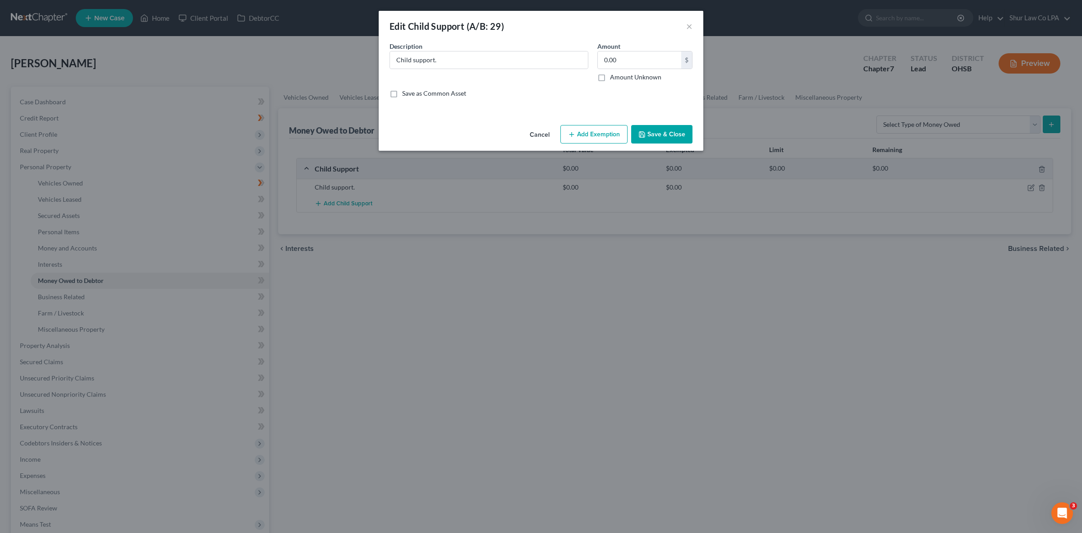
click at [614, 77] on input "Amount Unknown" at bounding box center [617, 76] width 6 height 6
checkbox input "true"
click at [657, 132] on button "Save & Close" at bounding box center [661, 134] width 61 height 19
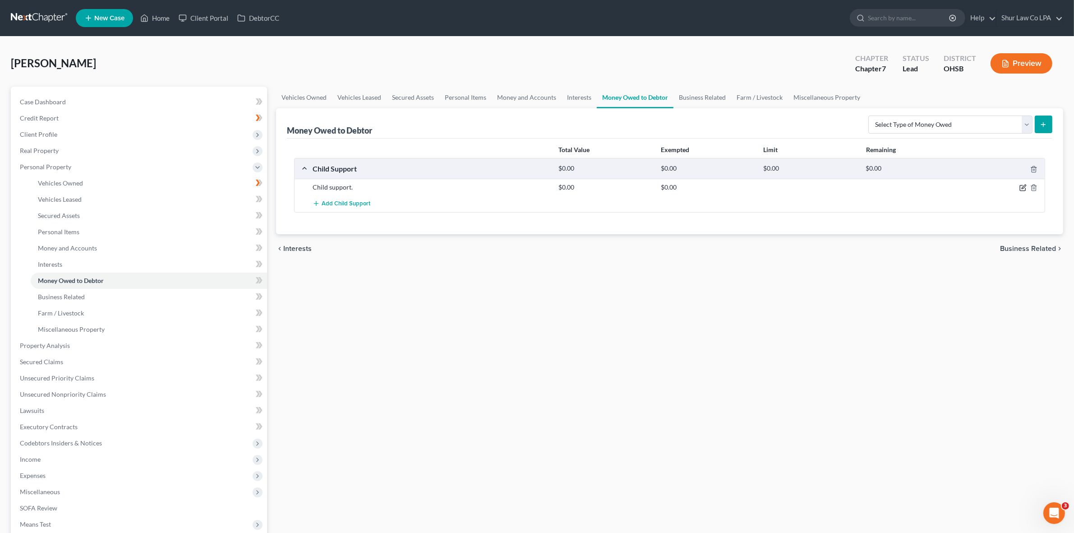
click at [1022, 188] on icon "button" at bounding box center [1022, 187] width 7 height 7
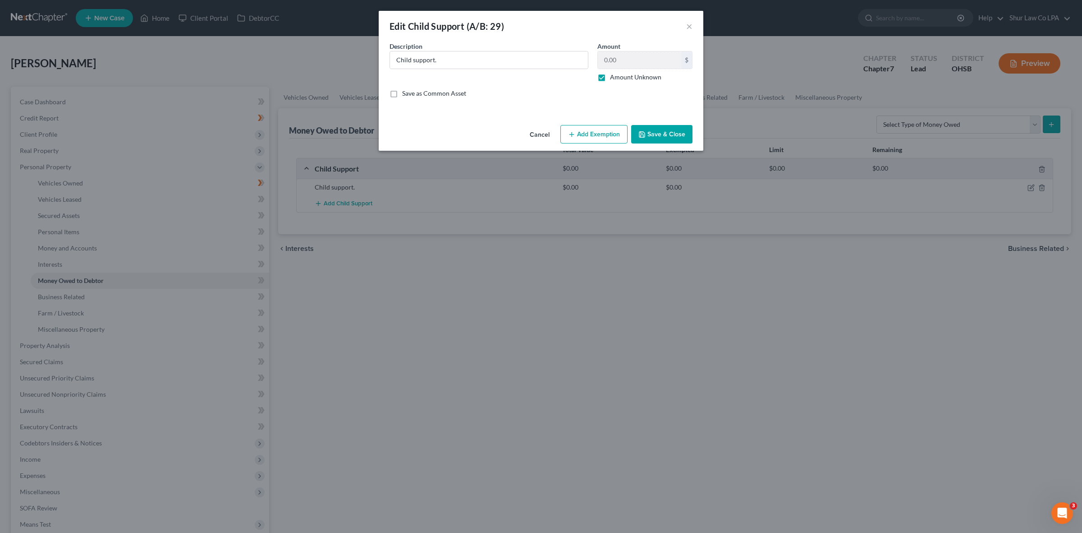
click at [663, 136] on button "Save & Close" at bounding box center [661, 134] width 61 height 19
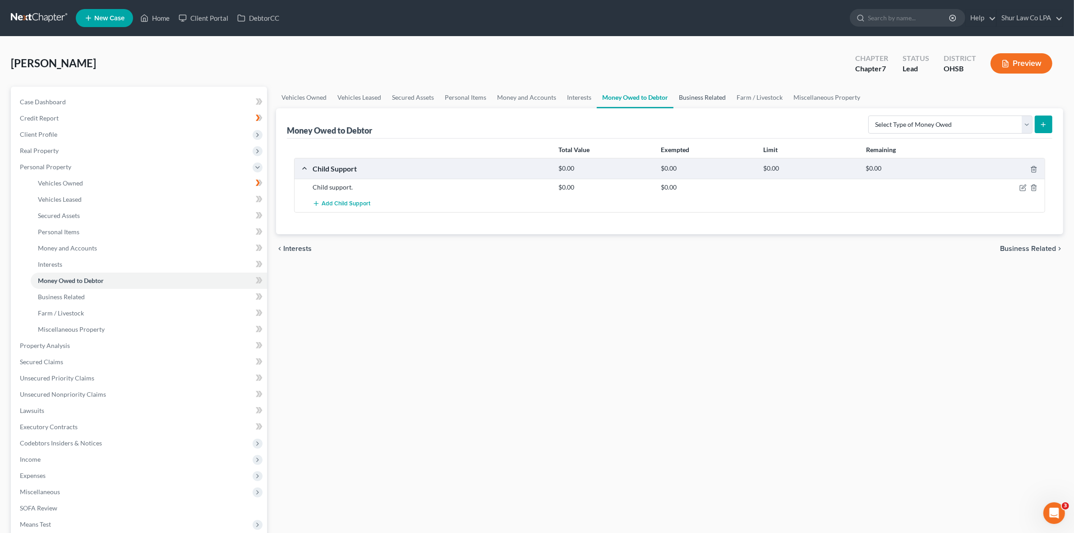
click at [703, 98] on link "Business Related" at bounding box center [702, 98] width 58 height 22
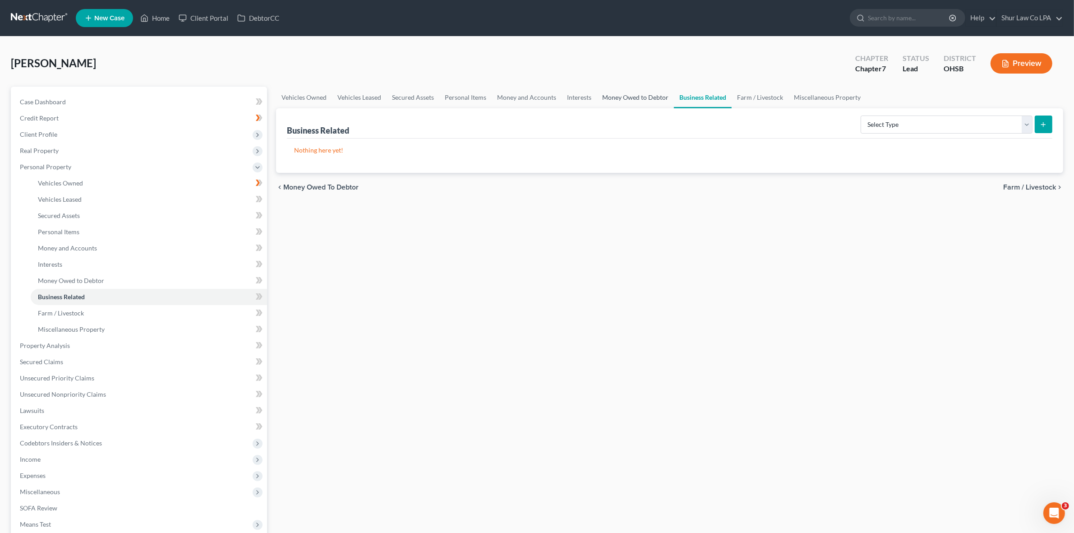
click at [645, 98] on link "Money Owed to Debtor" at bounding box center [635, 98] width 77 height 22
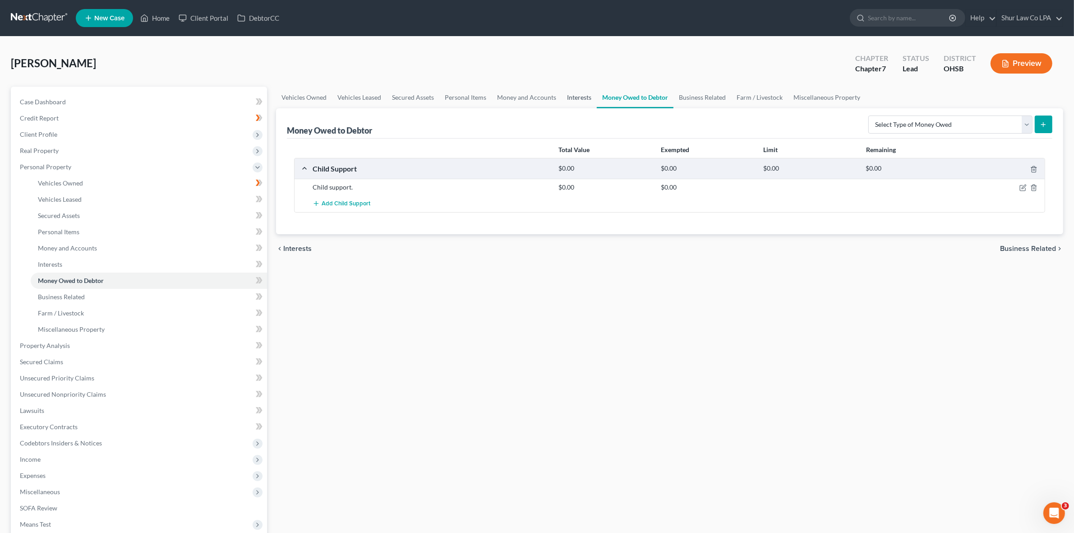
drag, startPoint x: 1043, startPoint y: 122, endPoint x: 562, endPoint y: 92, distance: 482.1
click at [765, 122] on div "Money Owed to Debtor Select Type of Money Owed Accounts Receivable (A/B: 38) Al…" at bounding box center [669, 123] width 765 height 30
click at [578, 96] on link "Interests" at bounding box center [578, 98] width 35 height 22
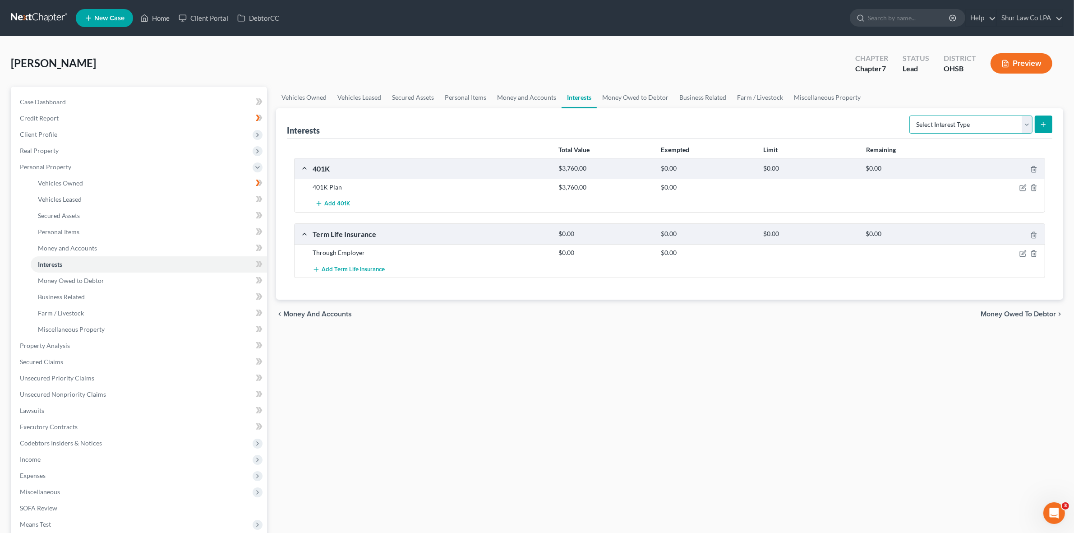
click at [1022, 127] on select "Select Interest Type 401K (A/B: 21) Annuity (A/B: 23) Bond (A/B: 18) Education …" at bounding box center [970, 124] width 123 height 18
click at [625, 105] on link "Money Owed to Debtor" at bounding box center [635, 98] width 77 height 22
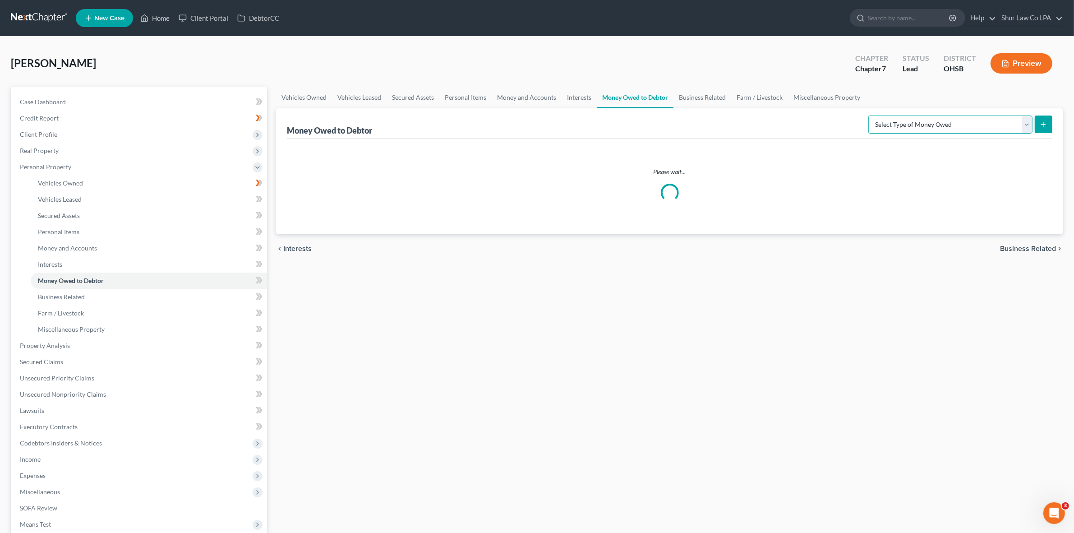
click at [965, 121] on select "Select Type of Money Owed Accounts Receivable (A/B: 38) Alimony (A/B: 29) Child…" at bounding box center [950, 124] width 164 height 18
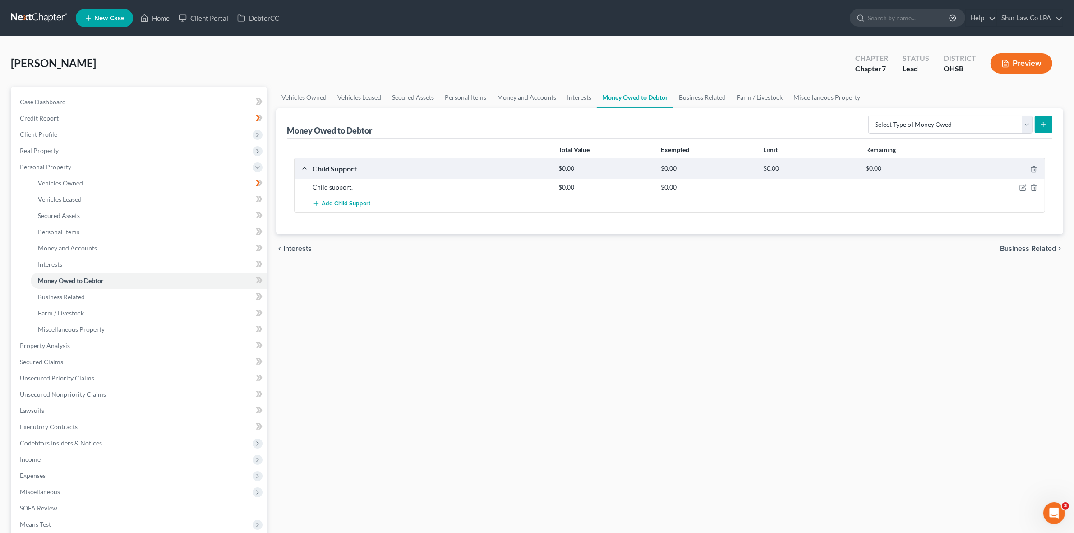
drag, startPoint x: 708, startPoint y: 313, endPoint x: 657, endPoint y: 188, distance: 135.3
click at [708, 313] on div "Vehicles Owned Vehicles Leased Secured Assets Personal Items Money and Accounts…" at bounding box center [669, 347] width 796 height 521
click at [818, 97] on link "Miscellaneous Property" at bounding box center [827, 98] width 78 height 22
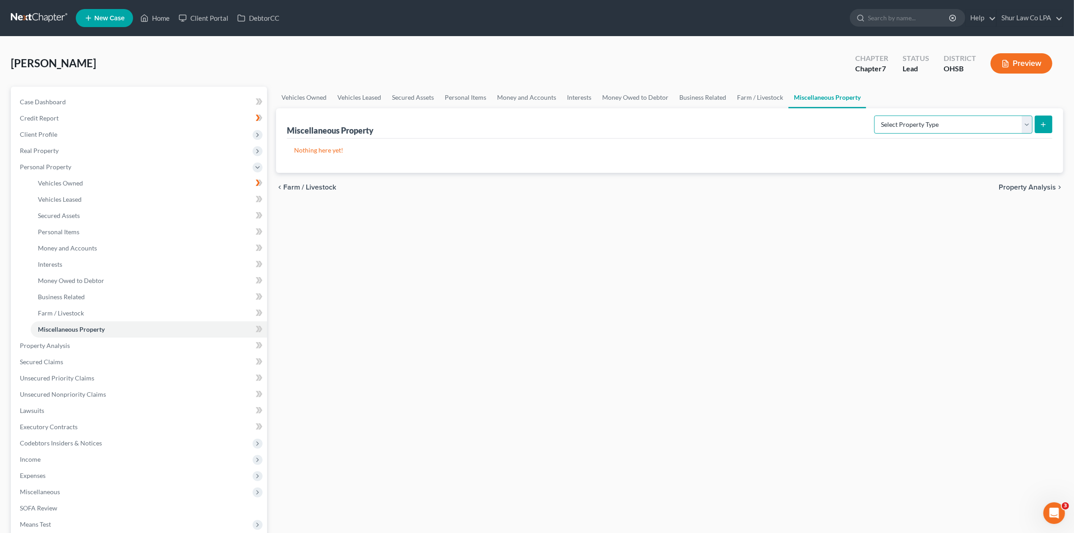
click at [927, 122] on select "Select Property Type Assigned for Creditor Benefit [DATE] (SOFA: 12) Holding fo…" at bounding box center [953, 124] width 158 height 18
click at [513, 97] on link "Money and Accounts" at bounding box center [527, 98] width 70 height 22
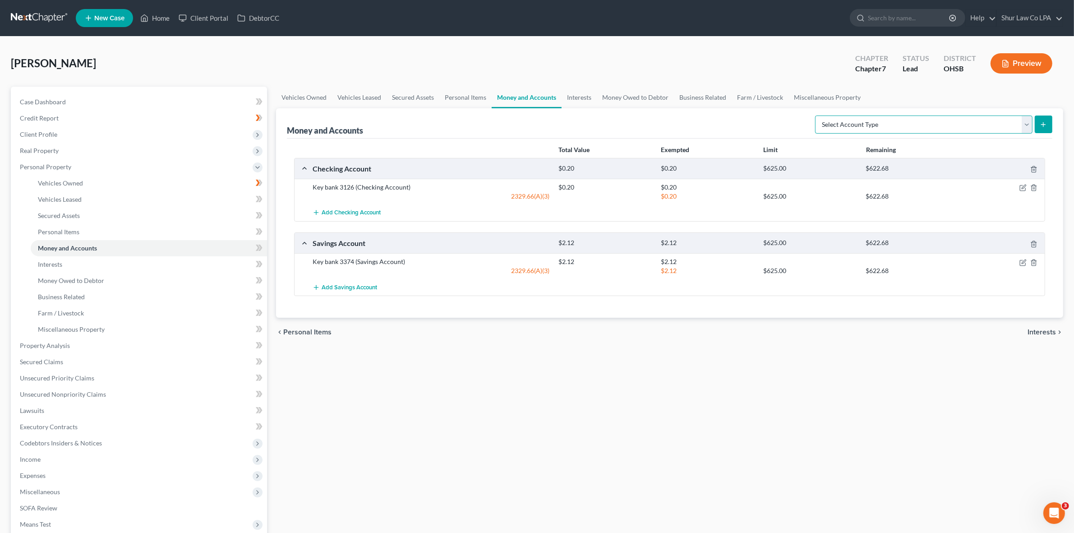
click at [888, 123] on select "Select Account Type Brokerage (A/B: 18, SOFA: 20) Cash on Hand (A/B: 16) Certif…" at bounding box center [923, 124] width 217 height 18
select select "security_deposits"
click at [818, 115] on select "Select Account Type Brokerage (A/B: 18, SOFA: 20) Cash on Hand (A/B: 16) Certif…" at bounding box center [923, 124] width 217 height 18
click at [1040, 129] on button "submit" at bounding box center [1043, 124] width 18 height 18
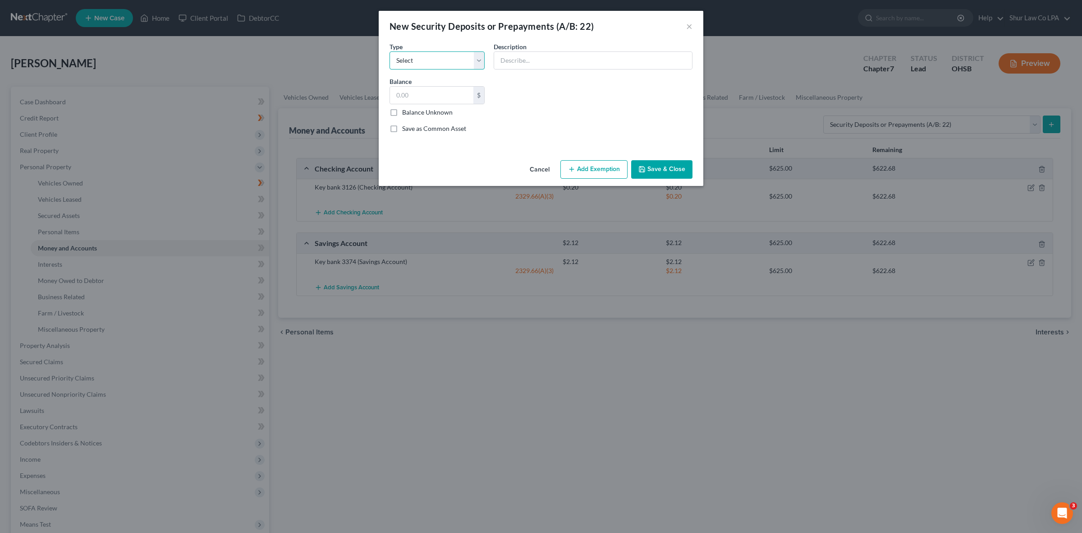
drag, startPoint x: 419, startPoint y: 55, endPoint x: 437, endPoint y: 67, distance: 21.3
click at [419, 55] on select "Select Electric Gas Heating Oil Security Deposit On Rental Unit Prepaid Rent Te…" at bounding box center [437, 60] width 95 height 18
select select "3"
click at [390, 51] on select "Select Electric Gas Heating Oil Security Deposit On Rental Unit Prepaid Rent Te…" at bounding box center [437, 60] width 95 height 18
drag, startPoint x: 526, startPoint y: 57, endPoint x: 542, endPoint y: 59, distance: 15.9
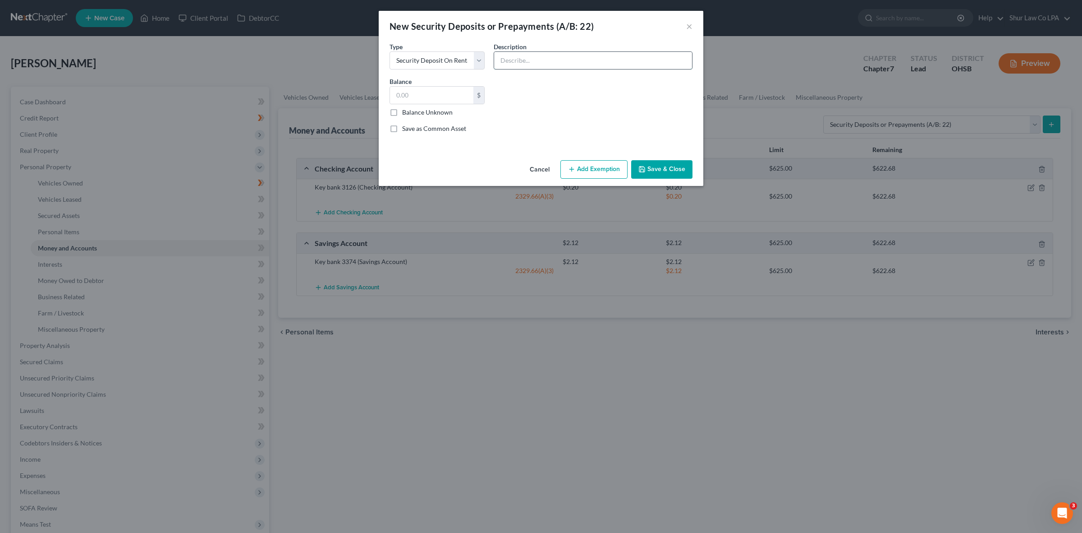
click at [526, 57] on input "text" at bounding box center [593, 60] width 198 height 17
paste input "3.51"
type input "3.51"
drag, startPoint x: 542, startPoint y: 59, endPoint x: 474, endPoint y: 60, distance: 67.6
click at [474, 60] on div "Common Asset Select Type Select Electric Gas Heating Oil Security Deposit On Re…" at bounding box center [541, 90] width 312 height 99
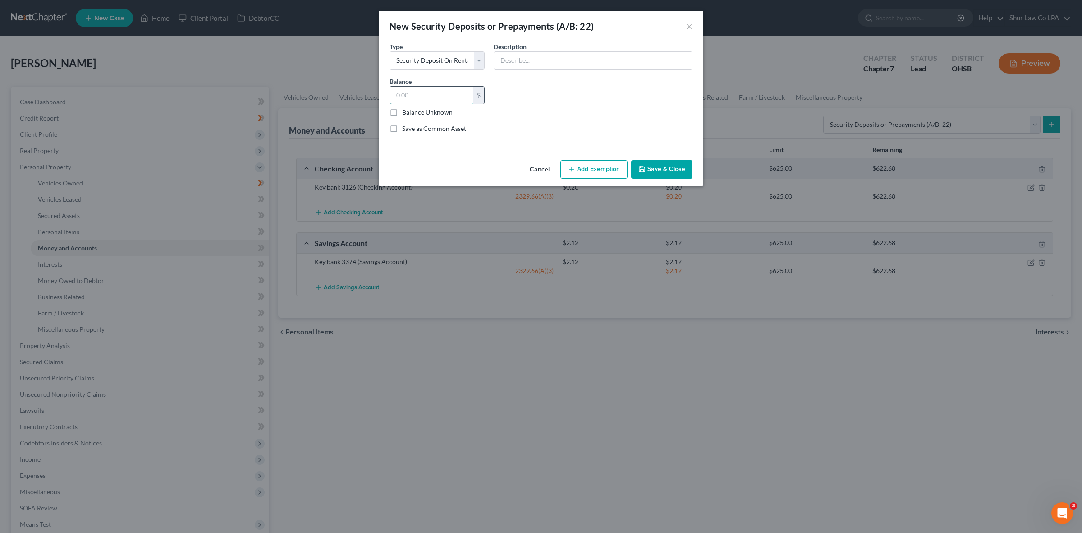
click at [424, 97] on input "text" at bounding box center [431, 95] width 83 height 17
paste input "1599"
type input "1,599"
click at [539, 61] on input "text" at bounding box center [593, 60] width 198 height 17
type input "Security Deposit for Rental"
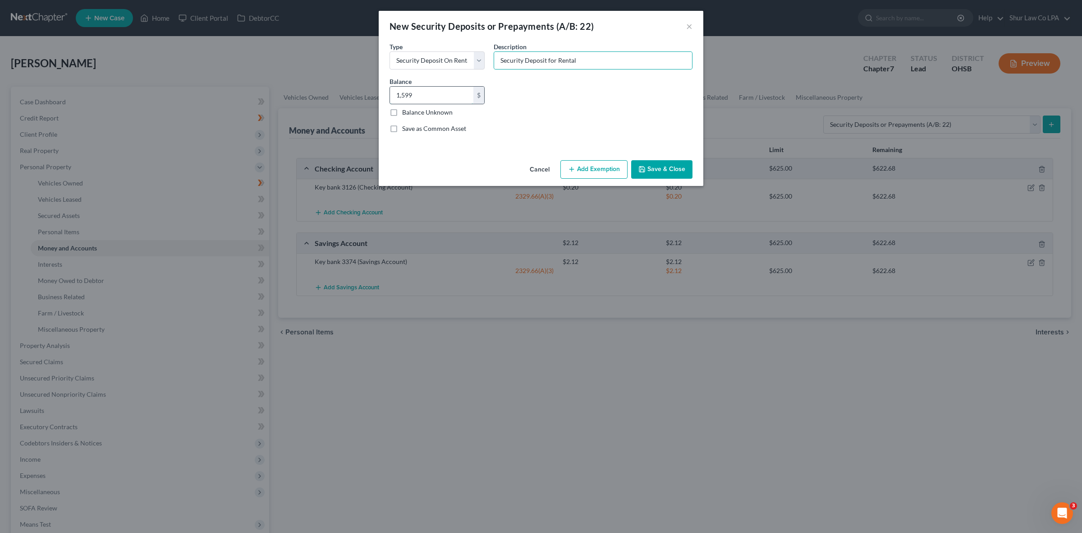
click at [433, 88] on input "1,599" at bounding box center [431, 95] width 83 height 17
type input "1,599.00"
click at [686, 165] on button "Save & Close" at bounding box center [661, 169] width 61 height 19
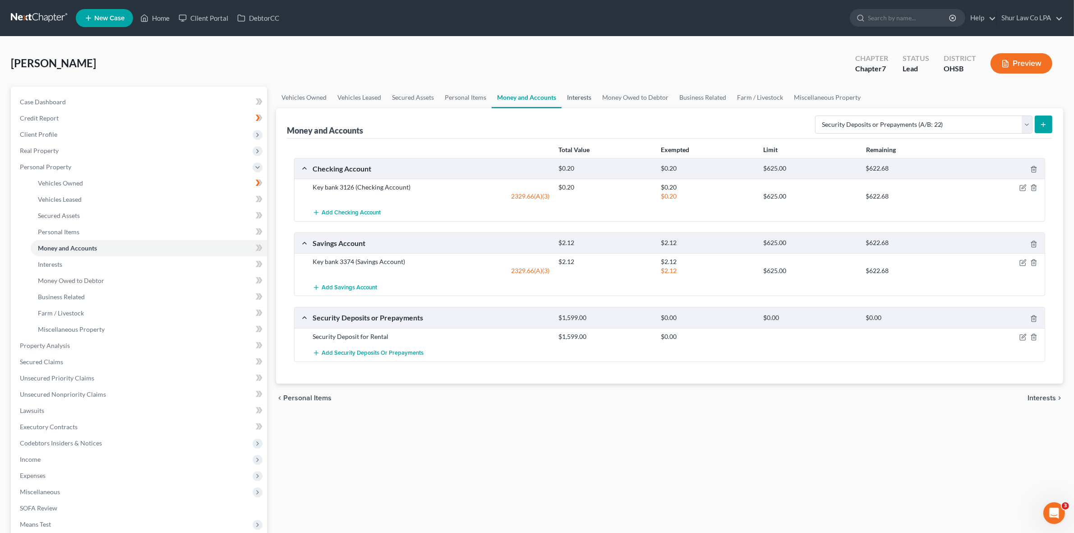
click at [578, 100] on link "Interests" at bounding box center [578, 98] width 35 height 22
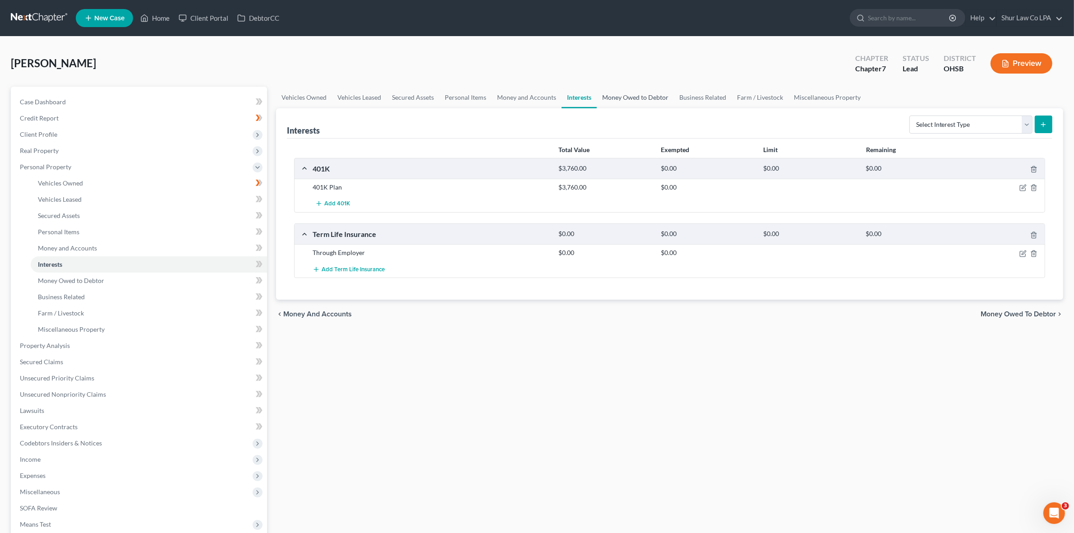
click at [612, 97] on link "Money Owed to Debtor" at bounding box center [635, 98] width 77 height 22
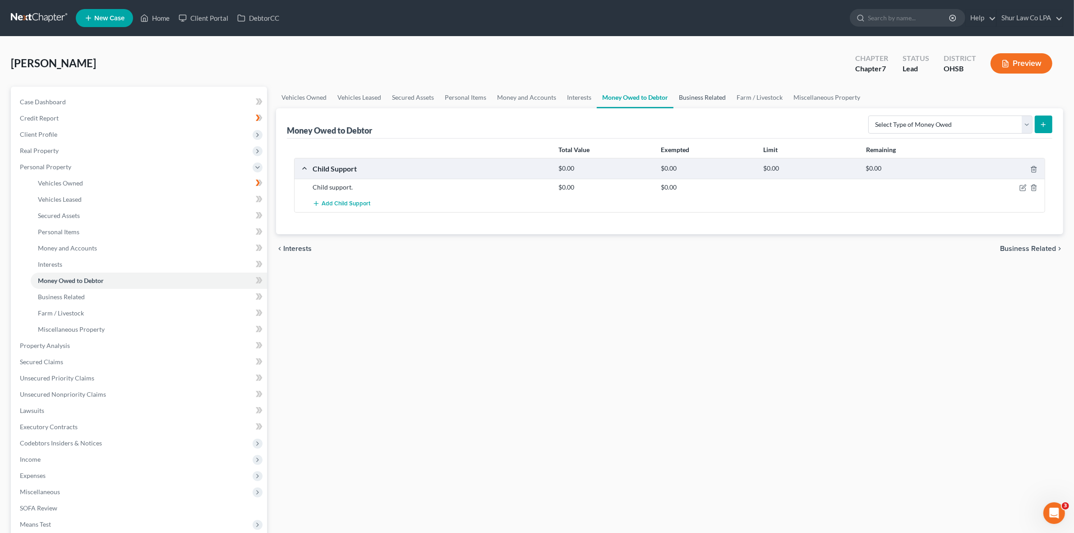
click at [704, 98] on link "Business Related" at bounding box center [702, 98] width 58 height 22
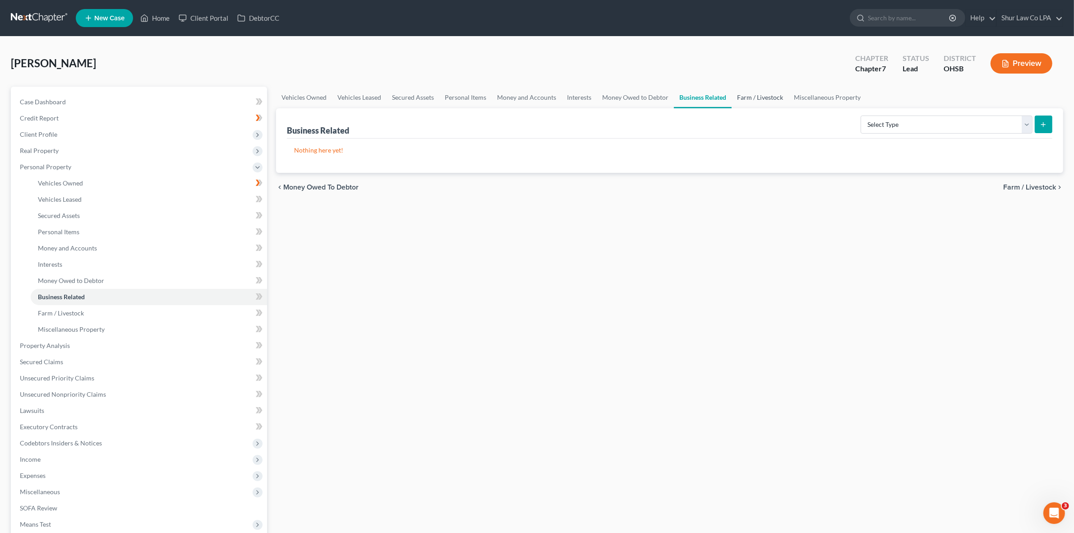
click at [760, 104] on link "Farm / Livestock" at bounding box center [759, 98] width 57 height 22
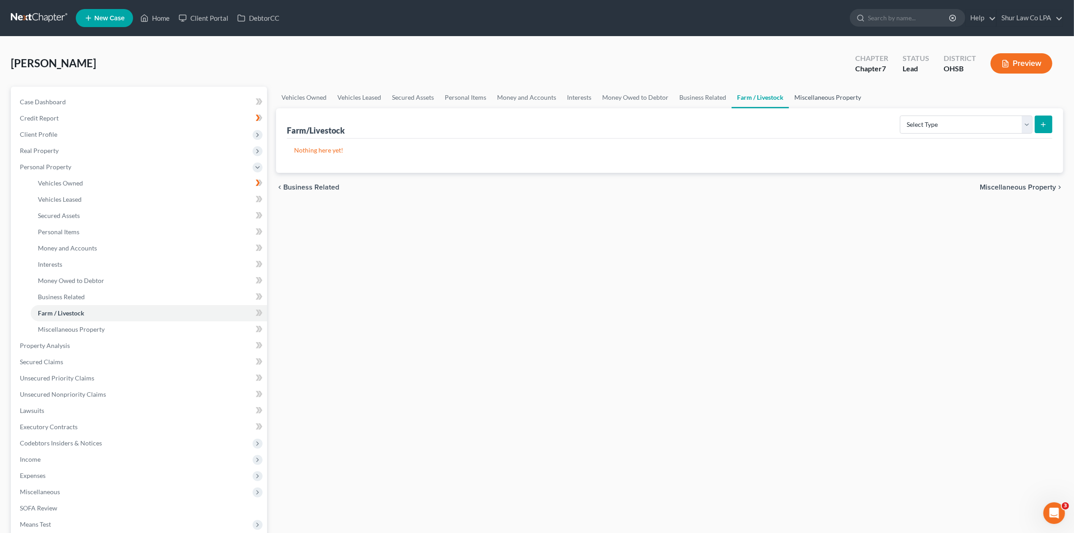
click at [833, 102] on link "Miscellaneous Property" at bounding box center [828, 98] width 78 height 22
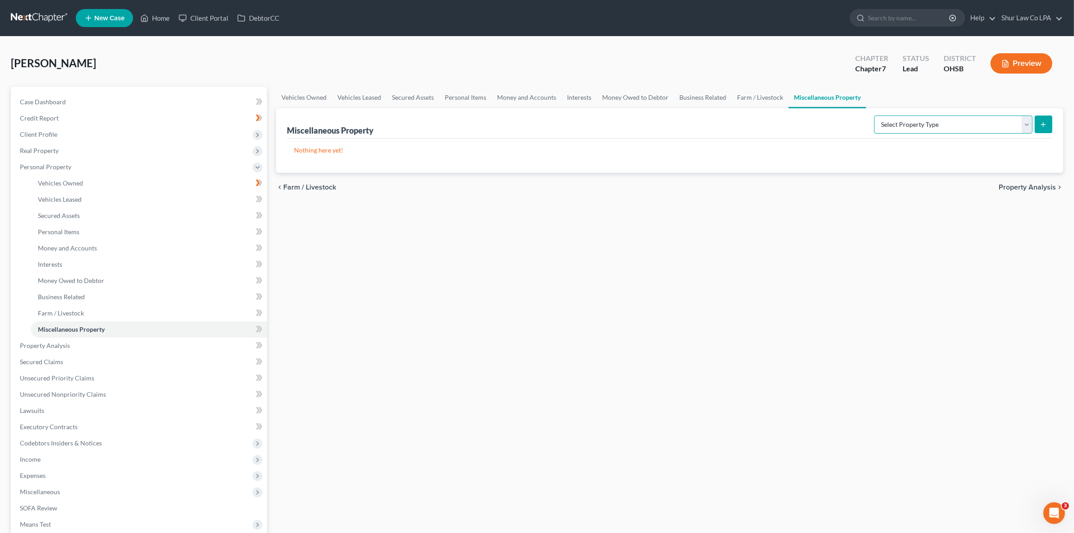
click at [965, 129] on select "Select Property Type Assigned for Creditor Benefit [DATE] (SOFA: 12) Holding fo…" at bounding box center [953, 124] width 158 height 18
drag, startPoint x: 963, startPoint y: 125, endPoint x: 8, endPoint y: 334, distance: 977.2
click at [963, 125] on select "Select Property Type Assigned for Creditor Benefit [DATE] (SOFA: 12) Holding fo…" at bounding box center [953, 124] width 158 height 18
click at [60, 342] on span "Property Analysis" at bounding box center [45, 345] width 50 height 8
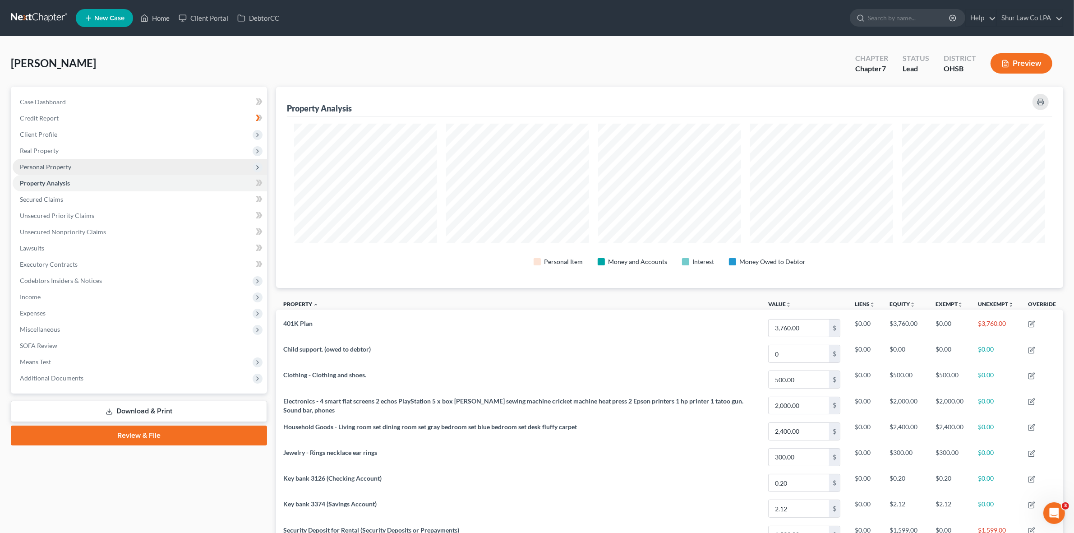
click at [74, 165] on span "Personal Property" at bounding box center [140, 167] width 254 height 16
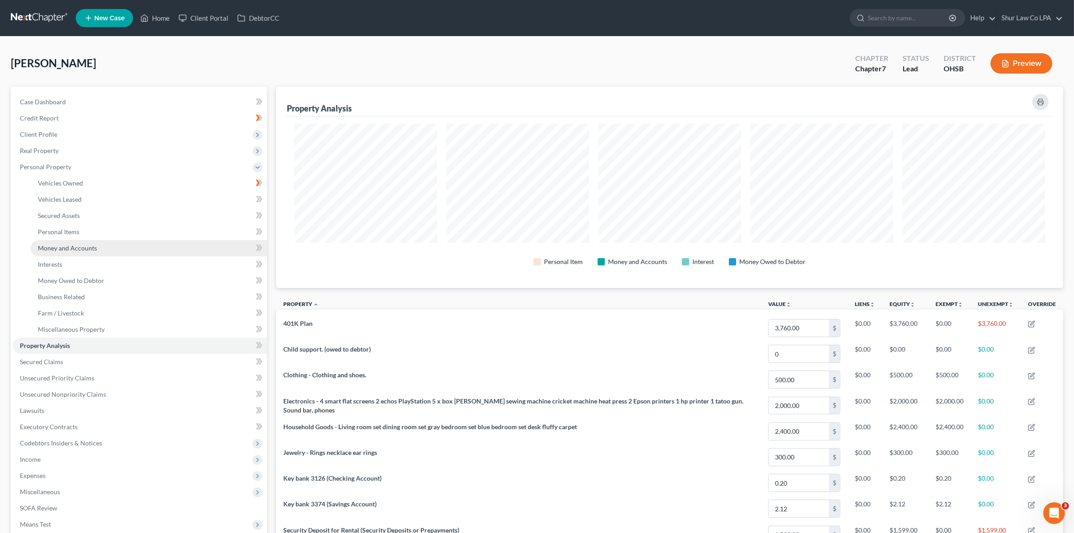
click at [99, 251] on link "Money and Accounts" at bounding box center [149, 248] width 236 height 16
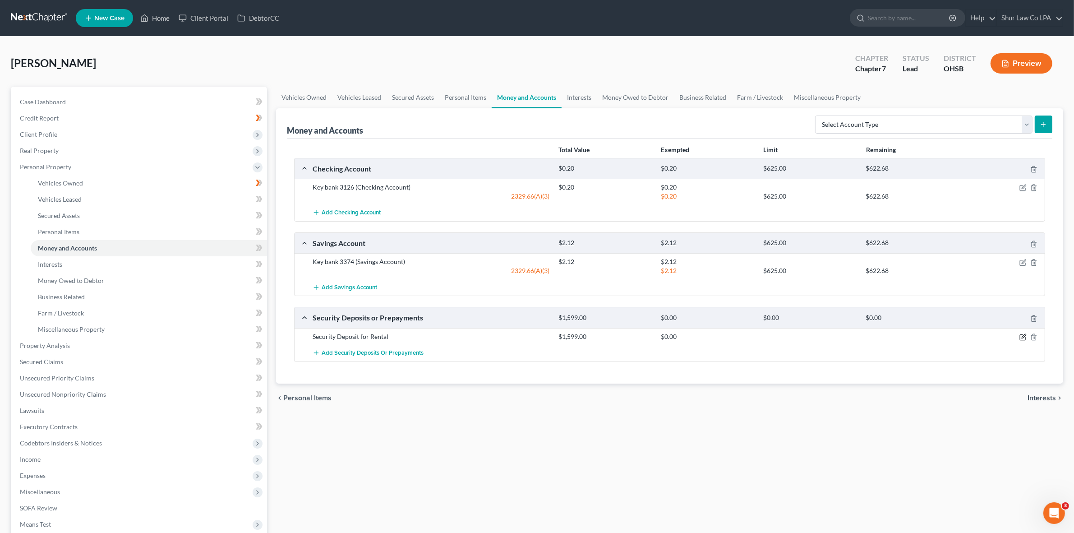
click at [1020, 339] on icon "button" at bounding box center [1022, 337] width 5 height 5
select select "3"
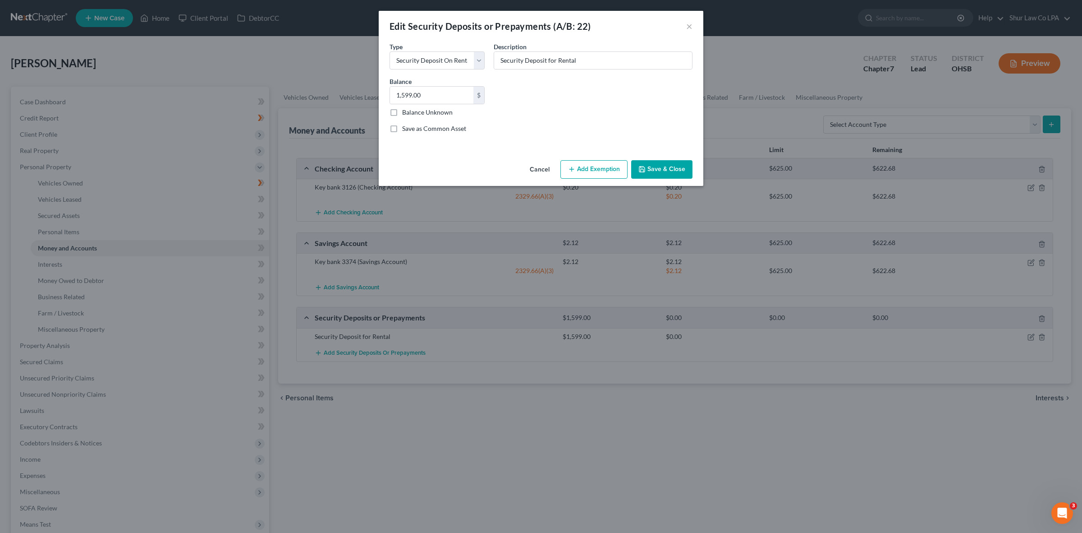
click at [592, 168] on button "Add Exemption" at bounding box center [594, 169] width 67 height 19
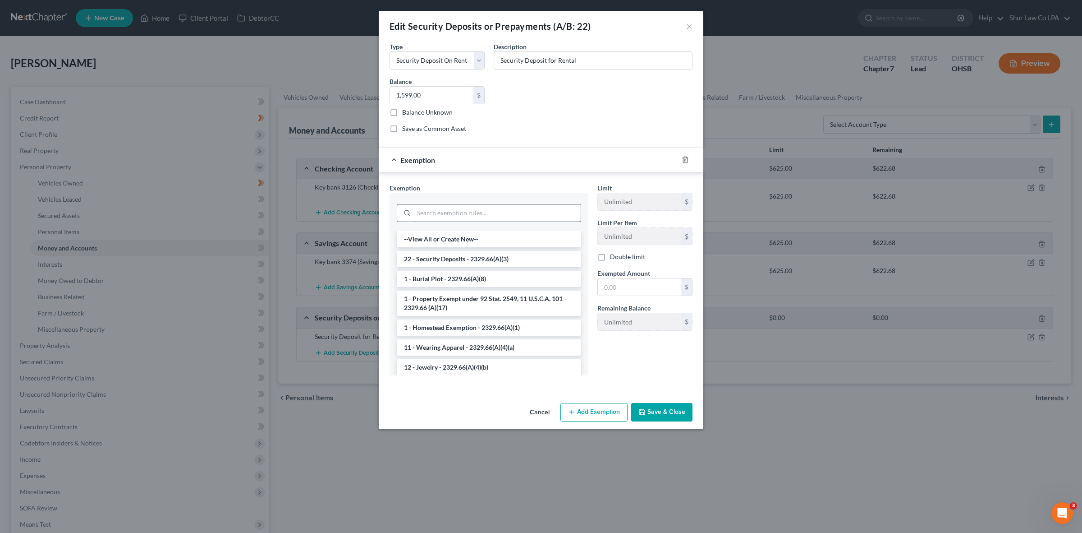
click at [463, 214] on input "search" at bounding box center [497, 212] width 167 height 17
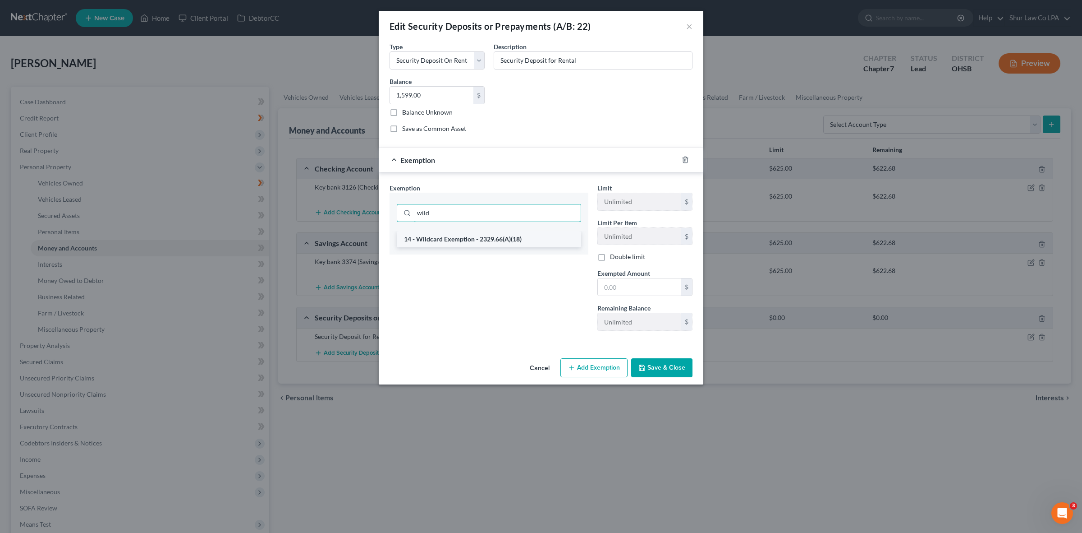
type input "wild"
click at [479, 239] on li "14 - Wildcard Exemption - 2329.66(A)(18)" at bounding box center [489, 239] width 184 height 16
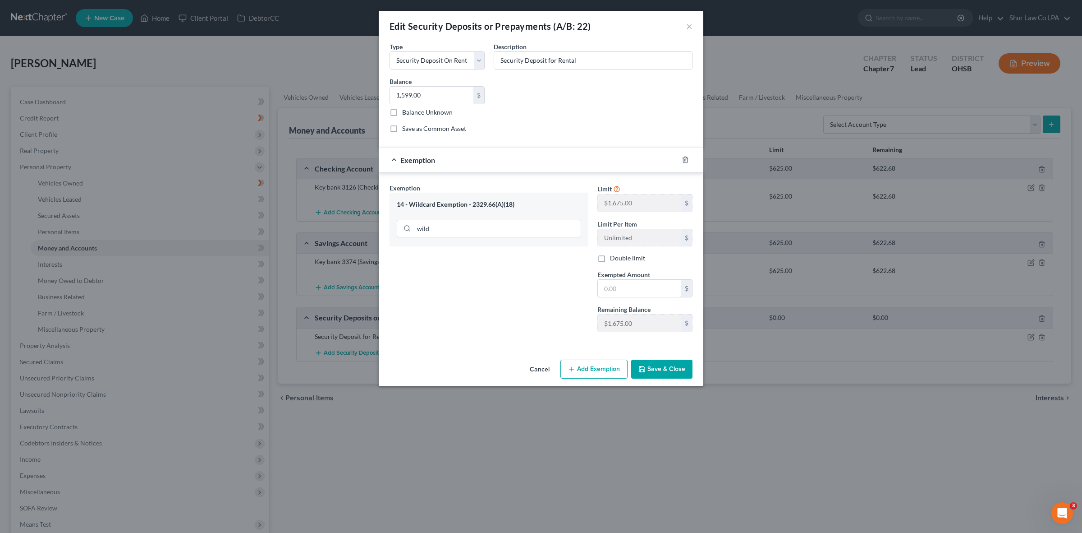
drag, startPoint x: 634, startPoint y: 293, endPoint x: 434, endPoint y: 352, distance: 208.3
click at [634, 293] on input "text" at bounding box center [639, 288] width 83 height 17
type input "1,599.00"
click at [678, 373] on button "Save & Close" at bounding box center [661, 368] width 61 height 19
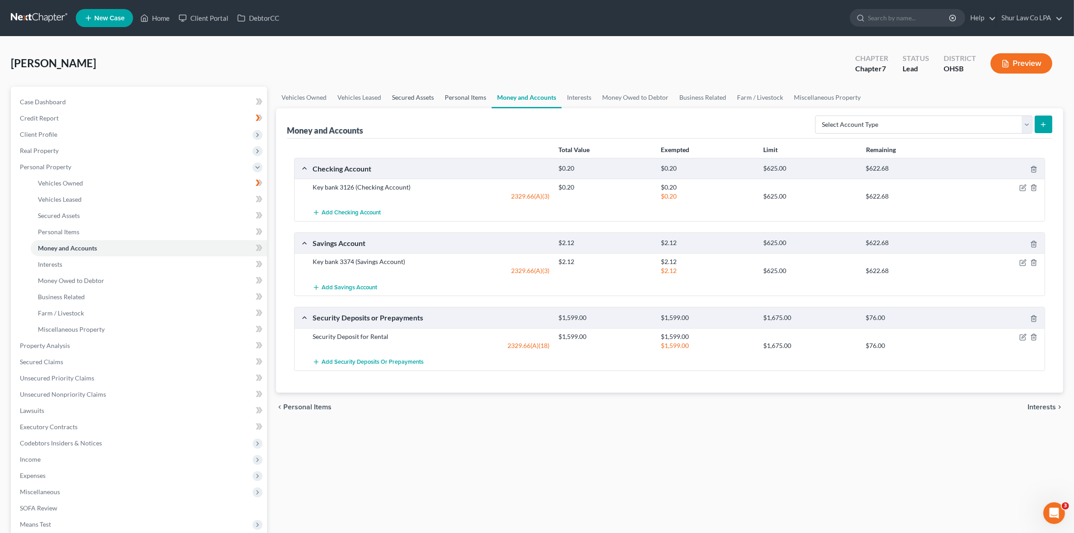
drag, startPoint x: 464, startPoint y: 98, endPoint x: 416, endPoint y: 98, distance: 47.8
click at [464, 98] on link "Personal Items" at bounding box center [465, 98] width 52 height 22
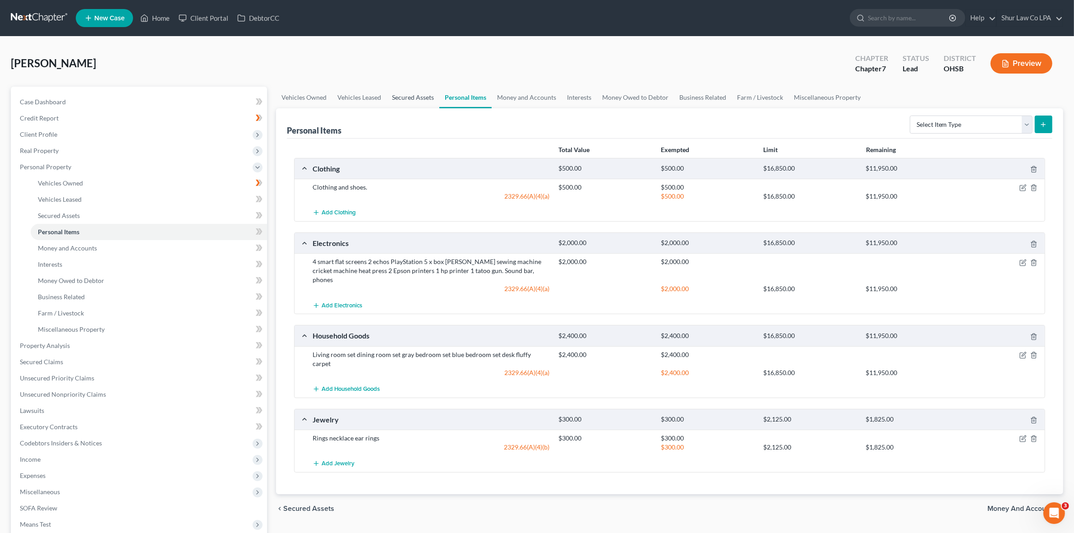
click at [416, 98] on link "Secured Assets" at bounding box center [412, 98] width 53 height 22
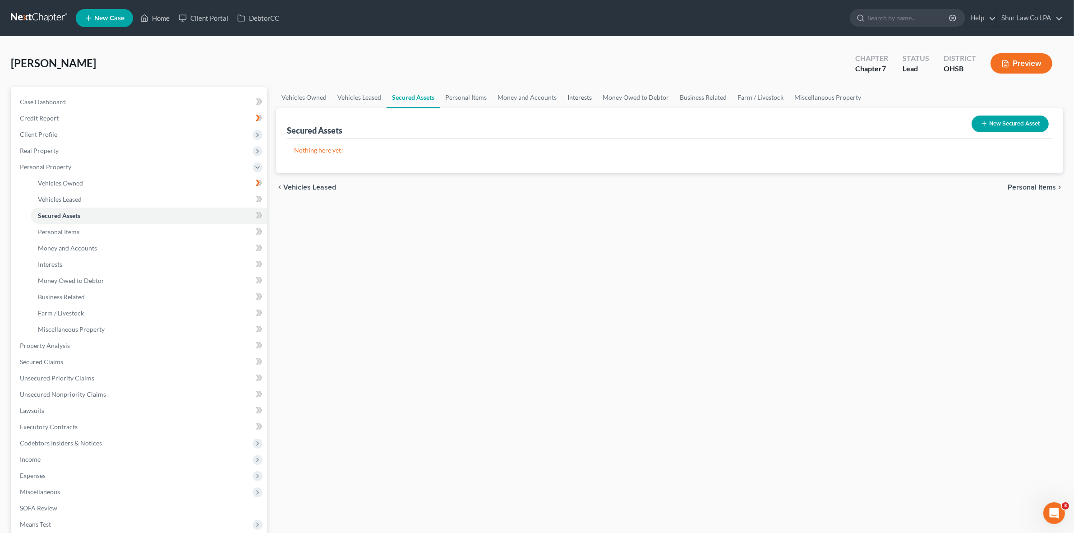
click at [566, 98] on link "Interests" at bounding box center [579, 98] width 35 height 22
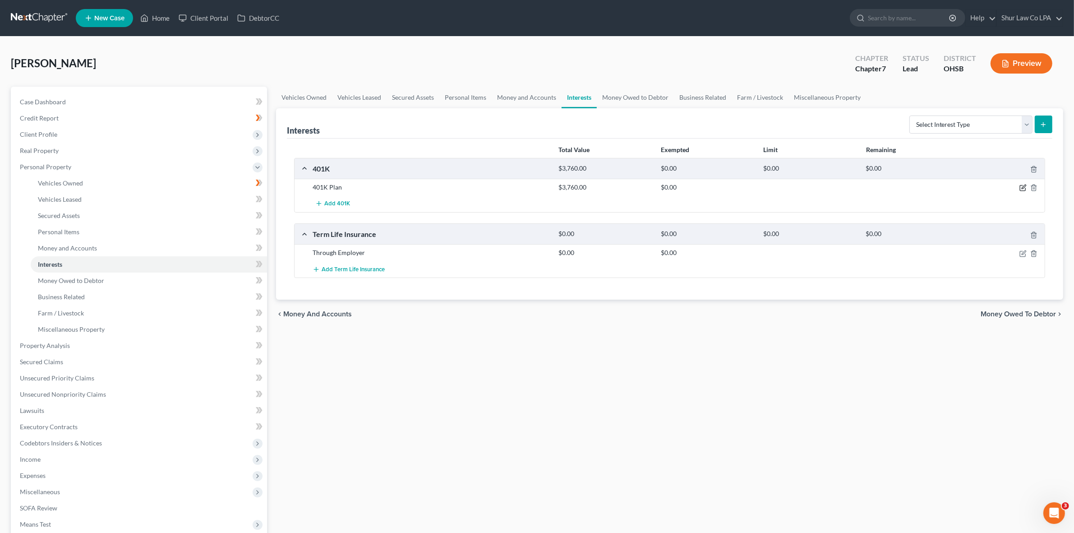
click at [1024, 188] on icon "button" at bounding box center [1022, 187] width 7 height 7
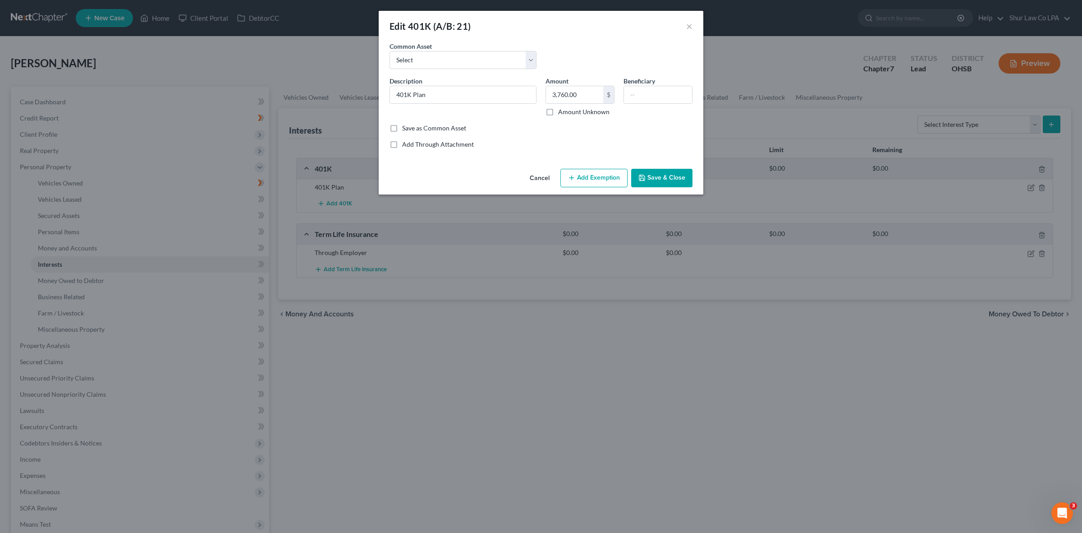
click at [591, 177] on button "Add Exemption" at bounding box center [594, 178] width 67 height 19
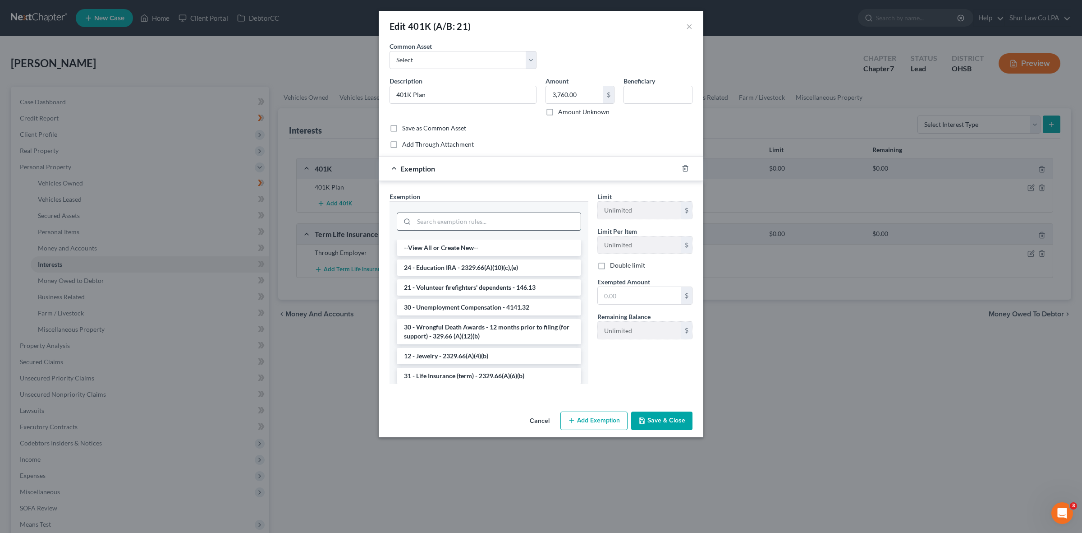
click at [452, 215] on input "search" at bounding box center [497, 221] width 167 height 17
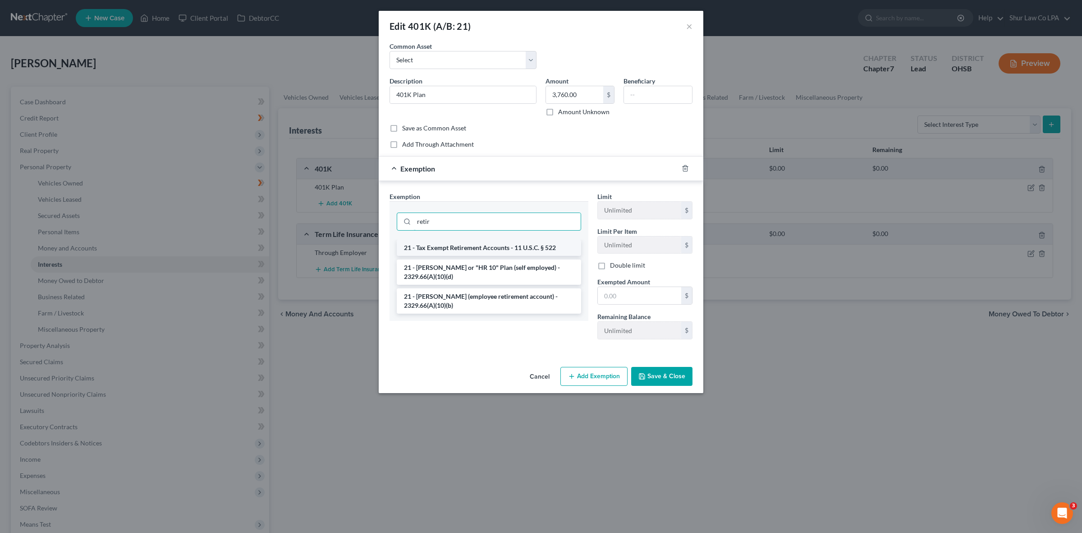
type input "retir"
click at [488, 249] on li "21 - Tax Exempt Retirement Accounts - 11 U.S.C. § 522" at bounding box center [489, 247] width 184 height 16
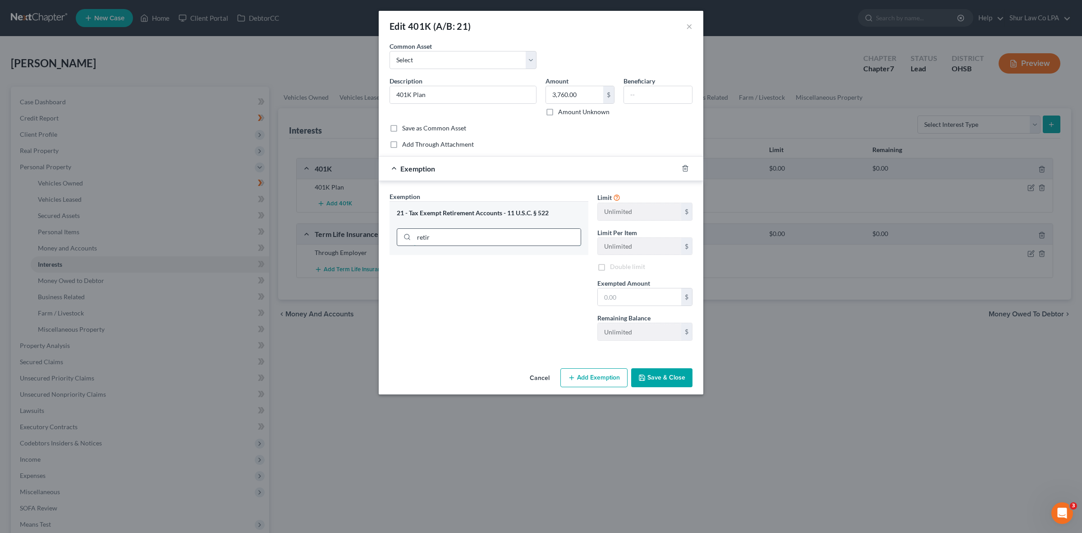
click at [459, 242] on input "retir" at bounding box center [497, 237] width 167 height 17
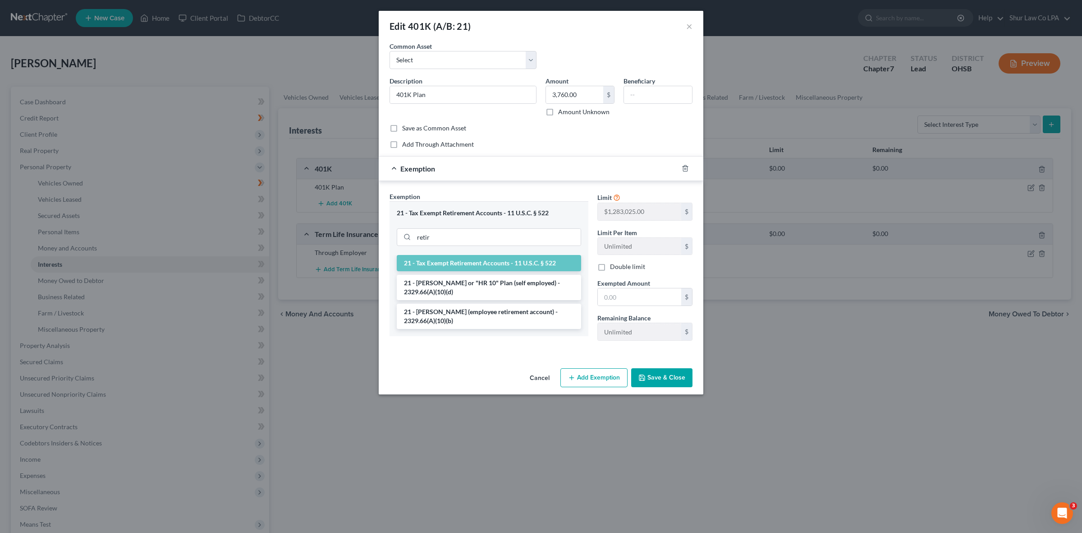
click at [458, 266] on li "21 - Tax Exempt Retirement Accounts - 11 U.S.C. § 522" at bounding box center [489, 263] width 184 height 16
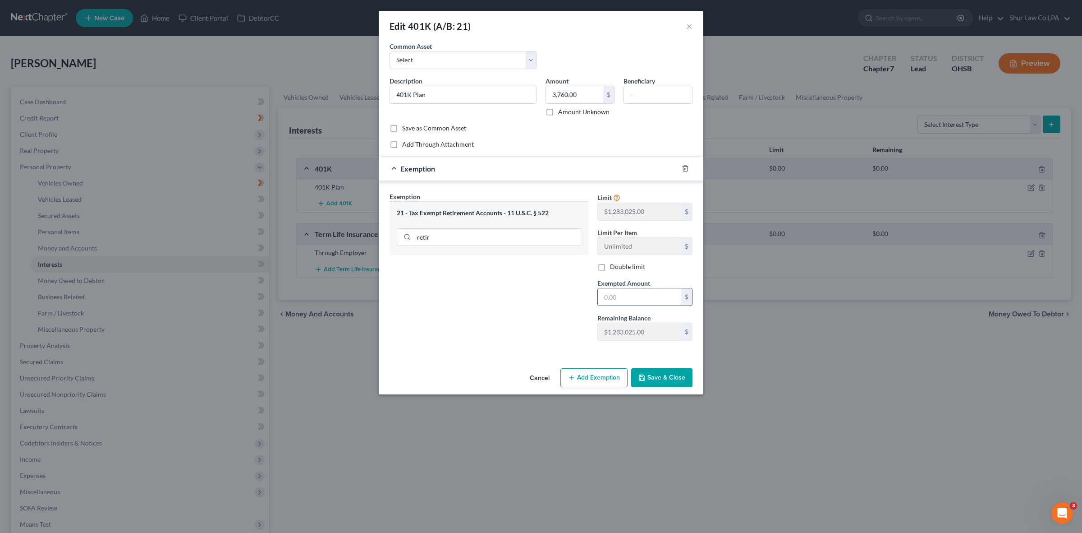
click at [630, 300] on input "text" at bounding box center [639, 296] width 83 height 17
type input "401K Plan"
click at [578, 96] on input "3,760.00" at bounding box center [574, 94] width 57 height 17
paste input "46368.87"
drag, startPoint x: 590, startPoint y: 97, endPoint x: 530, endPoint y: 88, distance: 60.2
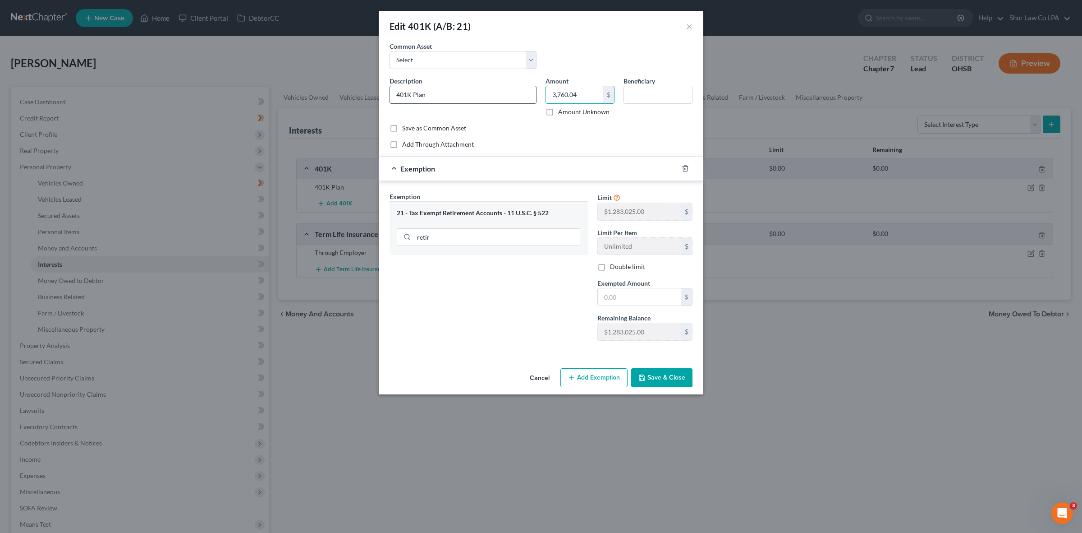
click at [530, 88] on div "Description * 401K Plan Amount 3,760.04 $ Amount Unknown Beneficiary" at bounding box center [541, 99] width 312 height 47
paste input "46368.87"
type input "46,368.87"
drag, startPoint x: 630, startPoint y: 292, endPoint x: 634, endPoint y: 300, distance: 8.9
click at [630, 292] on input "text" at bounding box center [639, 296] width 83 height 17
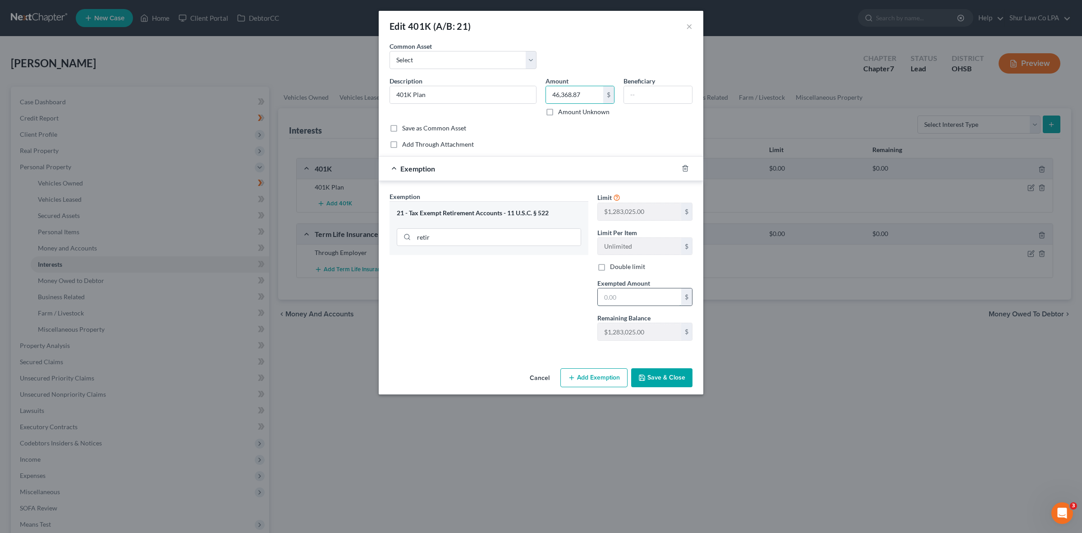
paste input "46368.87"
type input "46,368.87"
click at [664, 379] on button "Save & Close" at bounding box center [661, 377] width 61 height 19
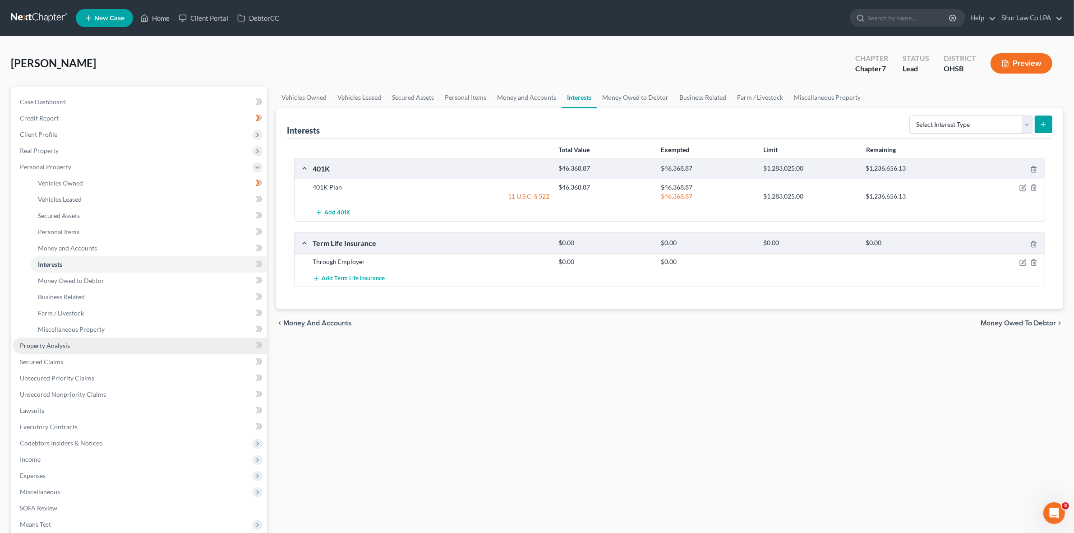
click at [78, 341] on link "Property Analysis" at bounding box center [140, 345] width 254 height 16
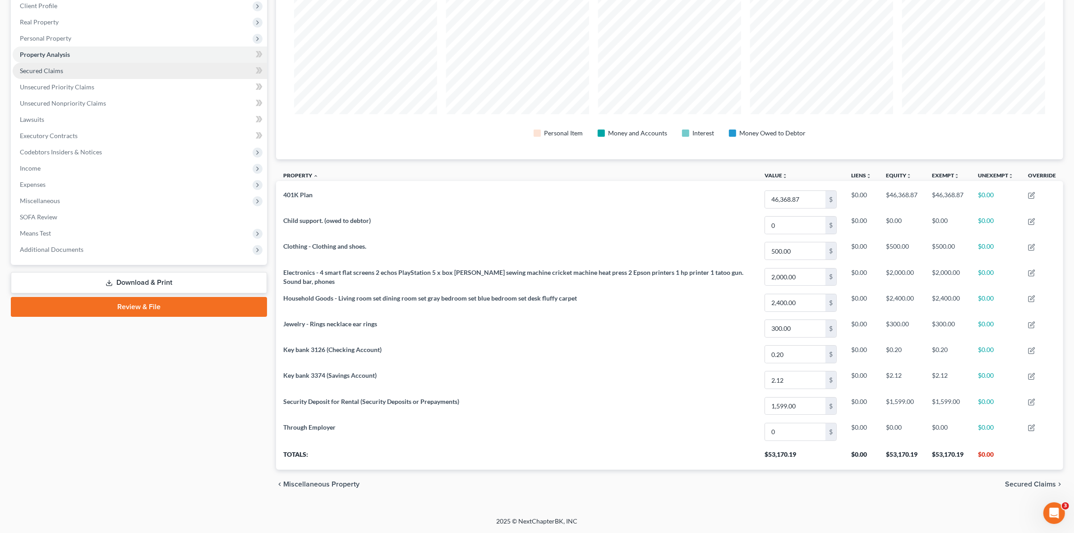
click at [38, 69] on span "Secured Claims" at bounding box center [41, 71] width 43 height 8
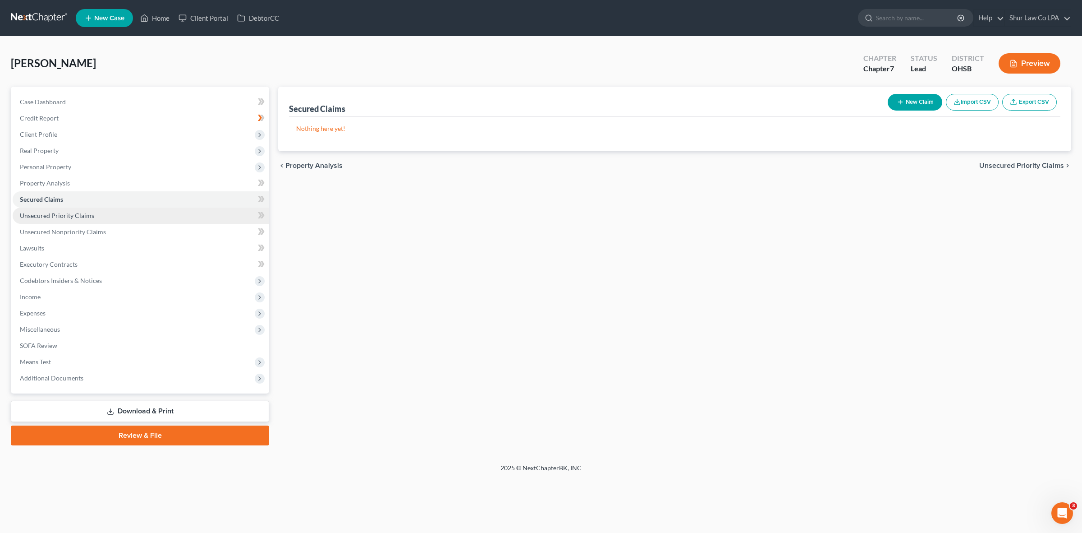
click at [52, 217] on span "Unsecured Priority Claims" at bounding box center [57, 215] width 74 height 8
click at [58, 231] on span "Unsecured Nonpriority Claims" at bounding box center [63, 232] width 86 height 8
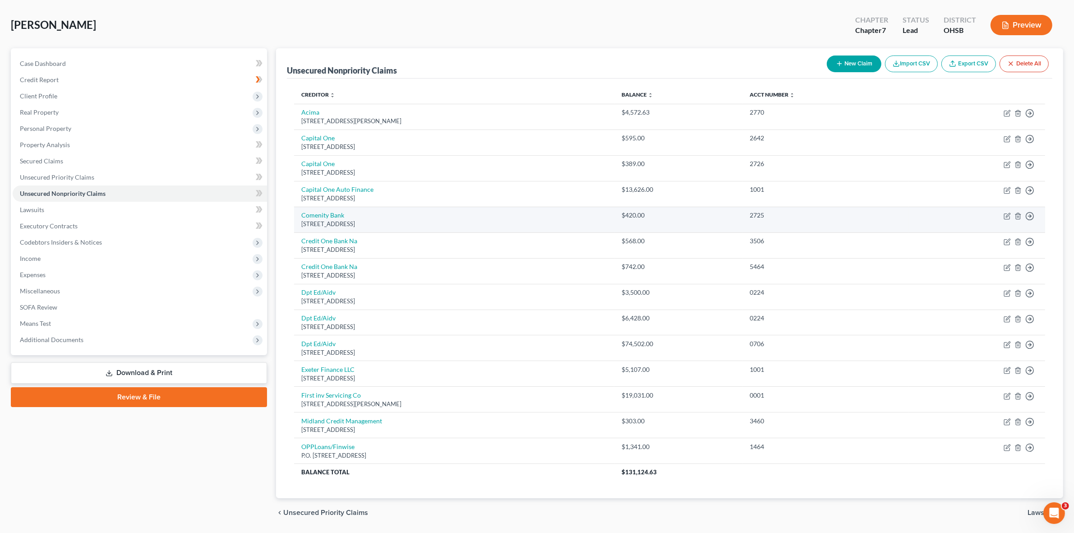
scroll to position [12, 0]
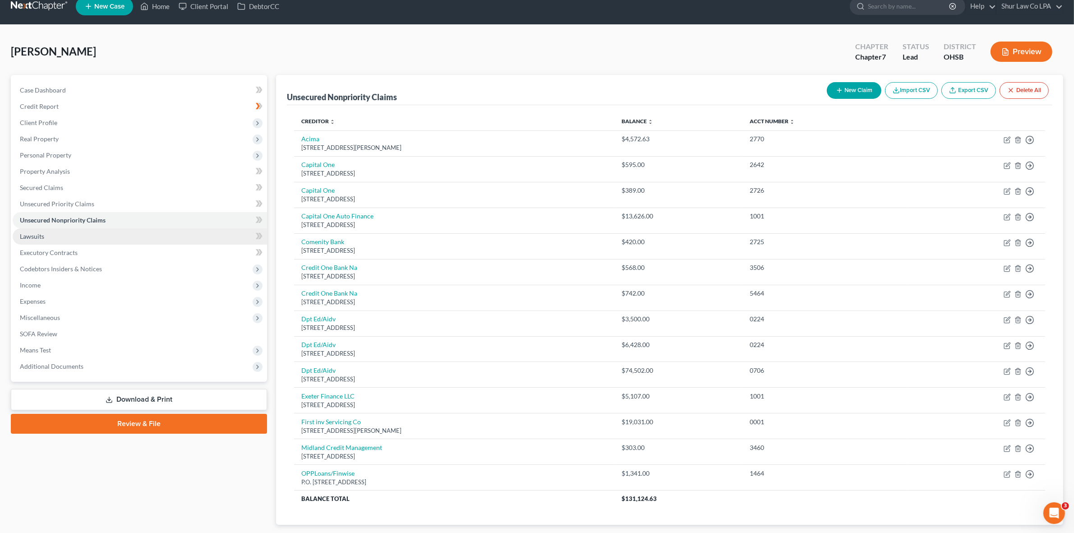
click at [61, 231] on link "Lawsuits" at bounding box center [140, 236] width 254 height 16
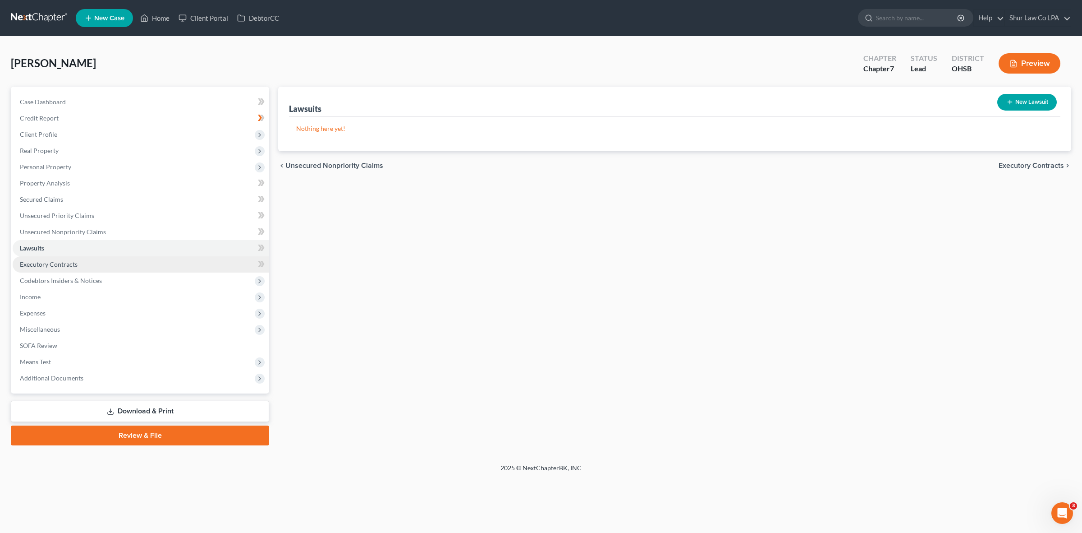
click at [64, 265] on span "Executory Contracts" at bounding box center [49, 264] width 58 height 8
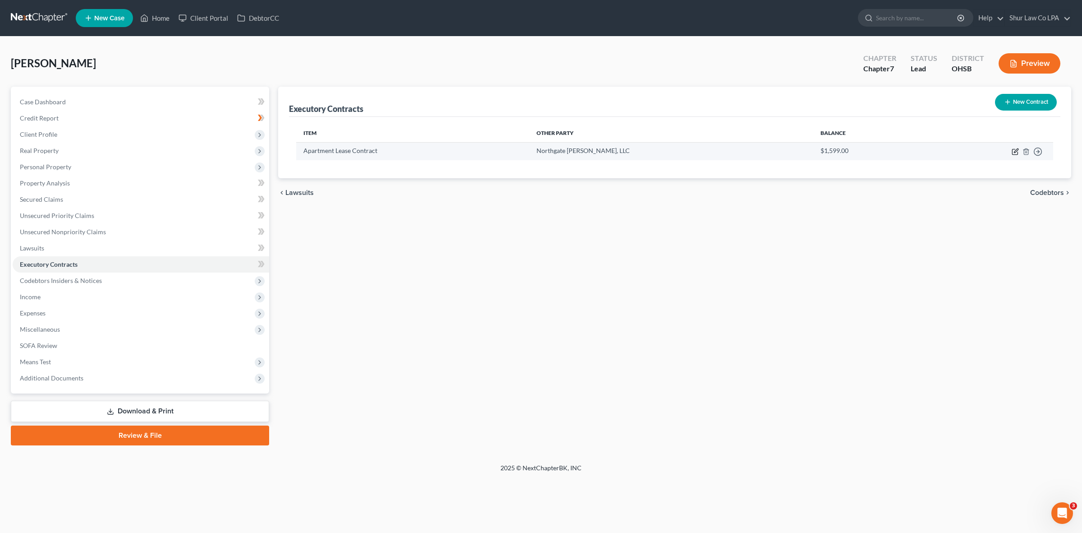
click at [1016, 152] on icon "button" at bounding box center [1015, 151] width 7 height 7
select select "3"
select select "36"
select select "0"
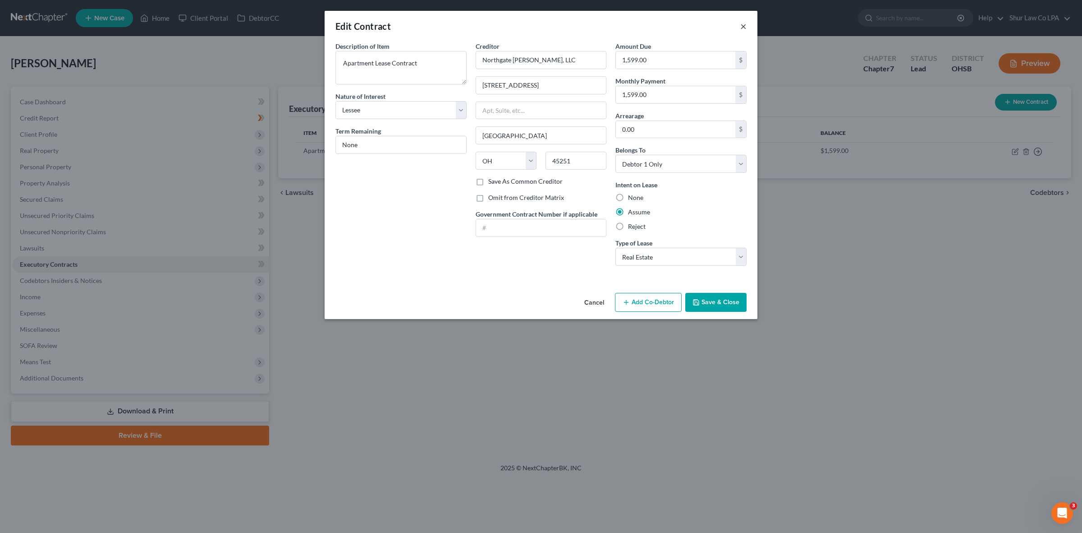
click at [746, 21] on button "×" at bounding box center [743, 26] width 6 height 11
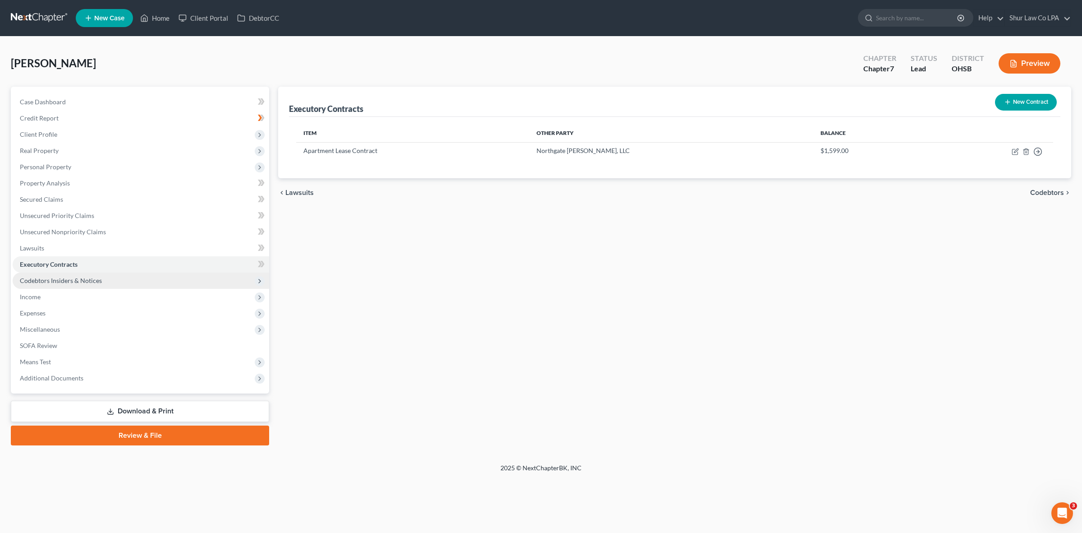
click at [58, 278] on span "Codebtors Insiders & Notices" at bounding box center [61, 280] width 82 height 8
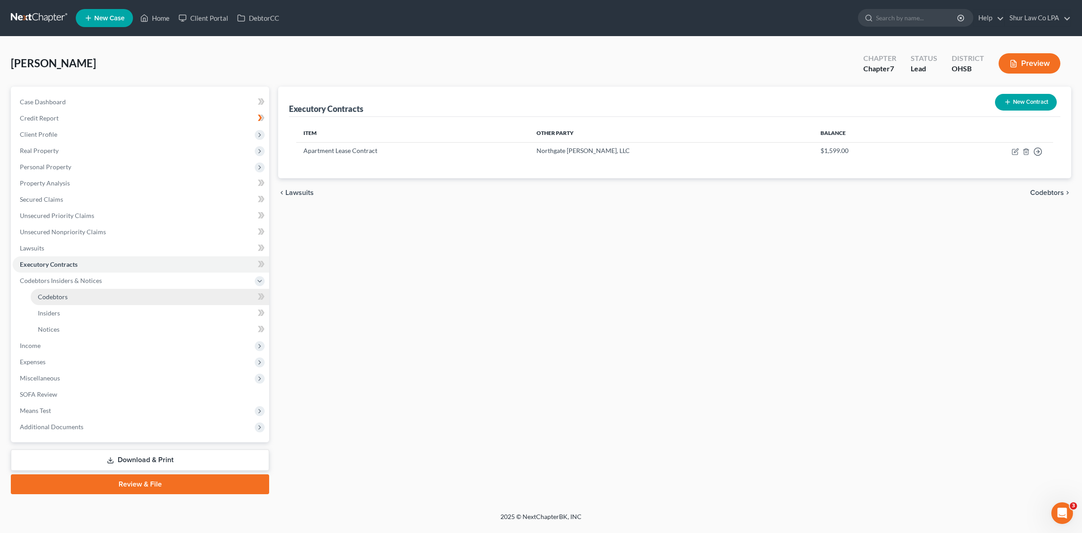
click at [77, 301] on link "Codebtors" at bounding box center [150, 297] width 239 height 16
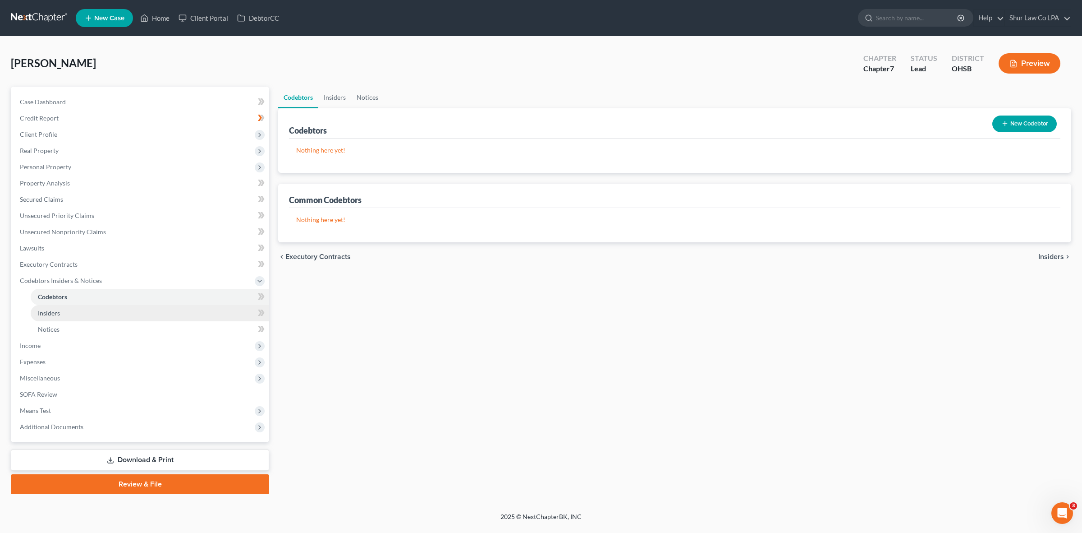
click at [70, 312] on link "Insiders" at bounding box center [150, 313] width 239 height 16
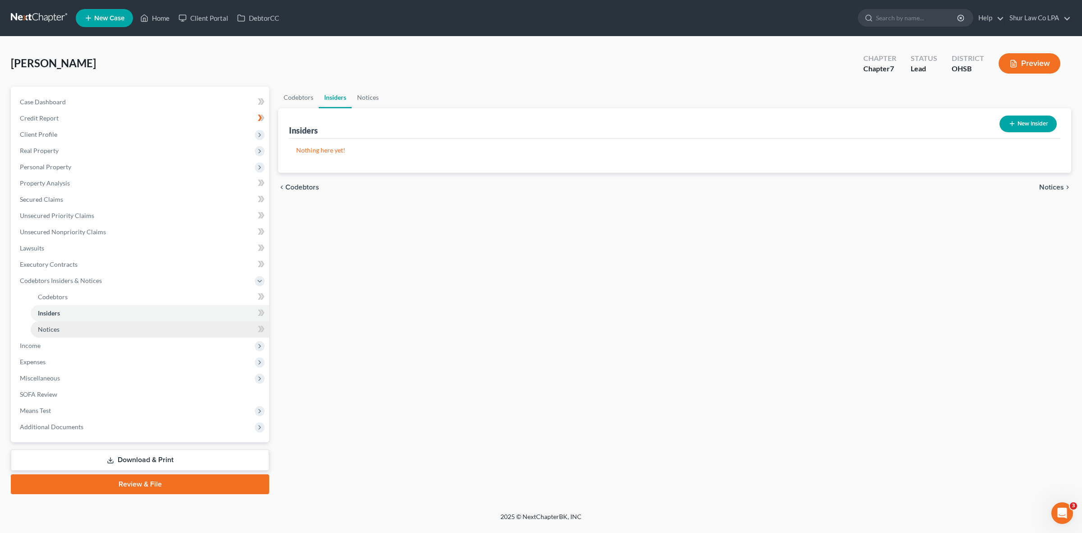
click at [61, 328] on link "Notices" at bounding box center [150, 329] width 239 height 16
click at [50, 346] on span "Income" at bounding box center [141, 345] width 257 height 16
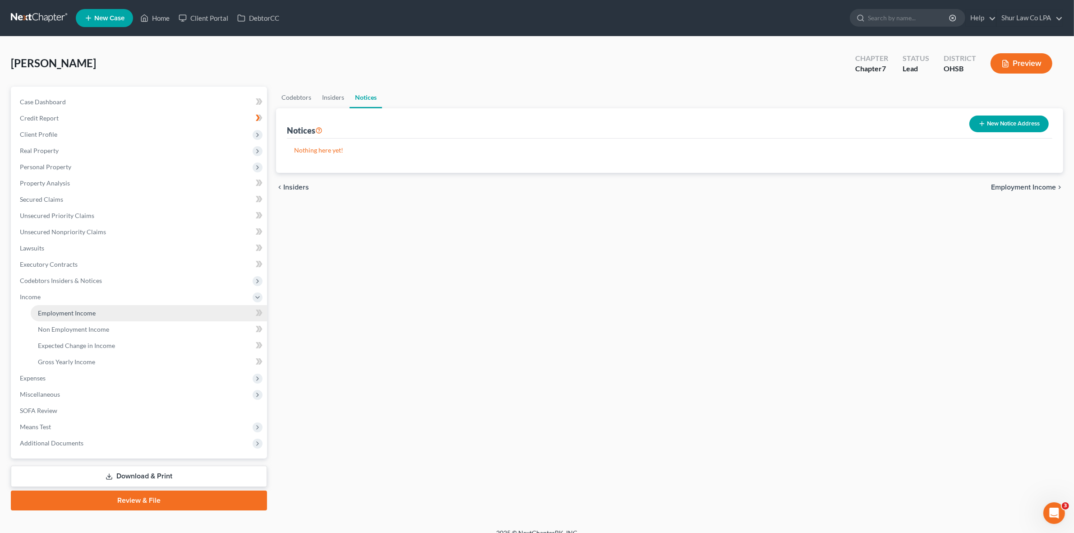
click at [69, 307] on link "Employment Income" at bounding box center [149, 313] width 236 height 16
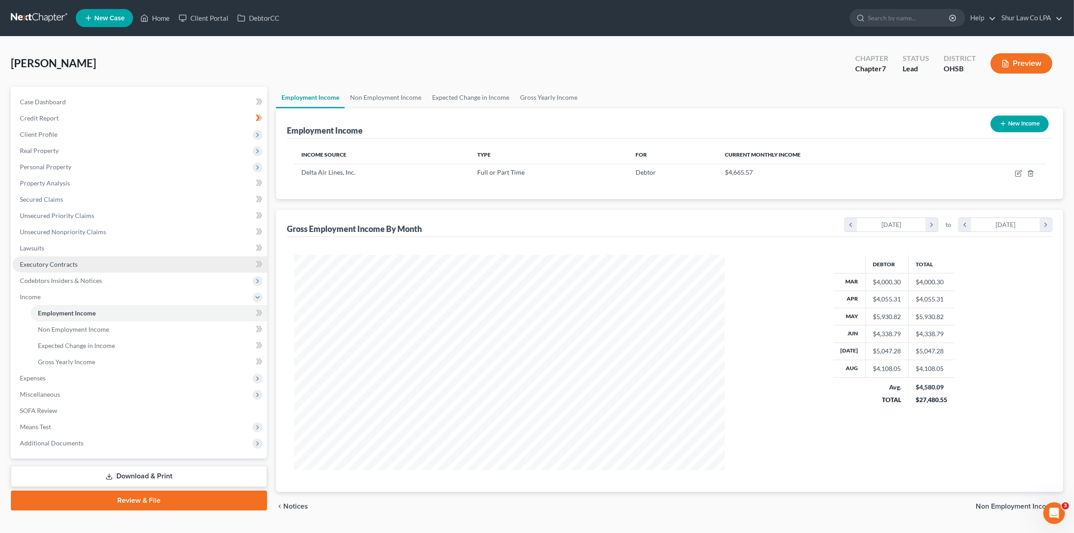
scroll to position [215, 448]
click at [409, 93] on link "Non Employment Income" at bounding box center [386, 98] width 82 height 22
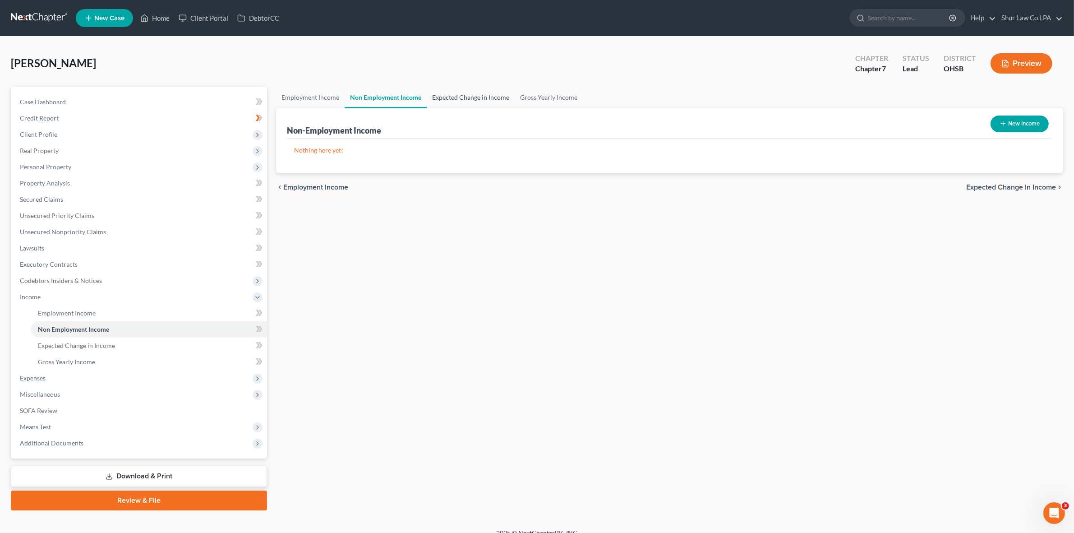
click at [466, 100] on link "Expected Change in Income" at bounding box center [471, 98] width 88 height 22
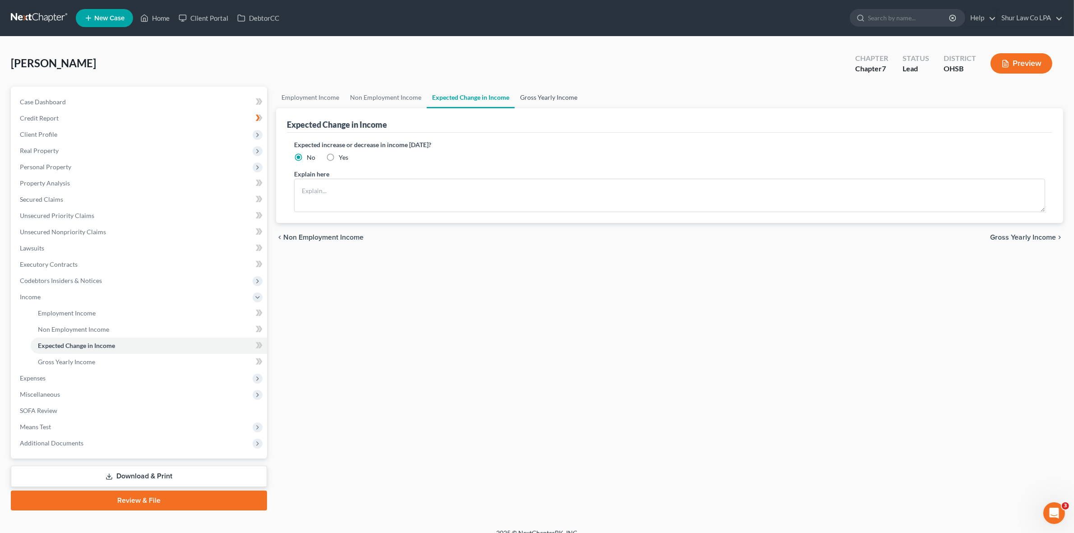
click at [549, 100] on link "Gross Yearly Income" at bounding box center [549, 98] width 68 height 22
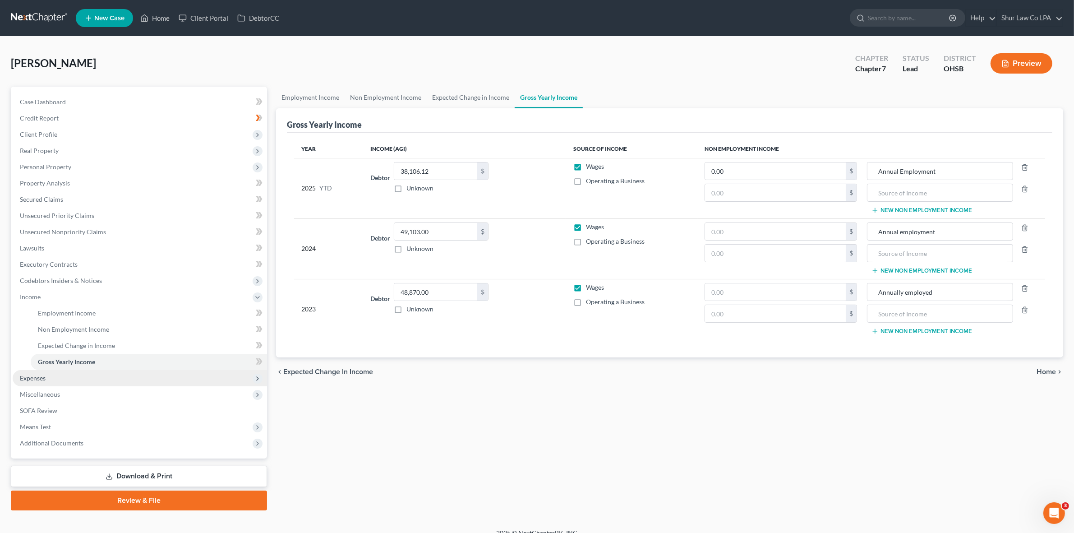
click at [71, 377] on span "Expenses" at bounding box center [140, 378] width 254 height 16
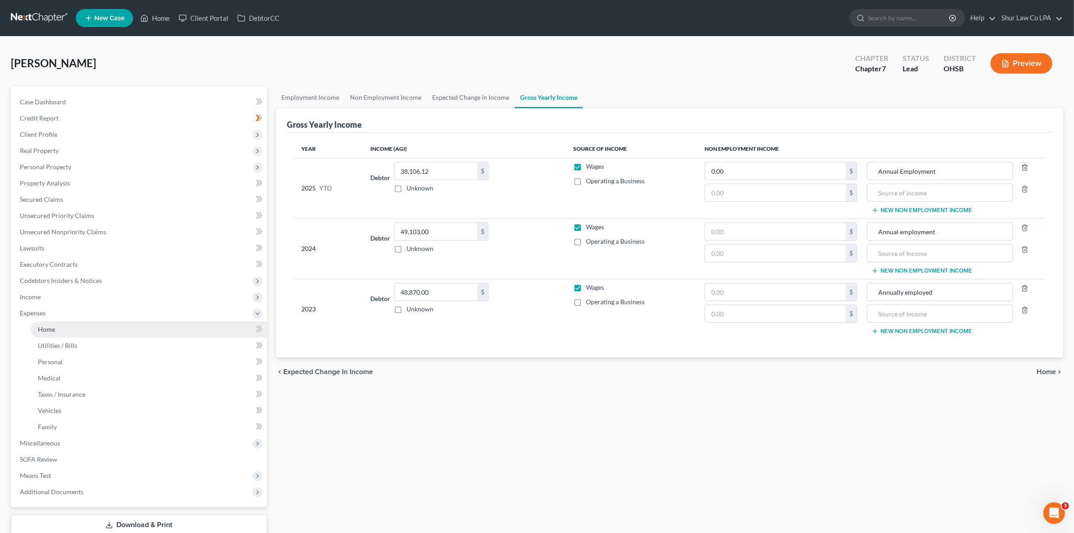
click at [52, 327] on span "Home" at bounding box center [46, 329] width 17 height 8
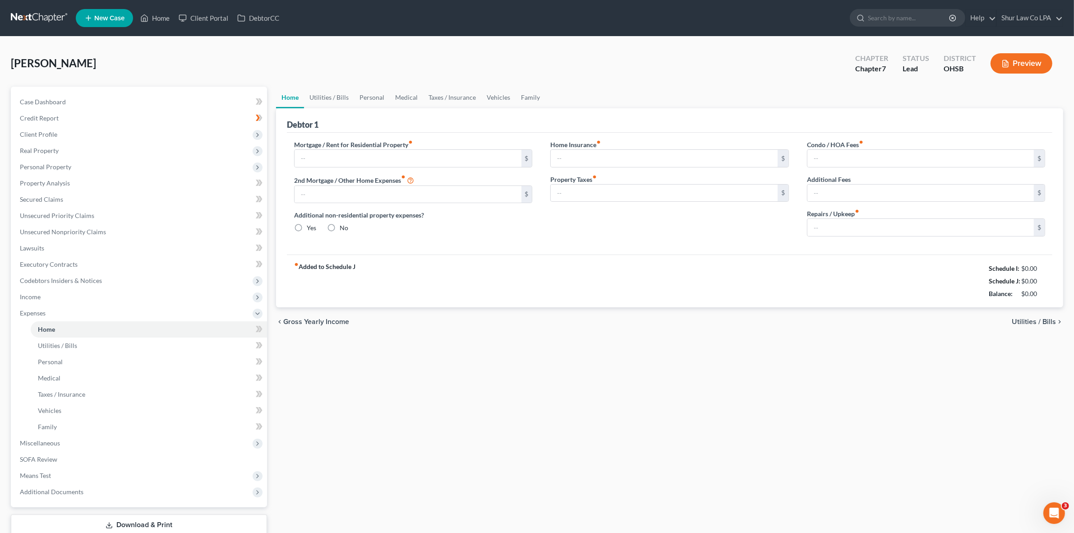
type input "1,639.00"
type input "0.00"
radio input "true"
type input "0.00"
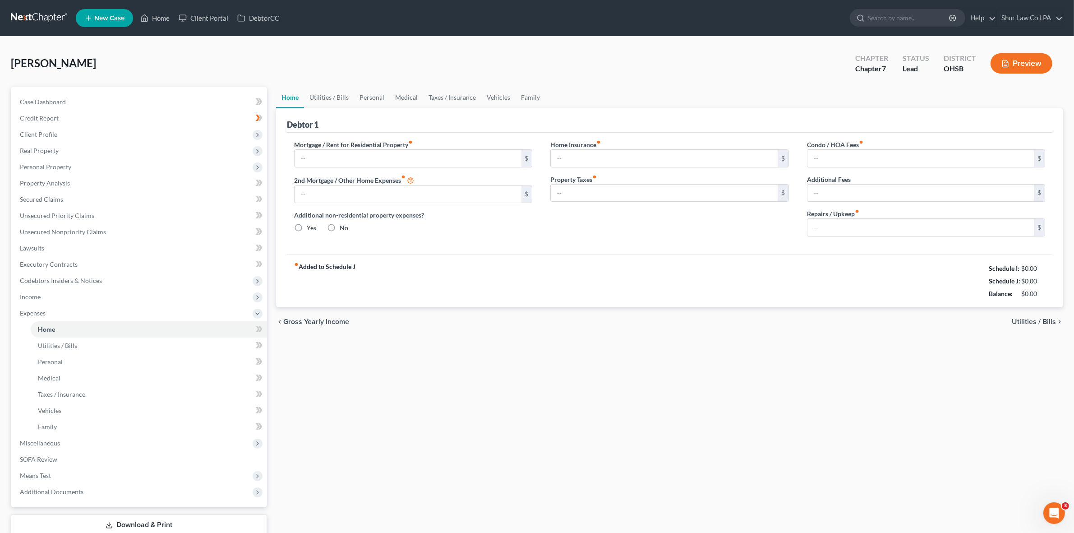
type input "0.00"
click at [333, 101] on link "Utilities / Bills" at bounding box center [329, 98] width 50 height 22
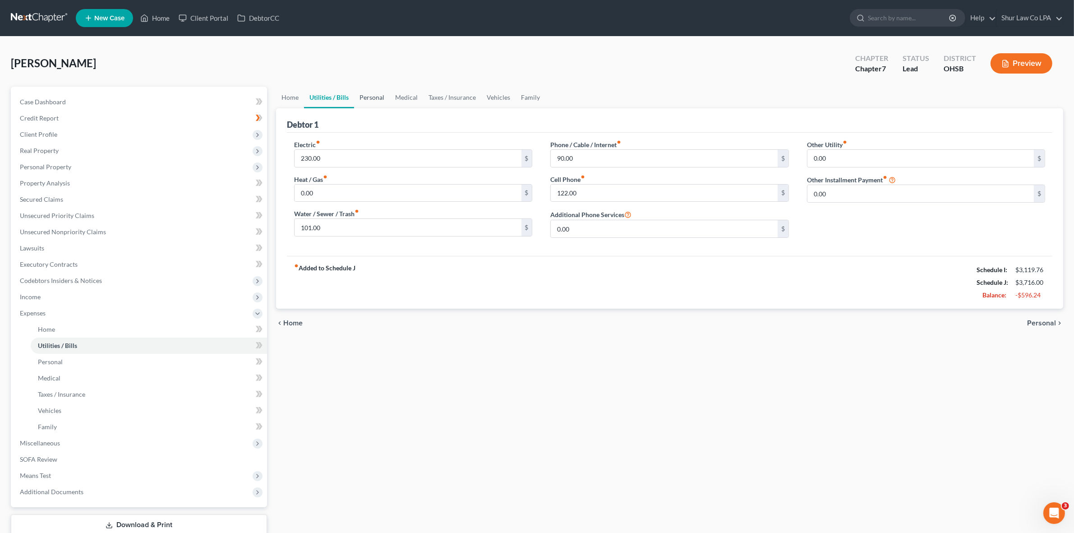
click at [377, 97] on link "Personal" at bounding box center [372, 98] width 36 height 22
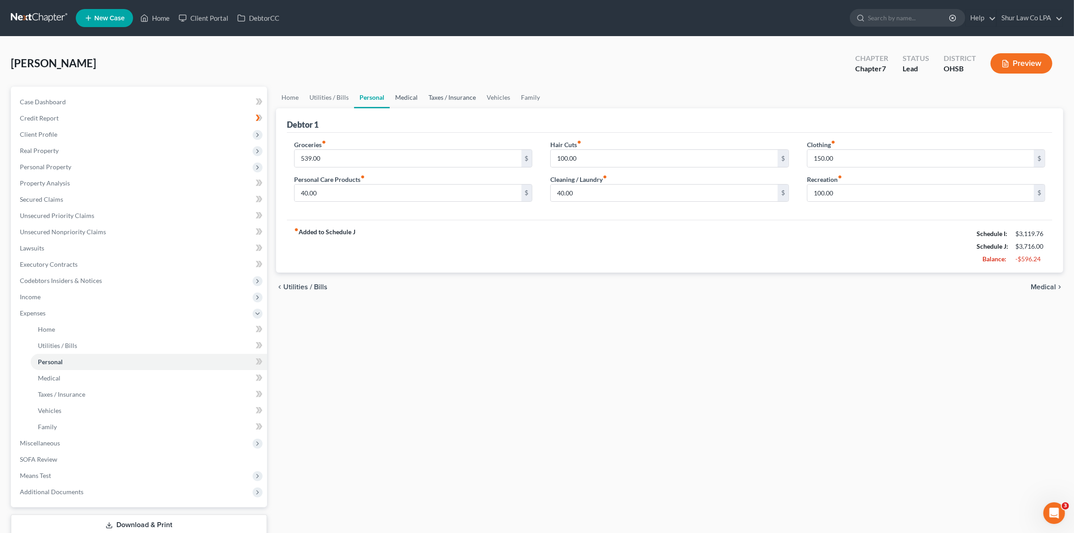
drag, startPoint x: 399, startPoint y: 98, endPoint x: 464, endPoint y: 100, distance: 65.4
click at [400, 98] on link "Medical" at bounding box center [406, 98] width 33 height 22
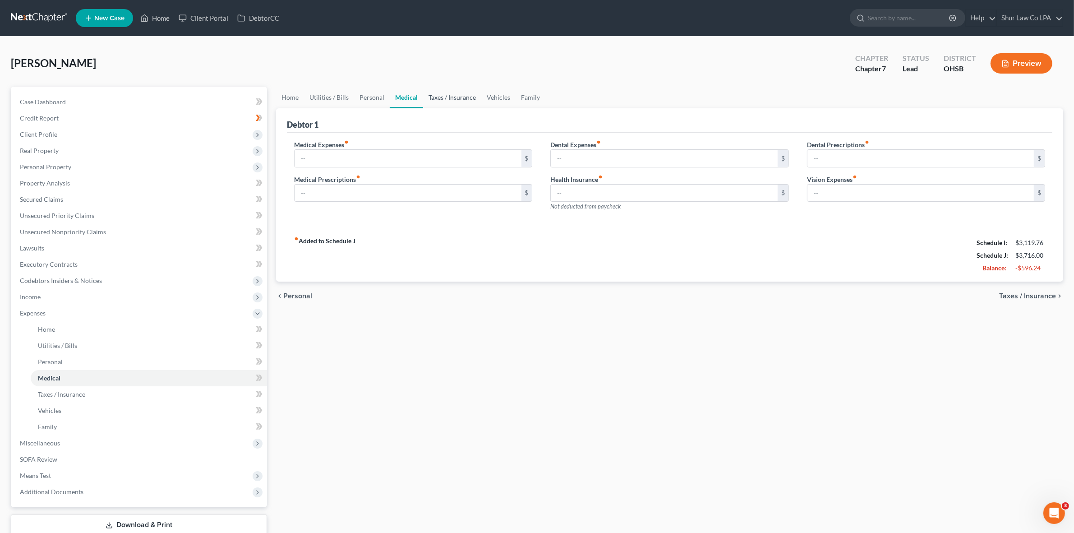
click at [465, 100] on link "Taxes / Insurance" at bounding box center [452, 98] width 58 height 22
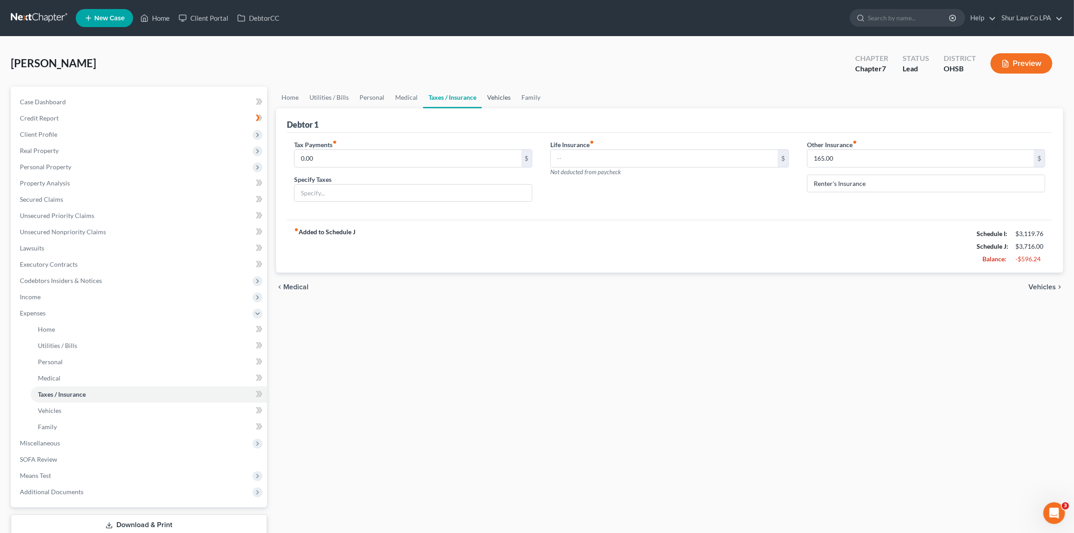
click at [497, 100] on link "Vehicles" at bounding box center [499, 98] width 34 height 22
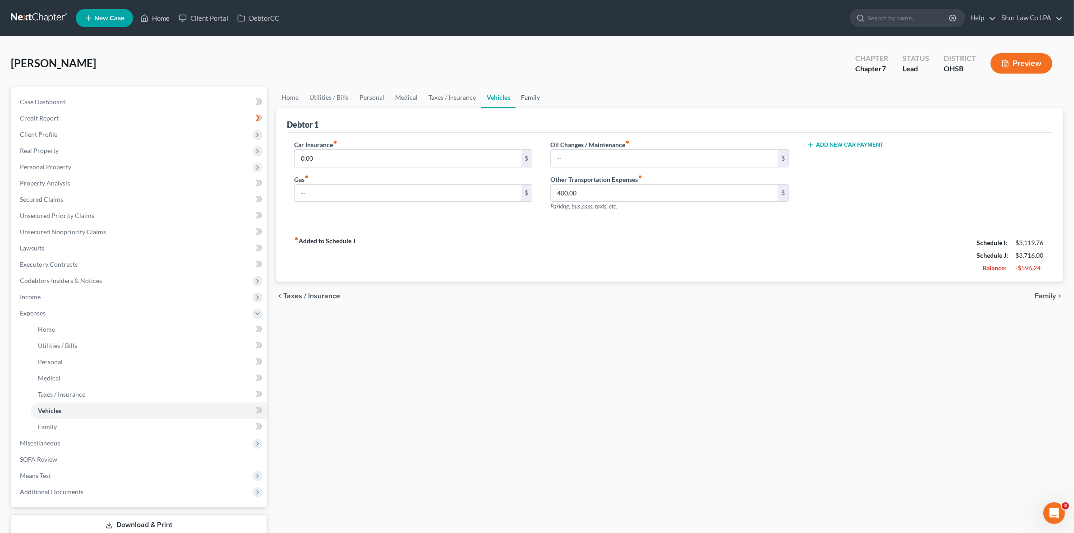
click at [526, 100] on link "Family" at bounding box center [530, 98] width 30 height 22
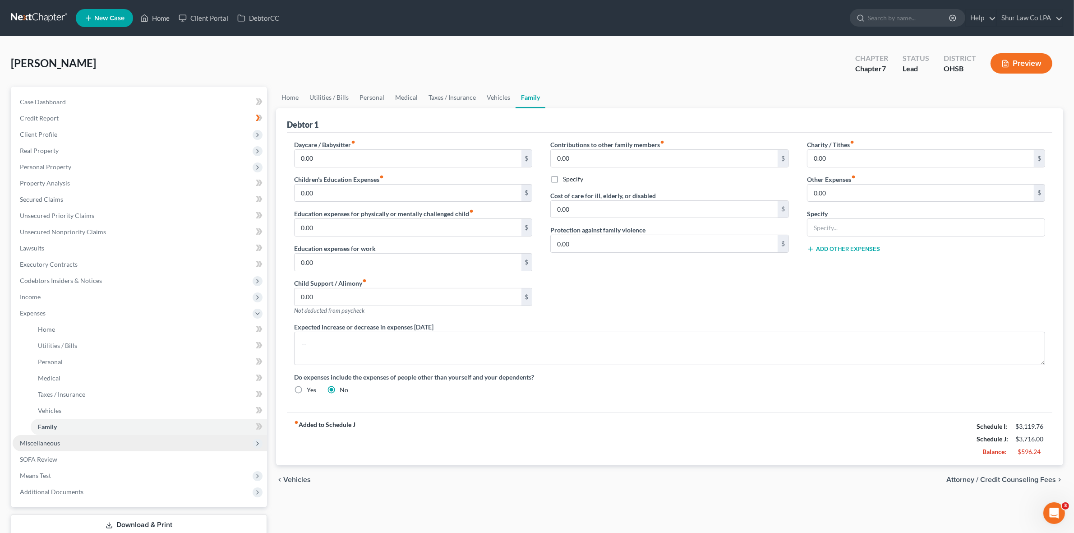
click at [57, 445] on span "Miscellaneous" at bounding box center [40, 443] width 40 height 8
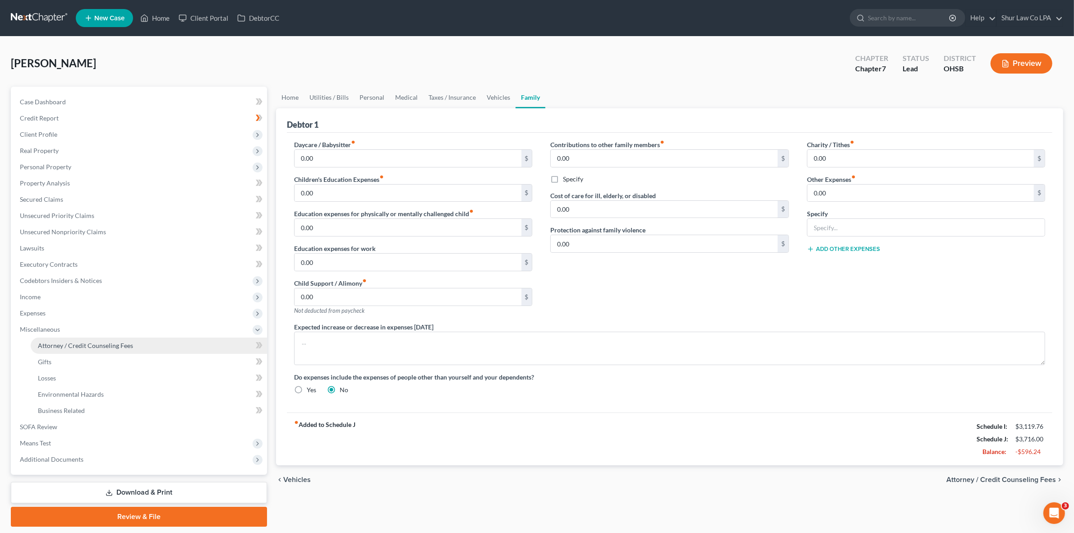
click at [66, 348] on span "Attorney / Credit Counseling Fees" at bounding box center [85, 345] width 95 height 8
select select "0"
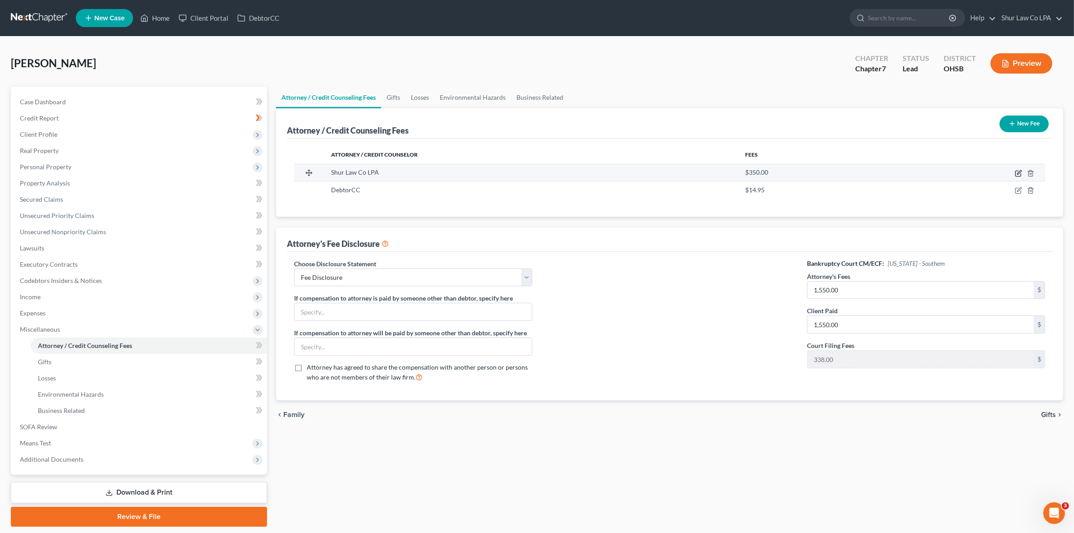
click at [1015, 171] on icon "button" at bounding box center [1018, 173] width 7 height 7
select select "36"
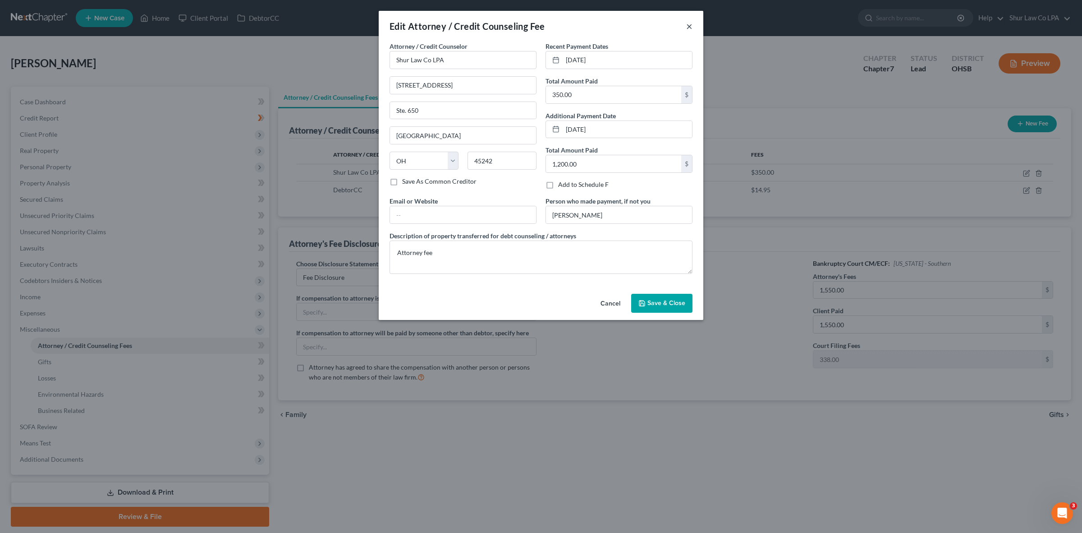
click at [690, 25] on button "×" at bounding box center [689, 26] width 6 height 11
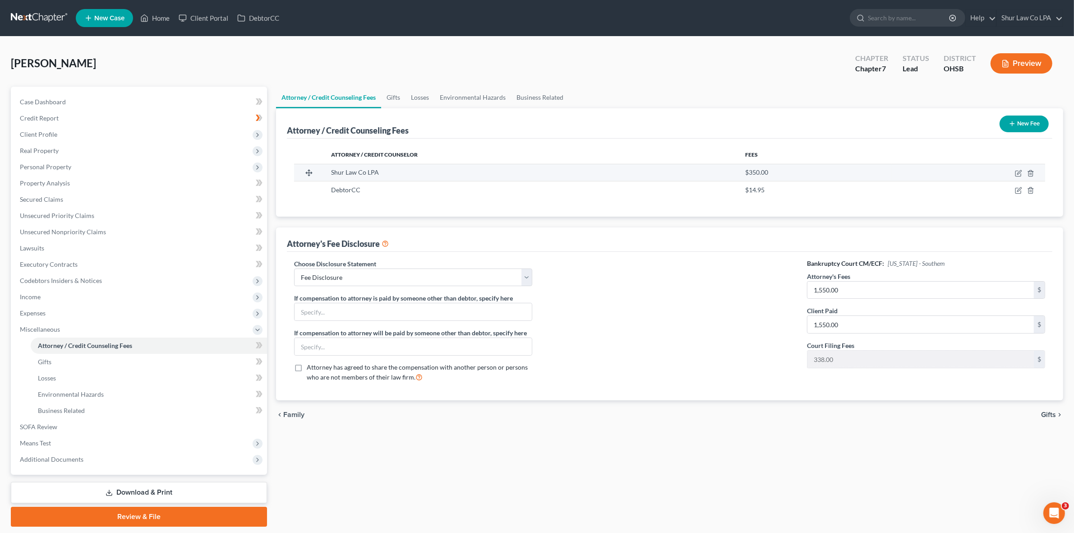
click at [1014, 172] on td at bounding box center [968, 172] width 153 height 17
click at [1017, 174] on icon "button" at bounding box center [1019, 172] width 4 height 4
select select "36"
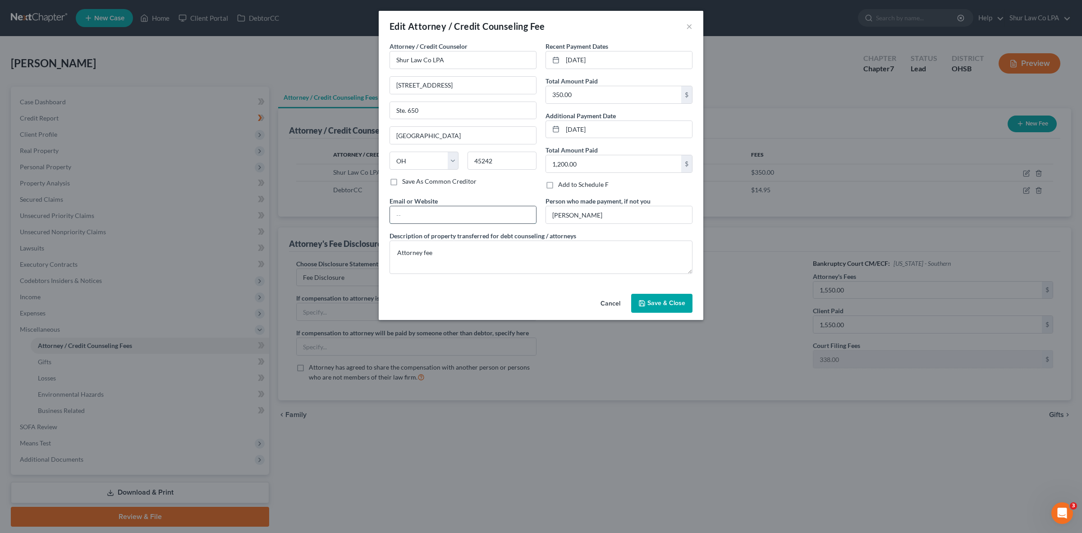
click at [433, 208] on input "text" at bounding box center [463, 214] width 146 height 17
type input "[DOMAIN_NAME]"
click at [614, 220] on input "[PERSON_NAME]" at bounding box center [619, 214] width 146 height 17
click at [496, 221] on div "Attorney / Credit Counselor * Shur Law Co LPA [STREET_ADDRESS] [GEOGRAPHIC_DATA…" at bounding box center [541, 160] width 312 height 239
click at [668, 299] on button "Save & Close" at bounding box center [661, 303] width 61 height 19
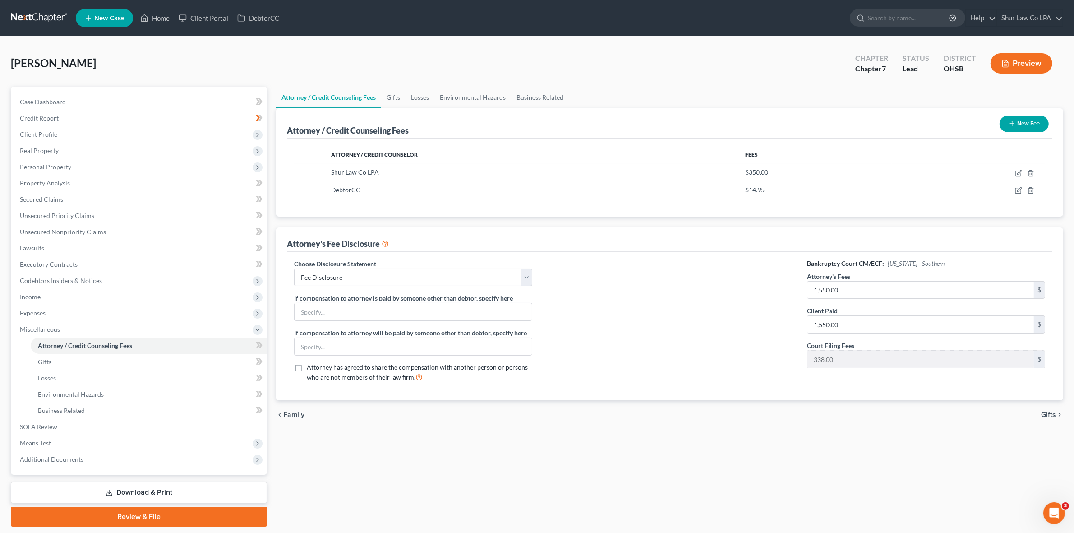
click at [1025, 70] on button "Preview" at bounding box center [1021, 63] width 62 height 20
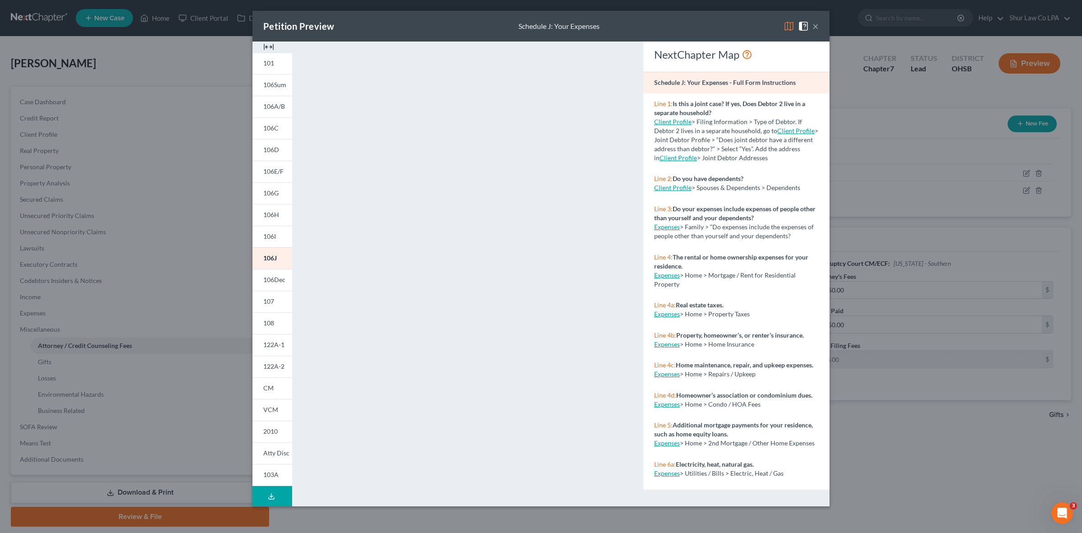
drag, startPoint x: 816, startPoint y: 26, endPoint x: 935, endPoint y: 161, distance: 179.2
click at [816, 26] on button "×" at bounding box center [816, 26] width 6 height 11
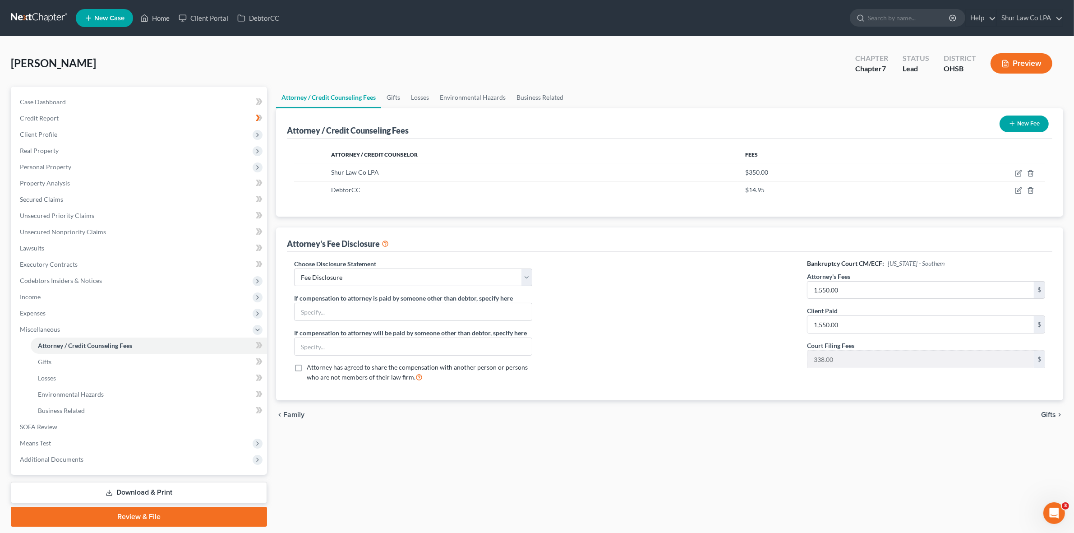
click at [579, 474] on div "Attorney / Credit Counseling Fees Gifts Losses Environmental Hazards Business R…" at bounding box center [669, 307] width 796 height 440
click at [66, 363] on link "Gifts" at bounding box center [149, 362] width 236 height 16
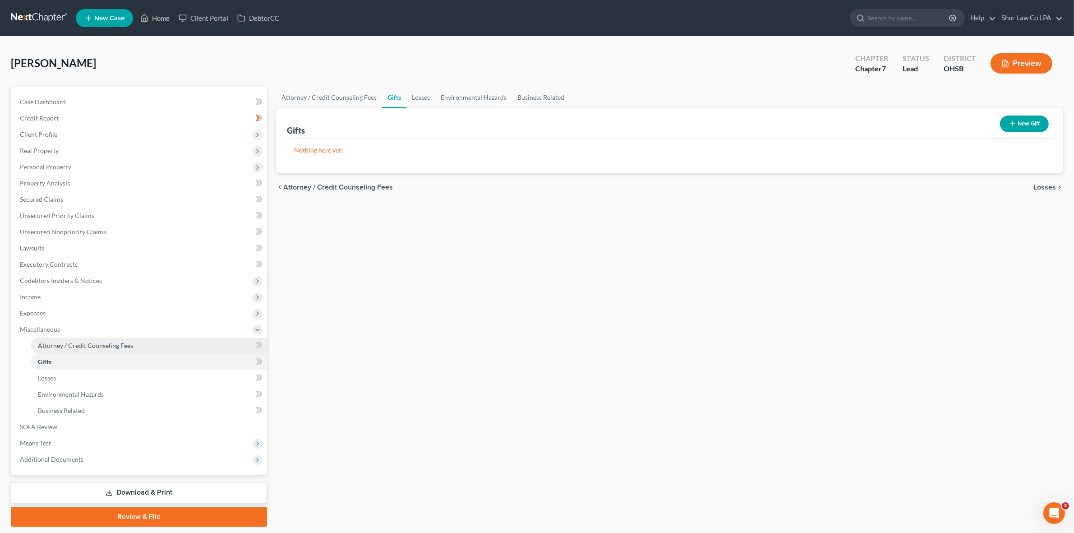
click at [79, 340] on link "Attorney / Credit Counseling Fees" at bounding box center [149, 345] width 236 height 16
select select "0"
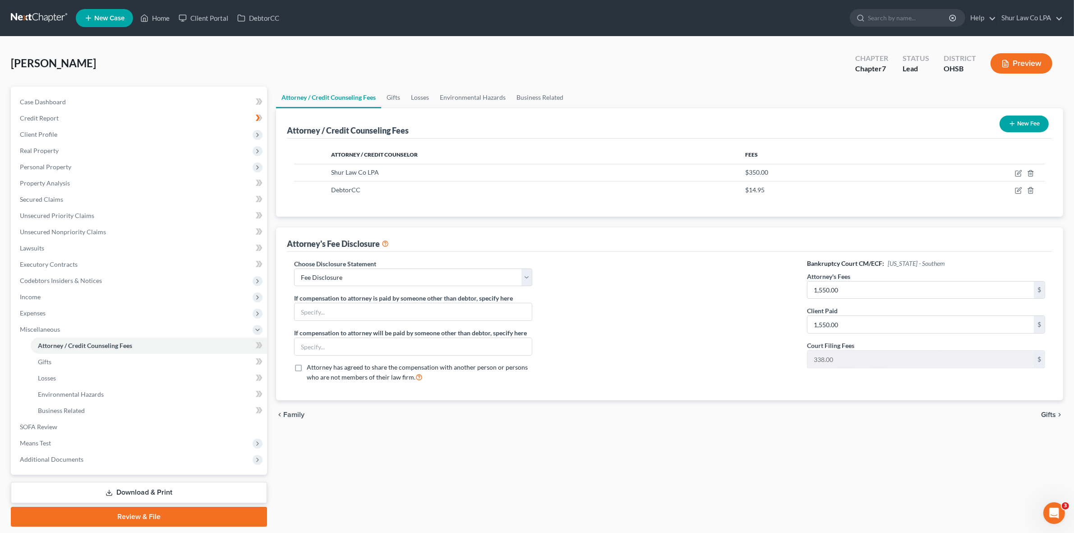
click at [1018, 61] on button "Preview" at bounding box center [1021, 63] width 62 height 20
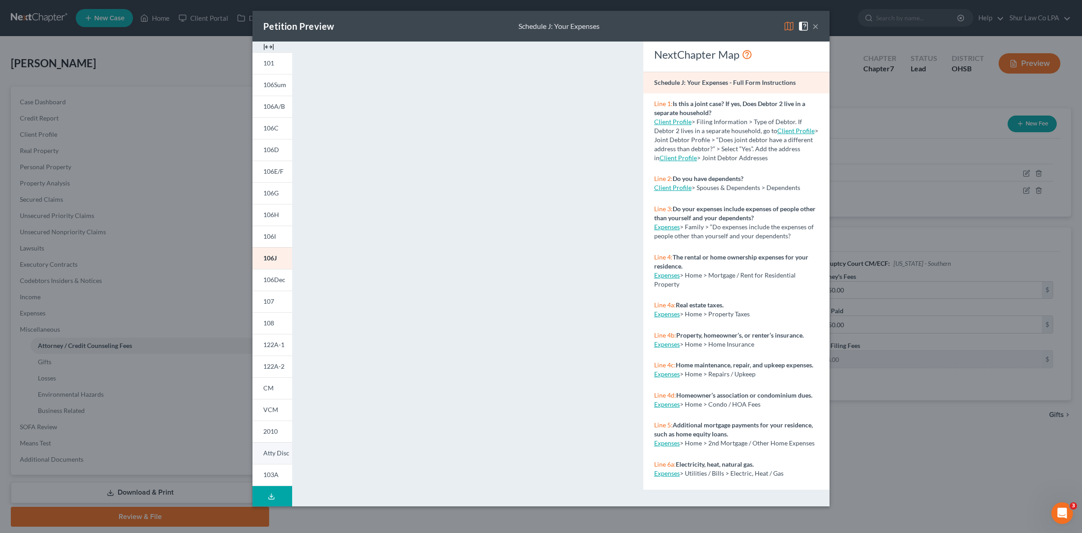
click at [273, 452] on span "Atty Disc" at bounding box center [276, 453] width 26 height 8
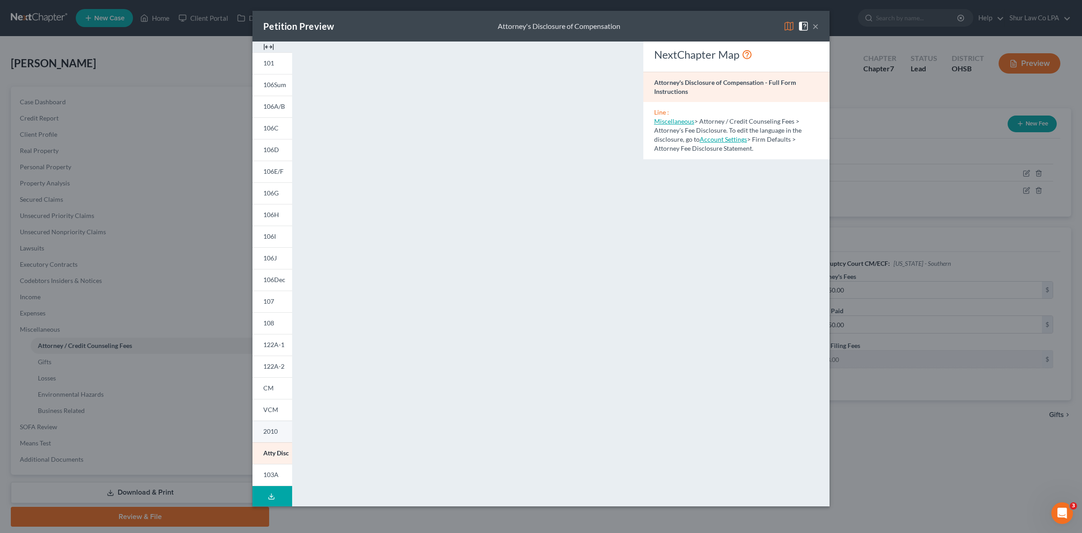
click at [267, 434] on span "2010" at bounding box center [270, 431] width 14 height 8
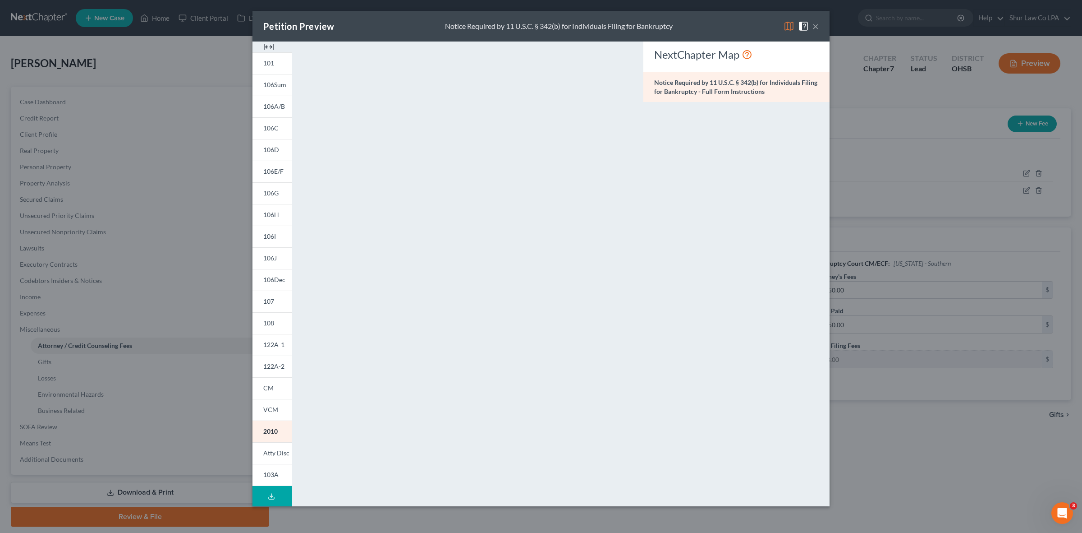
click at [818, 24] on button "×" at bounding box center [816, 26] width 6 height 11
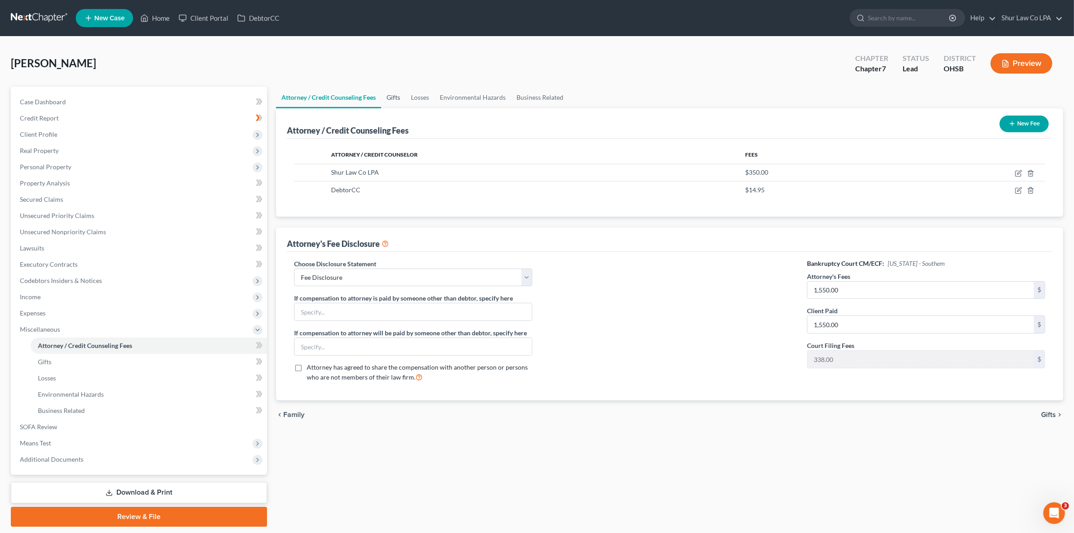
click at [389, 101] on link "Gifts" at bounding box center [393, 98] width 24 height 22
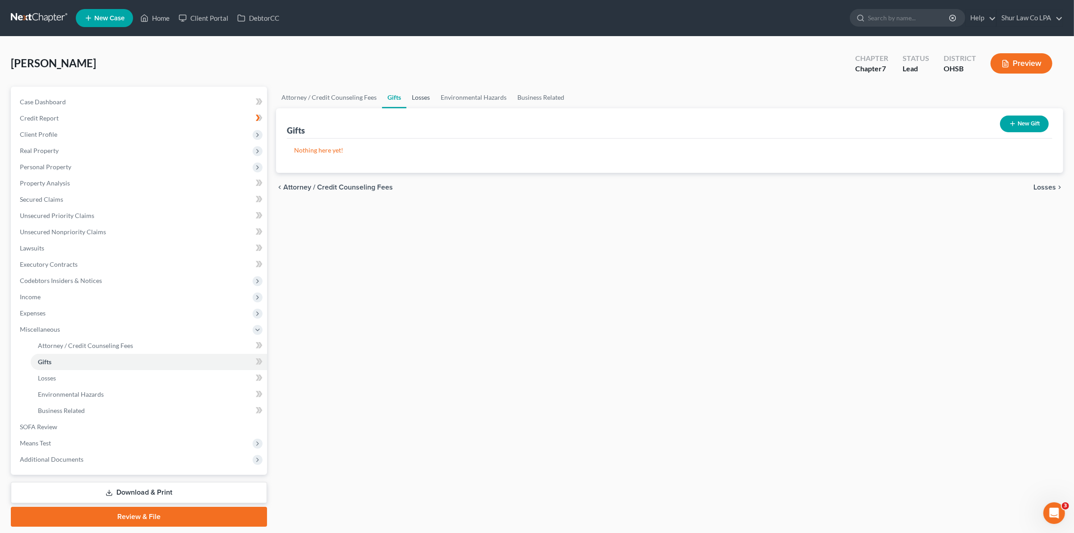
click at [424, 102] on link "Losses" at bounding box center [420, 98] width 29 height 22
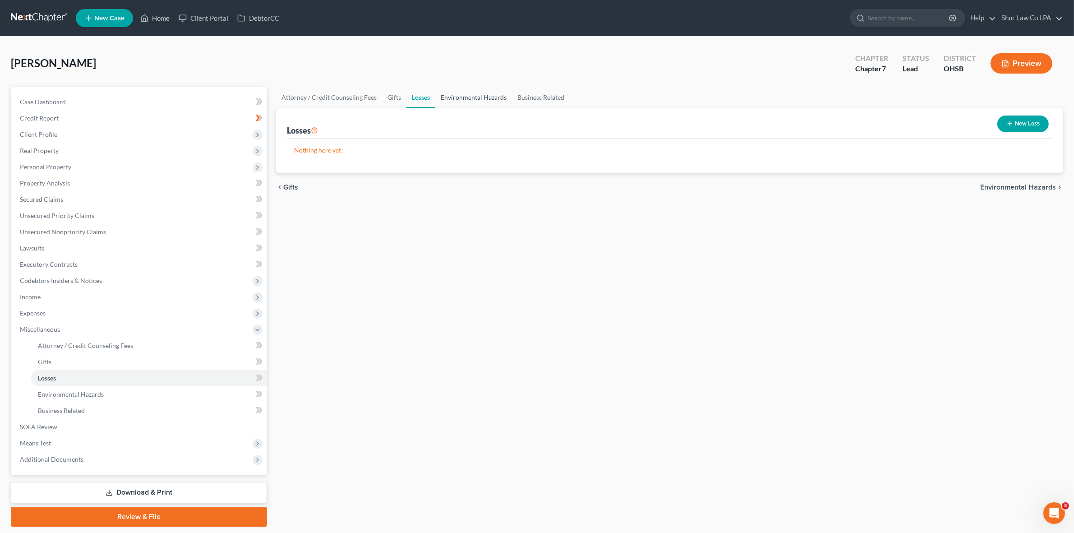
click at [469, 97] on link "Environmental Hazards" at bounding box center [473, 98] width 77 height 22
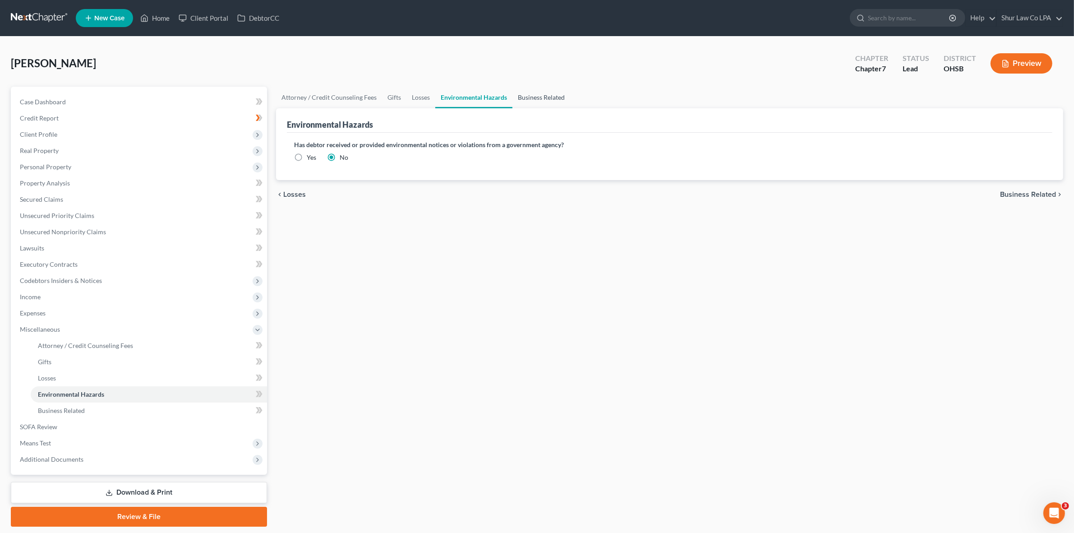
click at [549, 97] on link "Business Related" at bounding box center [541, 98] width 58 height 22
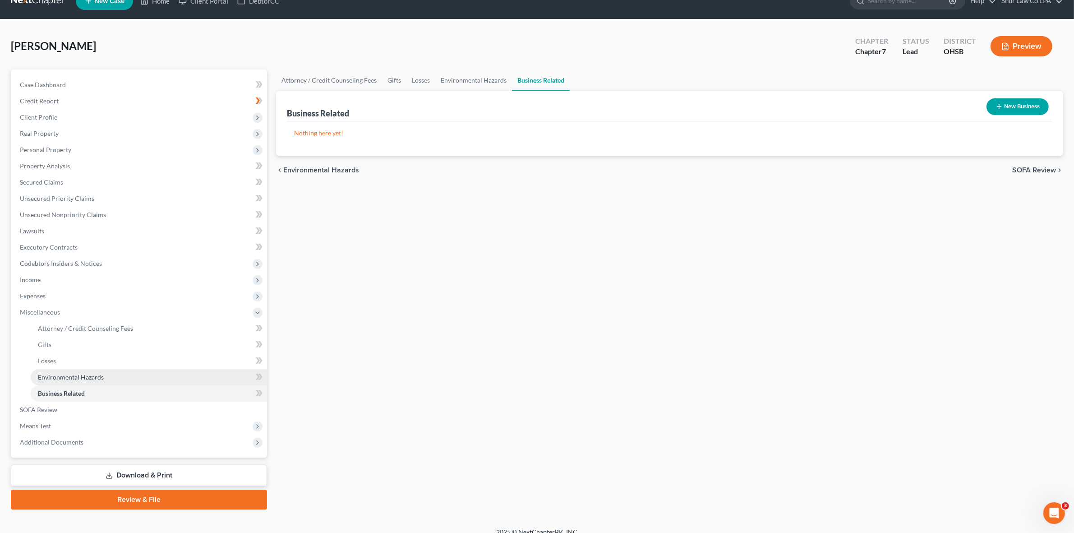
scroll to position [27, 0]
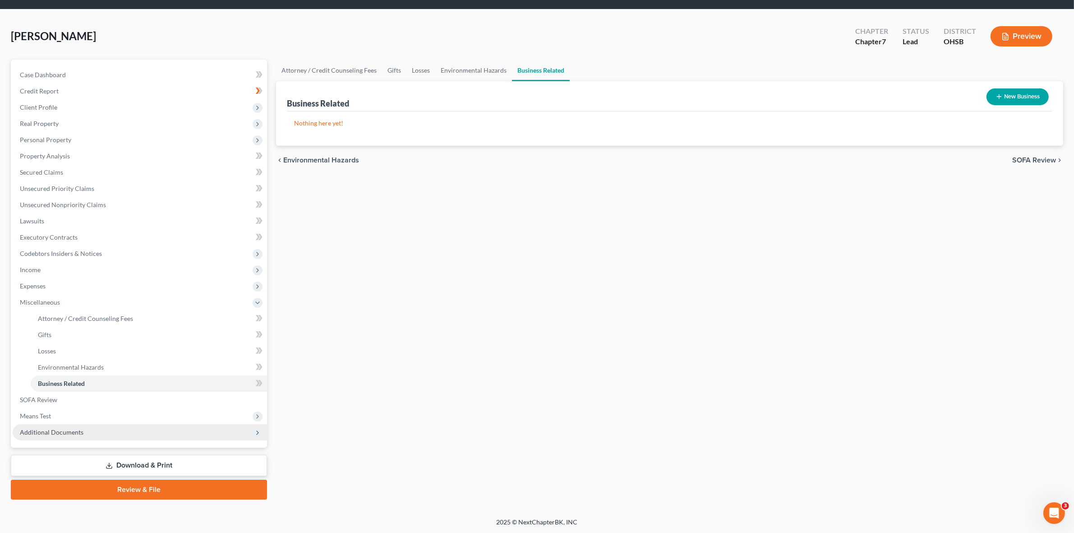
click at [254, 435] on icon at bounding box center [257, 432] width 7 height 7
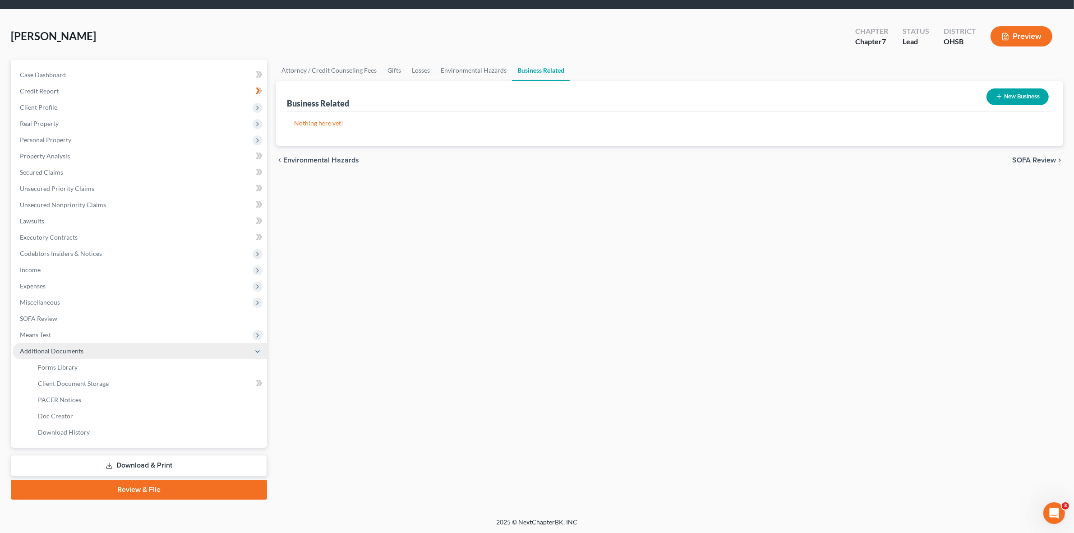
click at [256, 351] on icon at bounding box center [257, 351] width 7 height 7
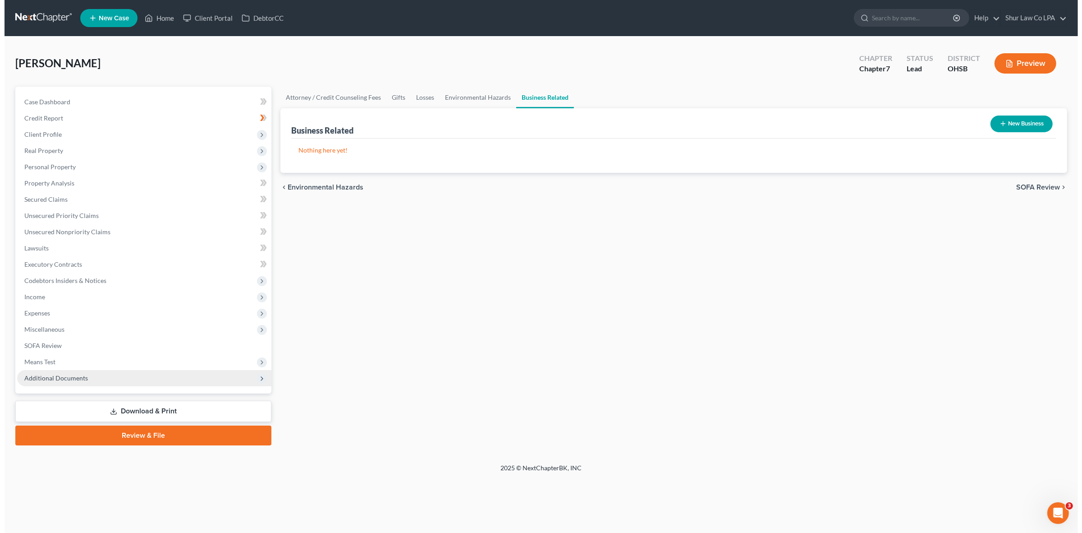
scroll to position [0, 0]
